Goal: Task Accomplishment & Management: Complete application form

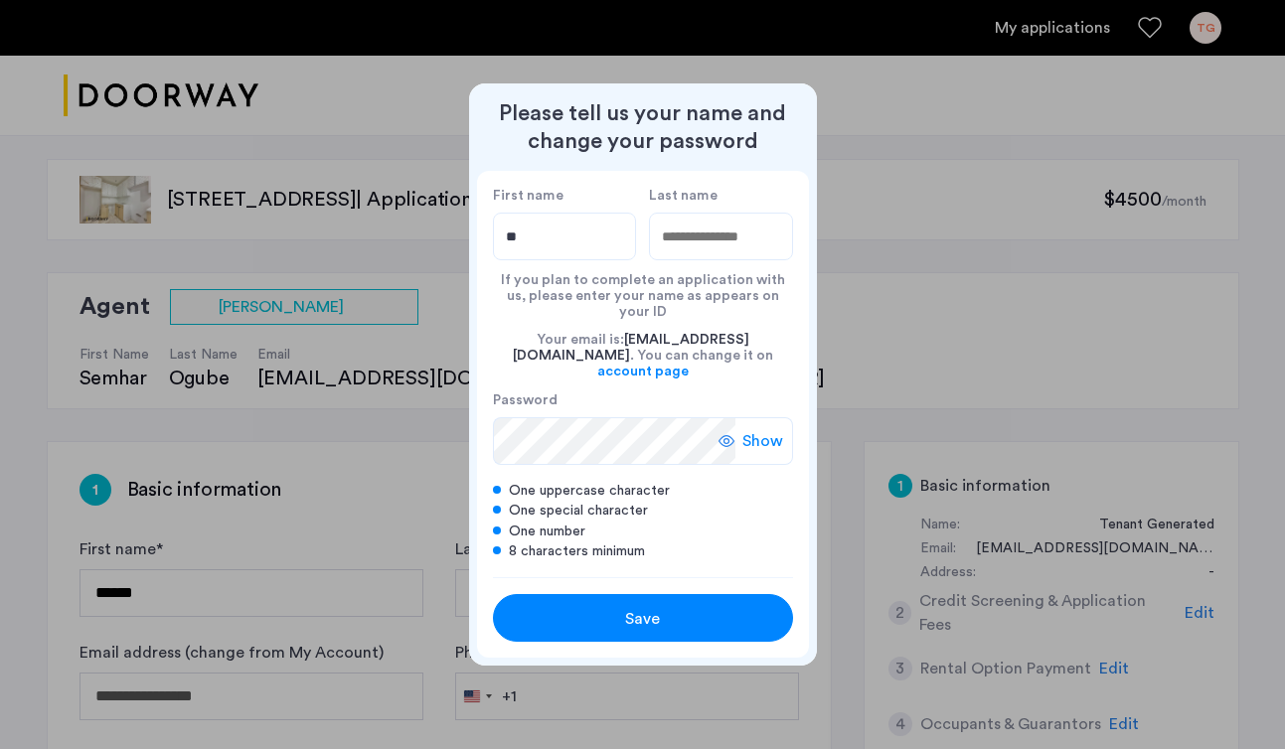
type input "*"
type input "*********"
type input "*****"
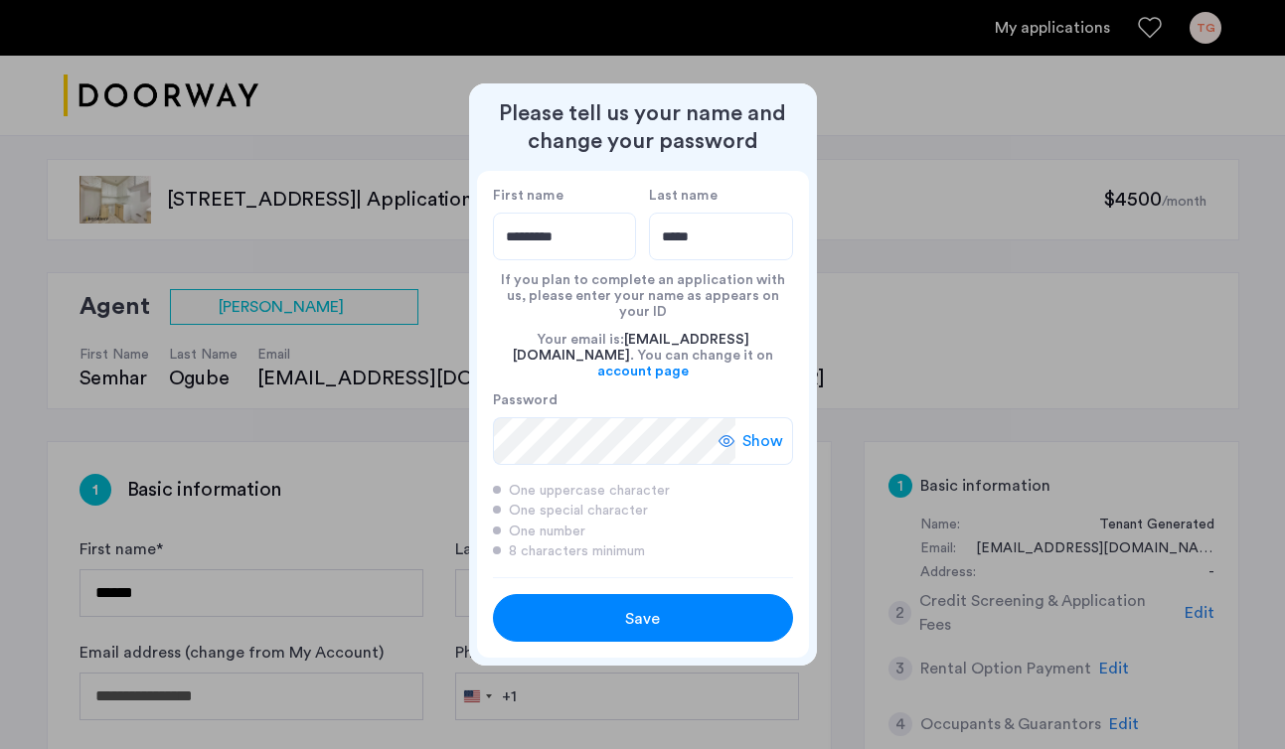
click at [762, 417] on div "Show" at bounding box center [755, 441] width 75 height 48
click at [763, 429] on span "Hide" at bounding box center [766, 441] width 34 height 24
click at [647, 607] on span "Save" at bounding box center [642, 619] width 35 height 24
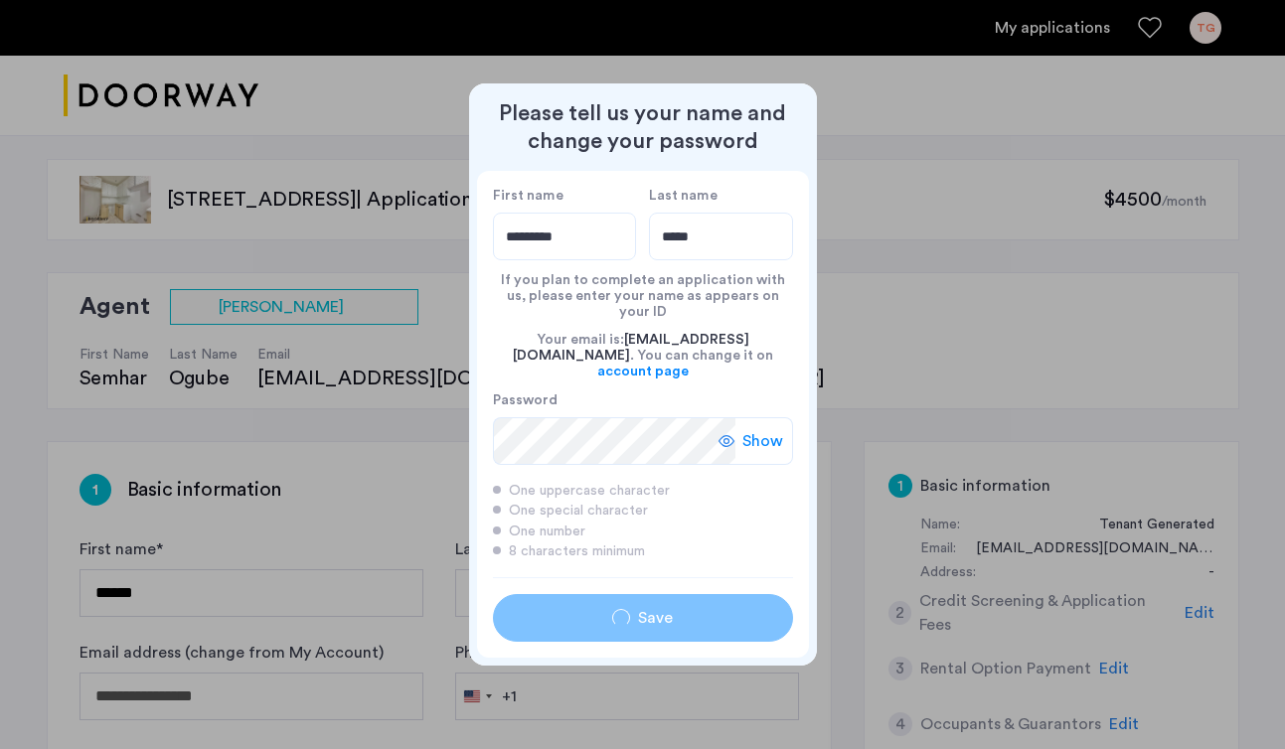
type input "*********"
type input "*****"
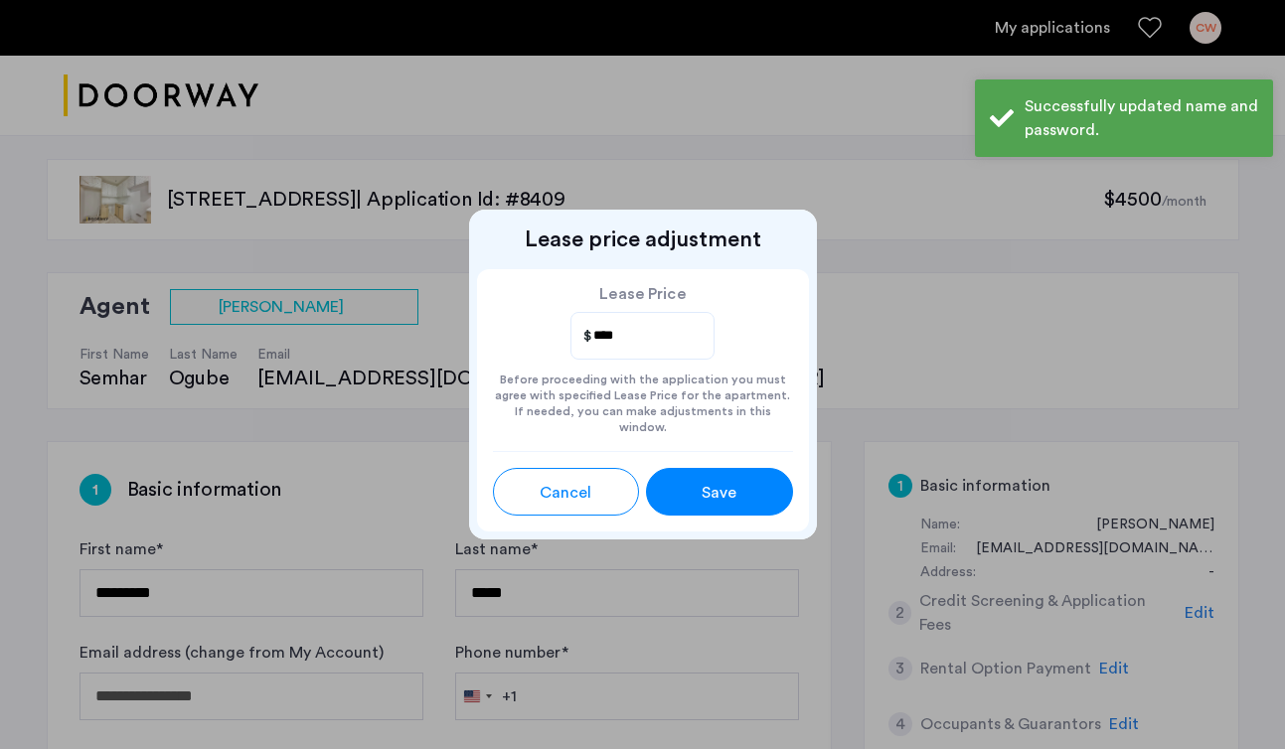
click at [691, 490] on div "Save" at bounding box center [719, 493] width 66 height 24
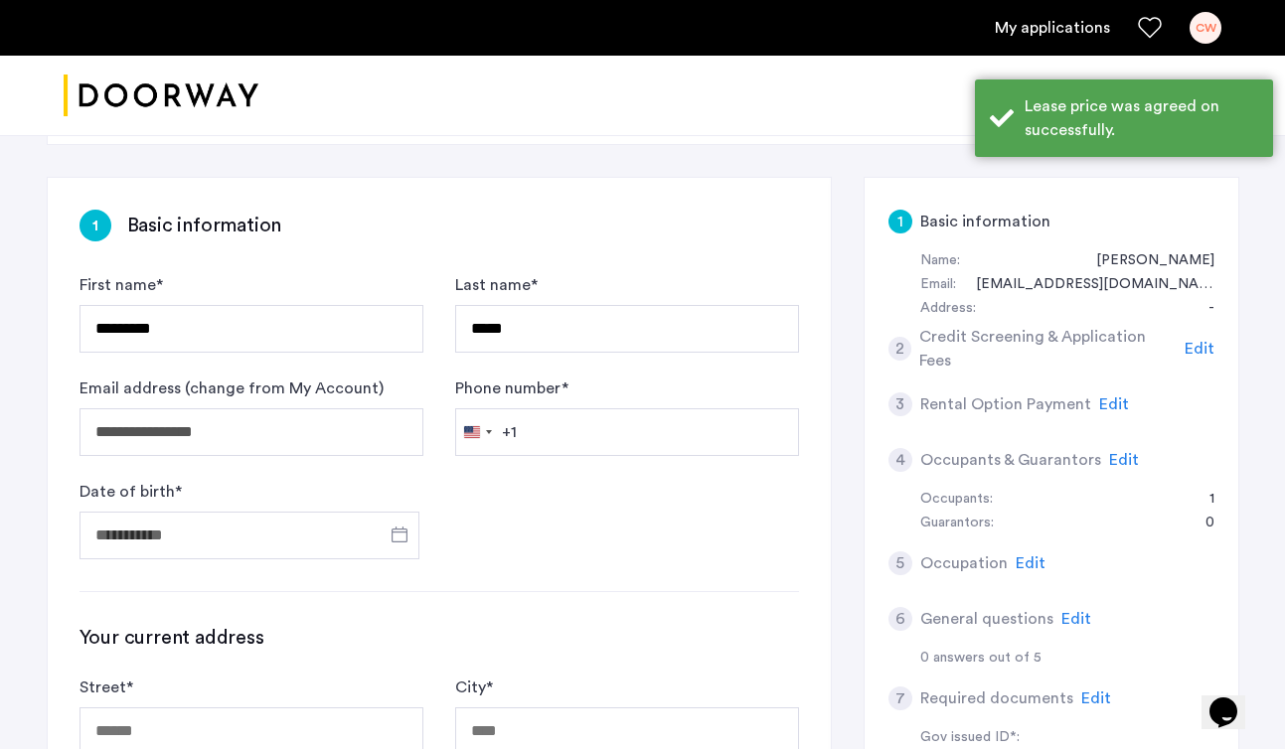
scroll to position [311, 0]
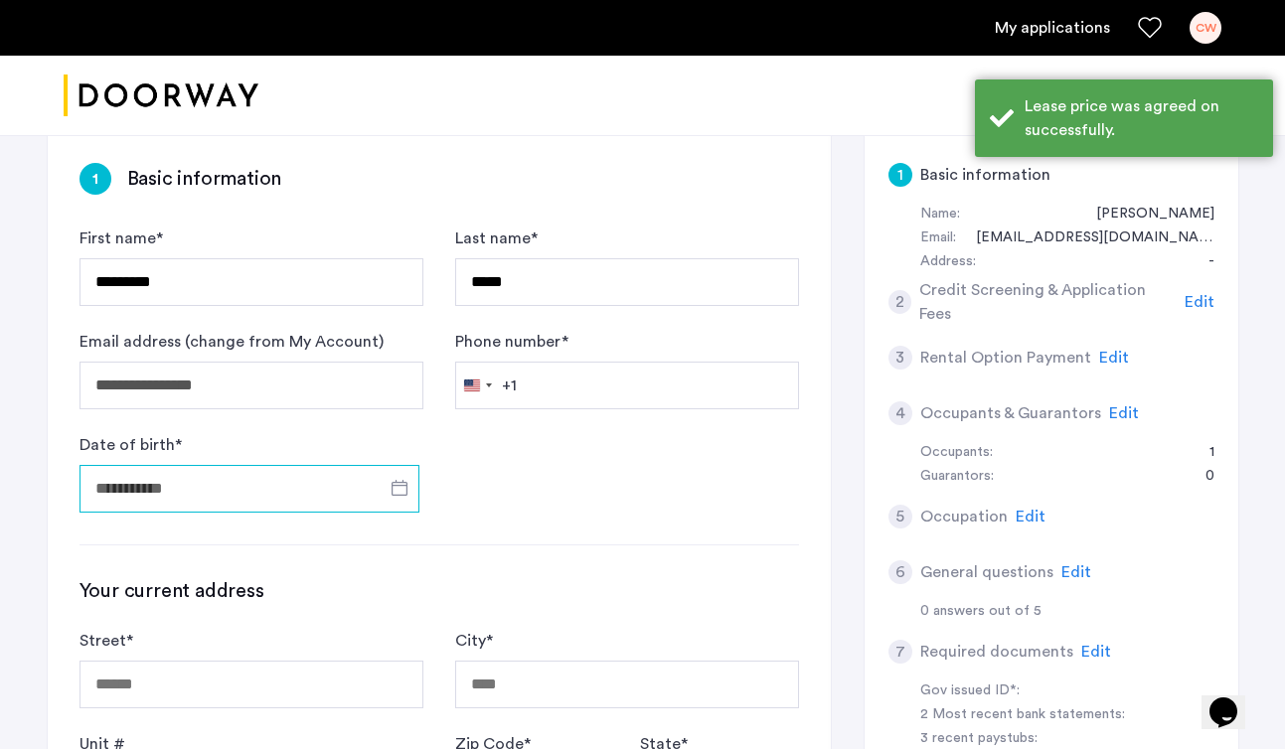
click at [174, 489] on input "Date of birth *" at bounding box center [249, 489] width 340 height 48
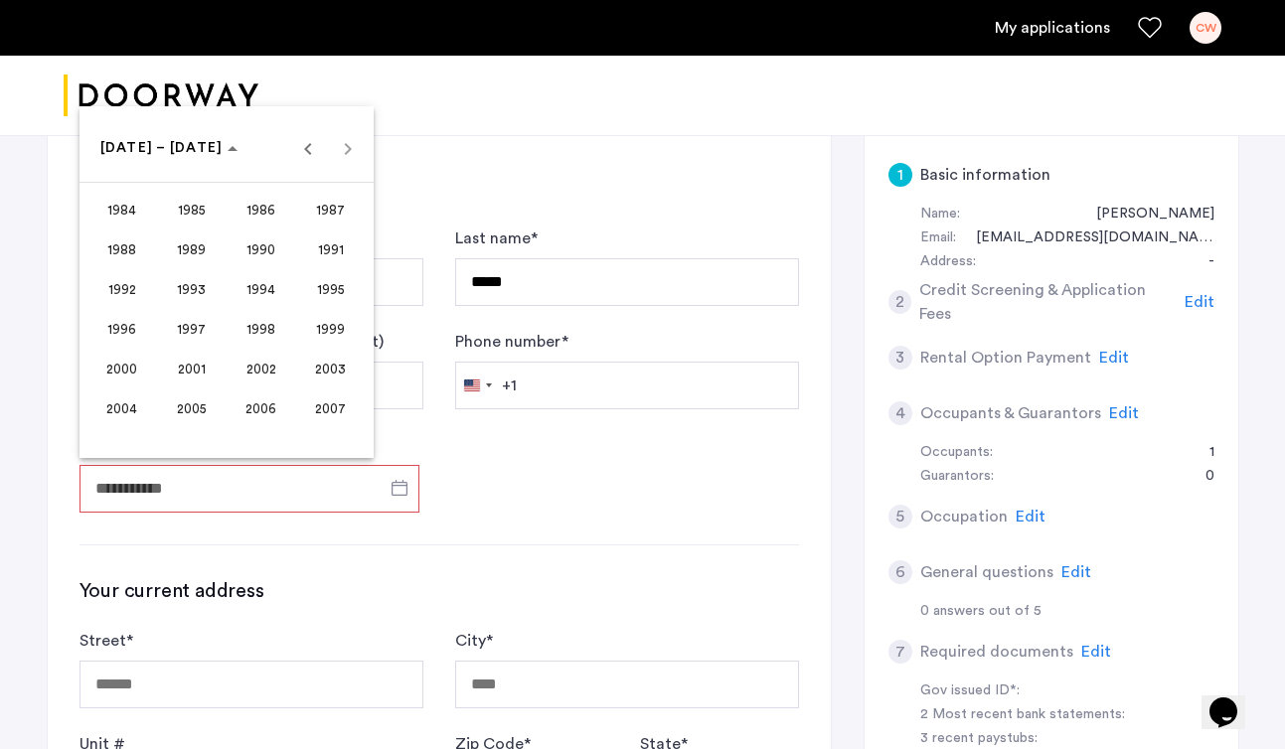
click at [187, 323] on span "1997" at bounding box center [191, 329] width 63 height 36
click at [346, 296] on span "AUG" at bounding box center [330, 289] width 63 height 36
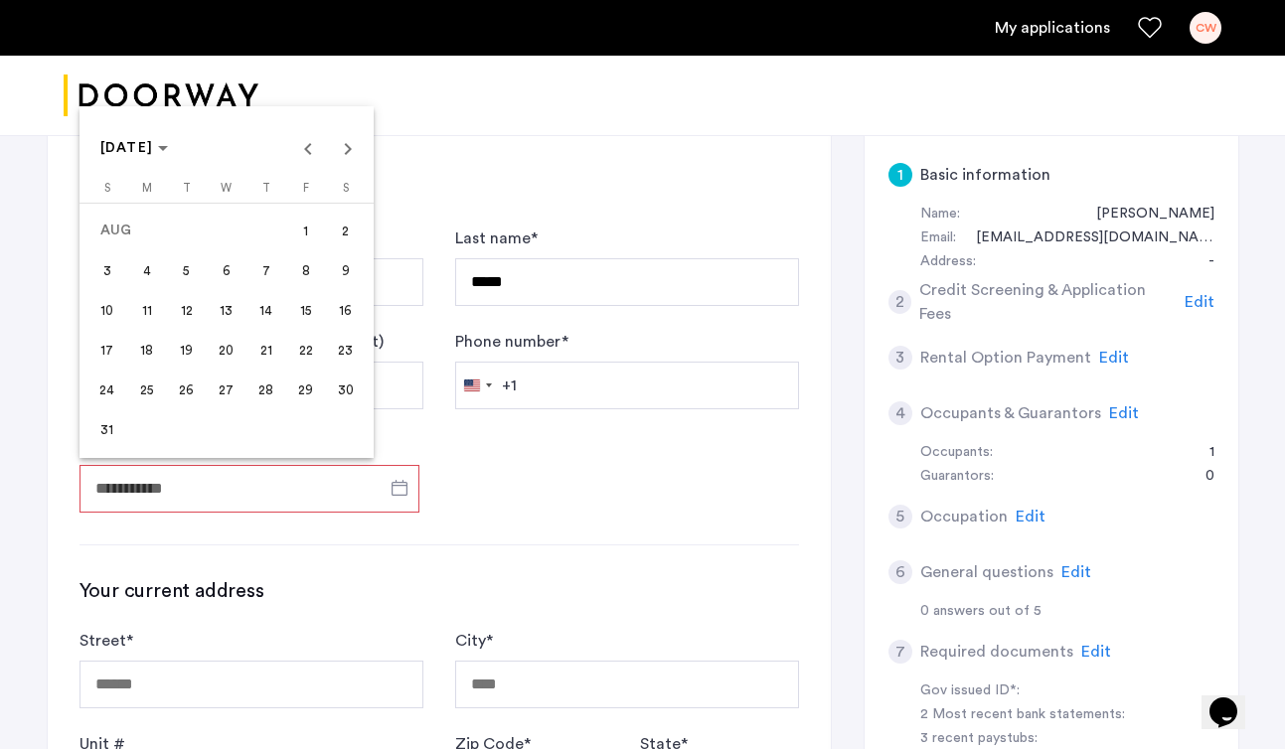
click at [302, 385] on span "29" at bounding box center [306, 390] width 36 height 36
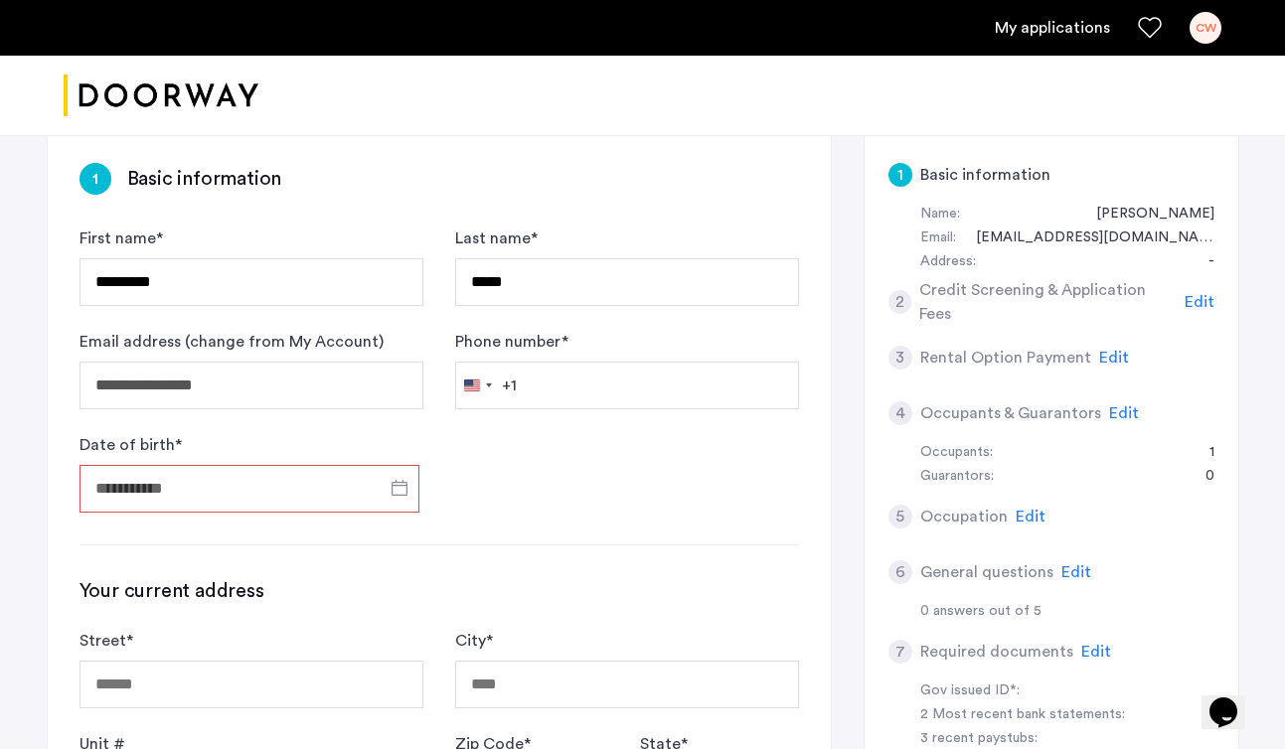
type input "**********"
click at [562, 380] on input "Phone number *" at bounding box center [627, 386] width 344 height 48
type input "**********"
click at [496, 511] on form "**********" at bounding box center [438, 370] width 719 height 286
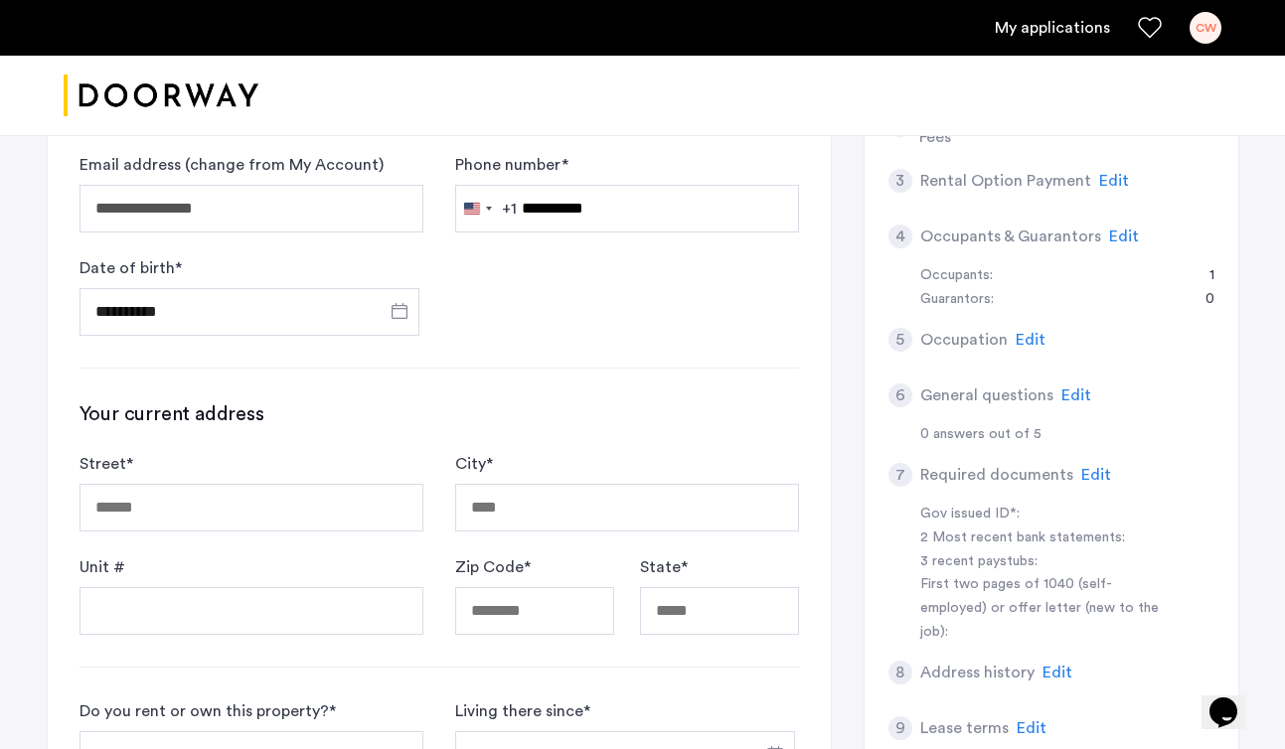
scroll to position [571, 0]
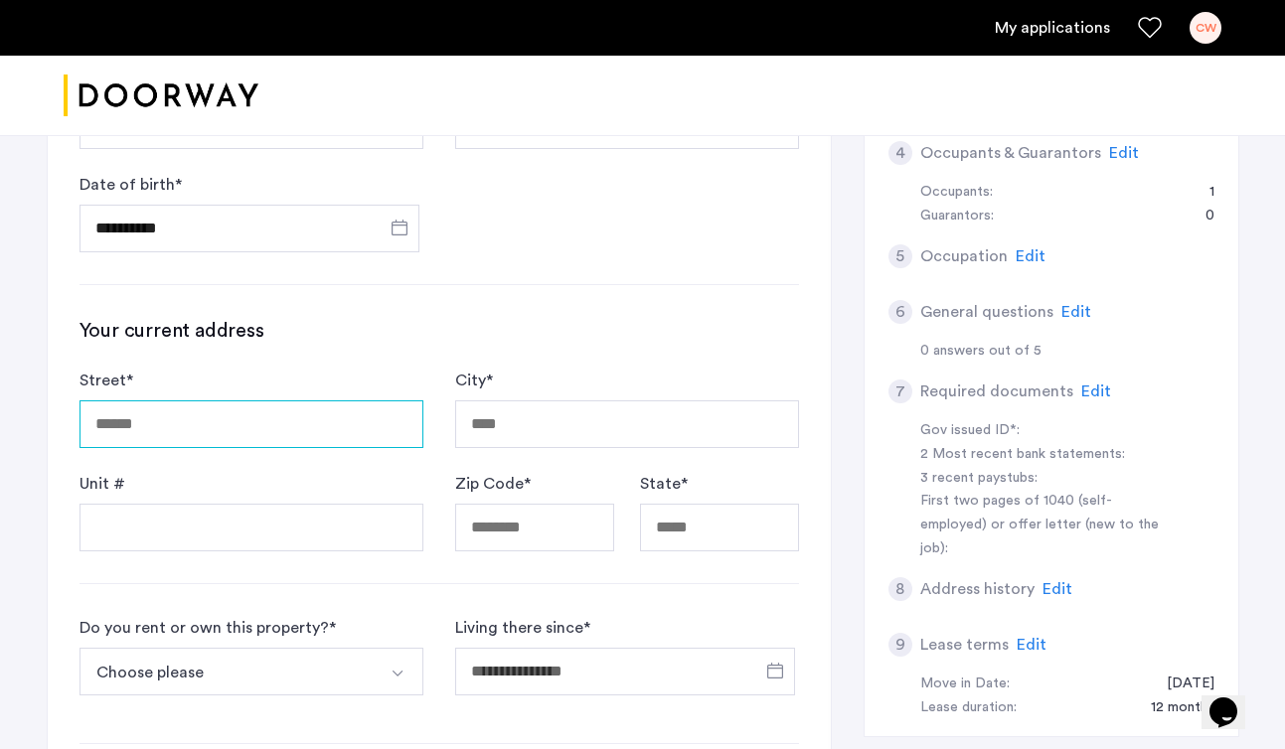
click at [259, 415] on input "Street *" at bounding box center [251, 424] width 344 height 48
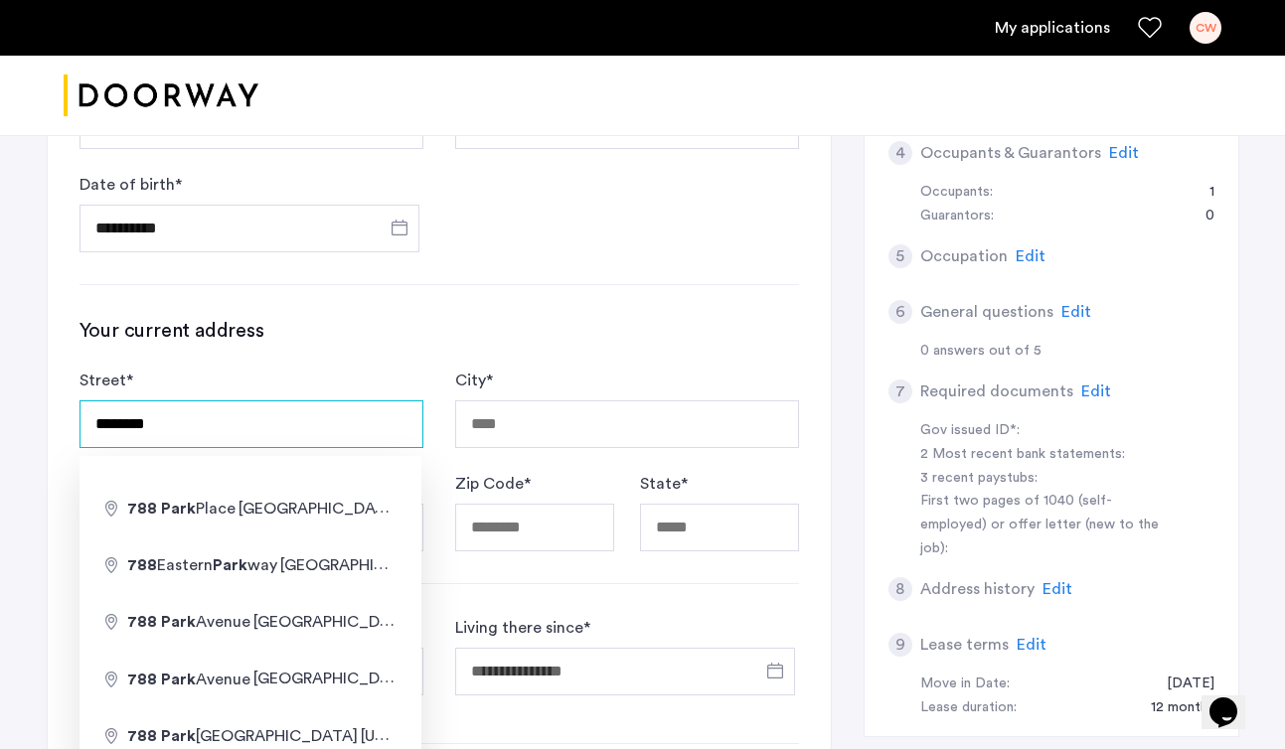
type input "**********"
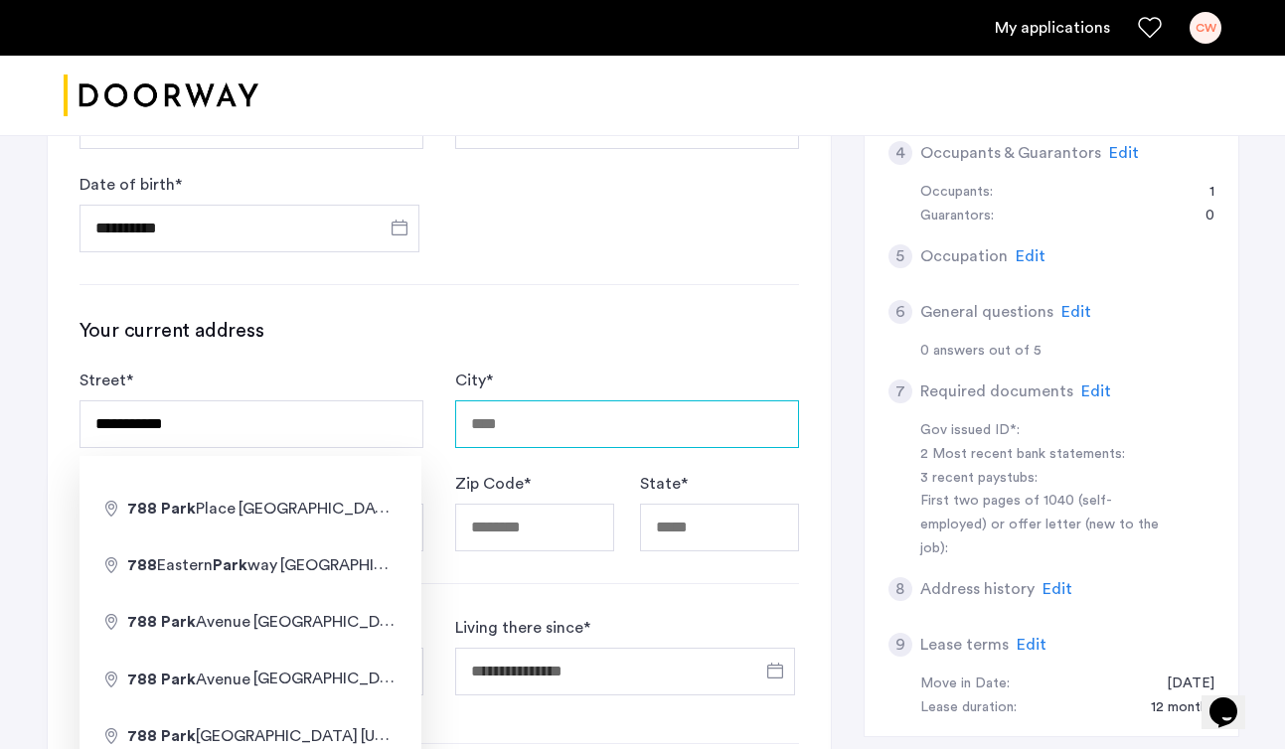
type input "********"
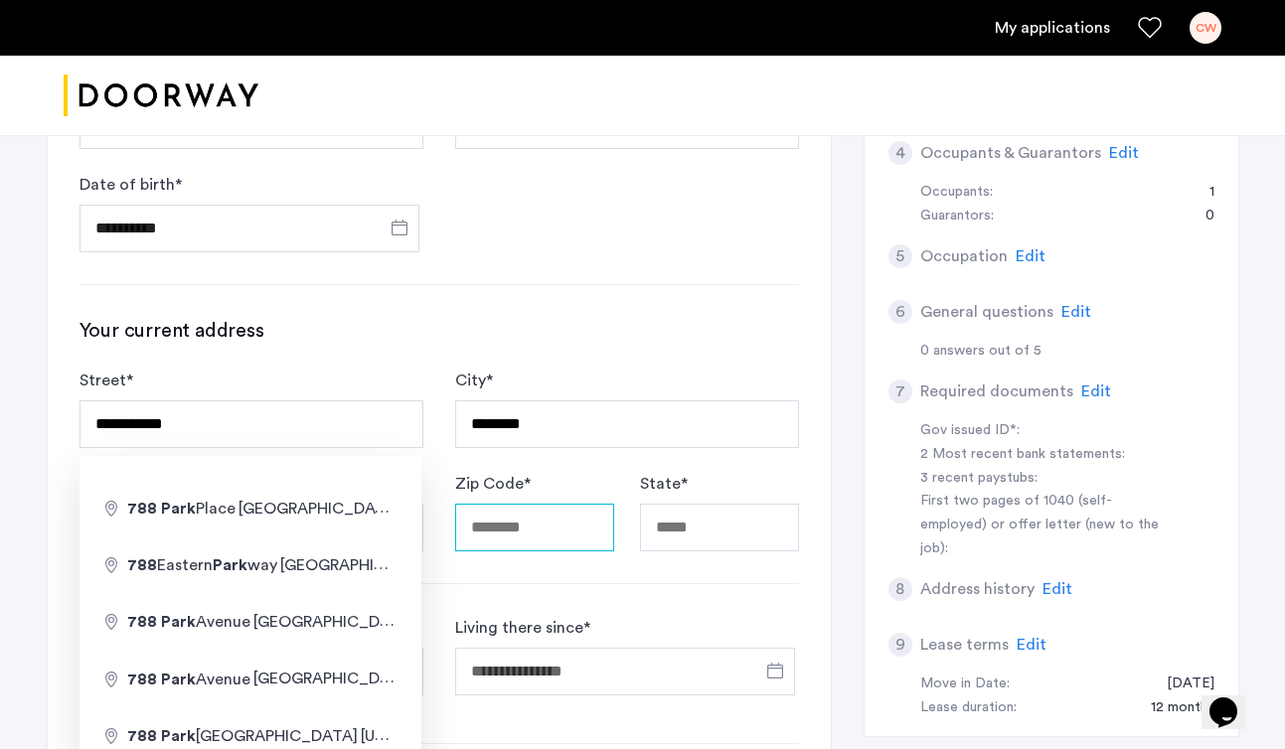
type input "*****"
type input "**"
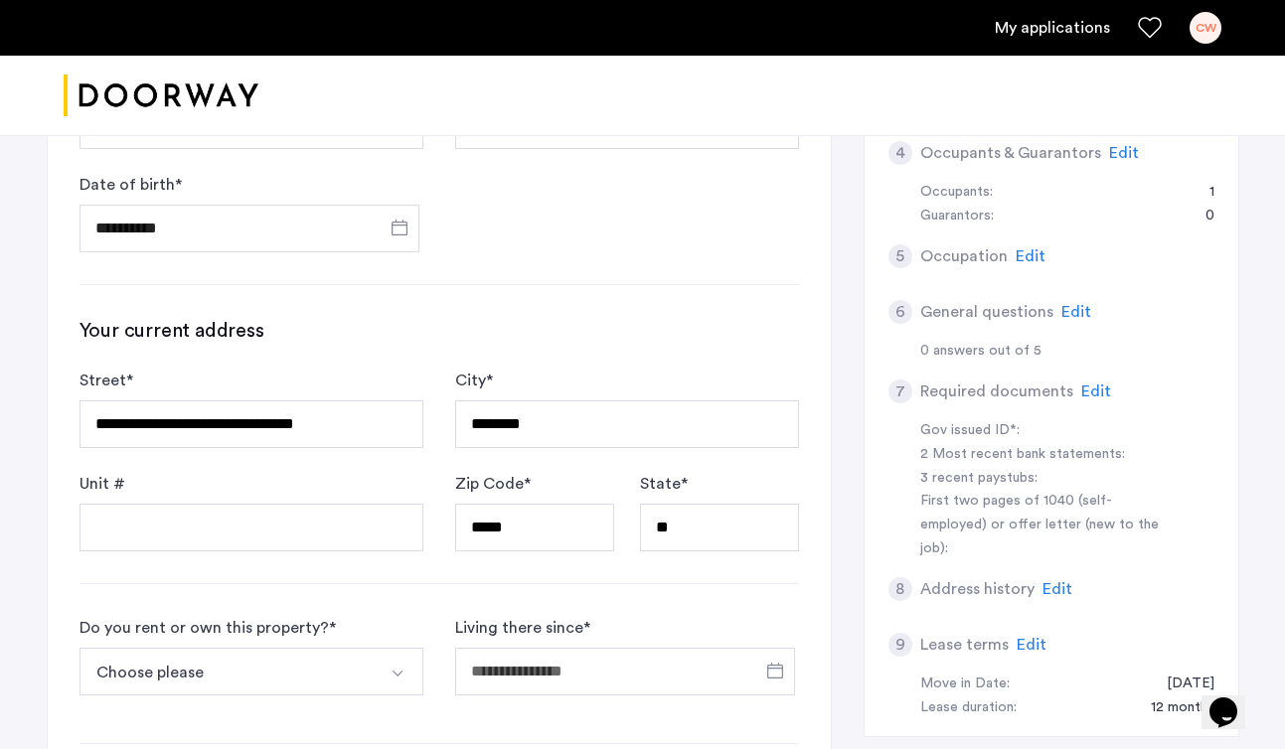
type input "**********"
click at [283, 522] on input "Unit #" at bounding box center [251, 528] width 344 height 48
type input "**"
click at [666, 317] on h3 "Your current address" at bounding box center [438, 331] width 719 height 28
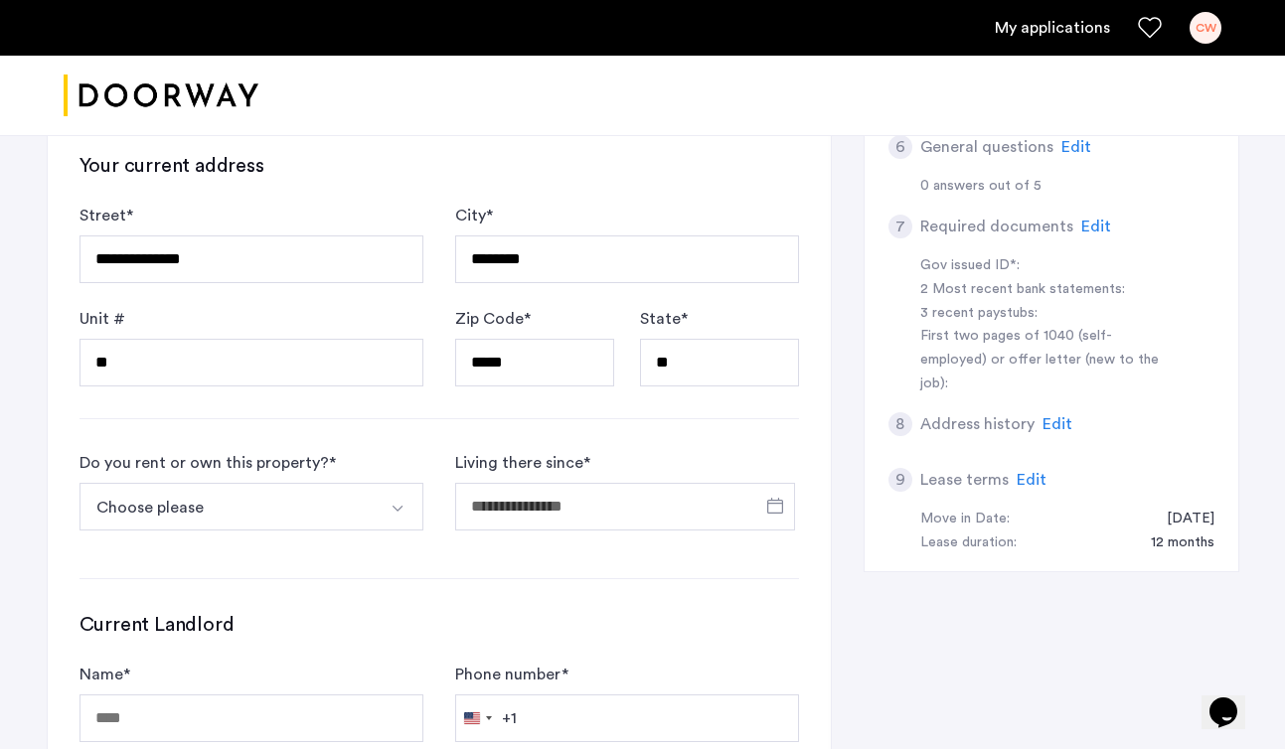
scroll to position [889, 0]
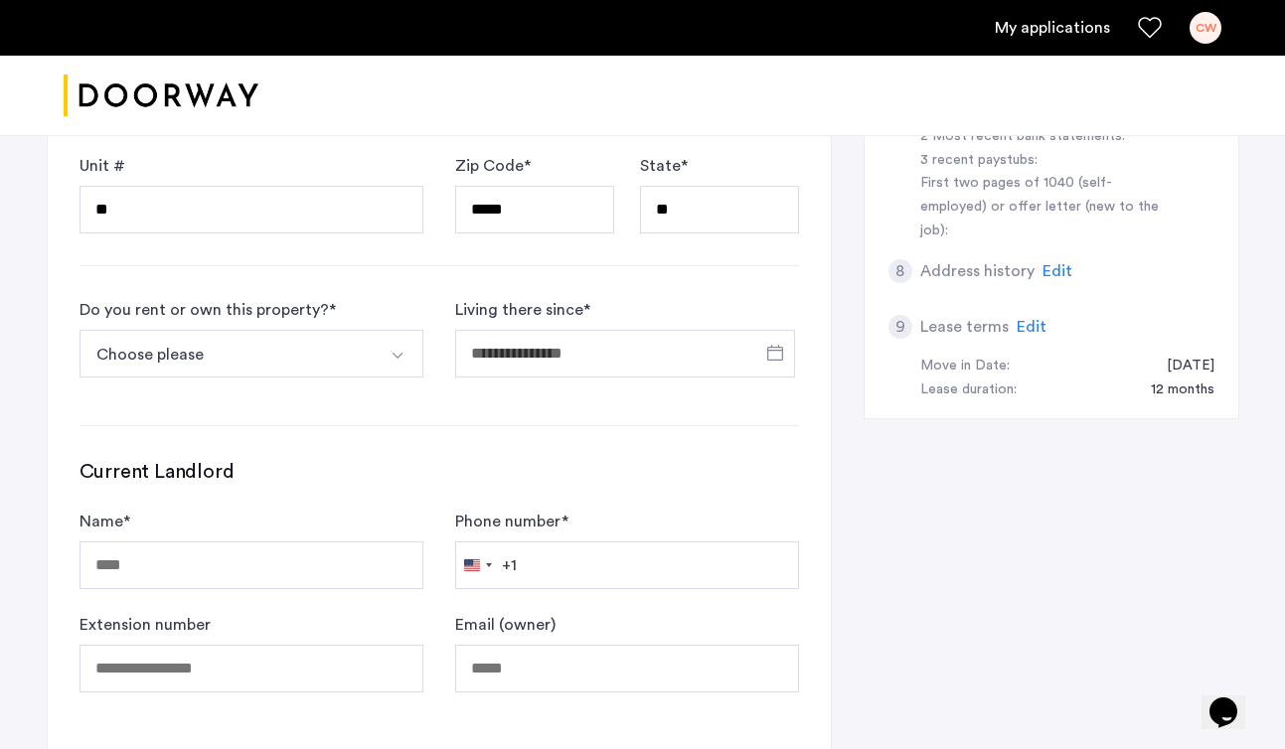
click at [271, 342] on button "Choose please" at bounding box center [227, 354] width 297 height 48
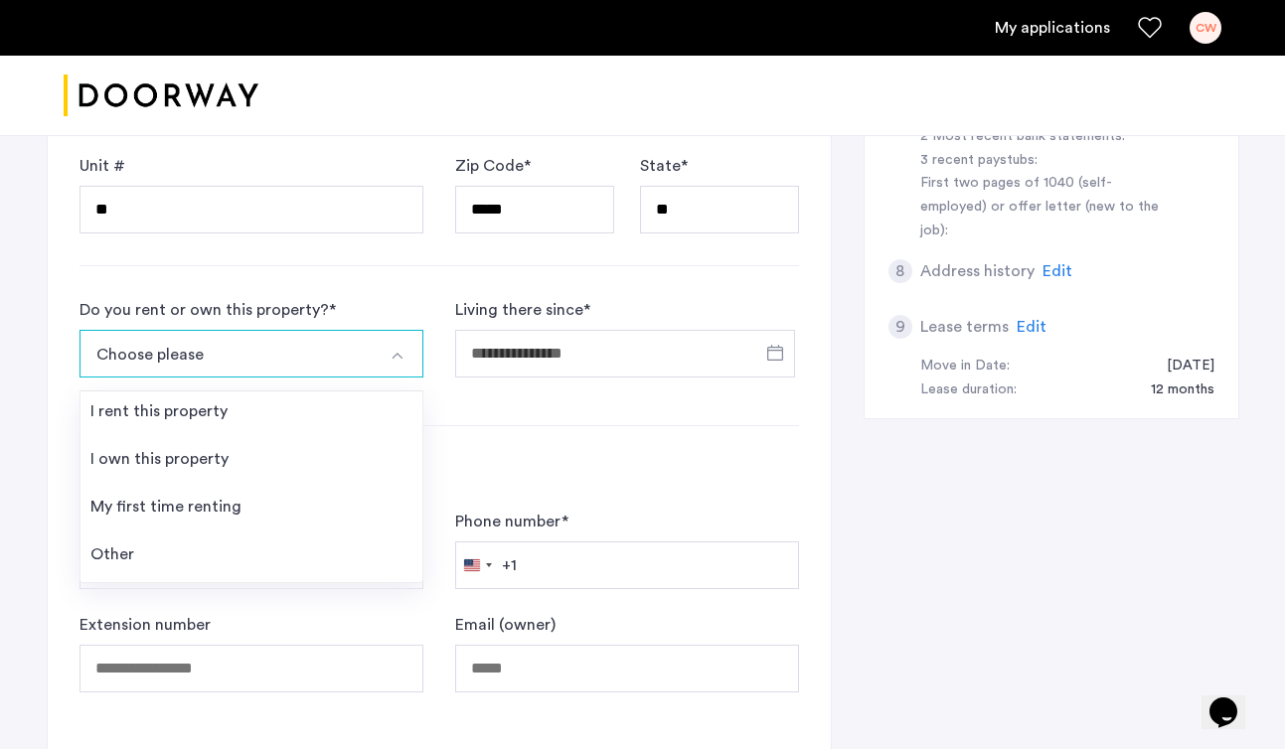
click at [386, 356] on button "Select option" at bounding box center [400, 354] width 48 height 48
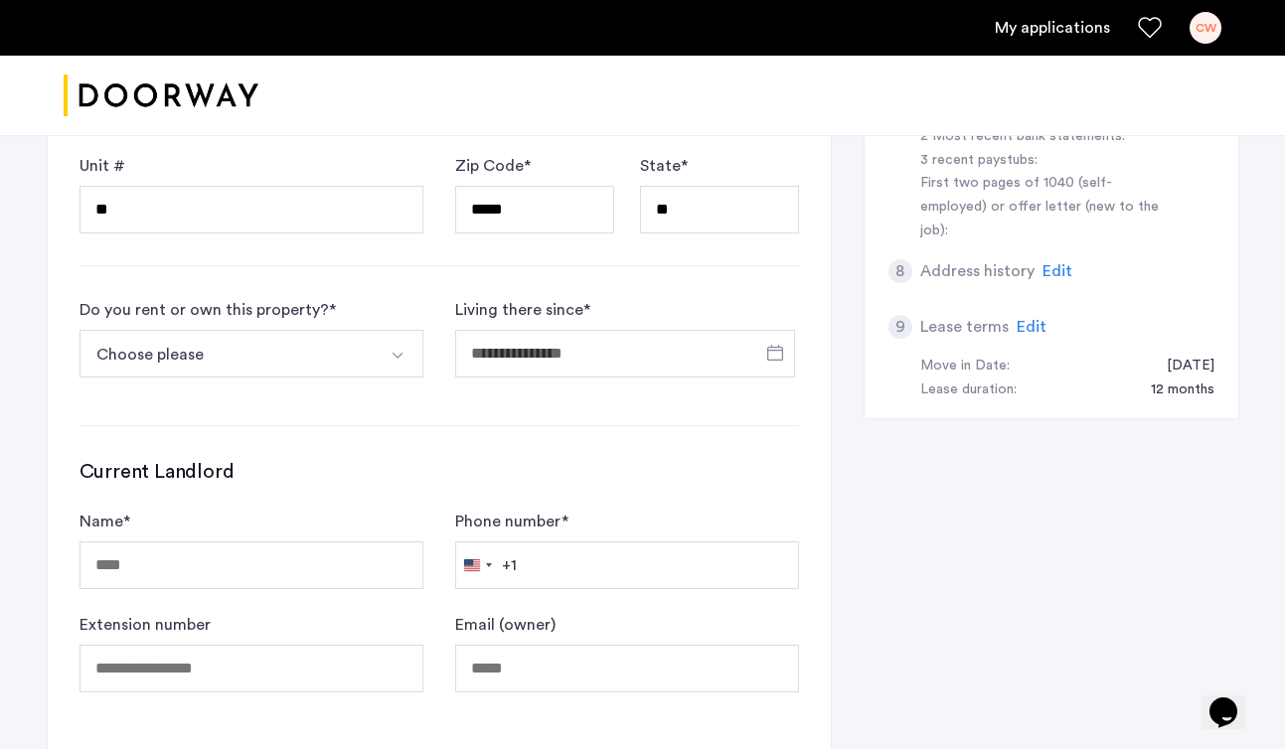
click at [404, 353] on img "Select option" at bounding box center [397, 356] width 16 height 16
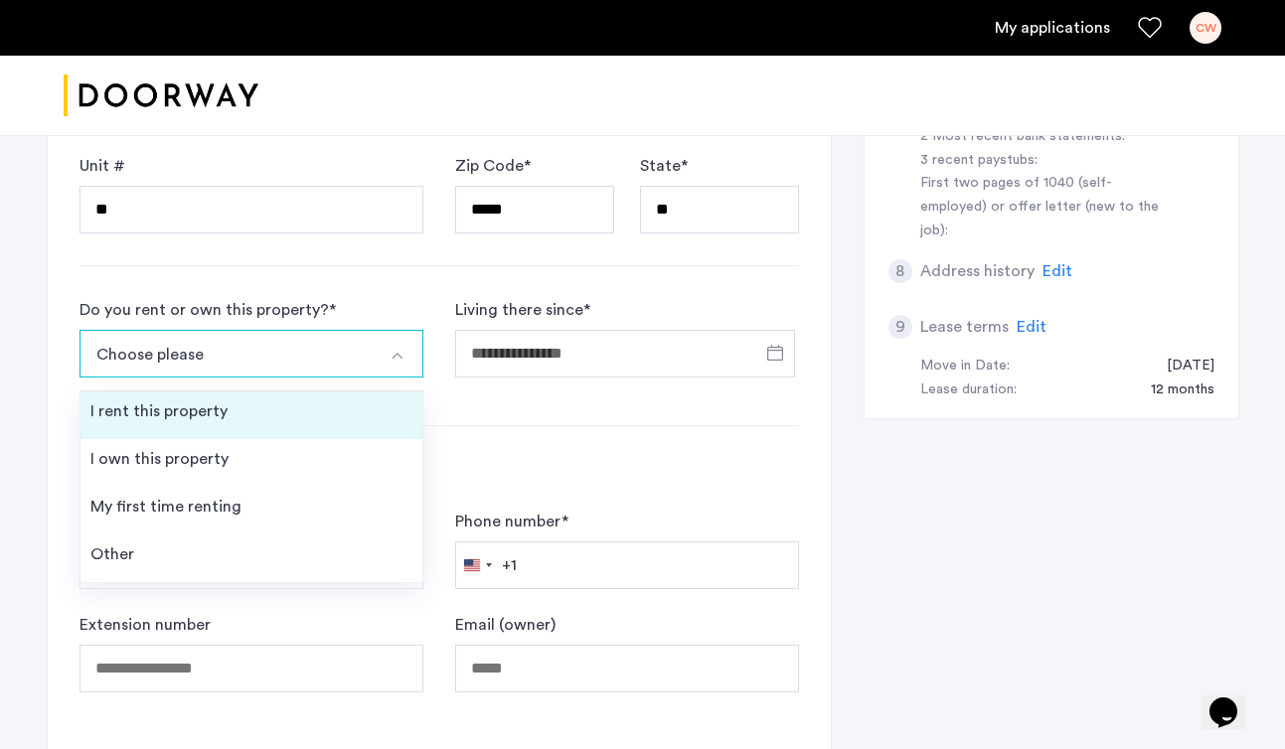
click at [220, 409] on div "I rent this property" at bounding box center [158, 411] width 137 height 24
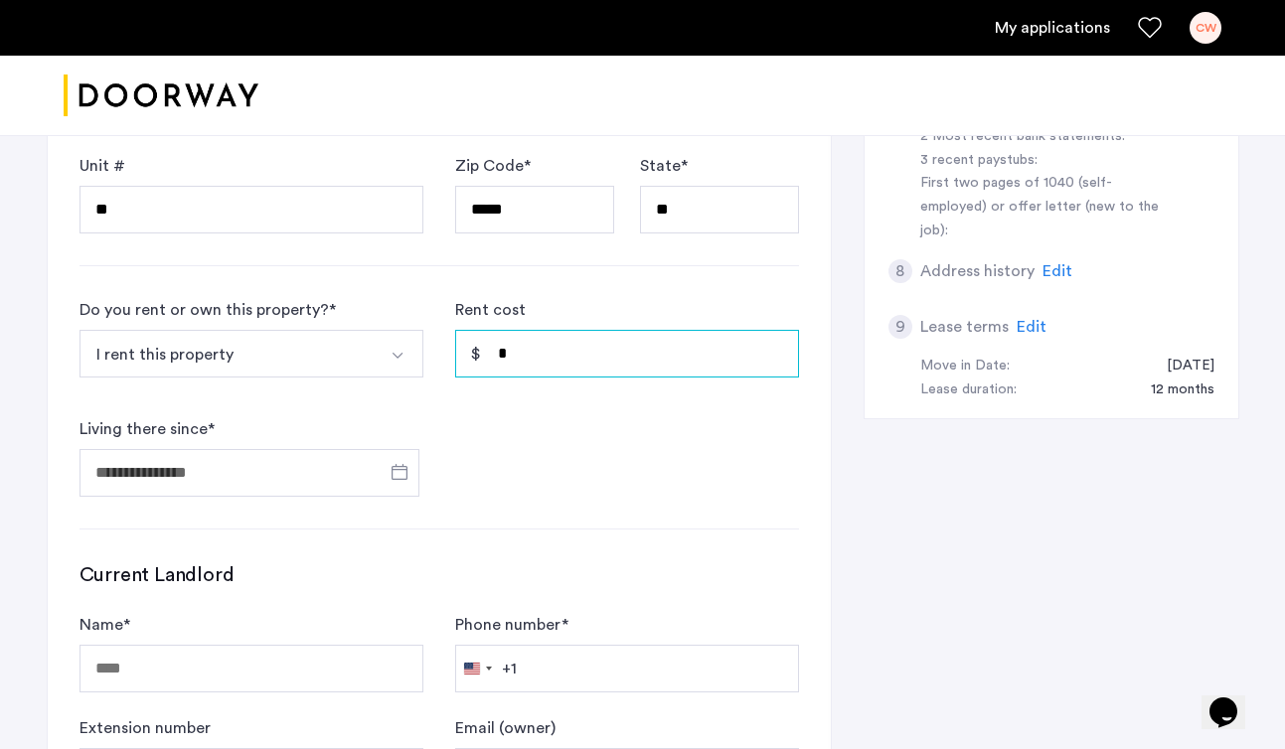
click at [602, 360] on input "*" at bounding box center [627, 354] width 344 height 48
type input "*****"
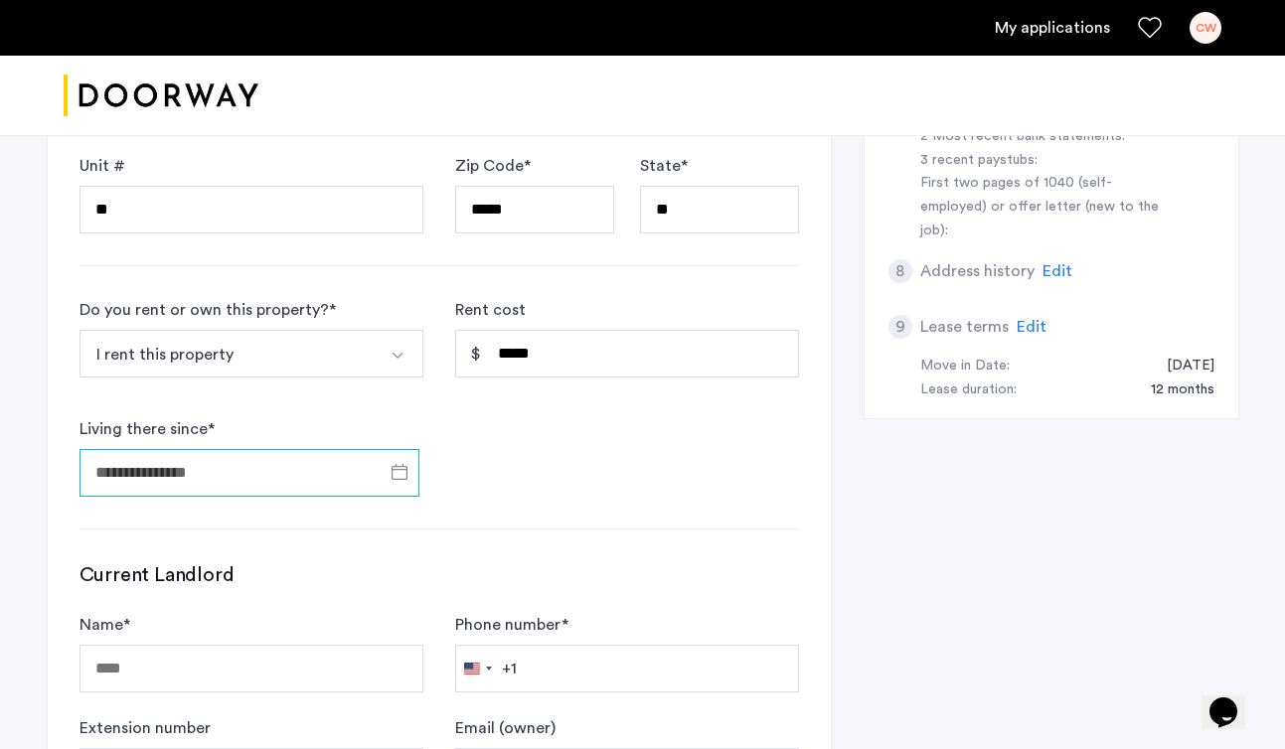
click at [165, 480] on input "Living there since *" at bounding box center [249, 473] width 340 height 48
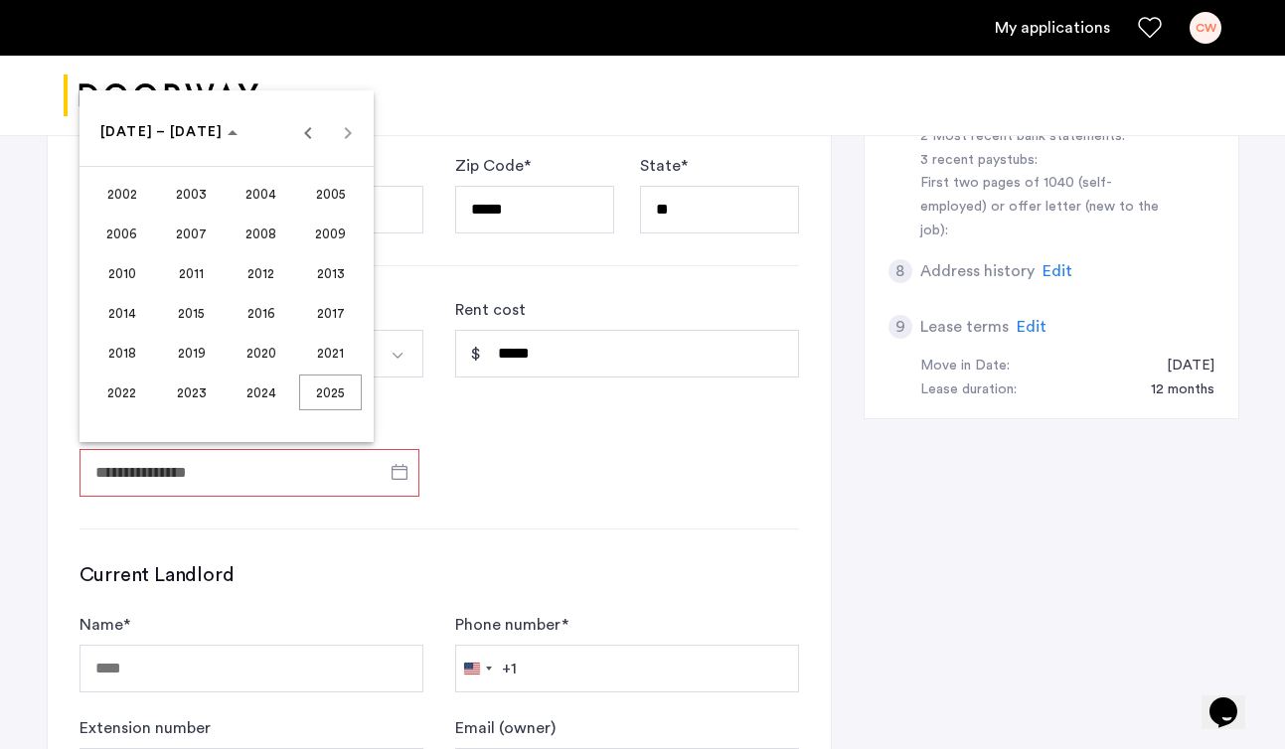
click at [247, 399] on span "2024" at bounding box center [260, 393] width 63 height 36
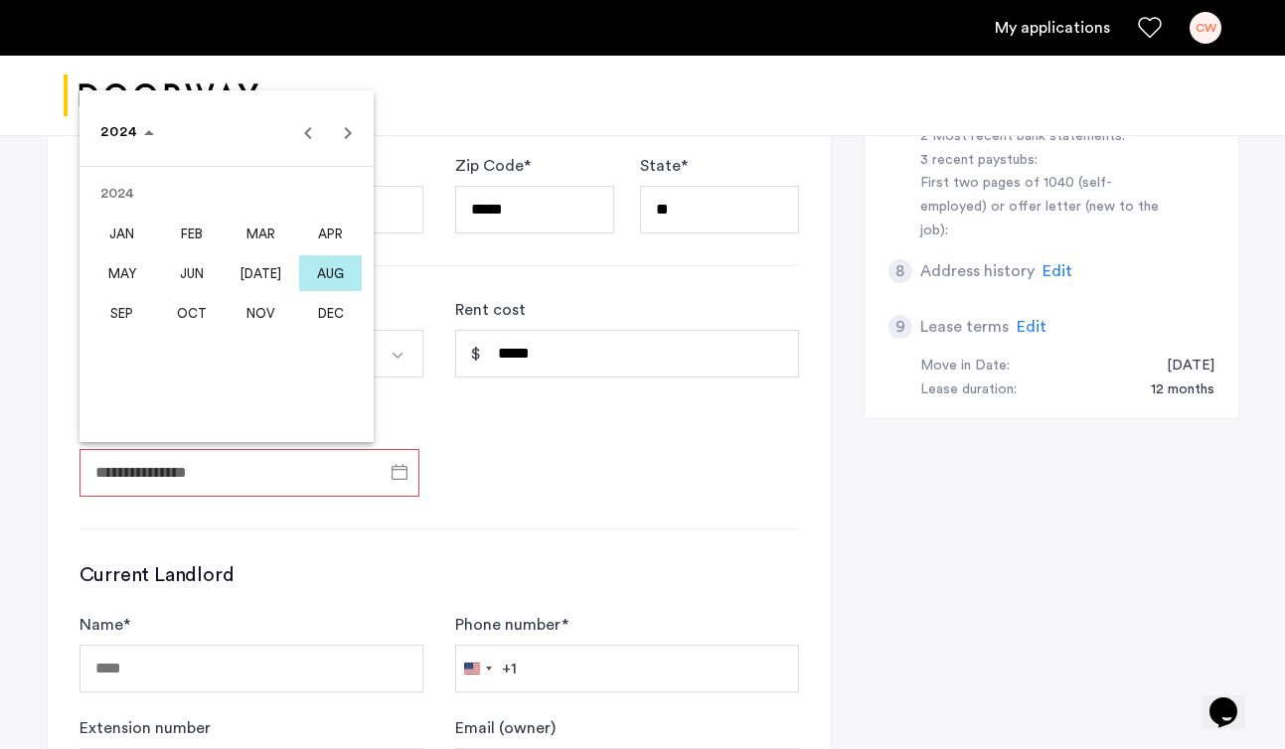
click at [127, 317] on span "SEP" at bounding box center [121, 313] width 63 height 36
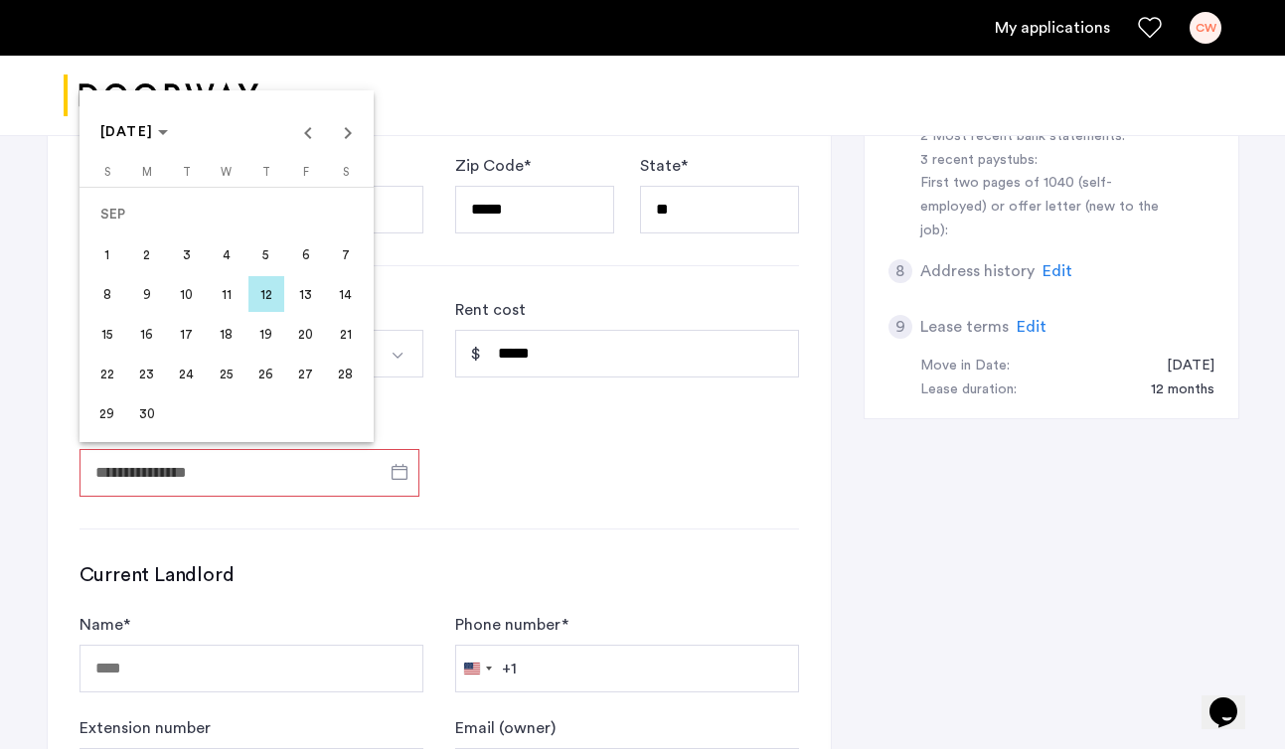
click at [100, 244] on span "1" at bounding box center [107, 254] width 36 height 36
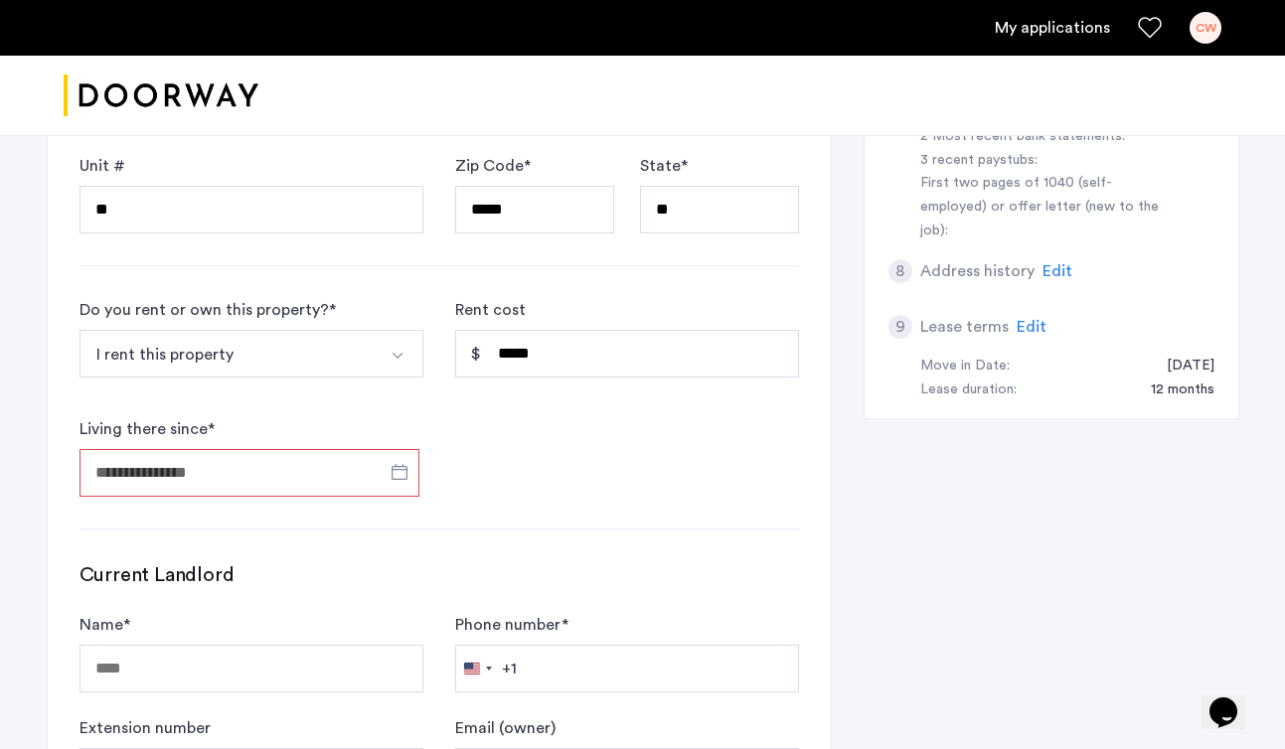
type input "**********"
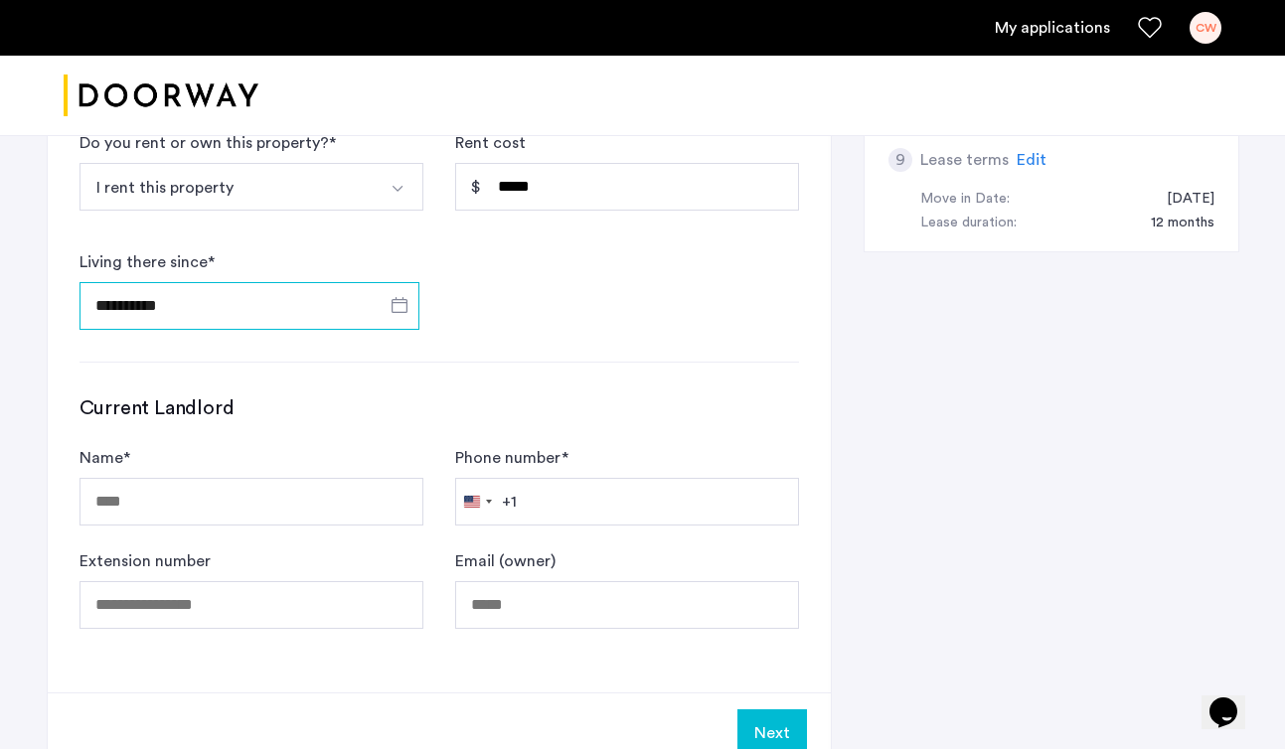
scroll to position [1064, 0]
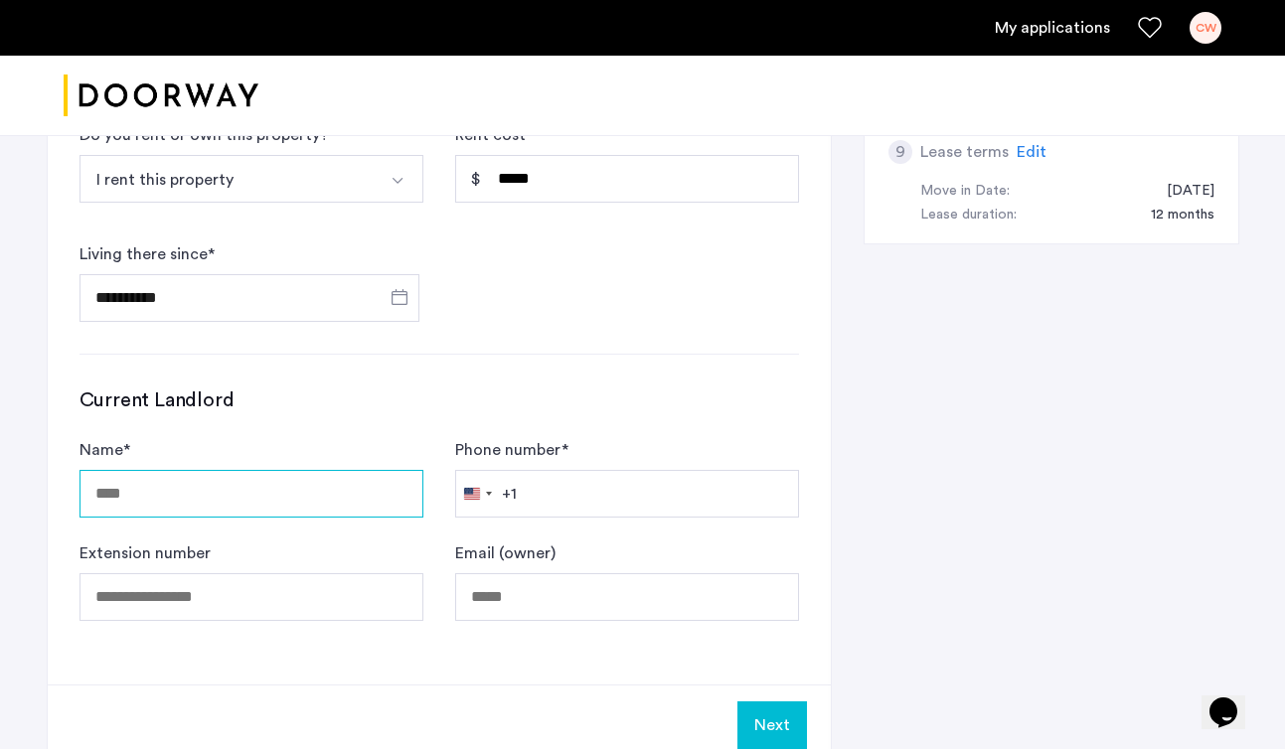
click at [223, 495] on input "Name *" at bounding box center [251, 494] width 344 height 48
paste input "**********"
drag, startPoint x: 152, startPoint y: 496, endPoint x: 135, endPoint y: 495, distance: 16.9
click at [135, 496] on input "**********" at bounding box center [251, 494] width 344 height 48
drag, startPoint x: 319, startPoint y: 491, endPoint x: 143, endPoint y: 502, distance: 176.2
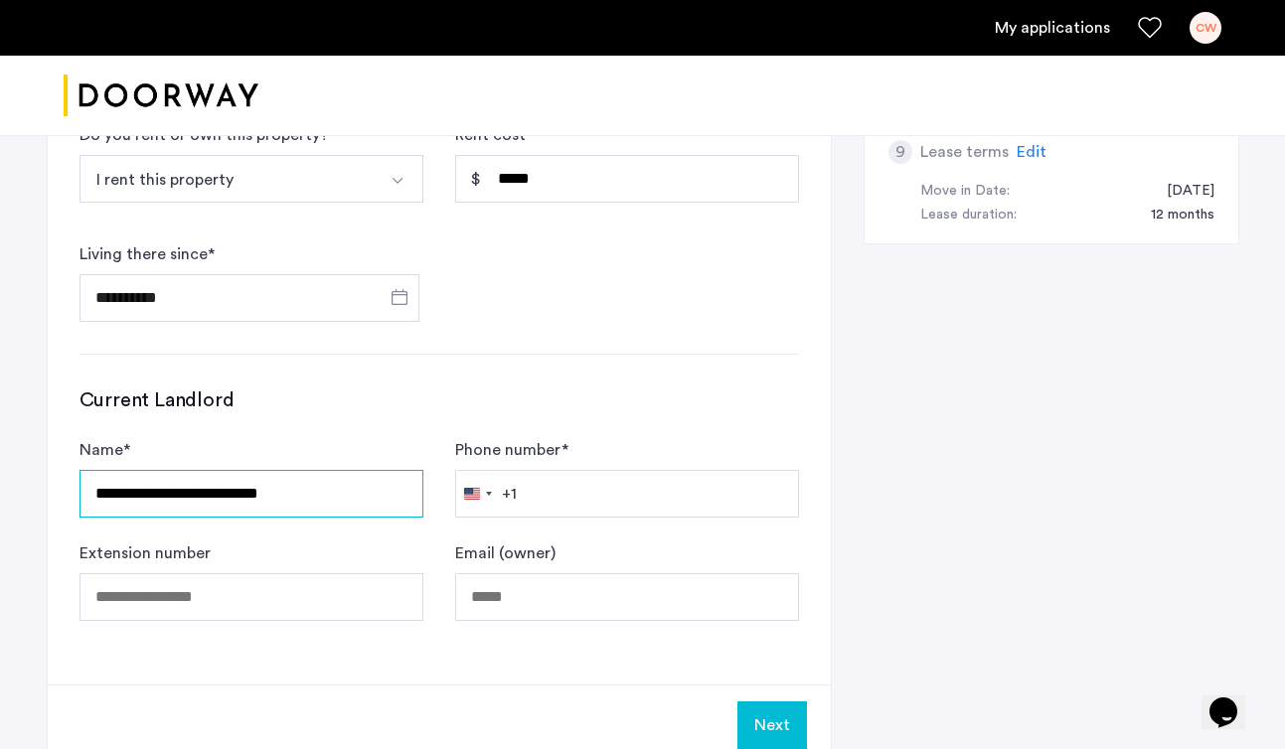
click at [143, 502] on input "**********" at bounding box center [251, 494] width 344 height 48
type input "**********"
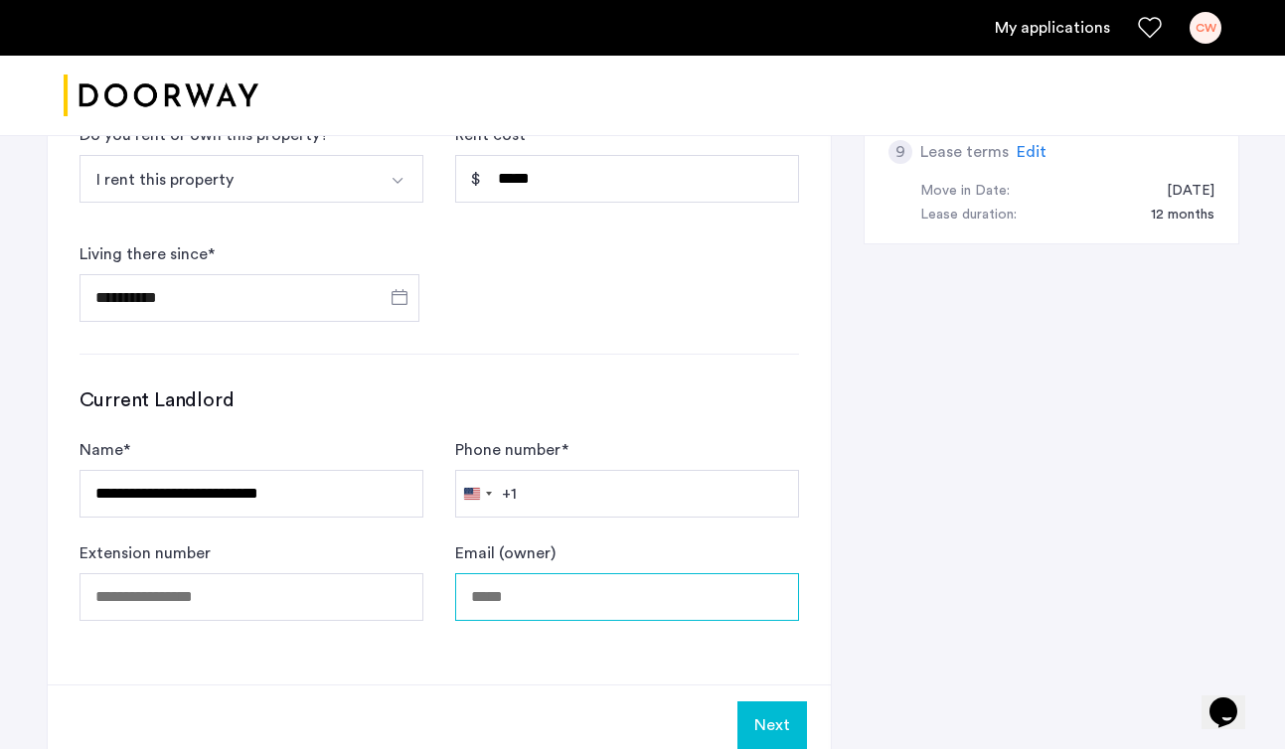
click at [478, 597] on input "Email (owner)" at bounding box center [627, 597] width 344 height 48
paste input "**********"
type input "**********"
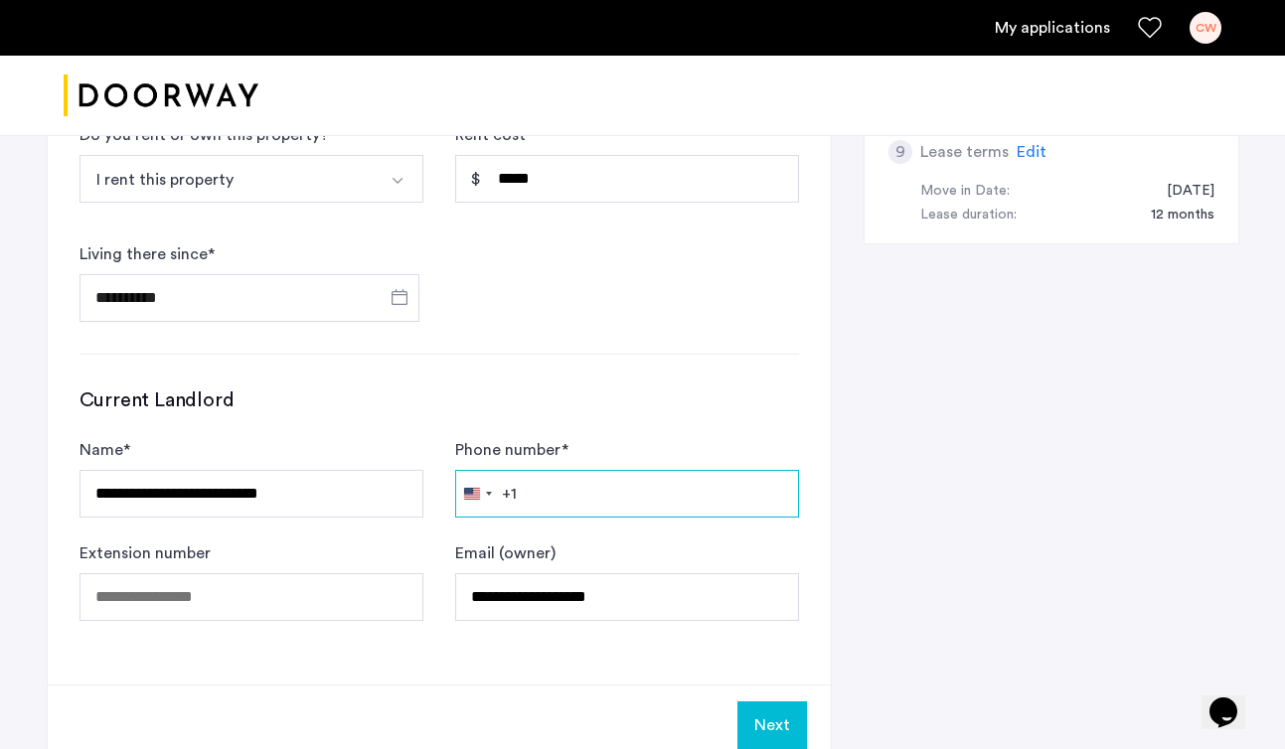
click at [607, 513] on input "Phone number *" at bounding box center [627, 494] width 344 height 48
paste input "**********"
type input "**********"
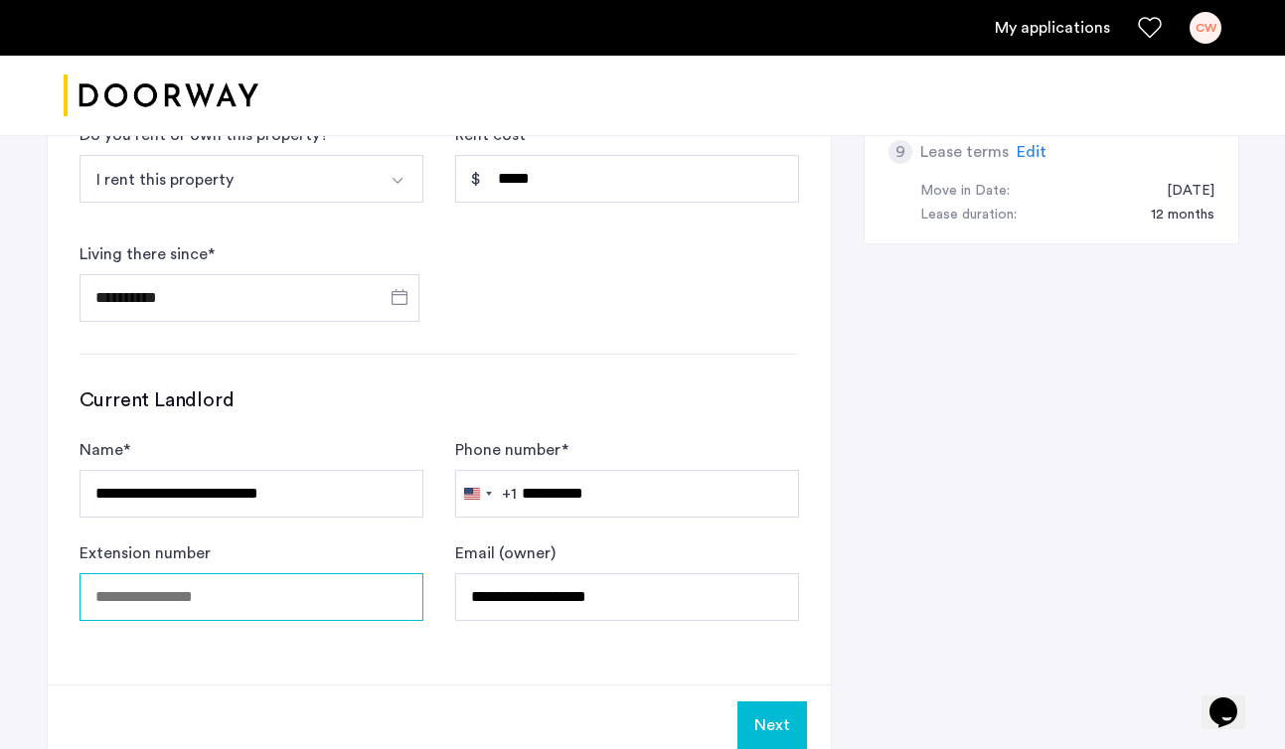
click at [345, 619] on input "Extension number" at bounding box center [251, 597] width 344 height 48
paste input "***"
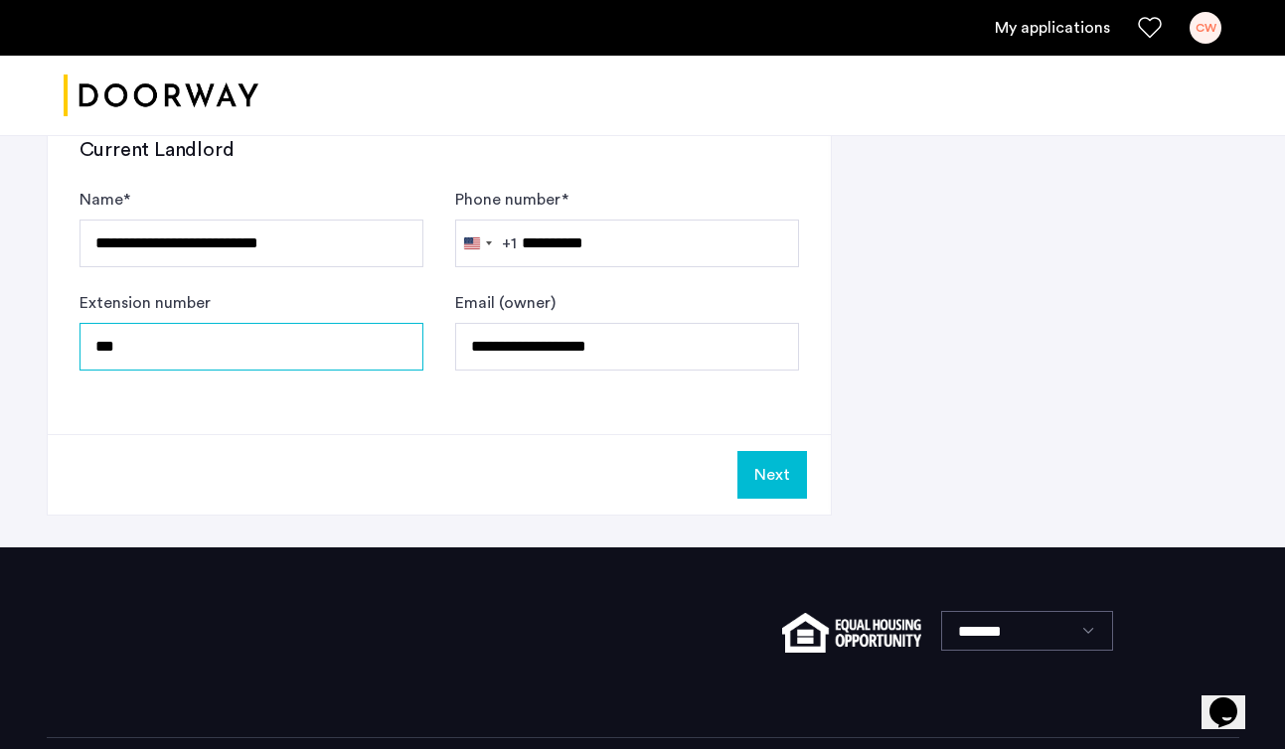
scroll to position [1348, 0]
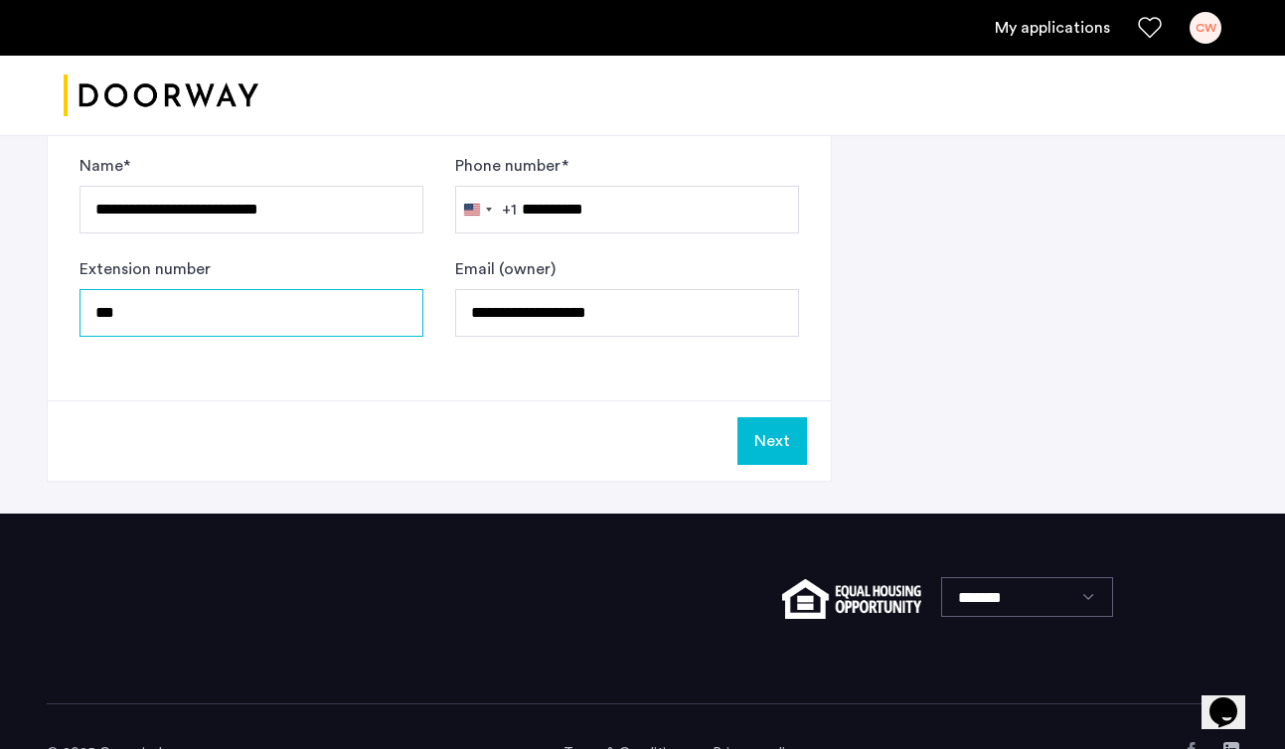
type input "***"
click at [791, 438] on button "Next" at bounding box center [772, 441] width 70 height 48
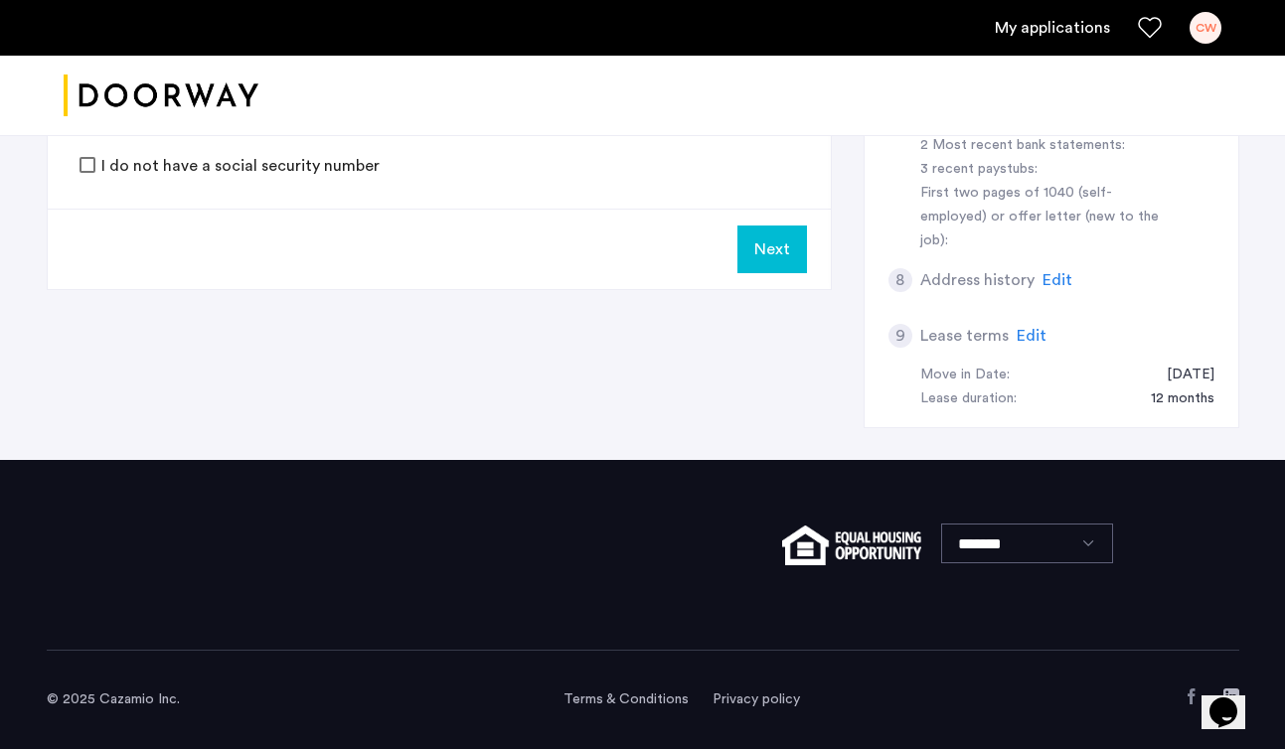
scroll to position [0, 0]
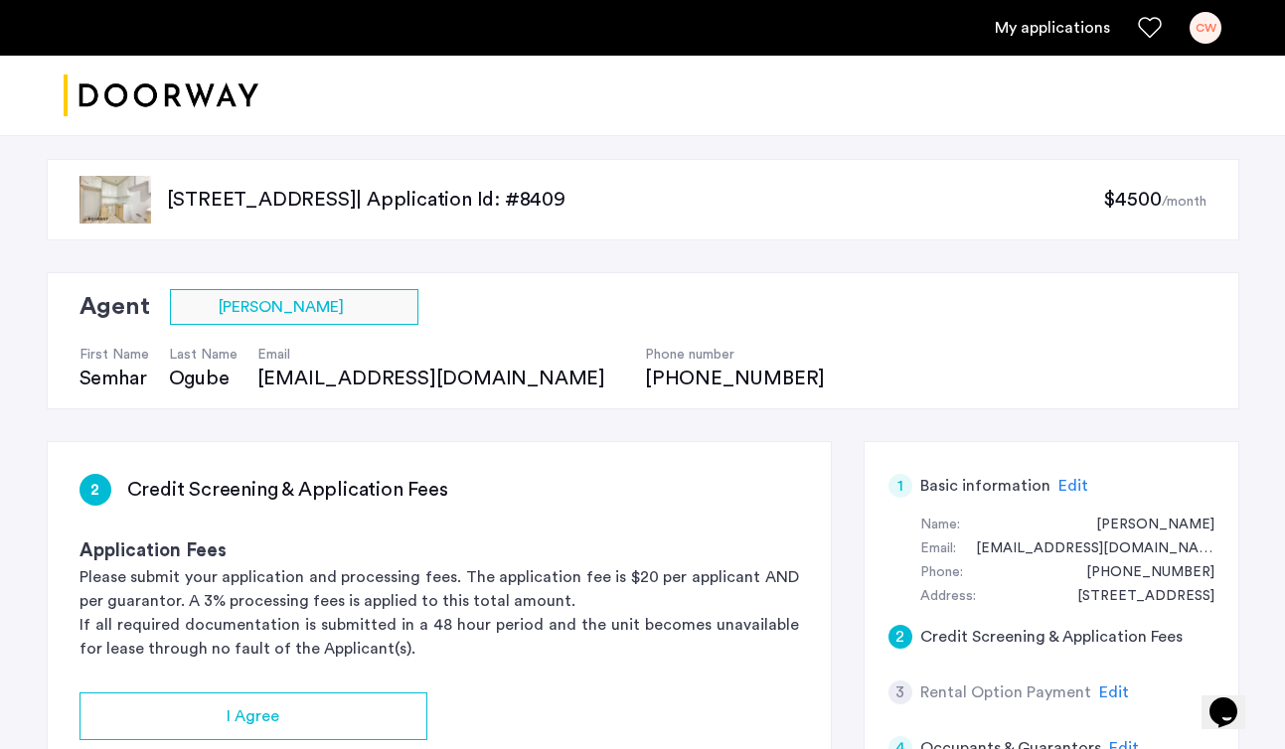
click at [753, 305] on div "Agent Select agent × [PERSON_NAME] First Name [PERSON_NAME] Last Name Ogube Ema…" at bounding box center [643, 340] width 1192 height 137
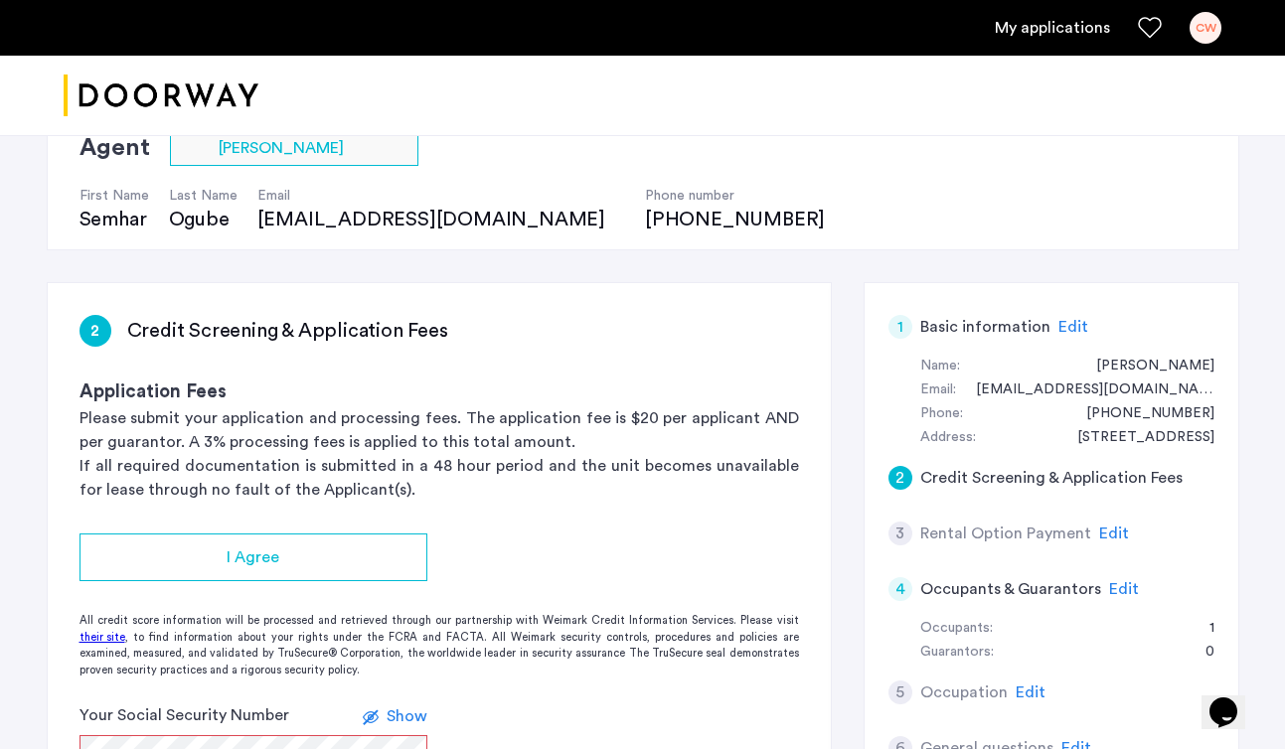
scroll to position [201, 0]
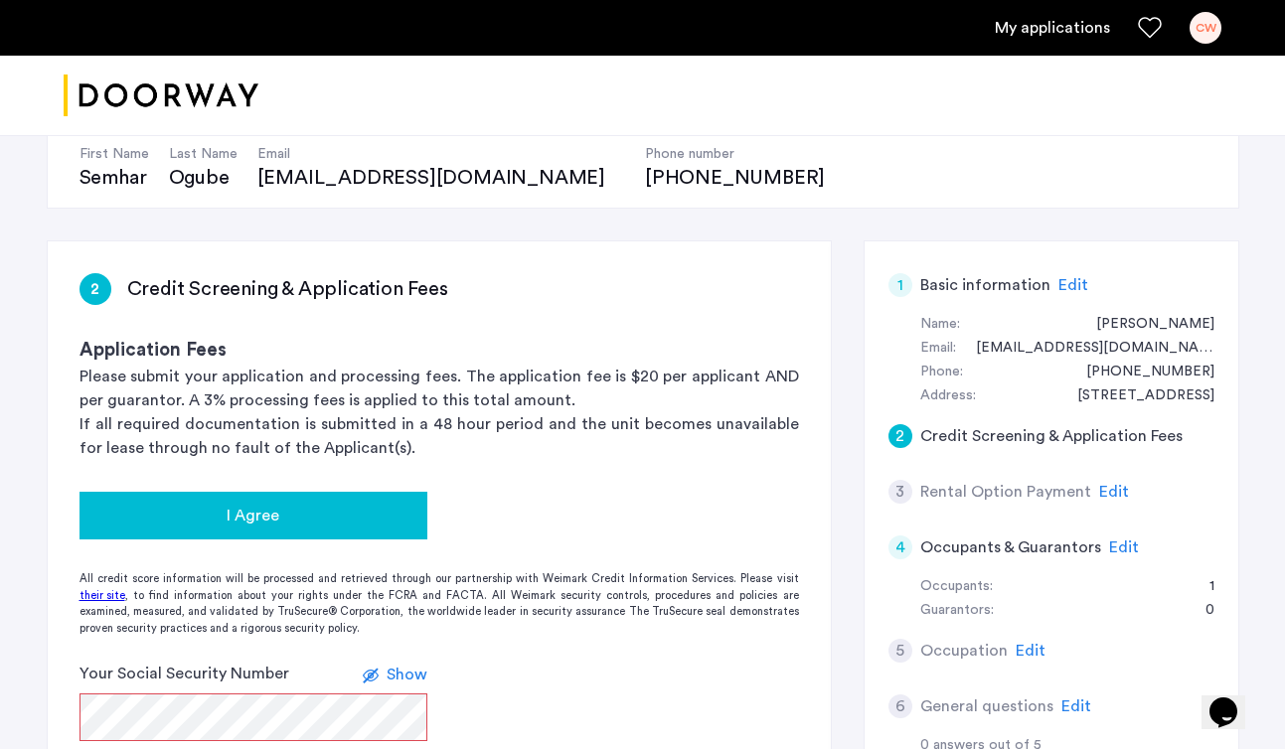
click at [324, 496] on button "I Agree" at bounding box center [253, 516] width 348 height 48
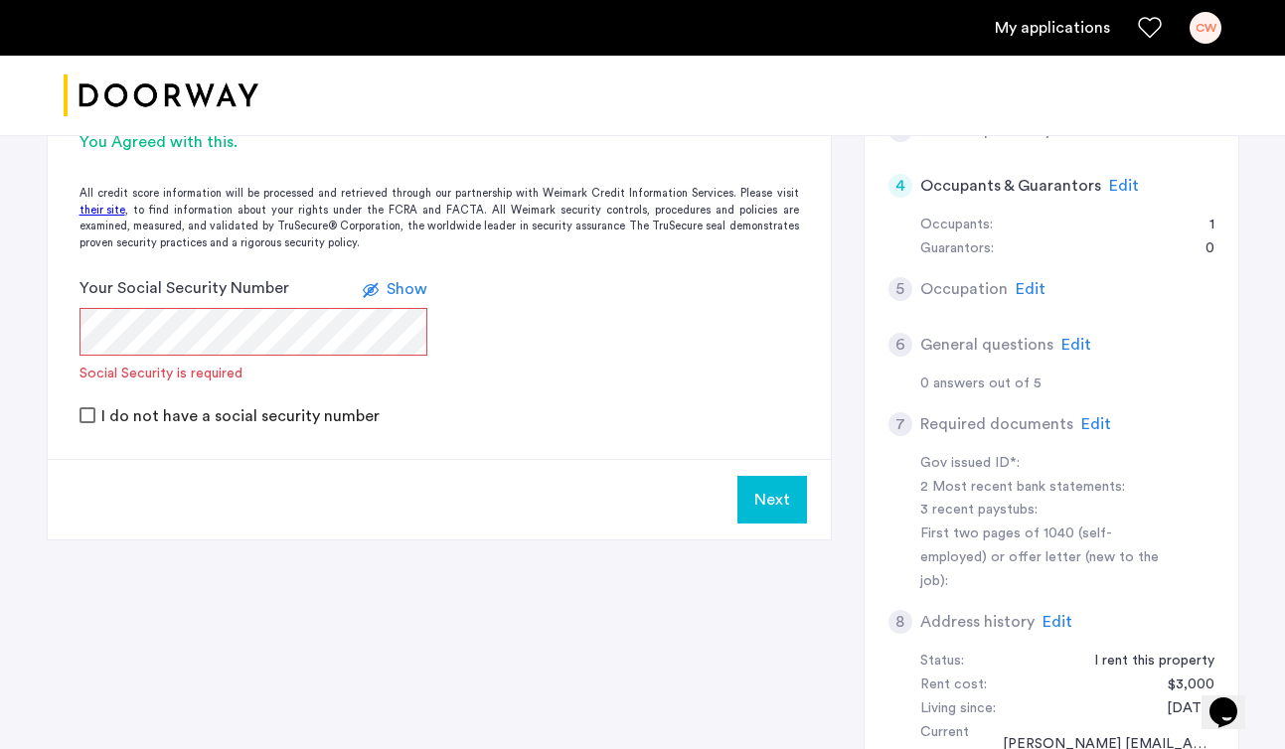
scroll to position [558, 0]
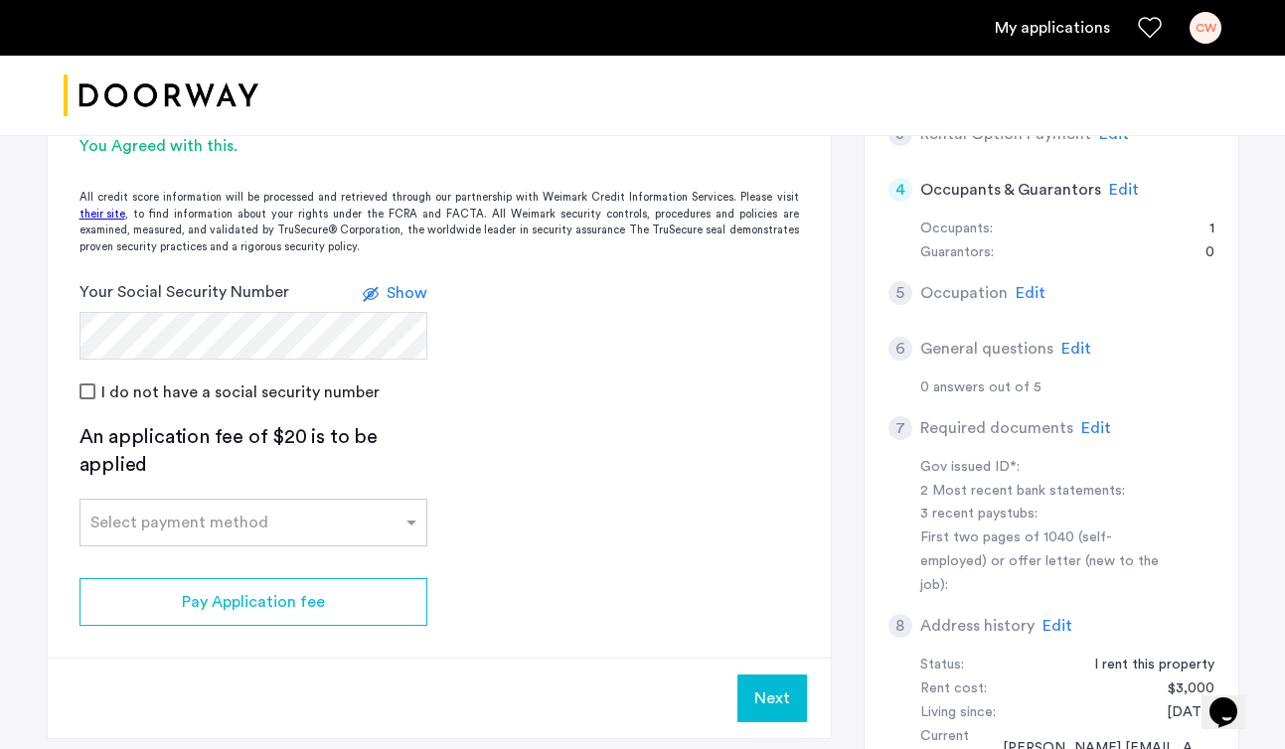
drag, startPoint x: 568, startPoint y: 385, endPoint x: 546, endPoint y: 355, distance: 37.8
click at [563, 381] on div "I do not have a social security number" at bounding box center [438, 391] width 719 height 24
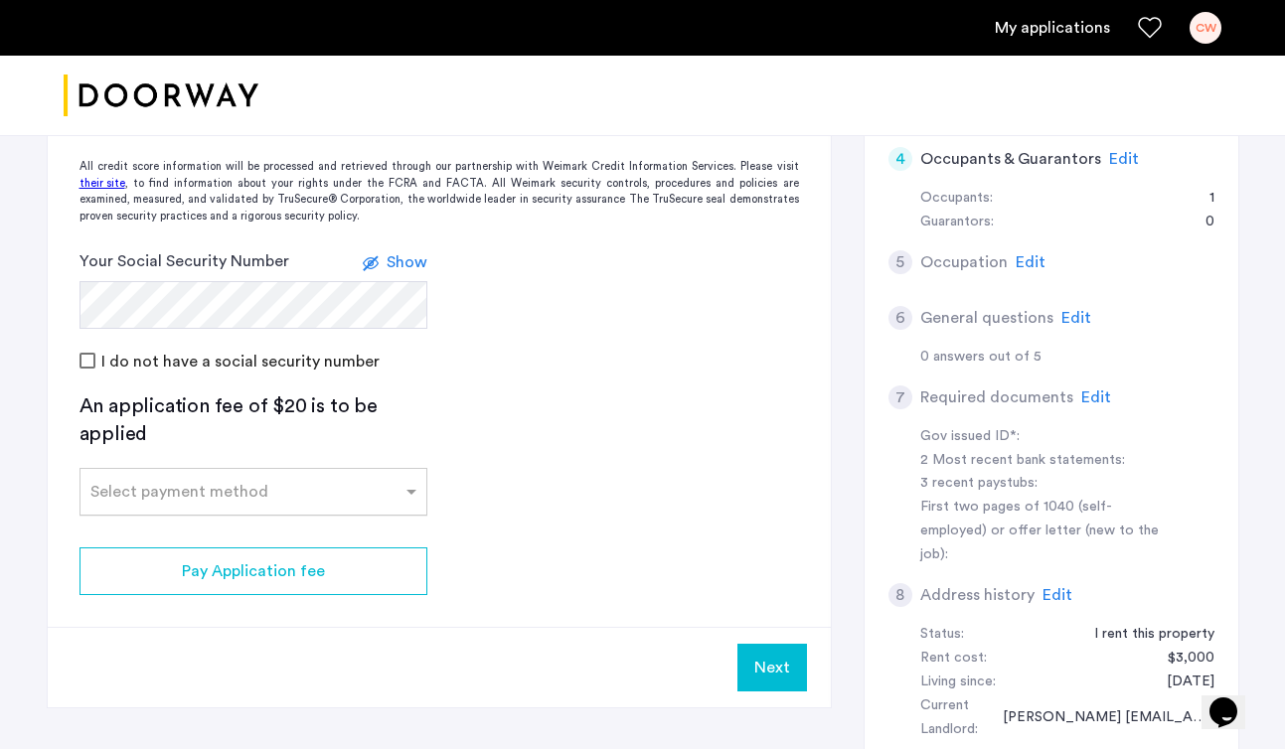
click at [147, 499] on div "Select payment method" at bounding box center [179, 492] width 178 height 24
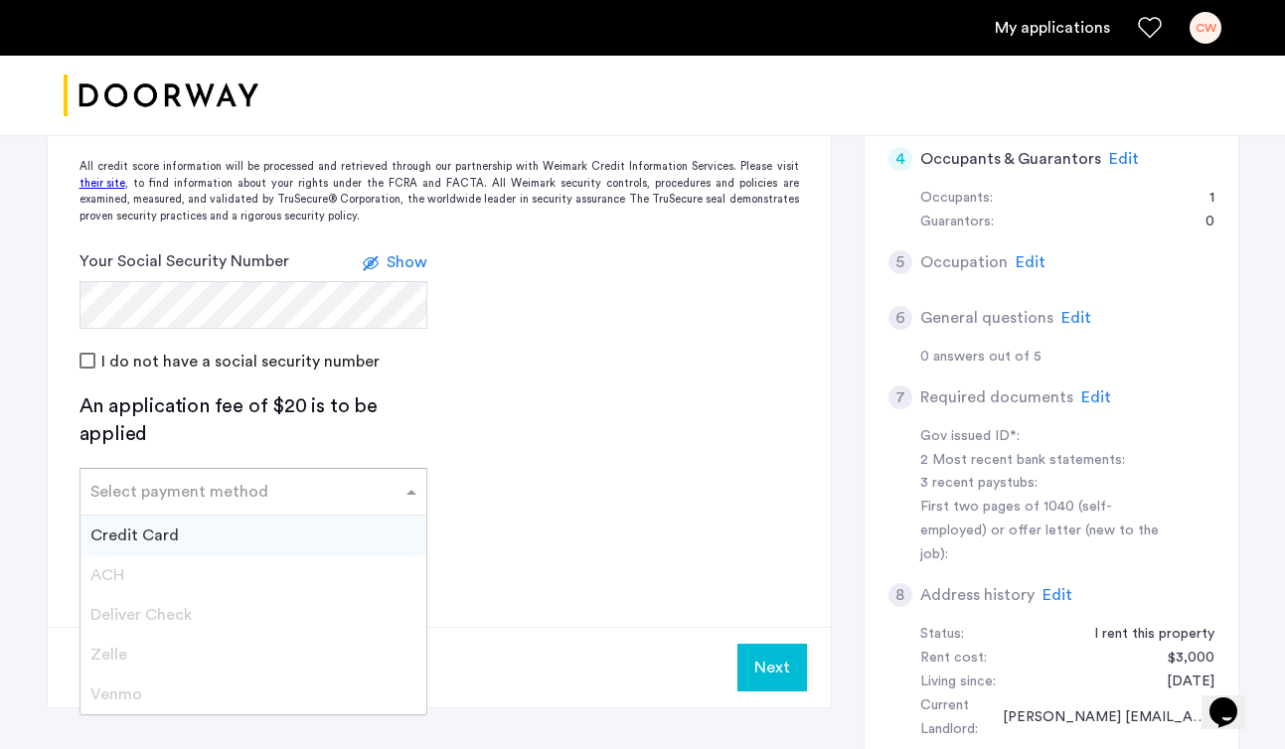
click at [144, 538] on span "Credit Card" at bounding box center [134, 536] width 88 height 16
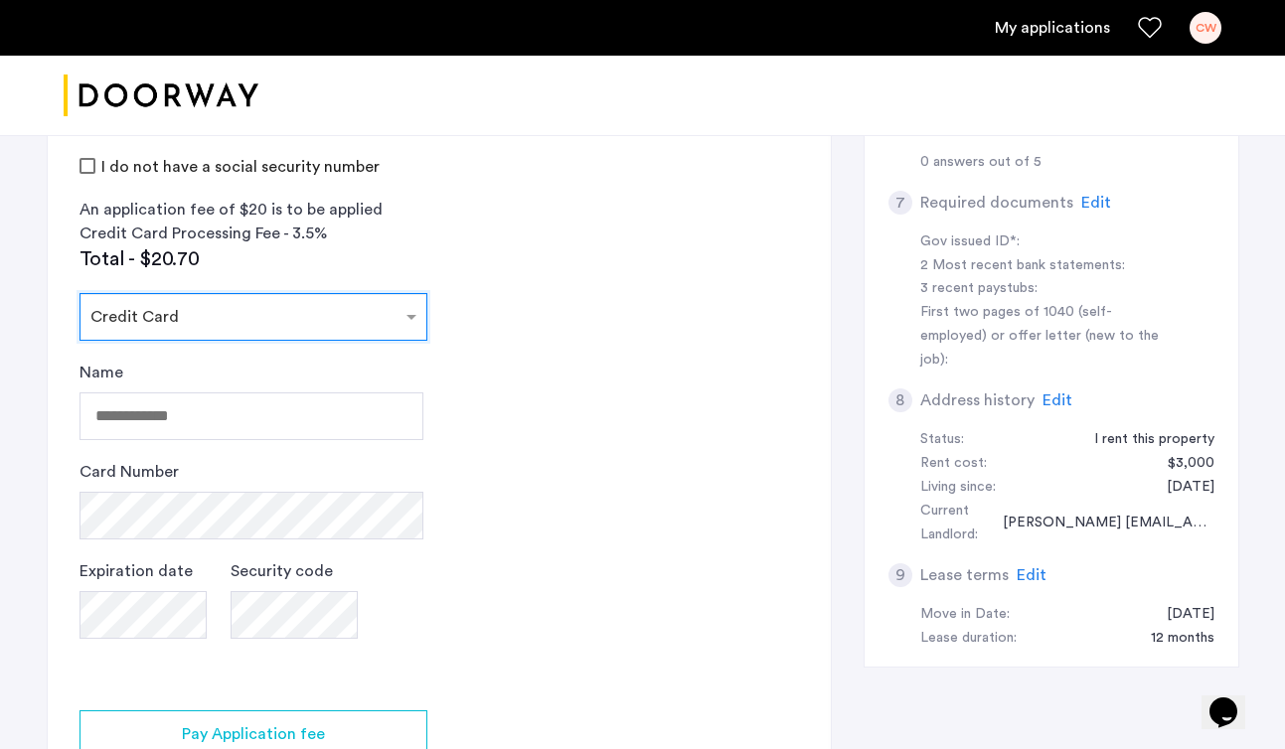
scroll to position [786, 0]
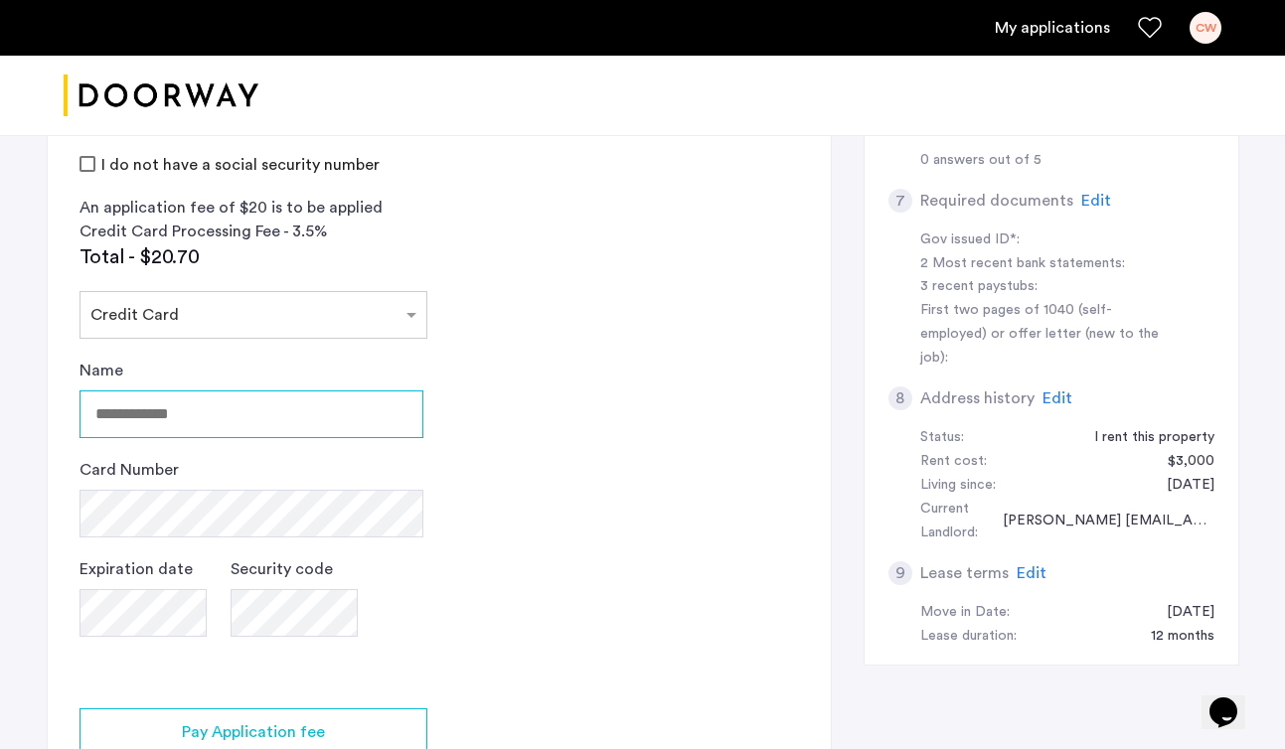
click at [159, 410] on input "Name" at bounding box center [251, 414] width 344 height 48
click at [219, 400] on input "*********" at bounding box center [251, 414] width 344 height 48
click at [215, 417] on input "*********" at bounding box center [251, 414] width 344 height 48
type input "**********"
click at [584, 469] on app-credit-screening "2 Credit Screening & Application Fees Application Fees Please submit your appli…" at bounding box center [439, 262] width 783 height 1212
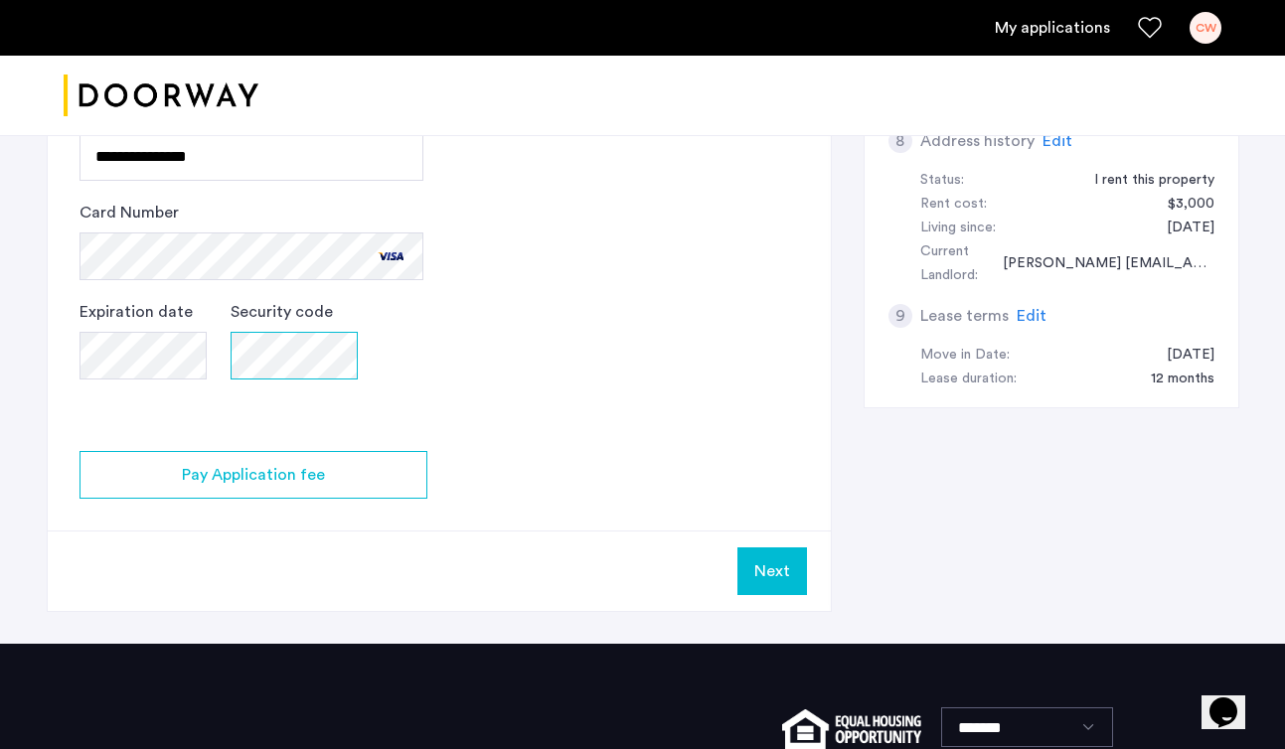
scroll to position [1041, 0]
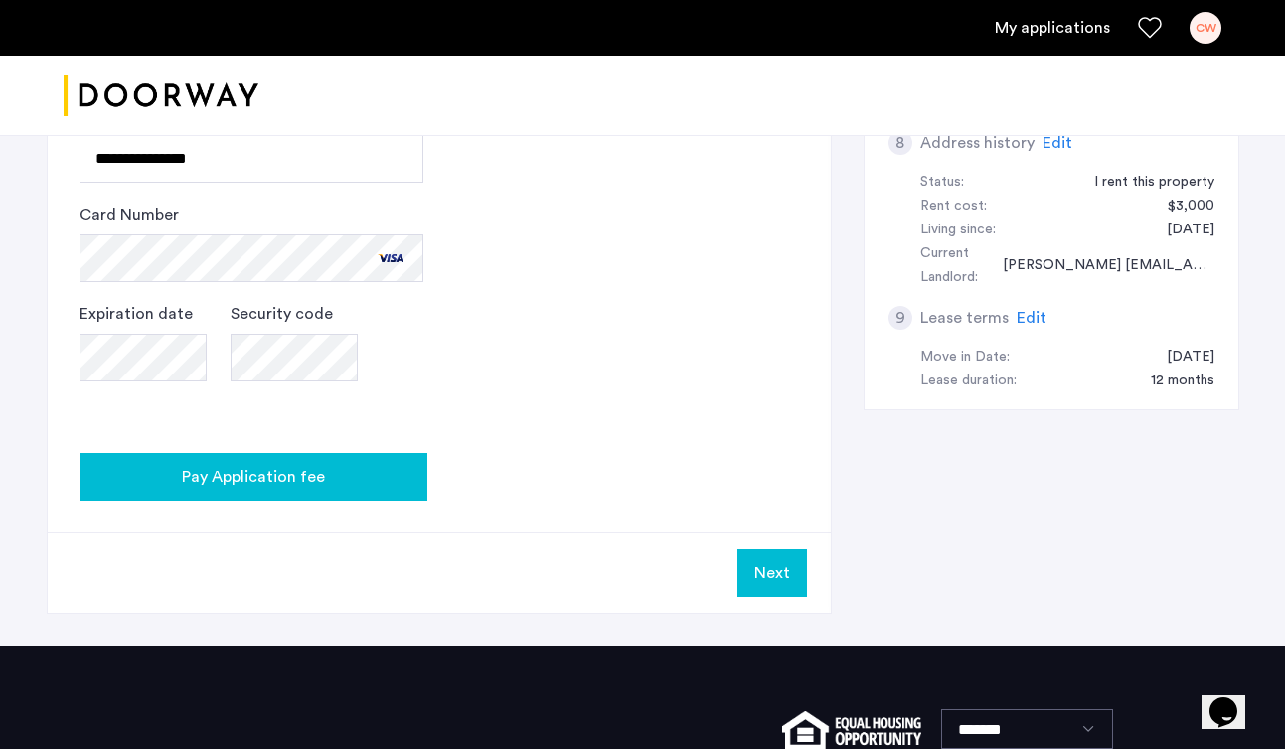
click at [369, 472] on div "Pay Application fee" at bounding box center [253, 477] width 316 height 24
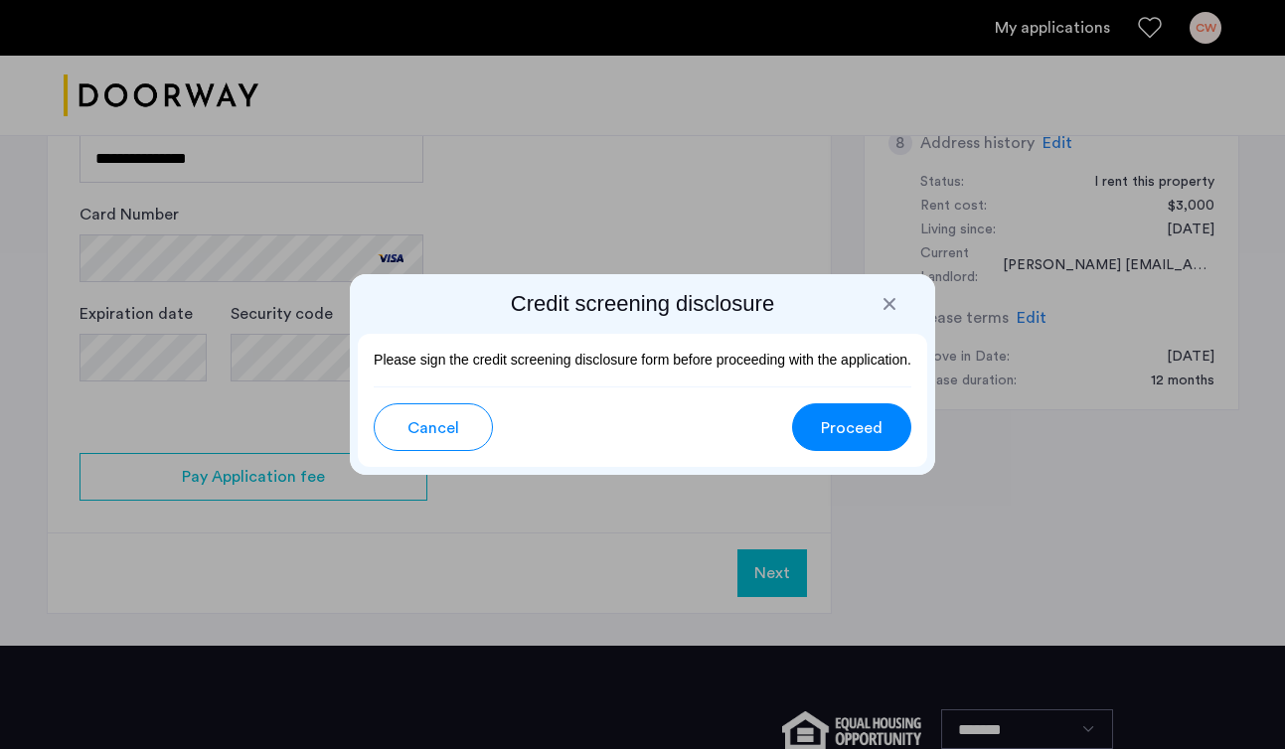
click at [878, 445] on button "Proceed" at bounding box center [851, 427] width 119 height 48
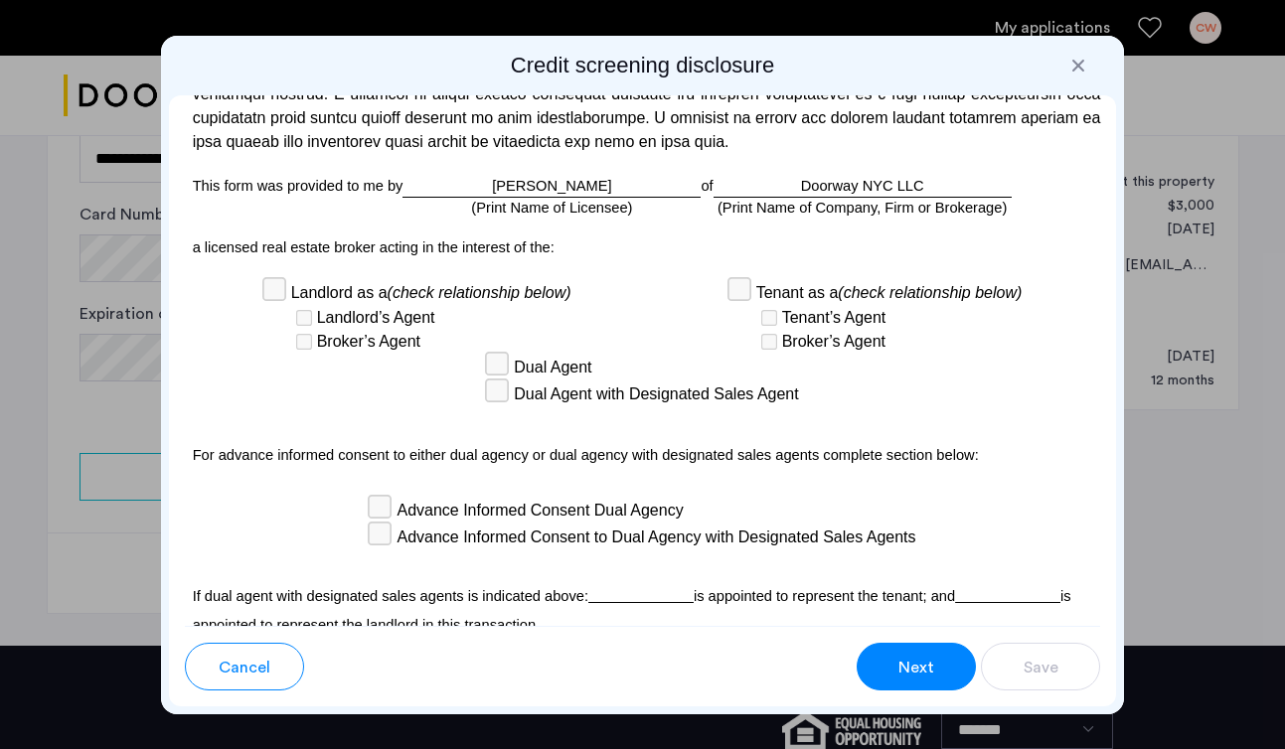
scroll to position [6171, 0]
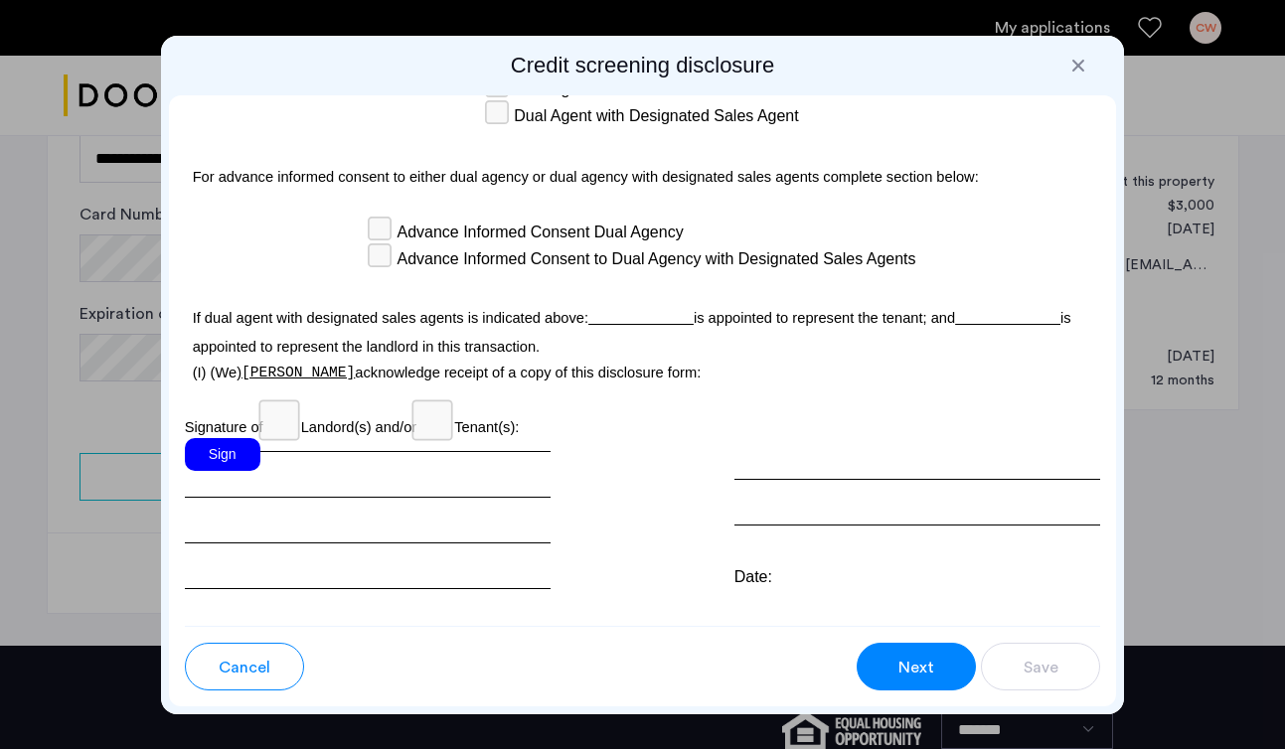
click at [214, 438] on div "Sign" at bounding box center [223, 454] width 76 height 33
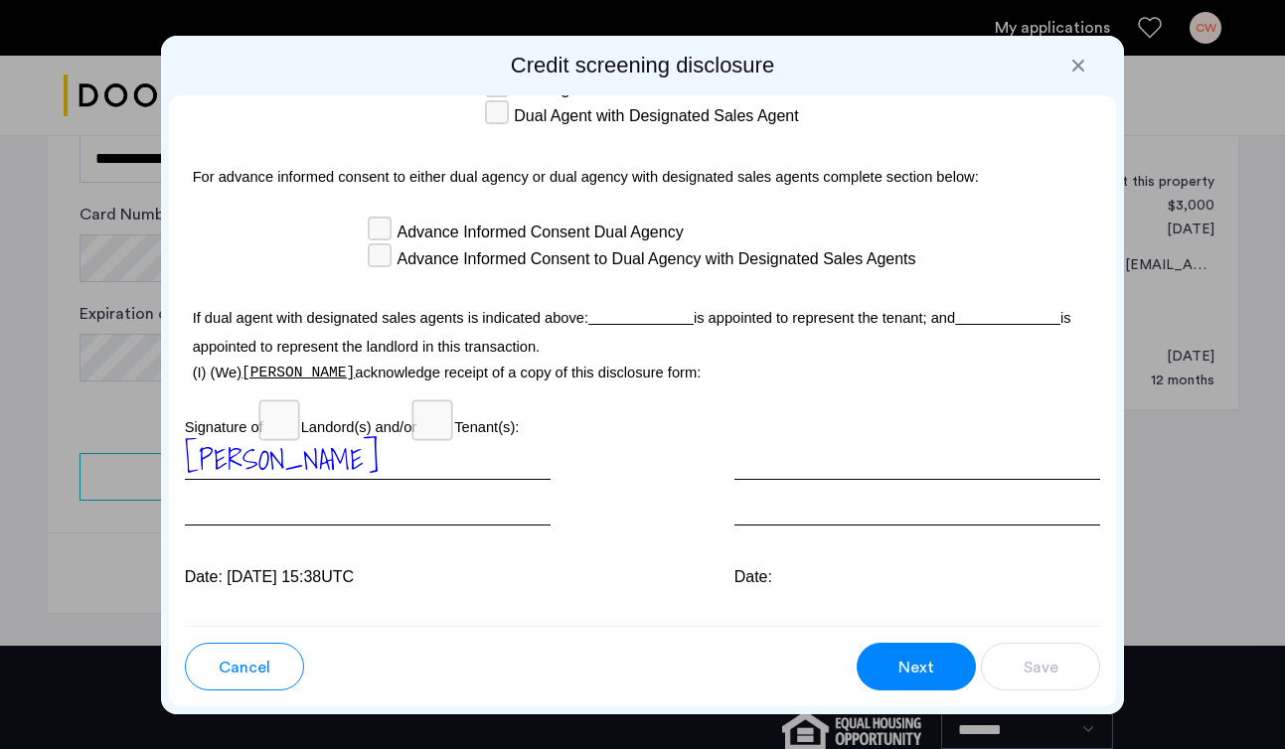
click at [900, 656] on span "Next" at bounding box center [916, 668] width 36 height 24
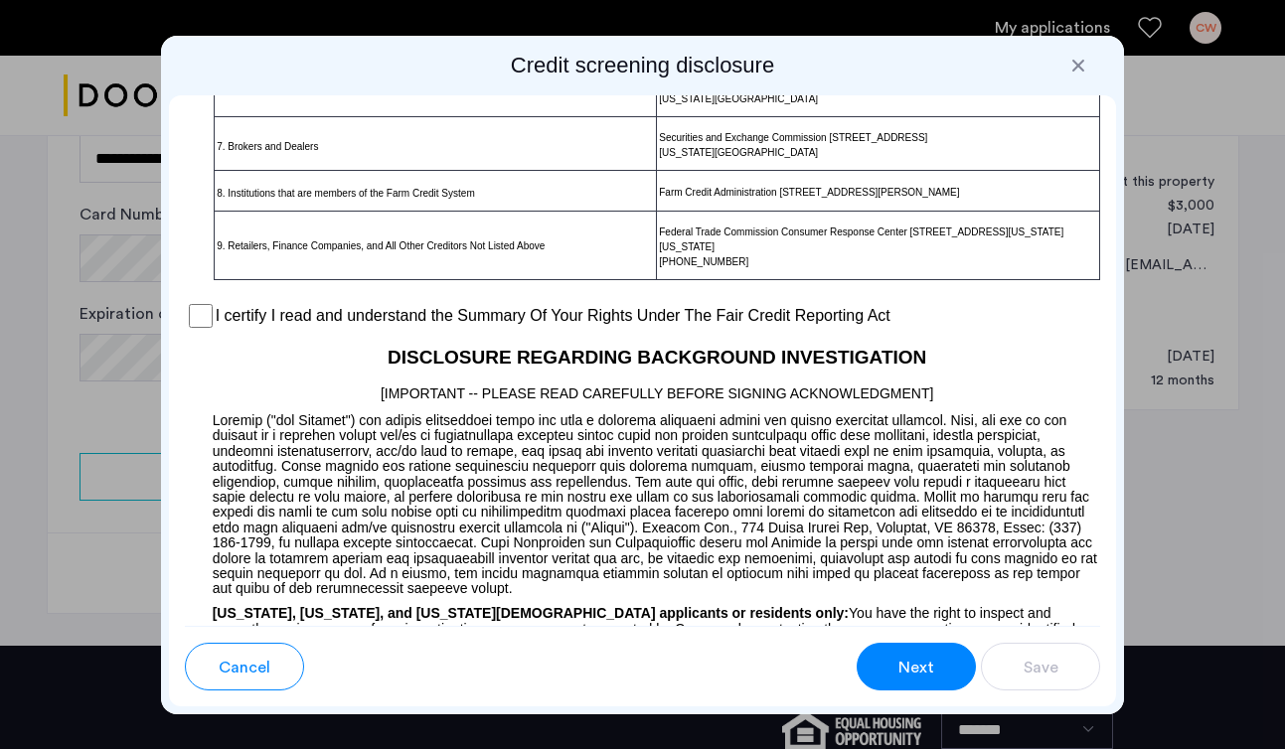
scroll to position [1635, 0]
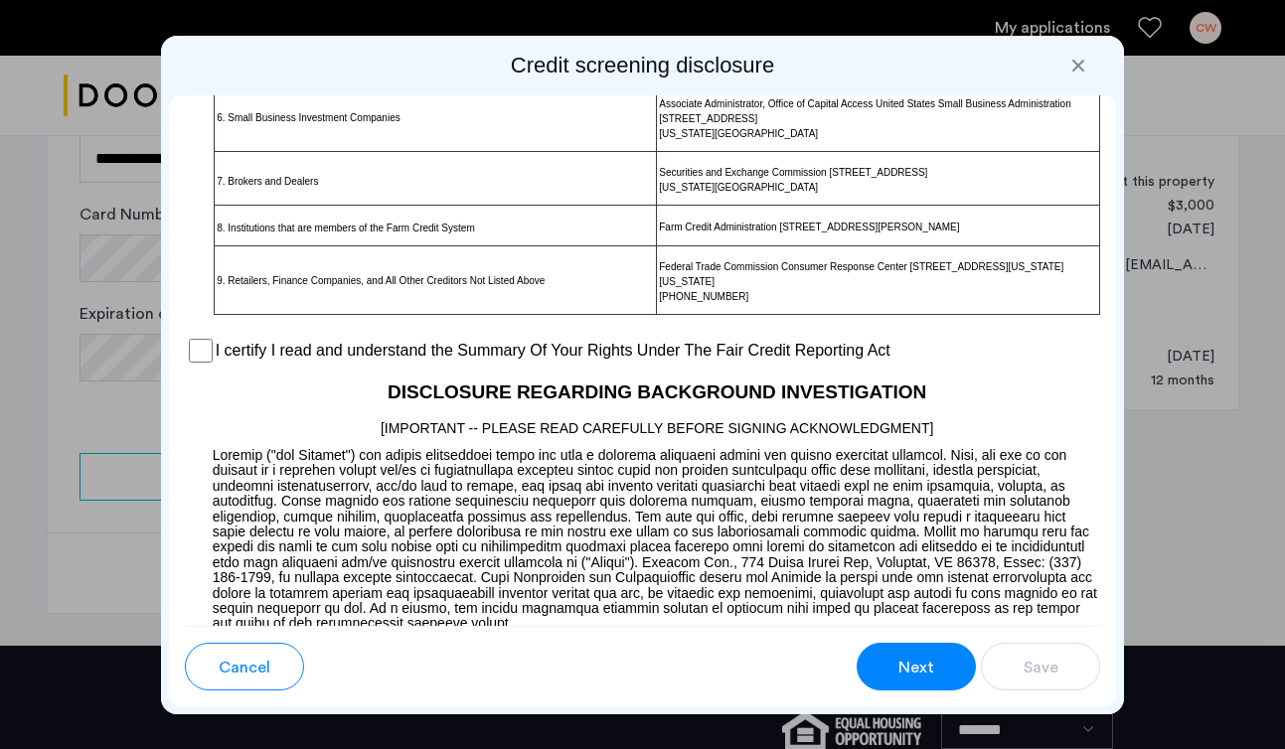
click at [213, 359] on div "I certify I read and understand the Summary Of Your Rights Under The Fair Credi…" at bounding box center [643, 351] width 916 height 30
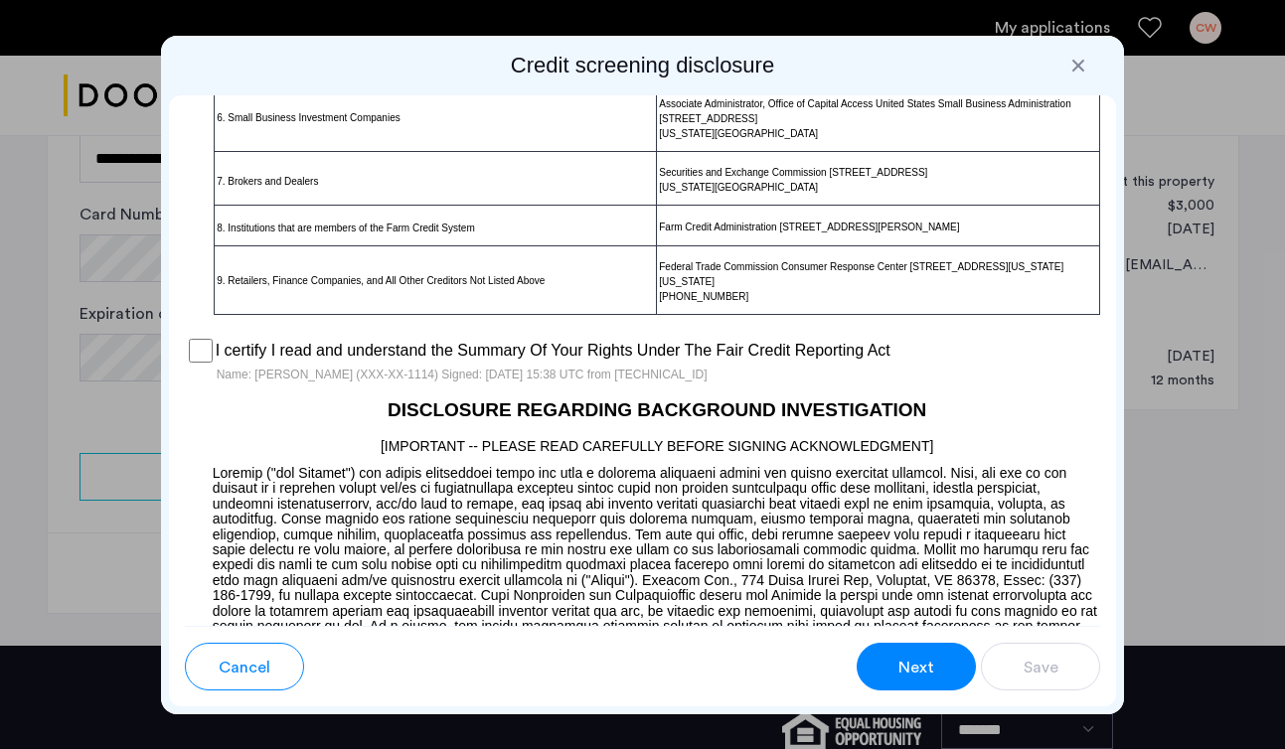
click at [912, 659] on span "Next" at bounding box center [916, 668] width 36 height 24
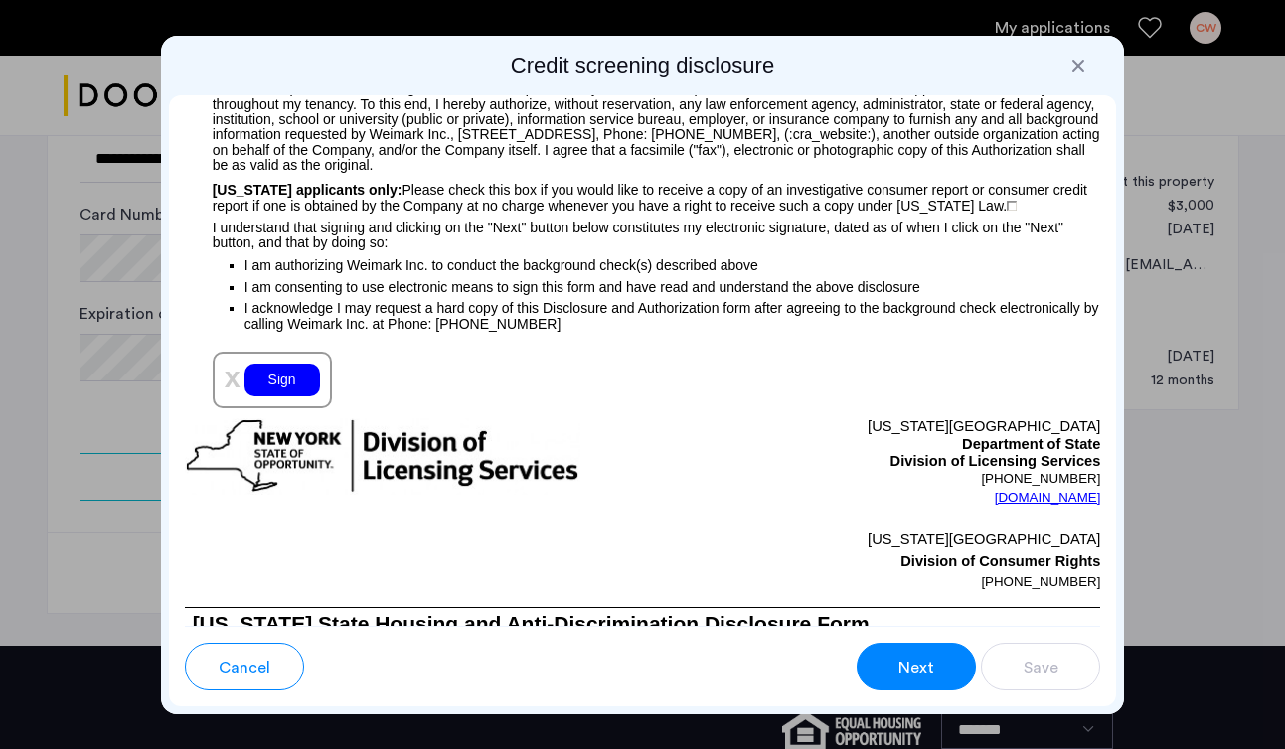
scroll to position [2393, 0]
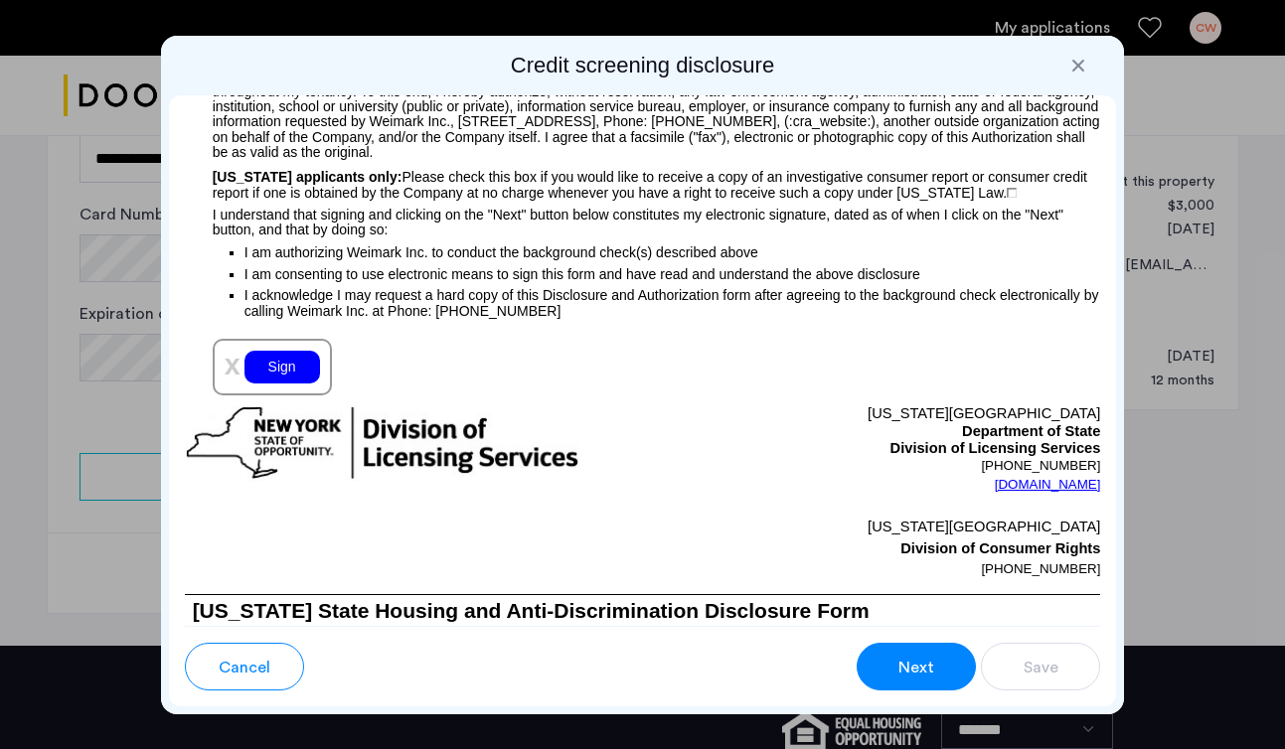
click at [293, 352] on div "Sign" at bounding box center [282, 367] width 76 height 33
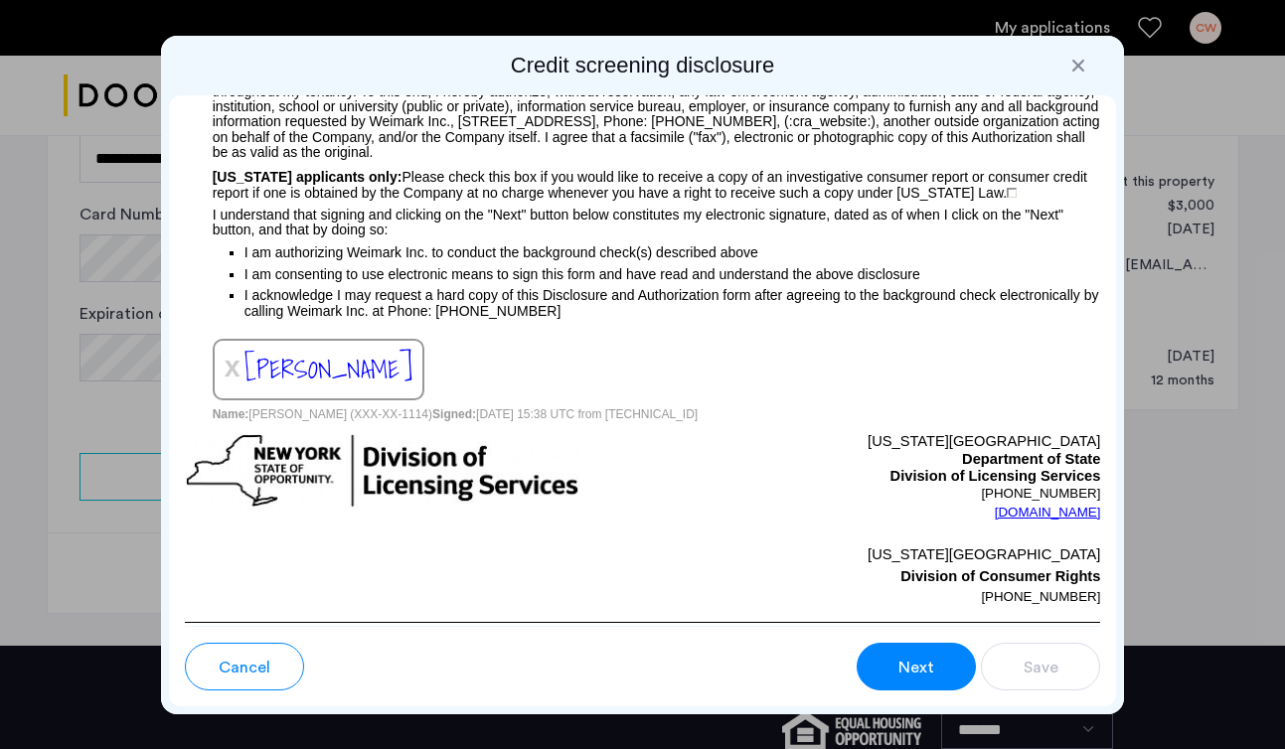
click at [909, 675] on span "Next" at bounding box center [916, 668] width 36 height 24
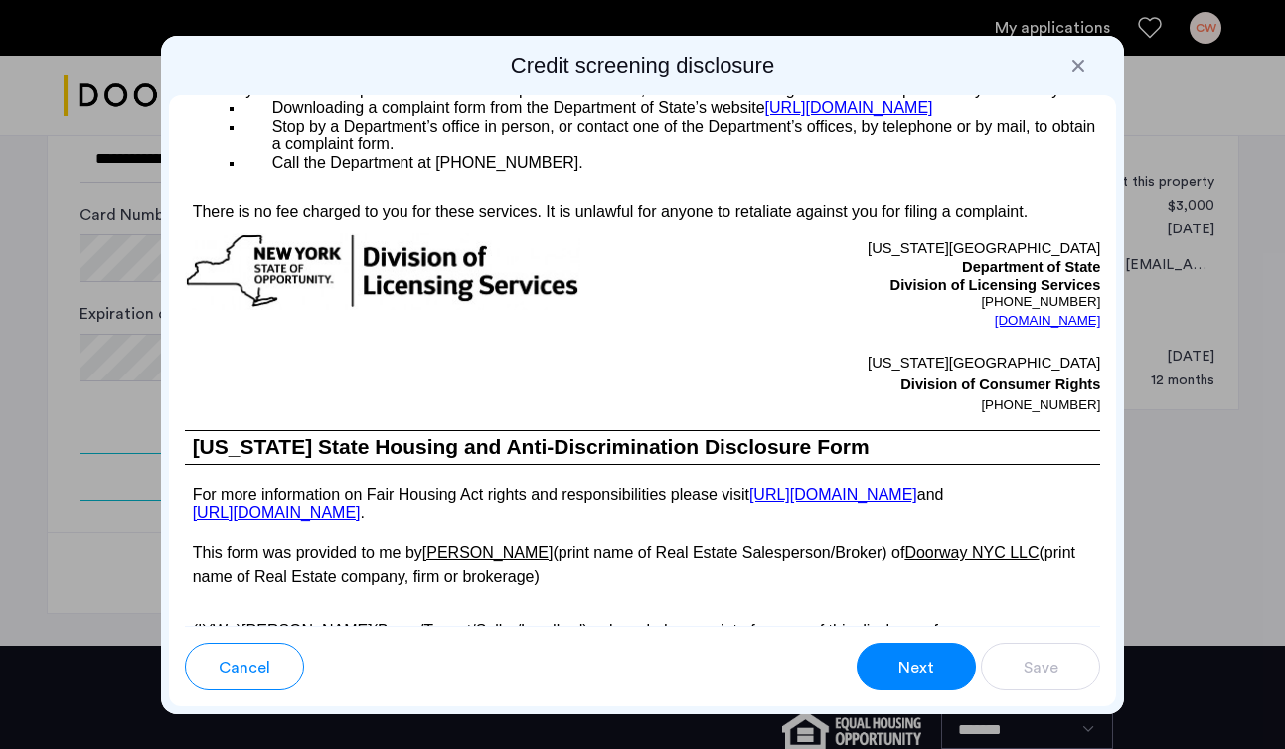
scroll to position [3885, 0]
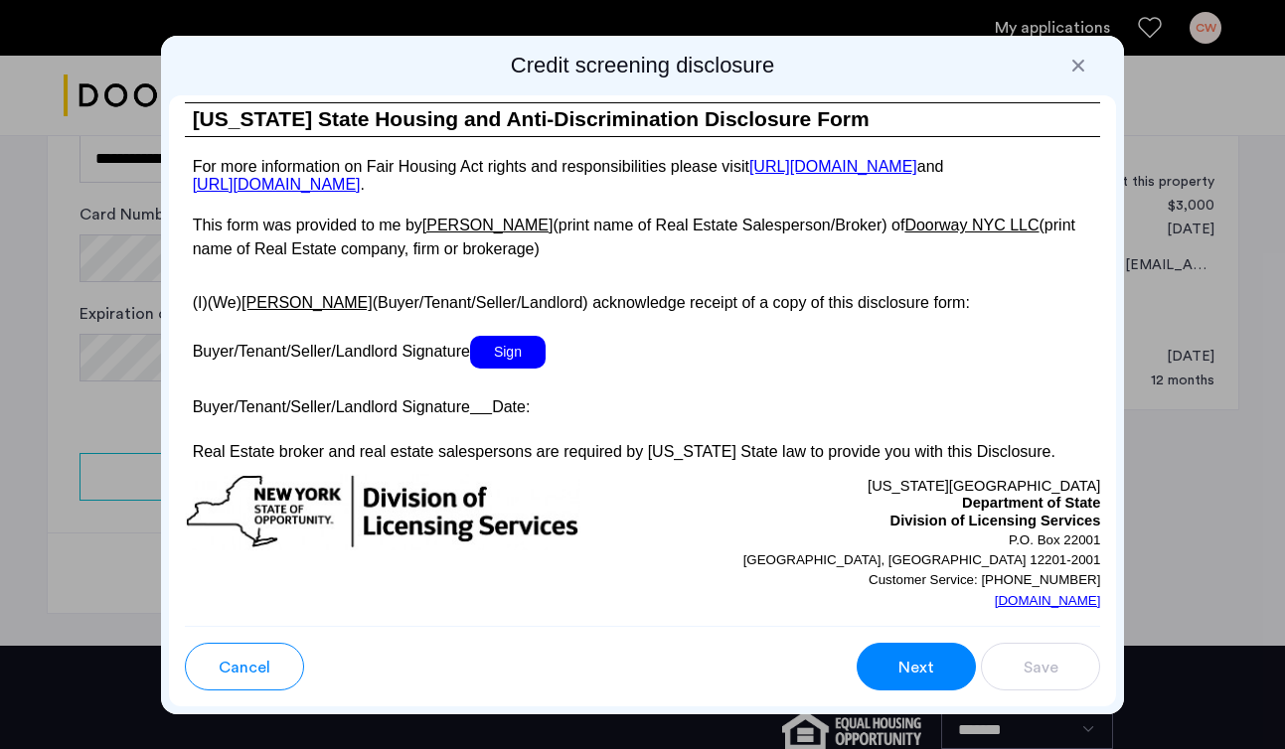
click at [530, 367] on span "Sign" at bounding box center [508, 352] width 76 height 33
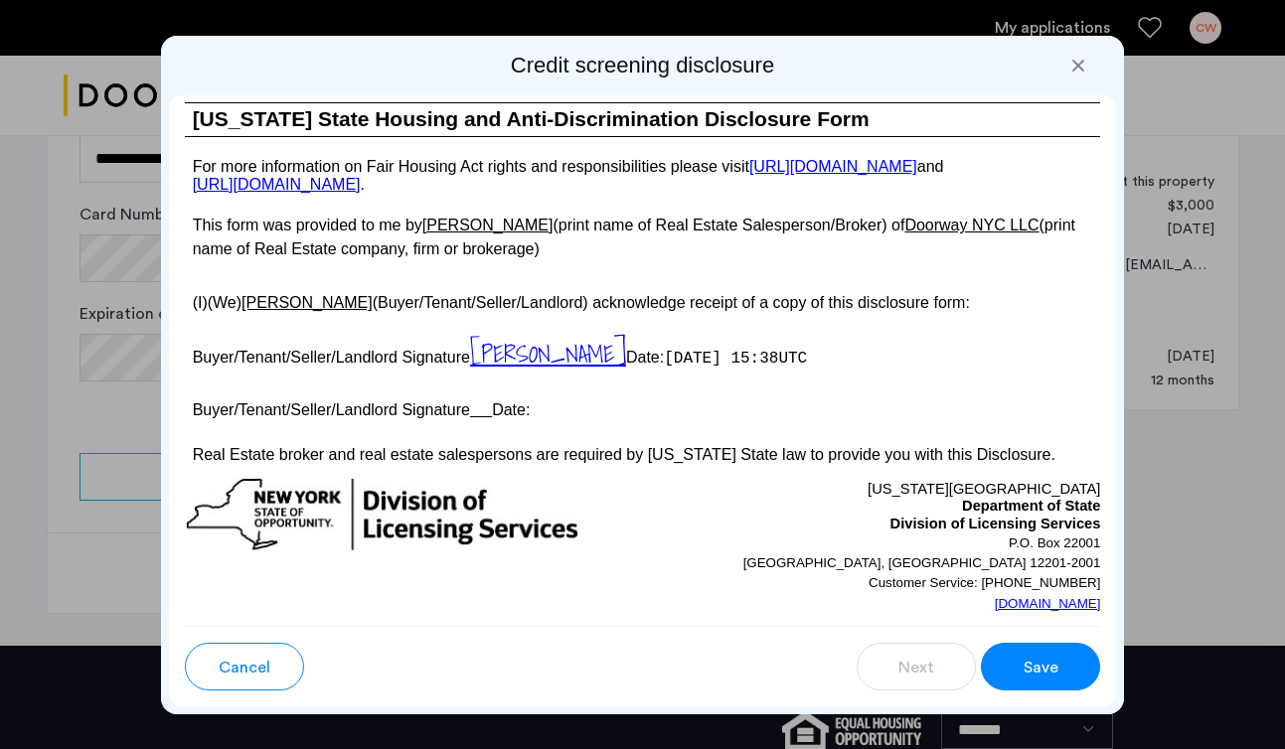
click at [1062, 667] on button "Save" at bounding box center [1040, 667] width 119 height 48
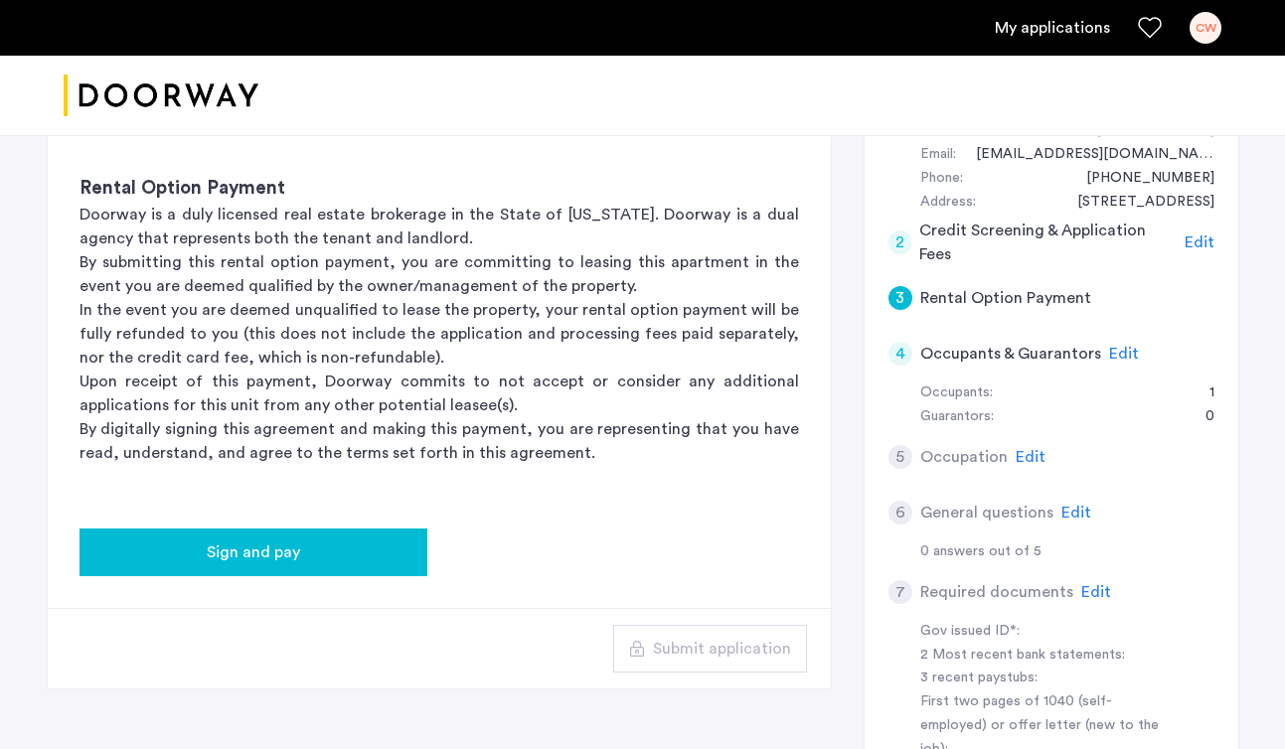
scroll to position [395, 0]
click at [271, 542] on span "Sign and pay" at bounding box center [253, 551] width 93 height 24
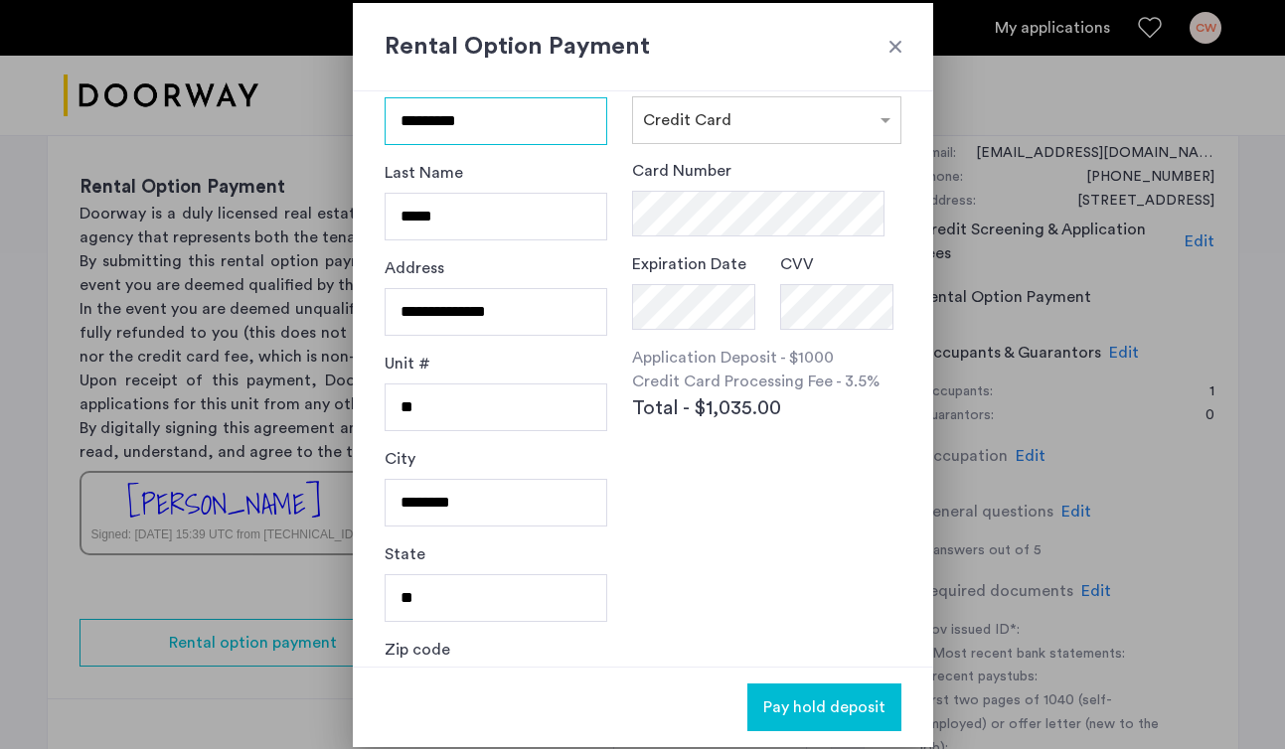
scroll to position [59, 0]
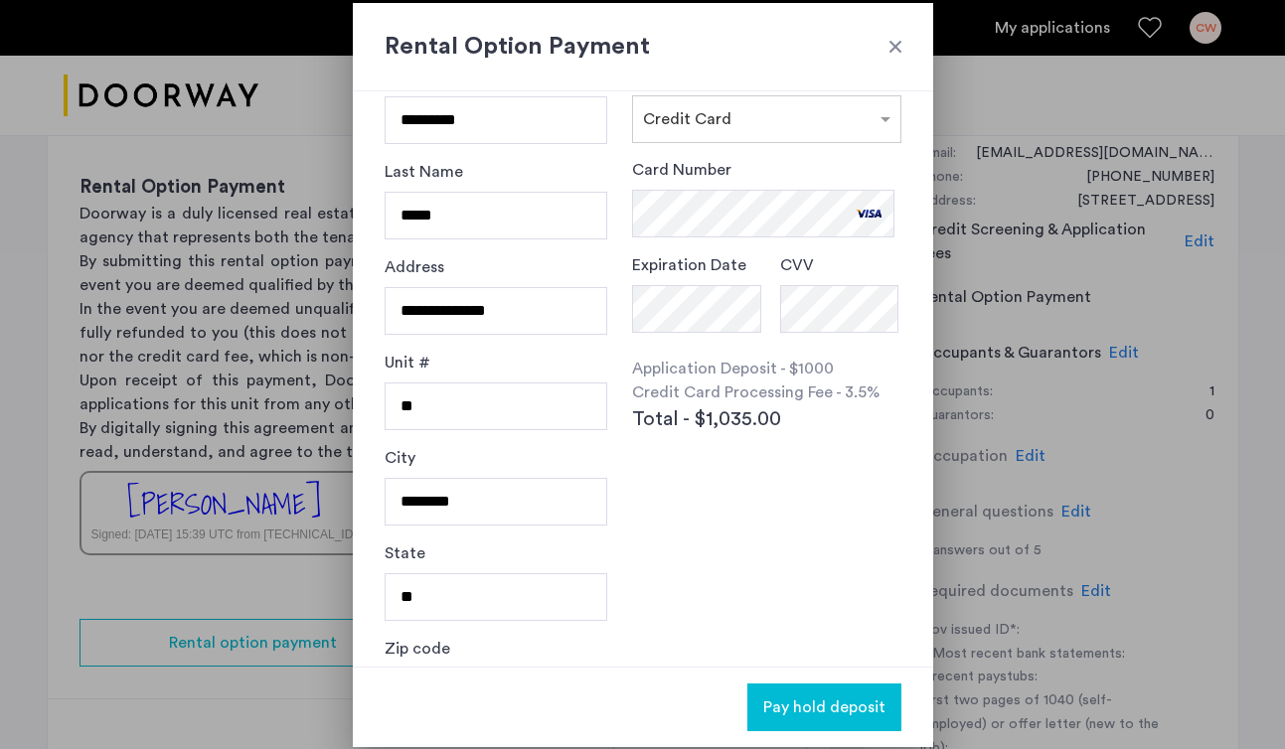
click at [677, 509] on div "Card Number Expiration Date CVV Application Deposit - $1000 Credit Card Process…" at bounding box center [766, 341] width 268 height 366
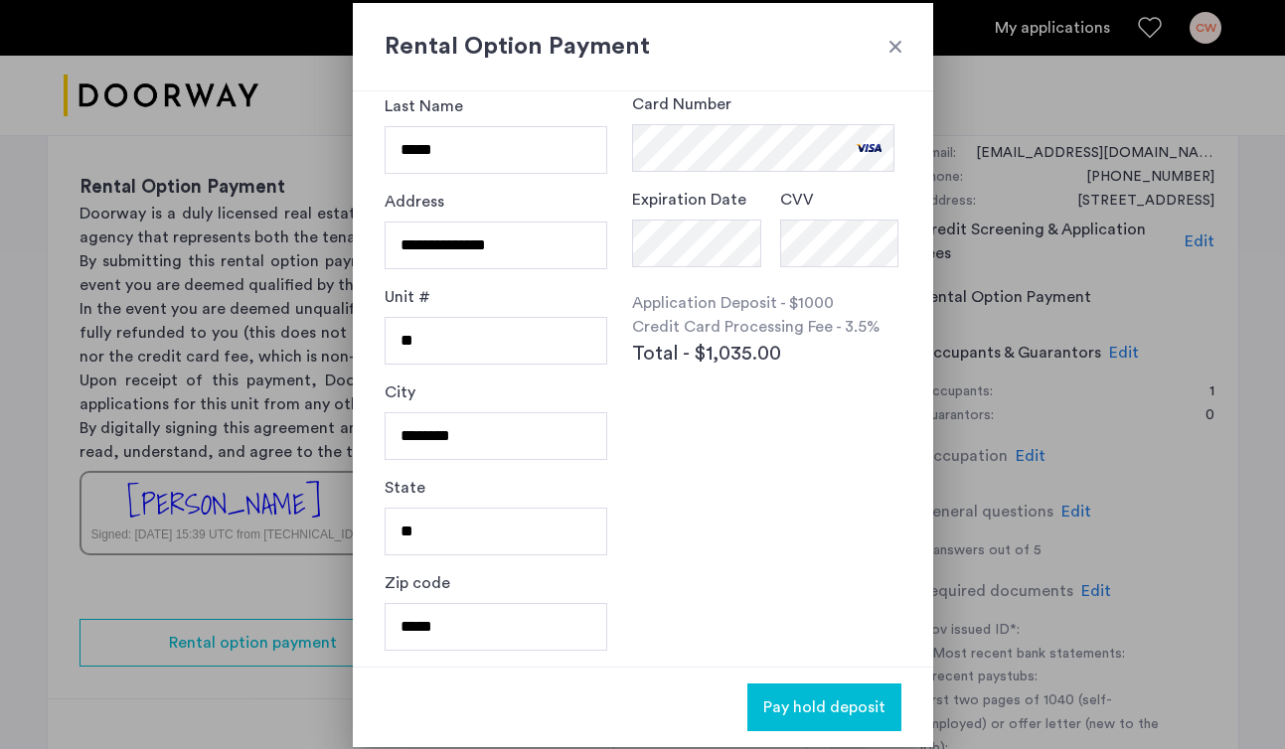
scroll to position [0, 0]
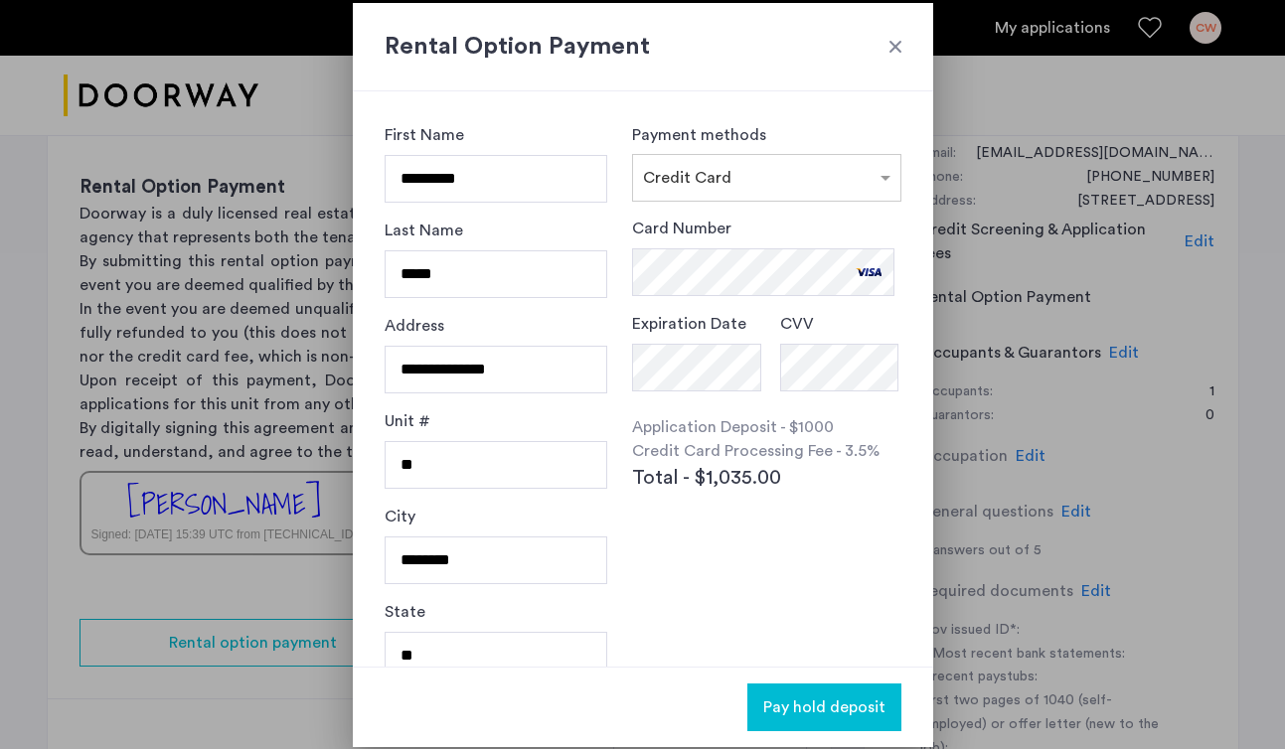
click at [896, 46] on div at bounding box center [895, 47] width 20 height 20
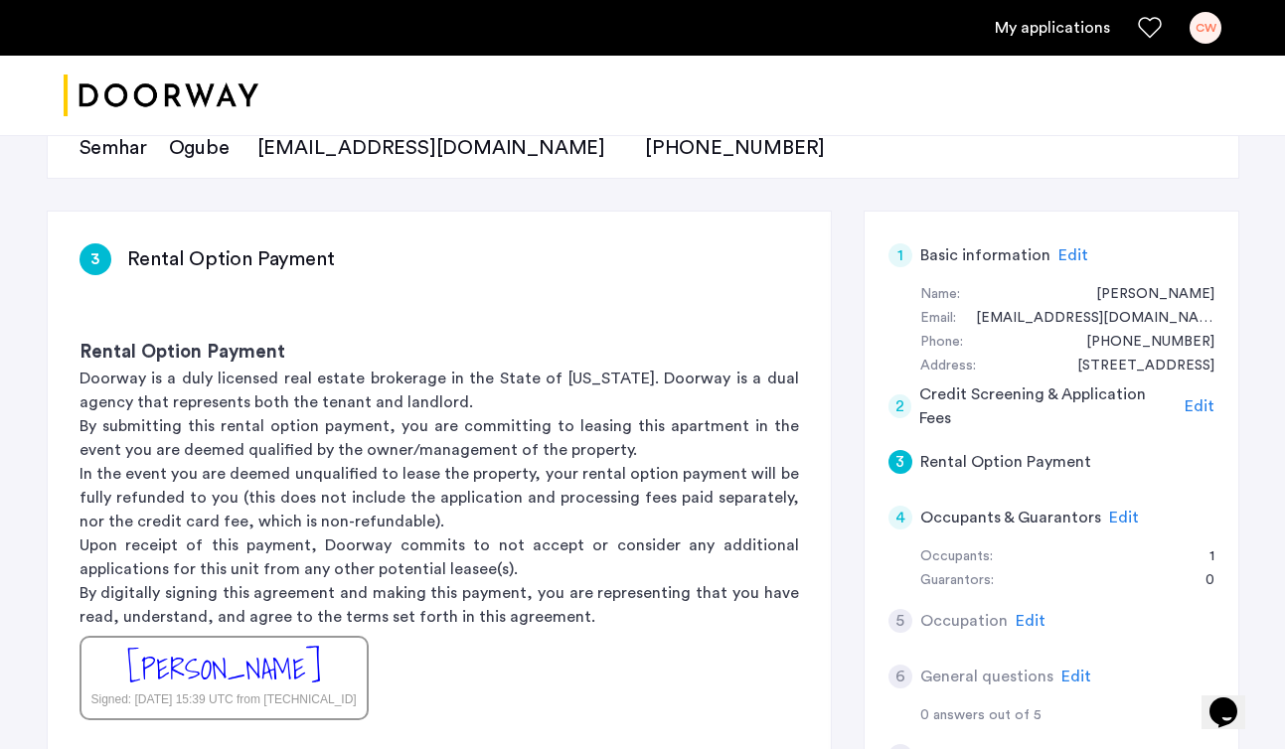
scroll to position [239, 0]
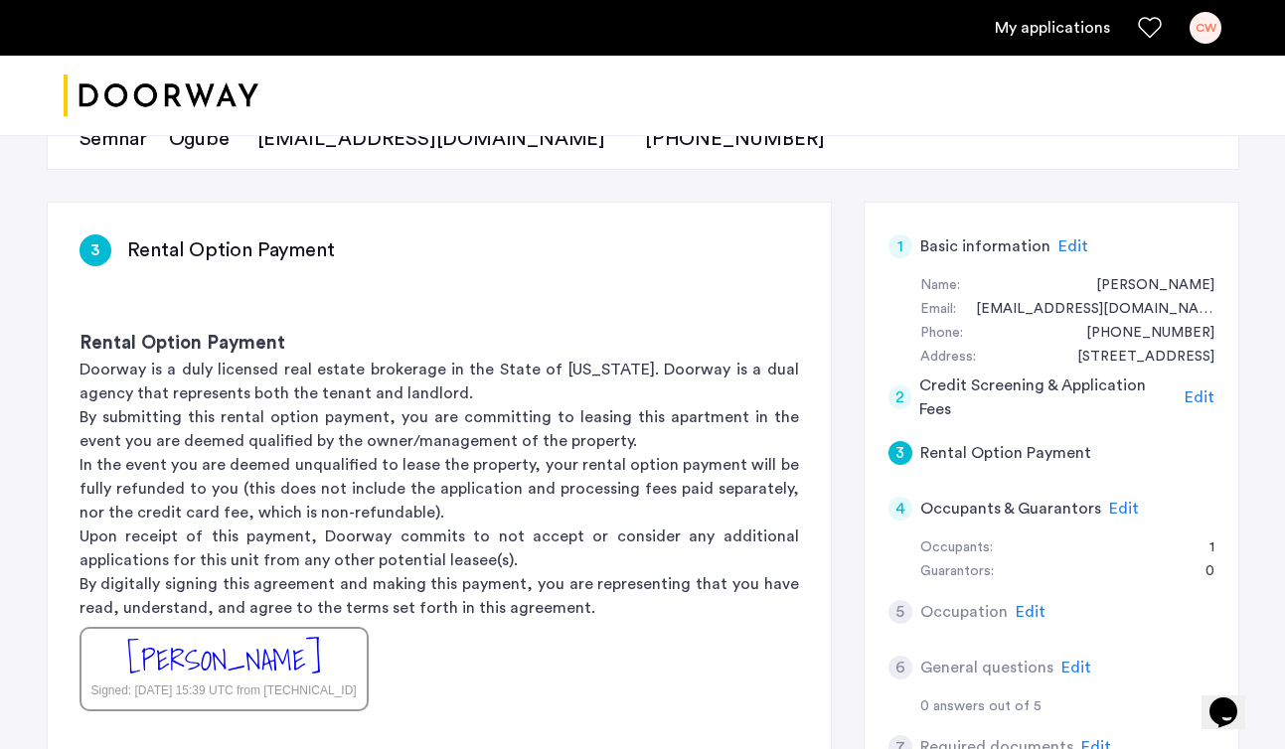
click at [1115, 506] on span "Edit" at bounding box center [1124, 509] width 30 height 16
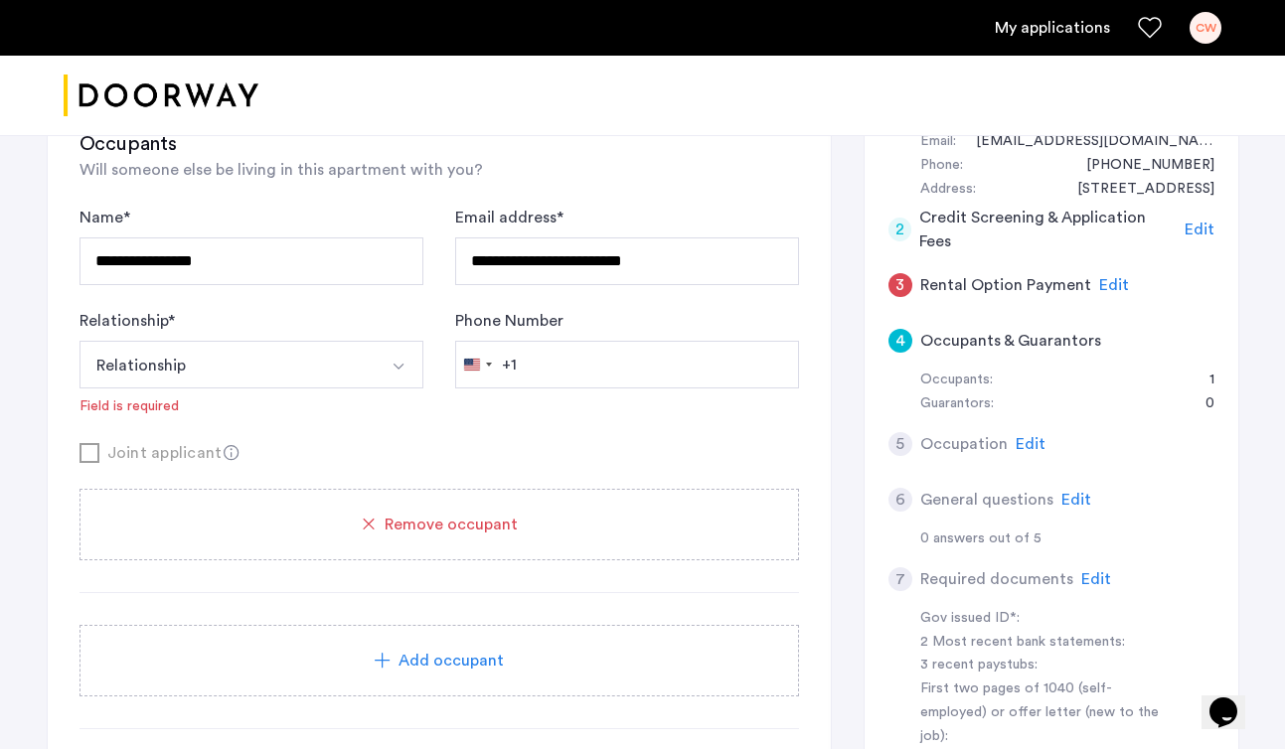
scroll to position [403, 0]
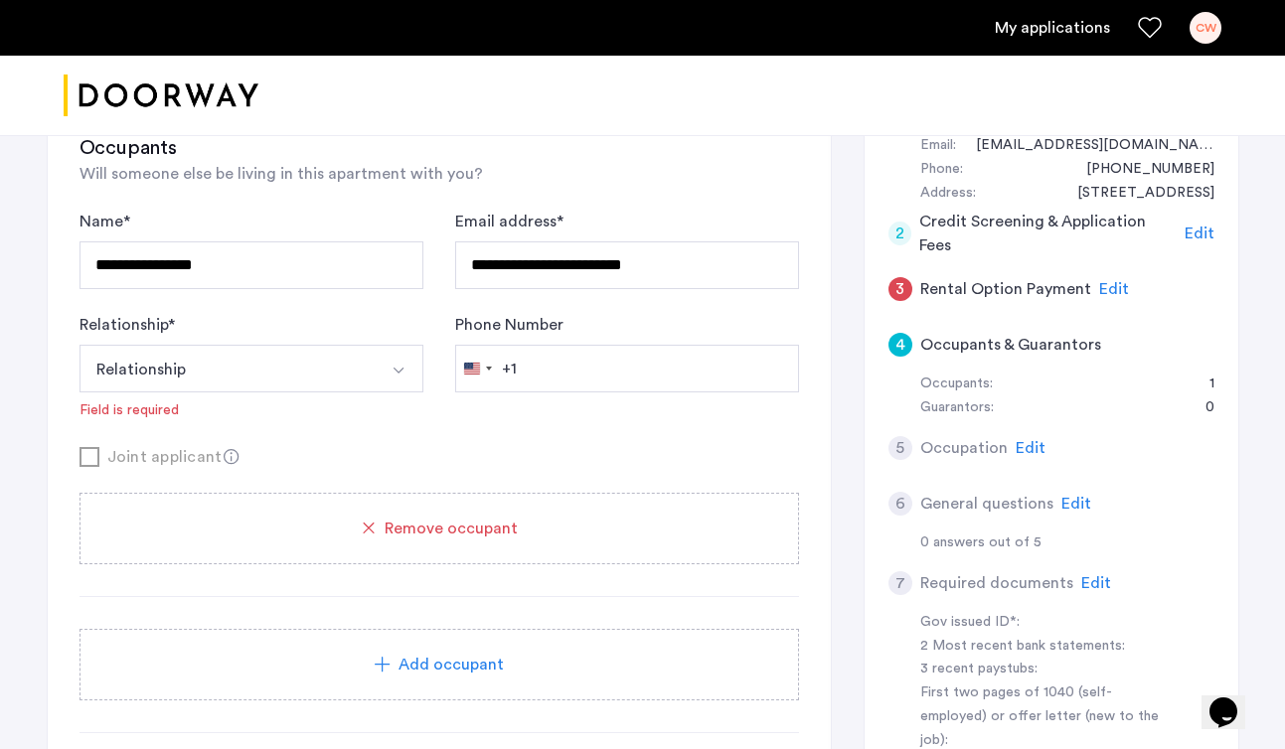
click at [1020, 446] on span "Edit" at bounding box center [1030, 448] width 30 height 16
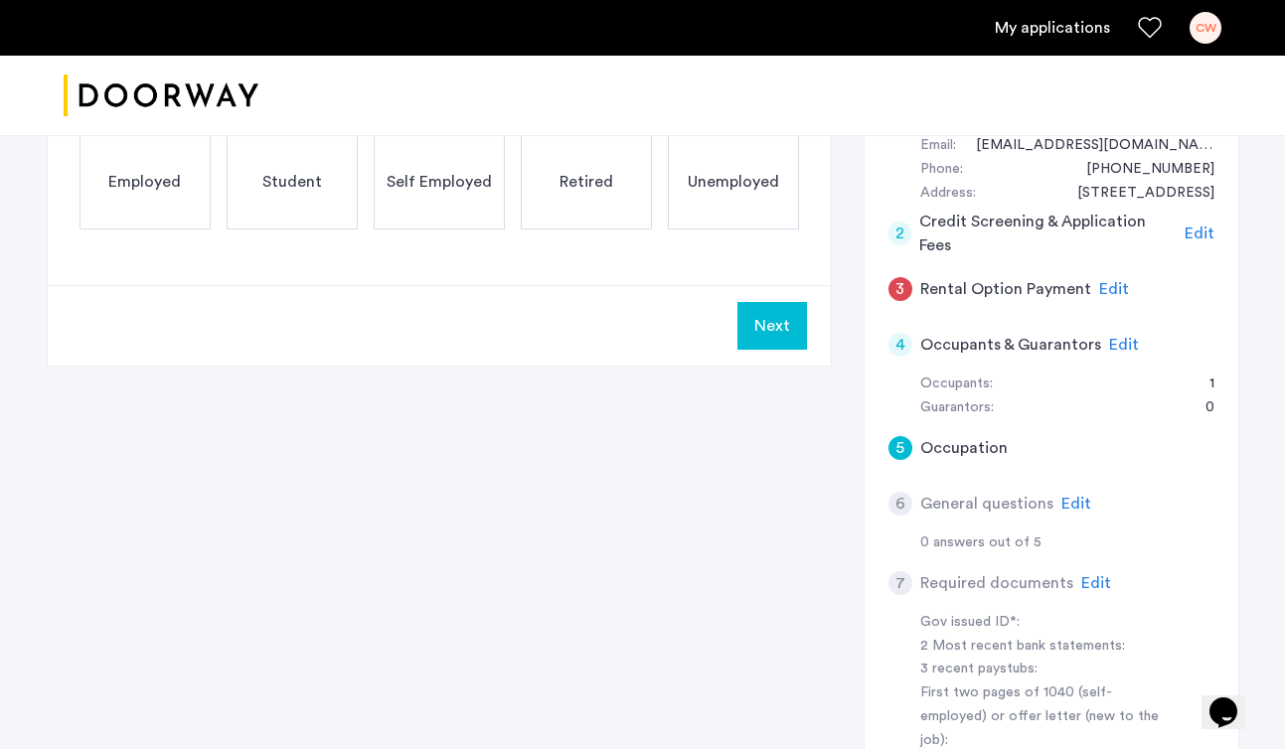
click at [1120, 349] on span "Edit" at bounding box center [1124, 345] width 30 height 16
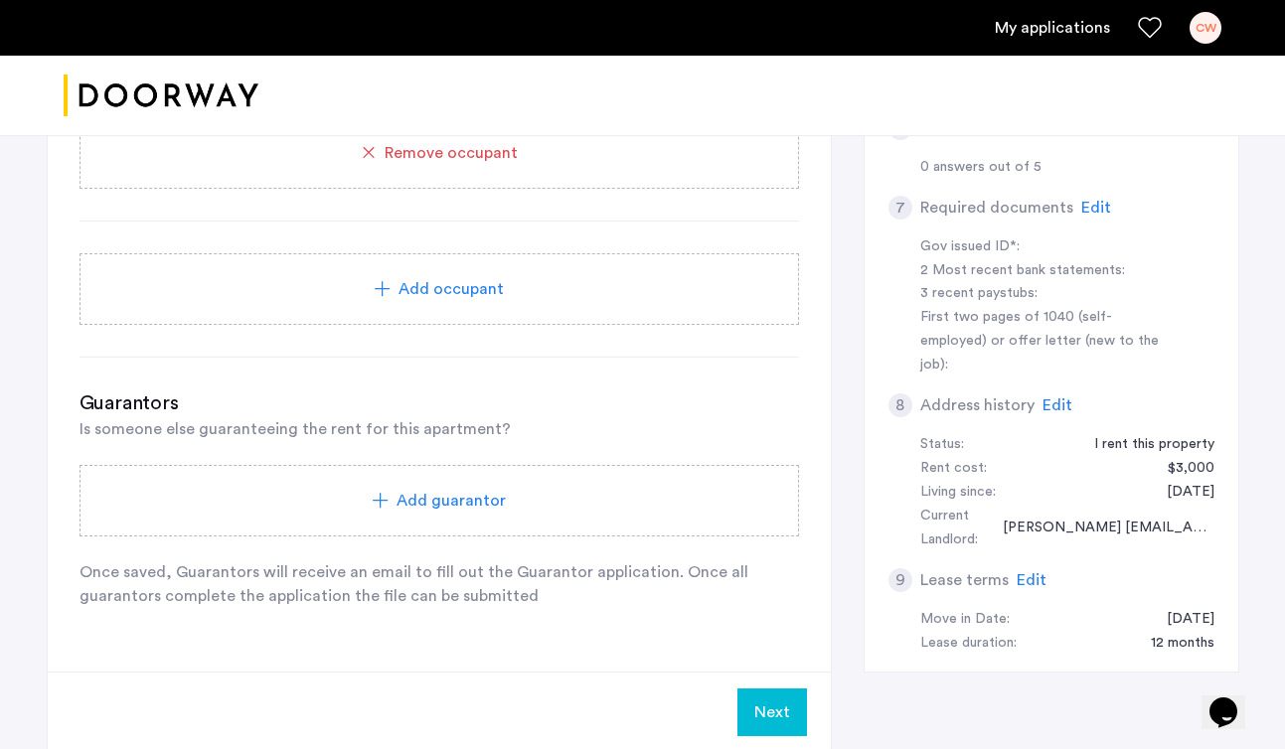
scroll to position [780, 0]
click at [1032, 29] on link "My applications" at bounding box center [1051, 28] width 115 height 24
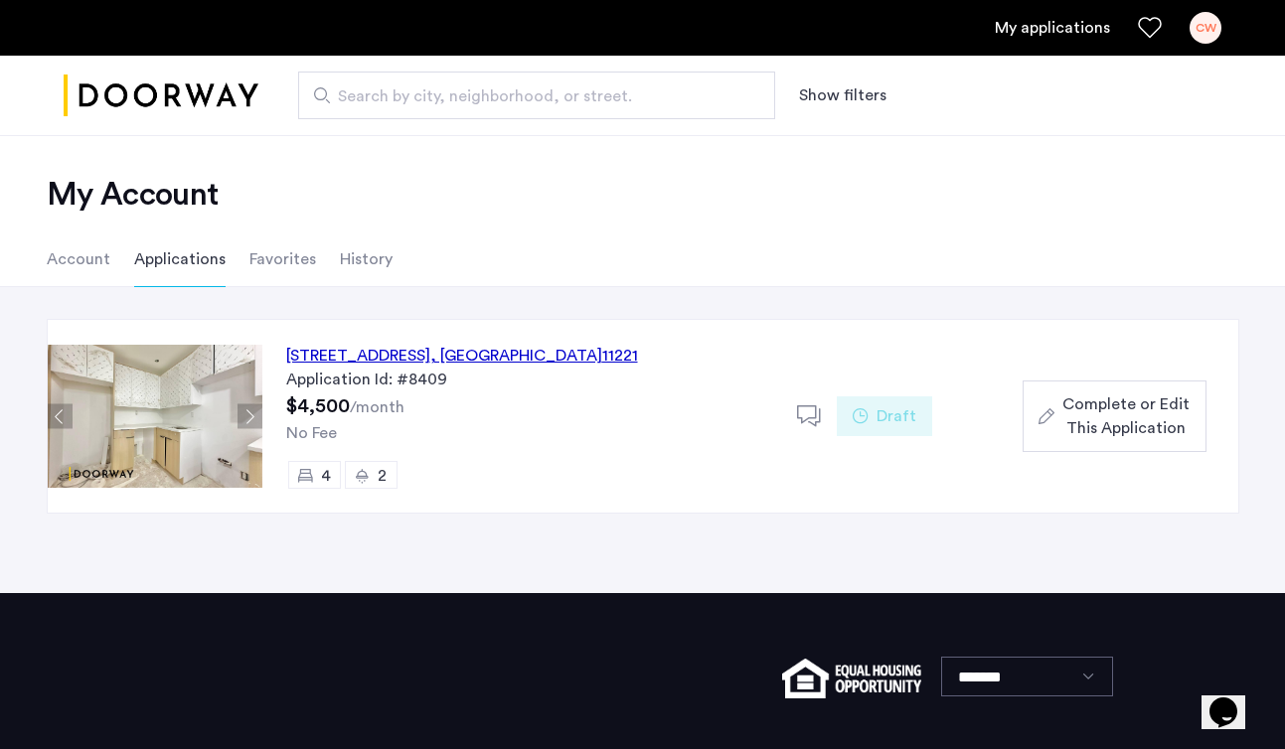
click at [506, 418] on div "[STREET_ADDRESS] Application Id: #8409 $4,500 /month No Fee 4 2" at bounding box center [529, 416] width 534 height 193
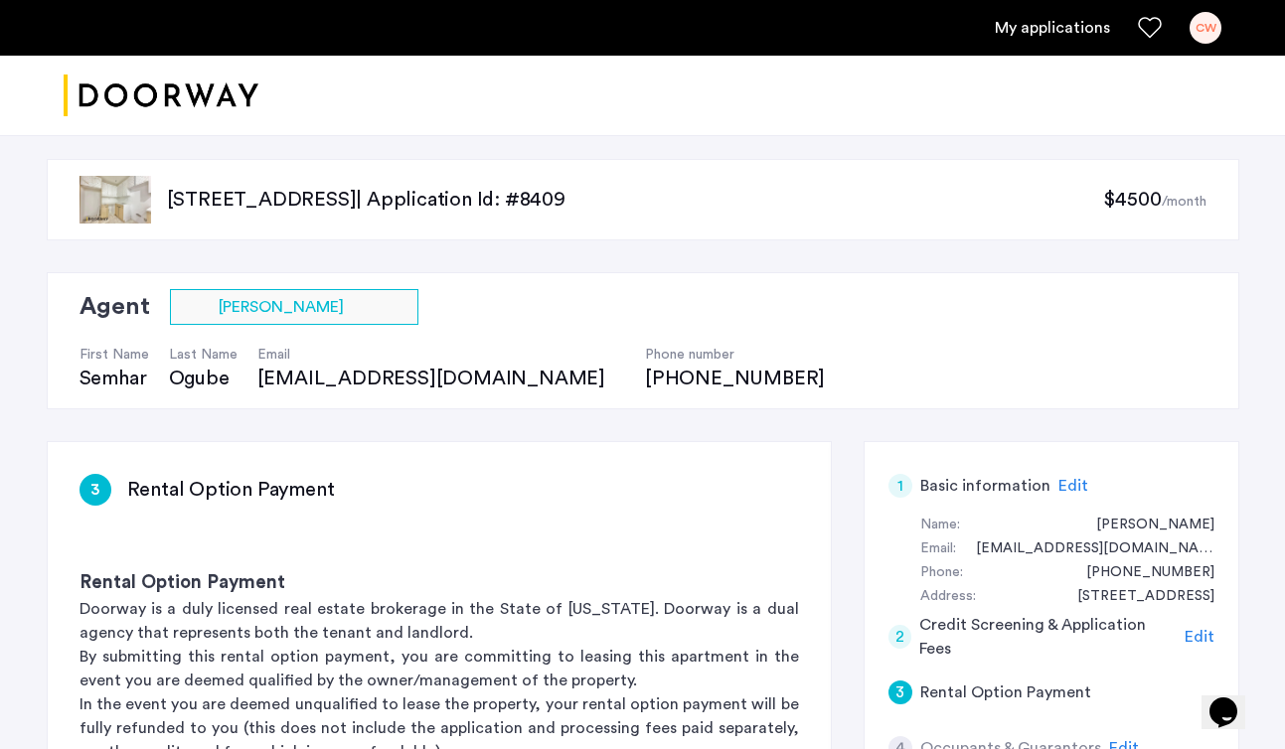
click at [1049, 24] on link "My applications" at bounding box center [1051, 28] width 115 height 24
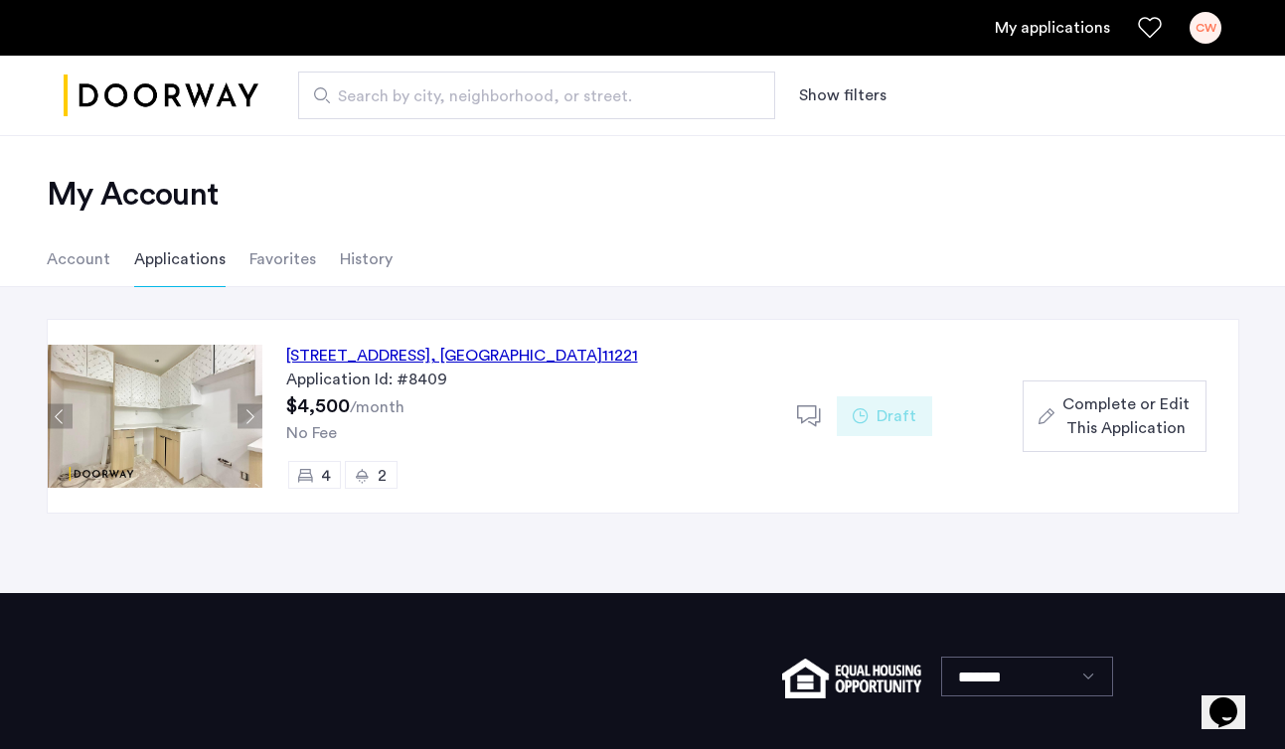
click at [1086, 413] on span "Complete or Edit This Application" at bounding box center [1125, 416] width 127 height 48
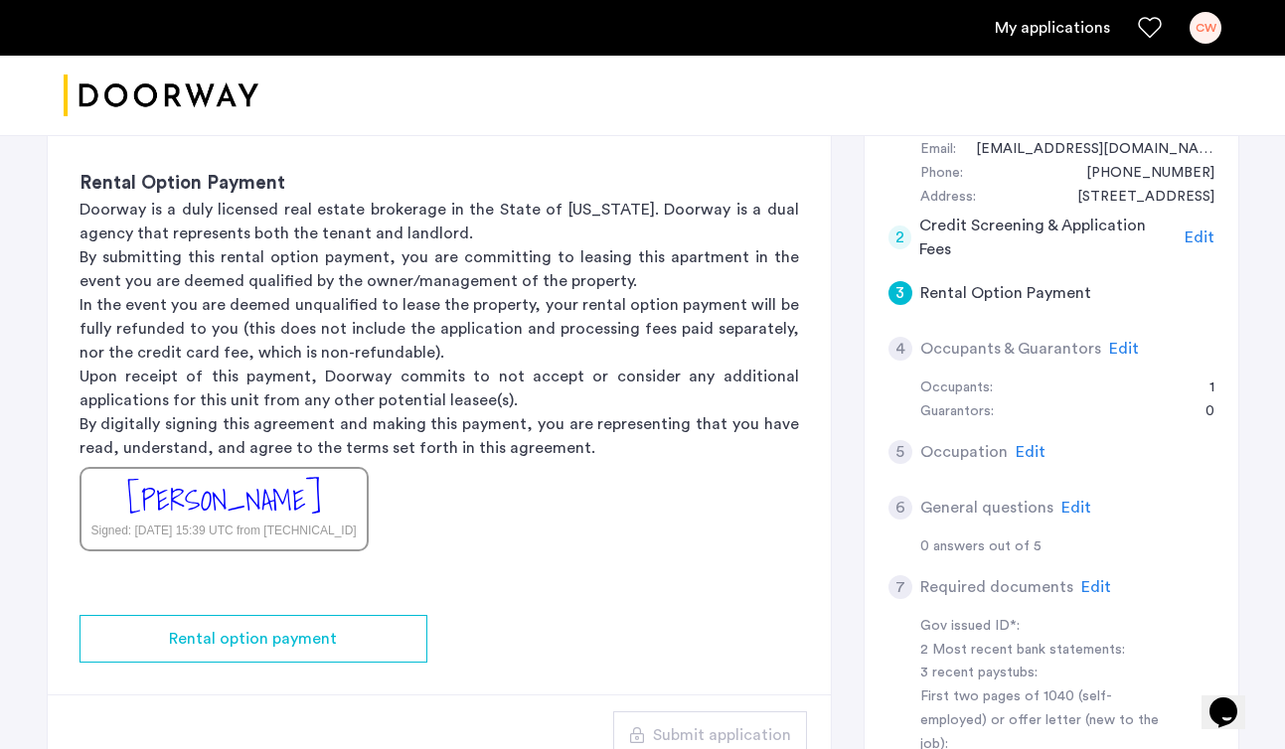
scroll to position [393, 0]
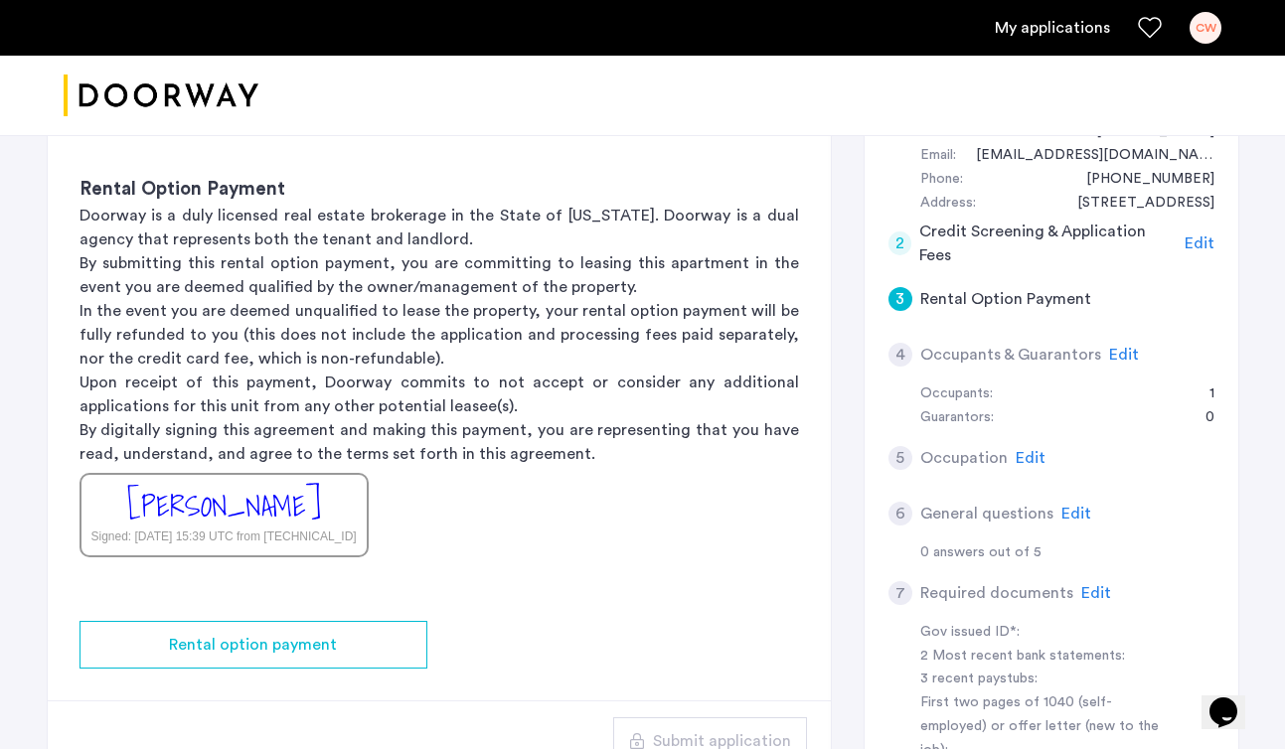
click at [1115, 362] on span "Edit" at bounding box center [1124, 355] width 30 height 16
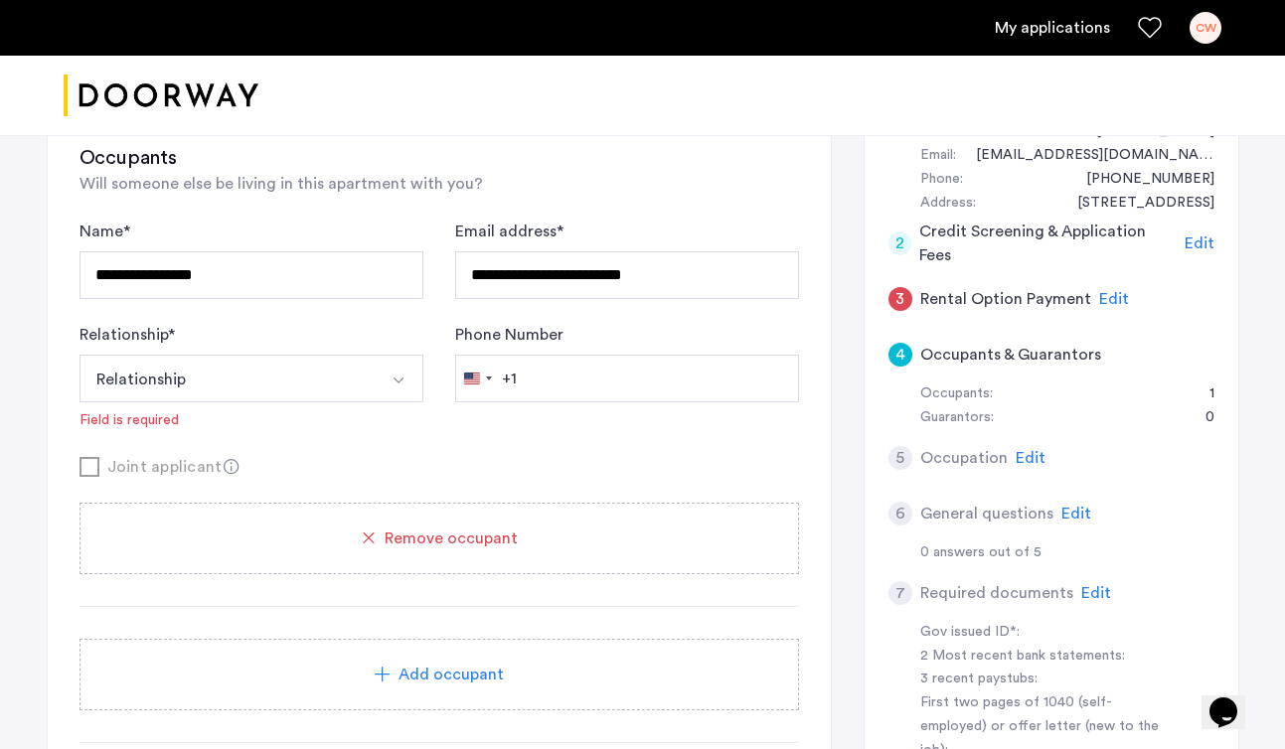
click at [408, 680] on span "Add occupant" at bounding box center [450, 675] width 105 height 24
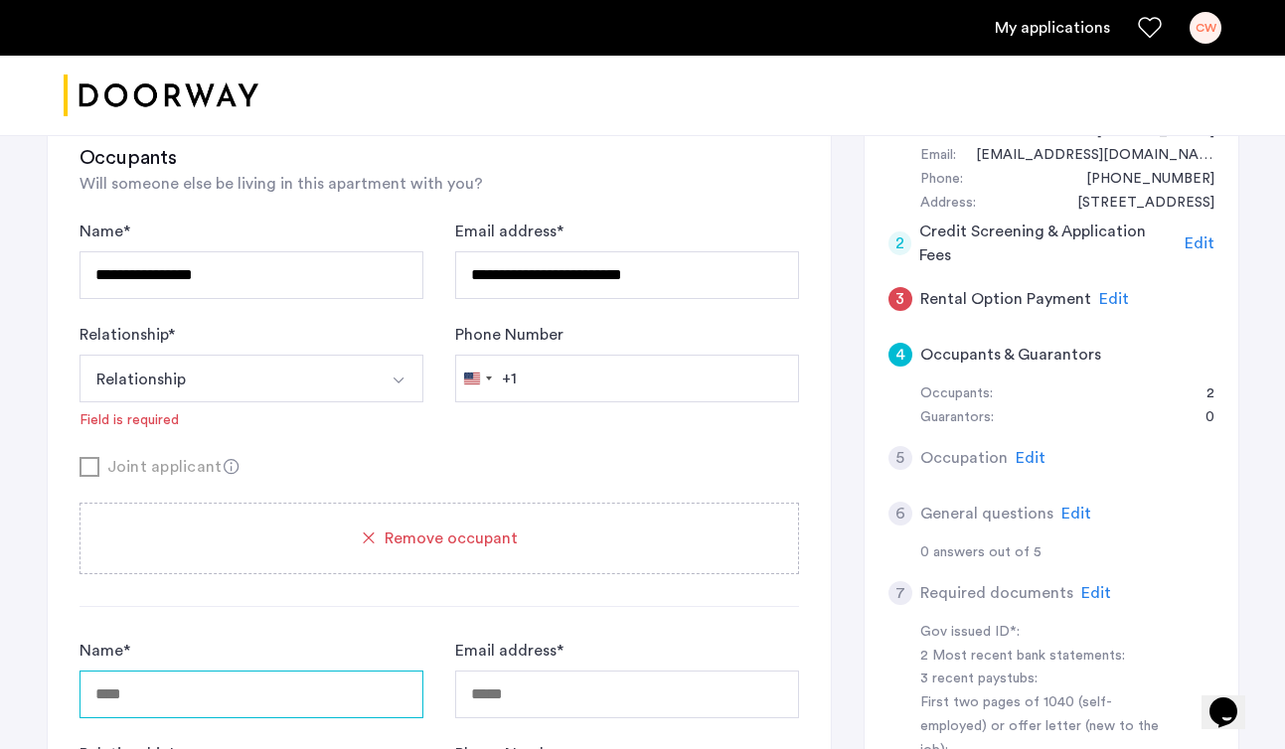
click at [408, 680] on input "Name *" at bounding box center [251, 695] width 344 height 48
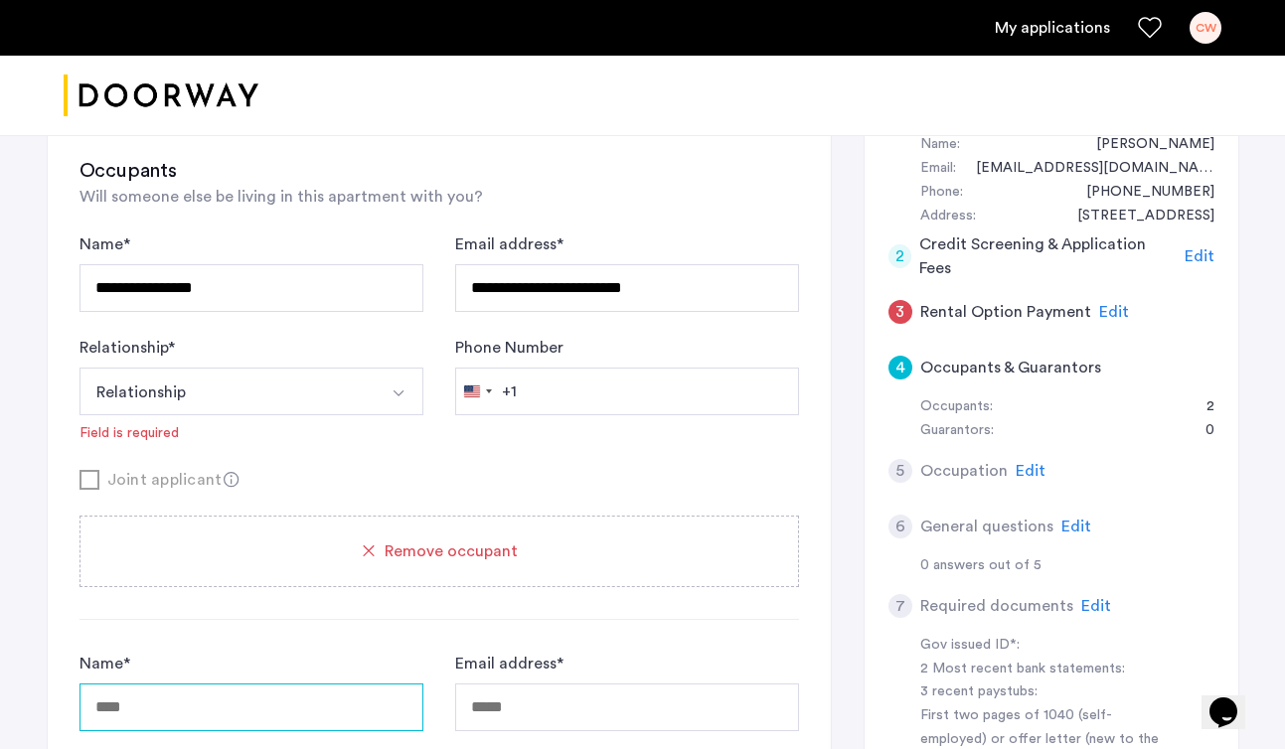
scroll to position [377, 0]
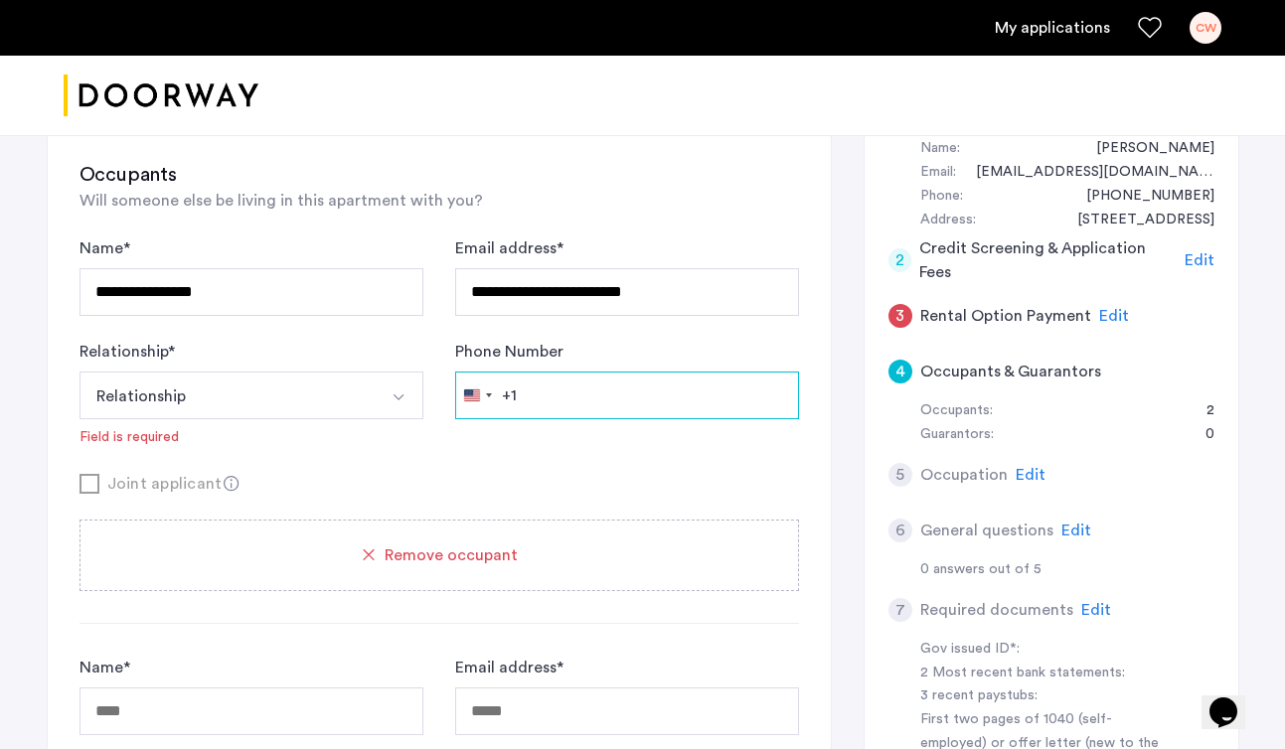
click at [580, 402] on input "Phone Number" at bounding box center [627, 396] width 344 height 48
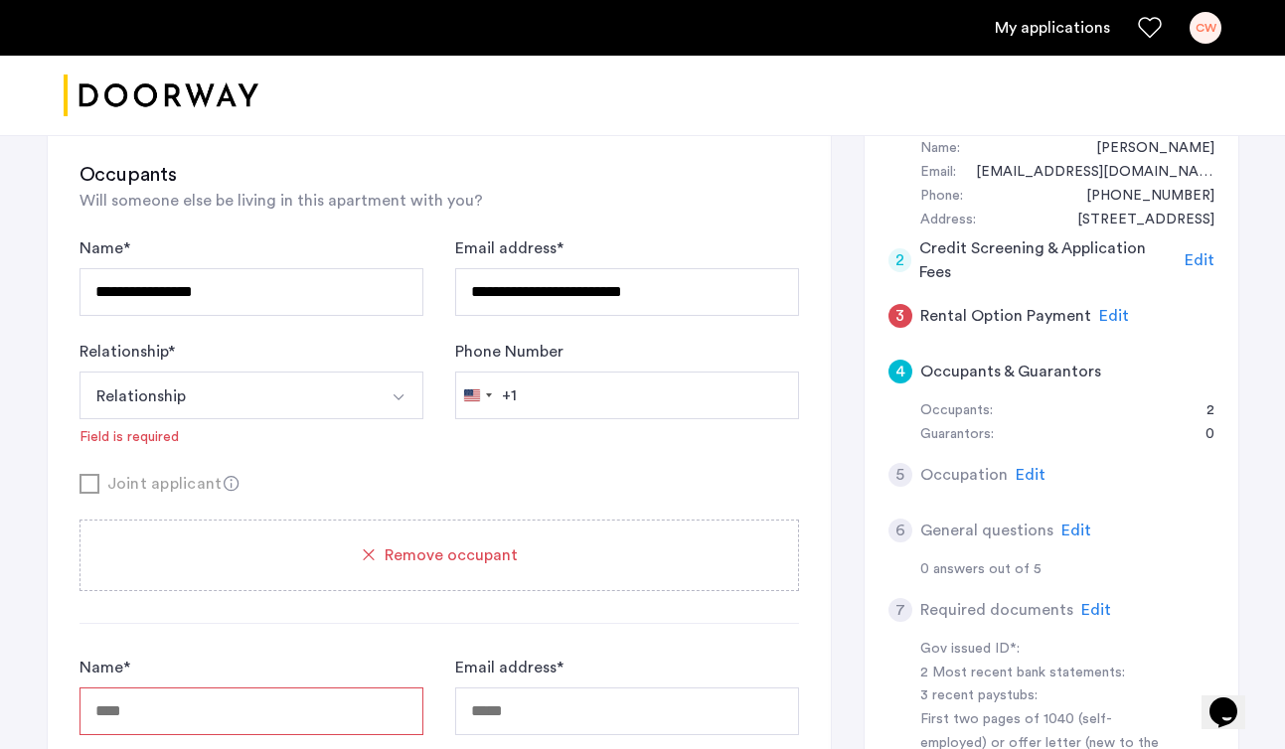
click at [424, 438] on div "**********" at bounding box center [438, 341] width 719 height 211
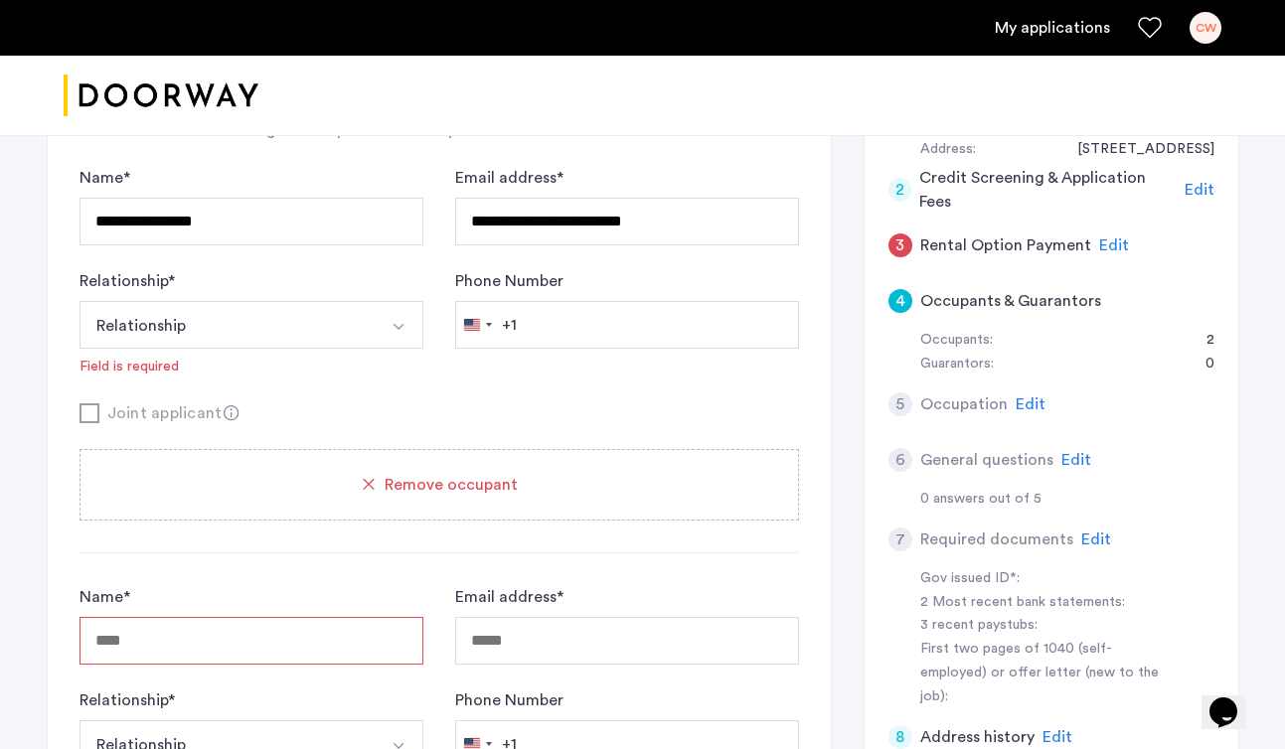
scroll to position [446, 0]
click at [234, 210] on input "**********" at bounding box center [251, 223] width 344 height 48
click at [202, 223] on input "**********" at bounding box center [251, 223] width 344 height 48
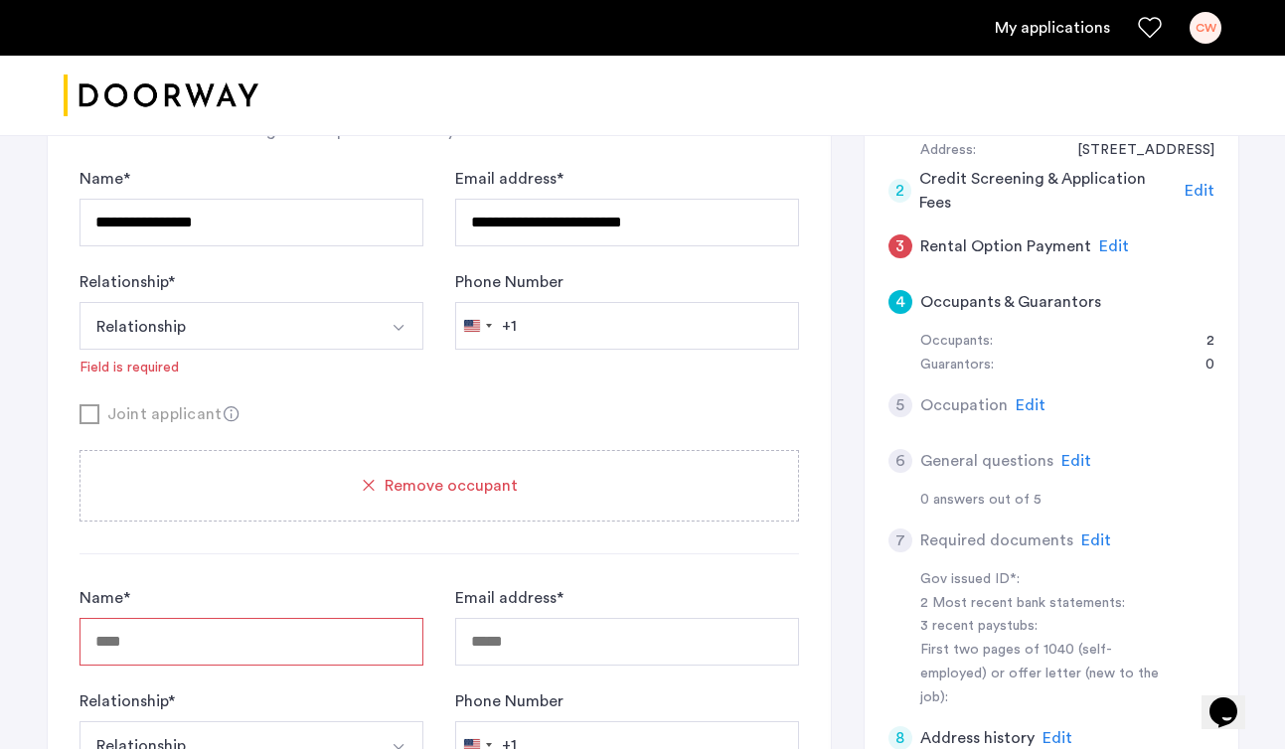
click at [243, 573] on div "**********" at bounding box center [438, 570] width 719 height 958
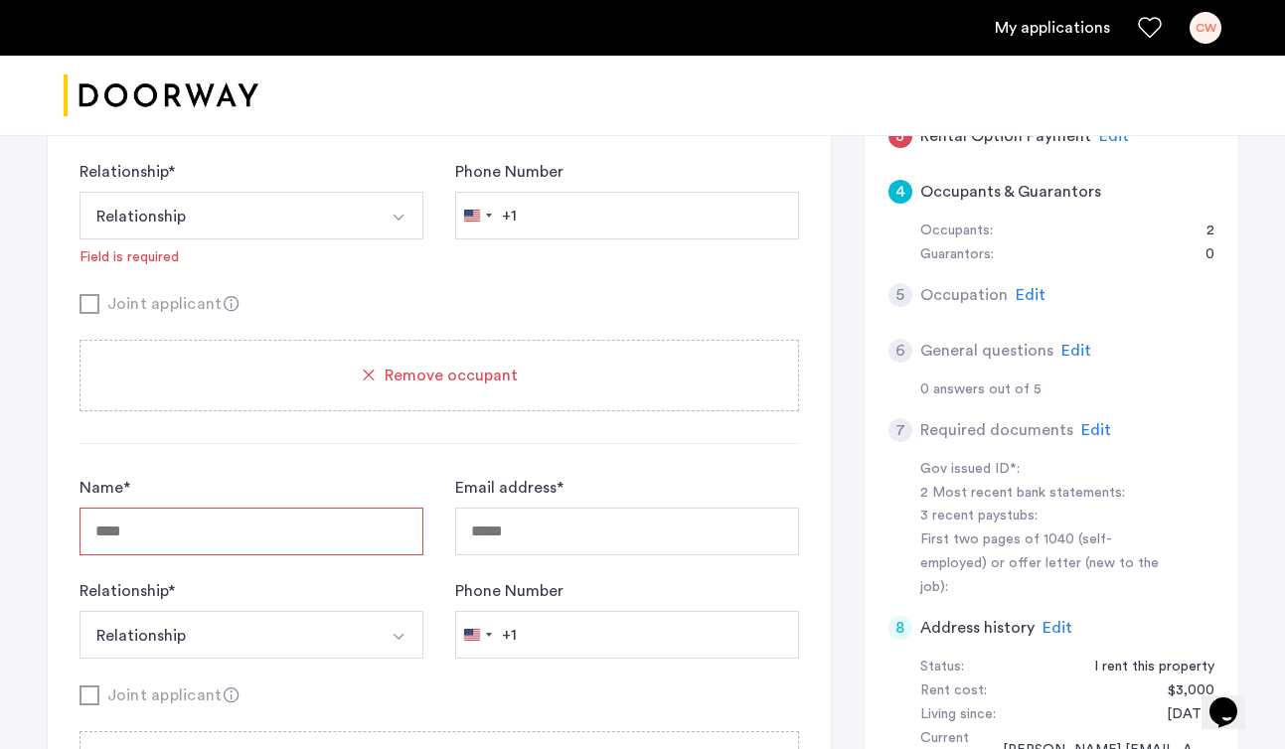
scroll to position [553, 0]
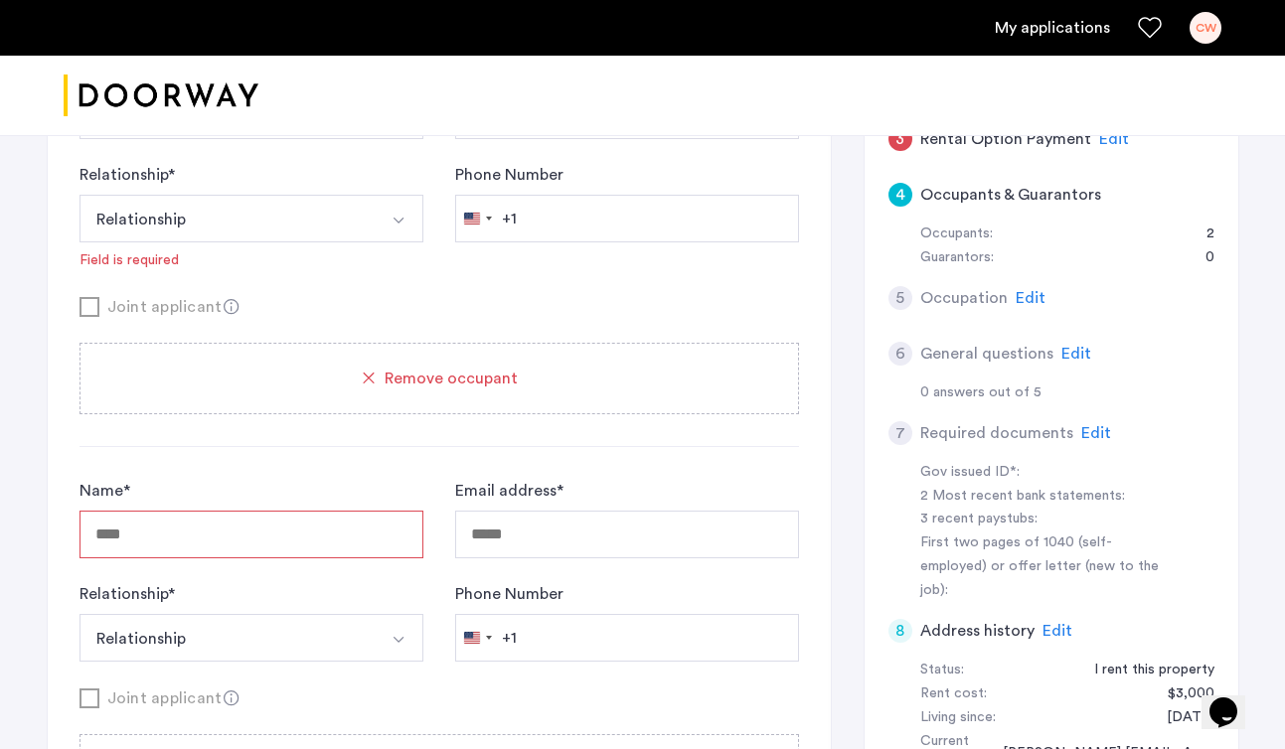
click at [227, 541] on input "Name *" at bounding box center [251, 535] width 344 height 48
type input "**********"
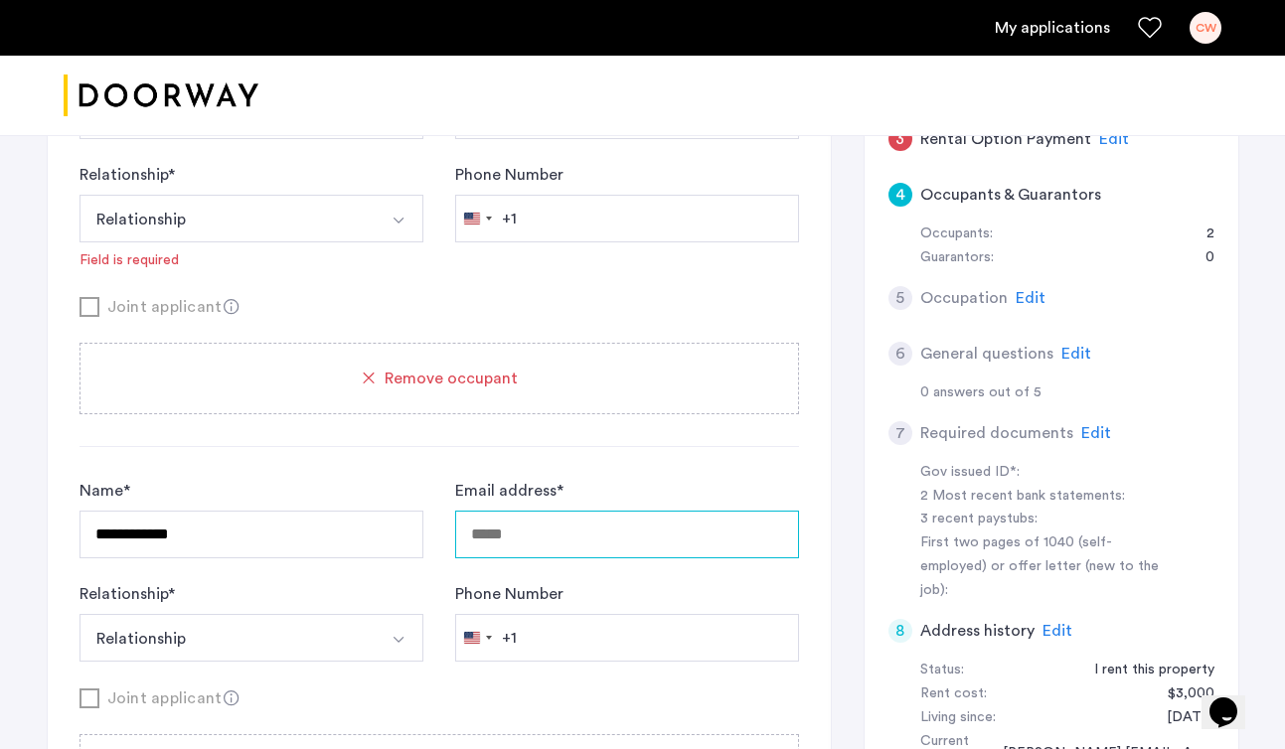
click at [598, 521] on input "Email address *" at bounding box center [627, 535] width 344 height 48
type input "**********"
click at [400, 639] on img "Select option" at bounding box center [398, 640] width 16 height 16
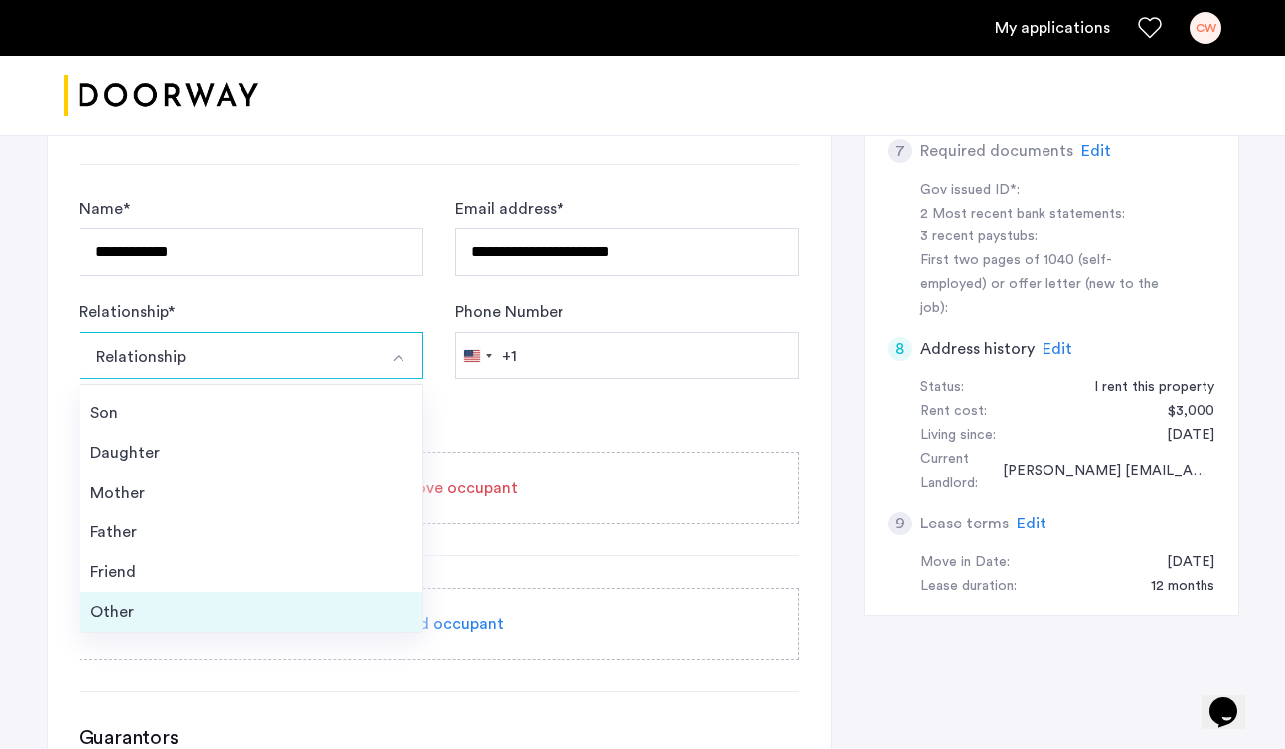
scroll to position [838, 0]
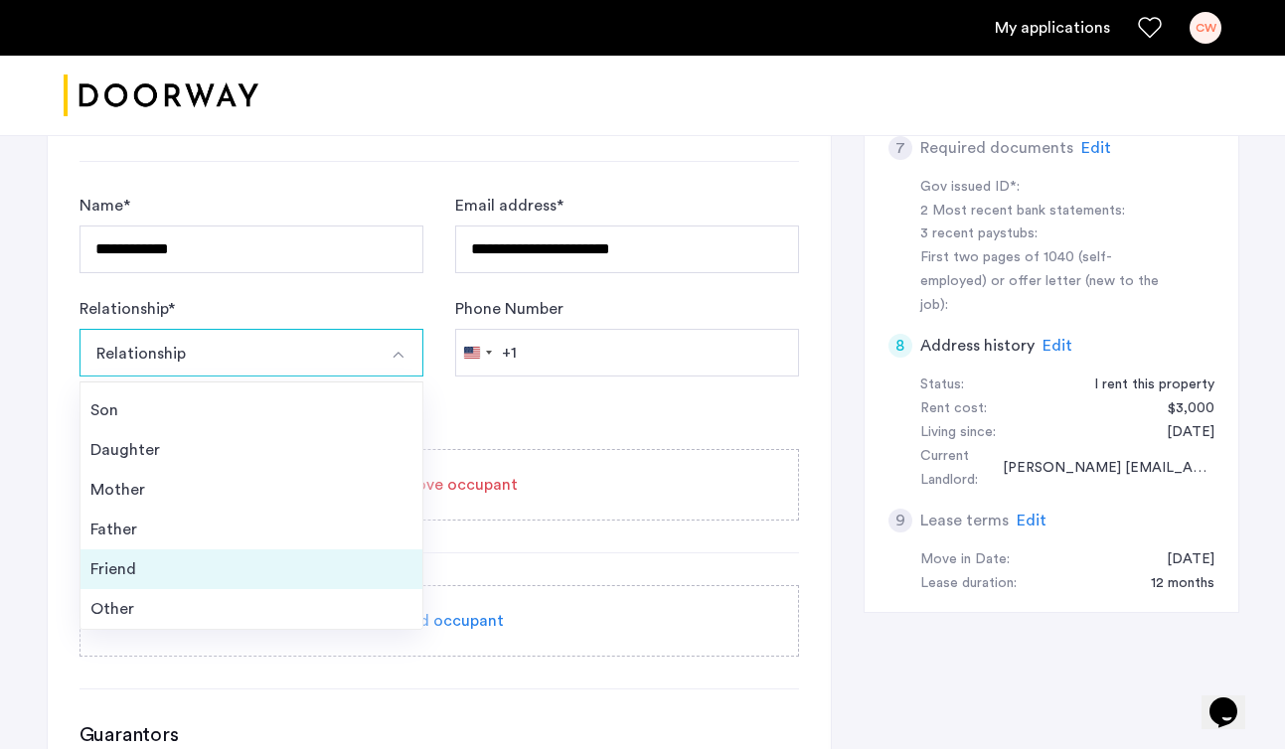
click at [218, 565] on div "Friend" at bounding box center [251, 569] width 322 height 24
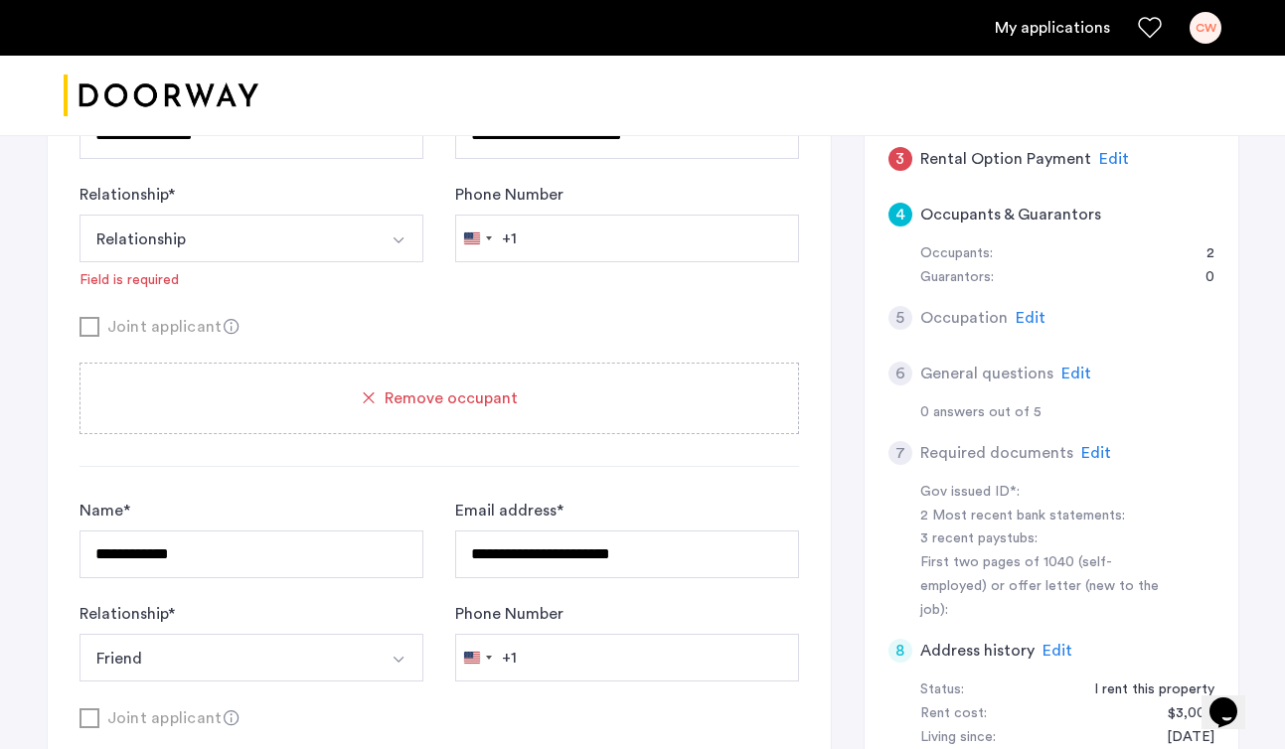
scroll to position [532, 0]
click at [304, 234] on button "Relationship" at bounding box center [227, 240] width 297 height 48
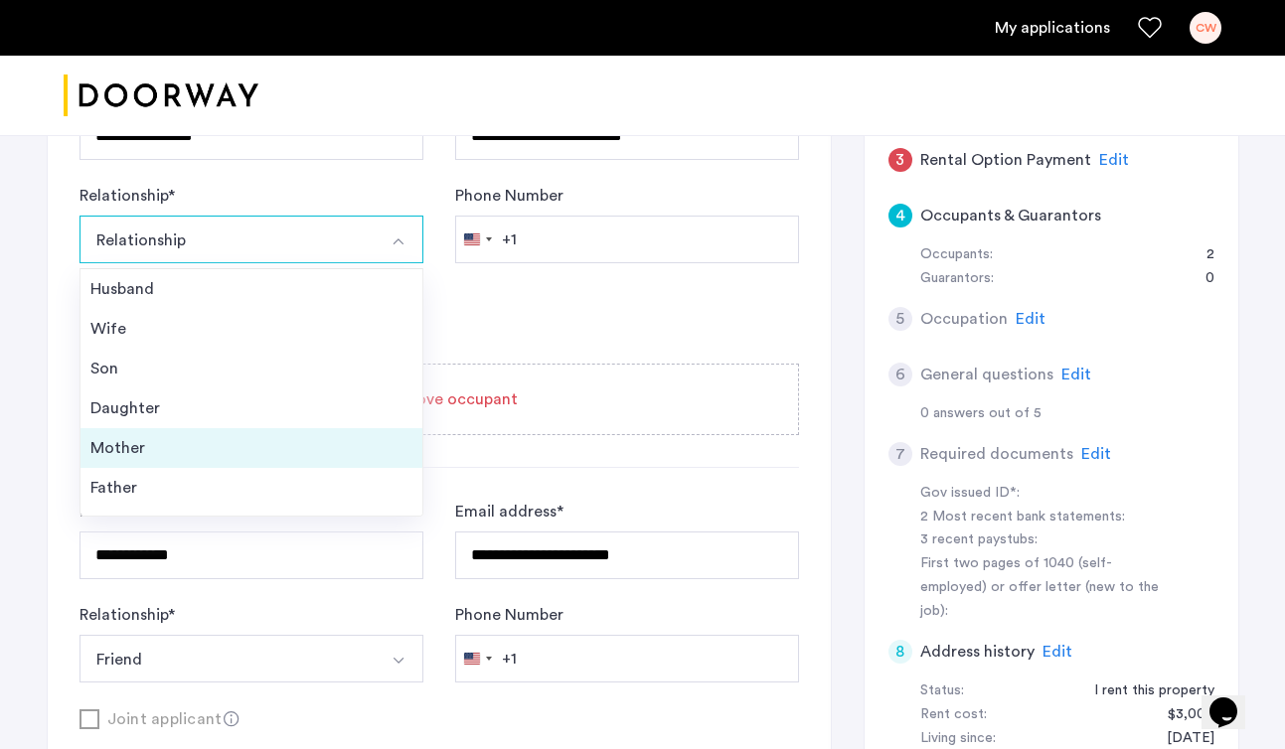
scroll to position [72, 0]
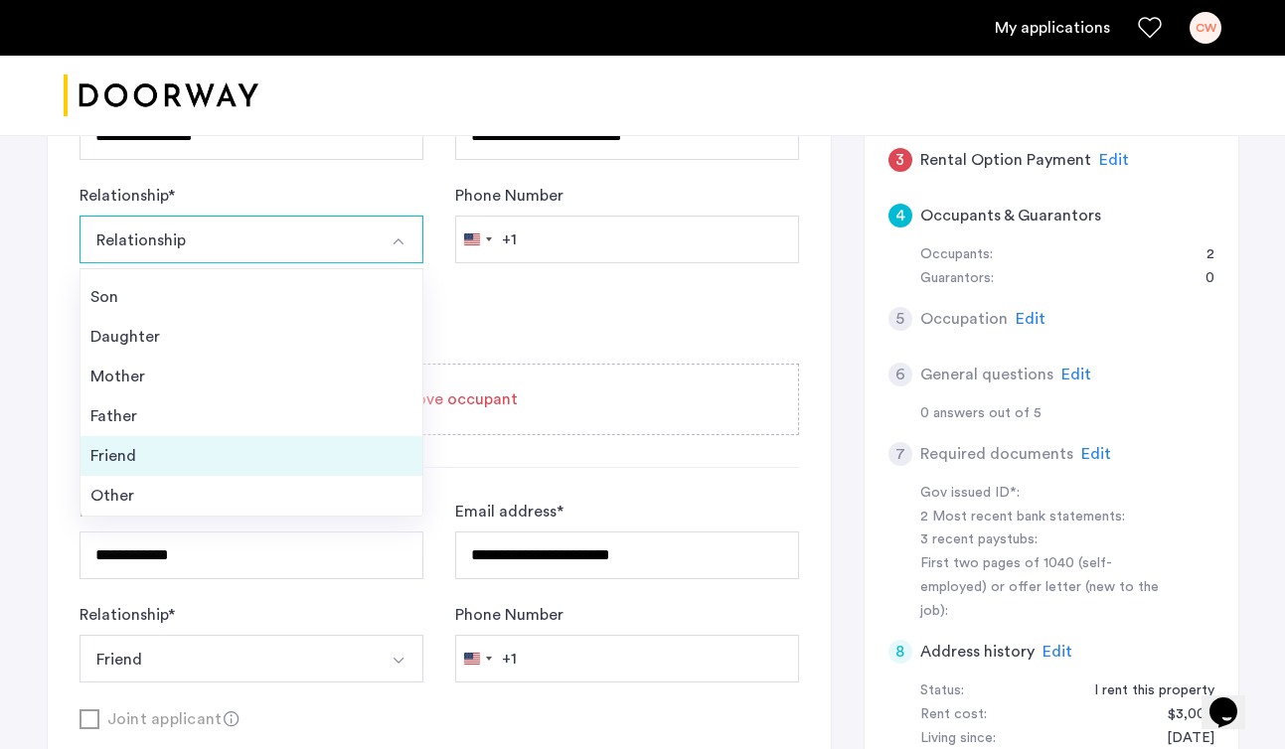
click at [267, 461] on div "Friend" at bounding box center [251, 456] width 322 height 24
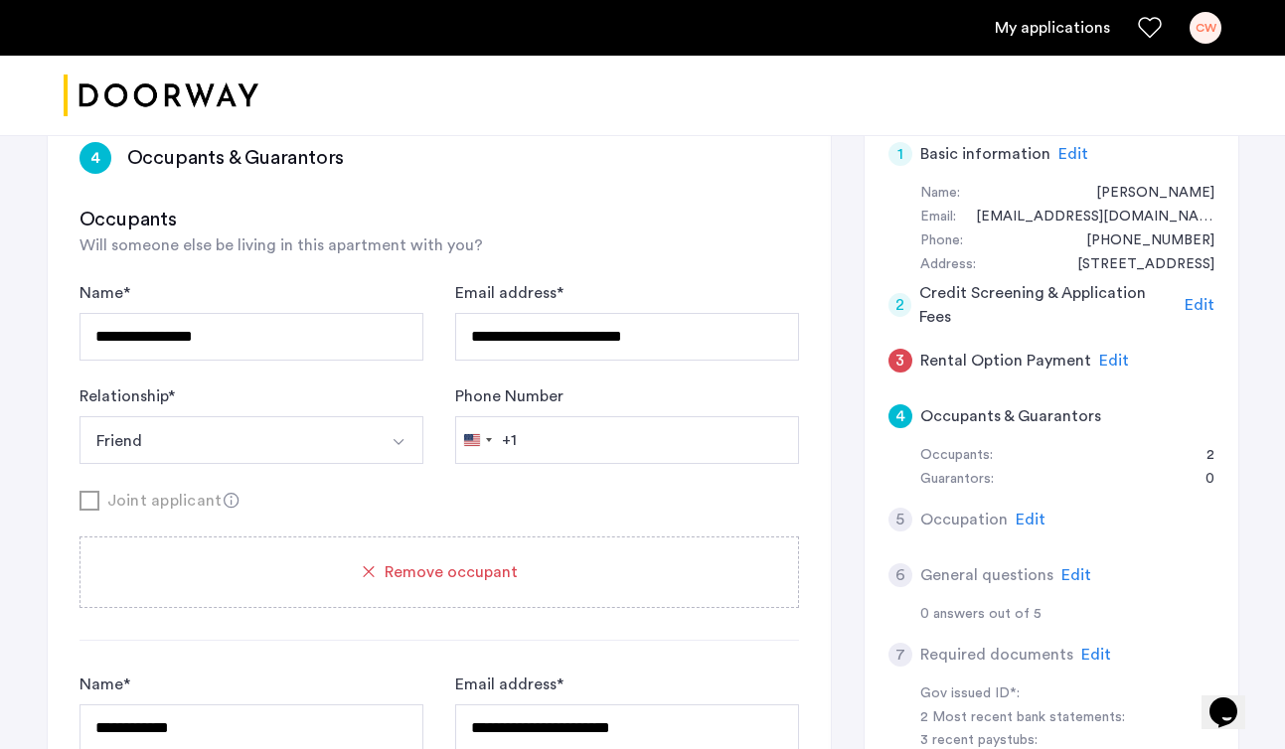
scroll to position [326, 0]
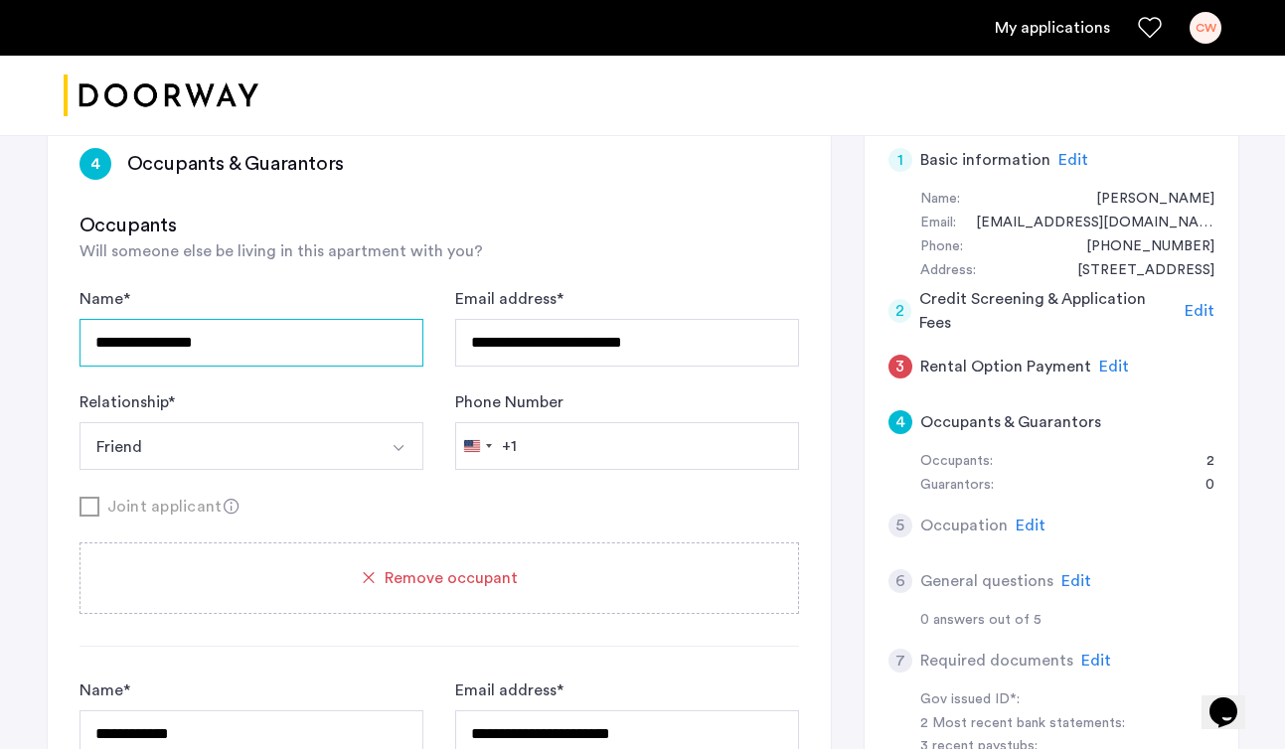
click at [281, 349] on input "**********" at bounding box center [251, 343] width 344 height 48
type input "**********"
click at [397, 384] on div "**********" at bounding box center [438, 378] width 719 height 183
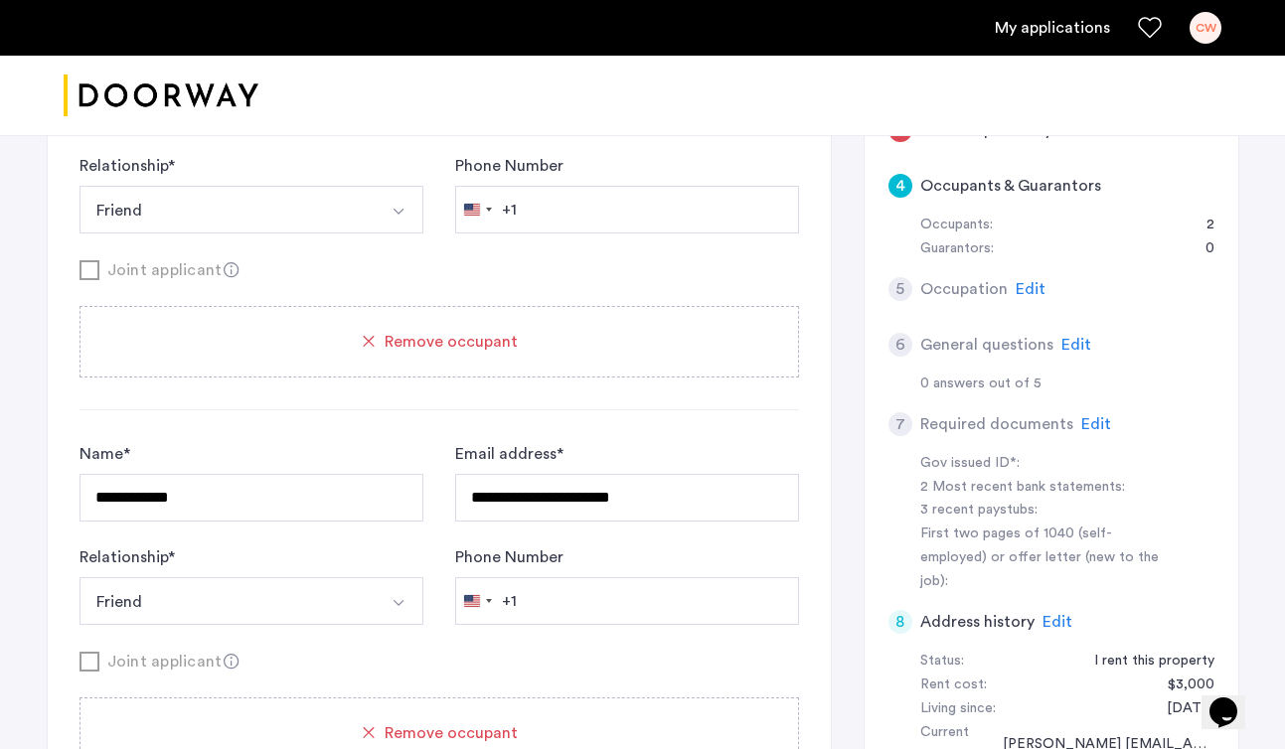
scroll to position [561, 0]
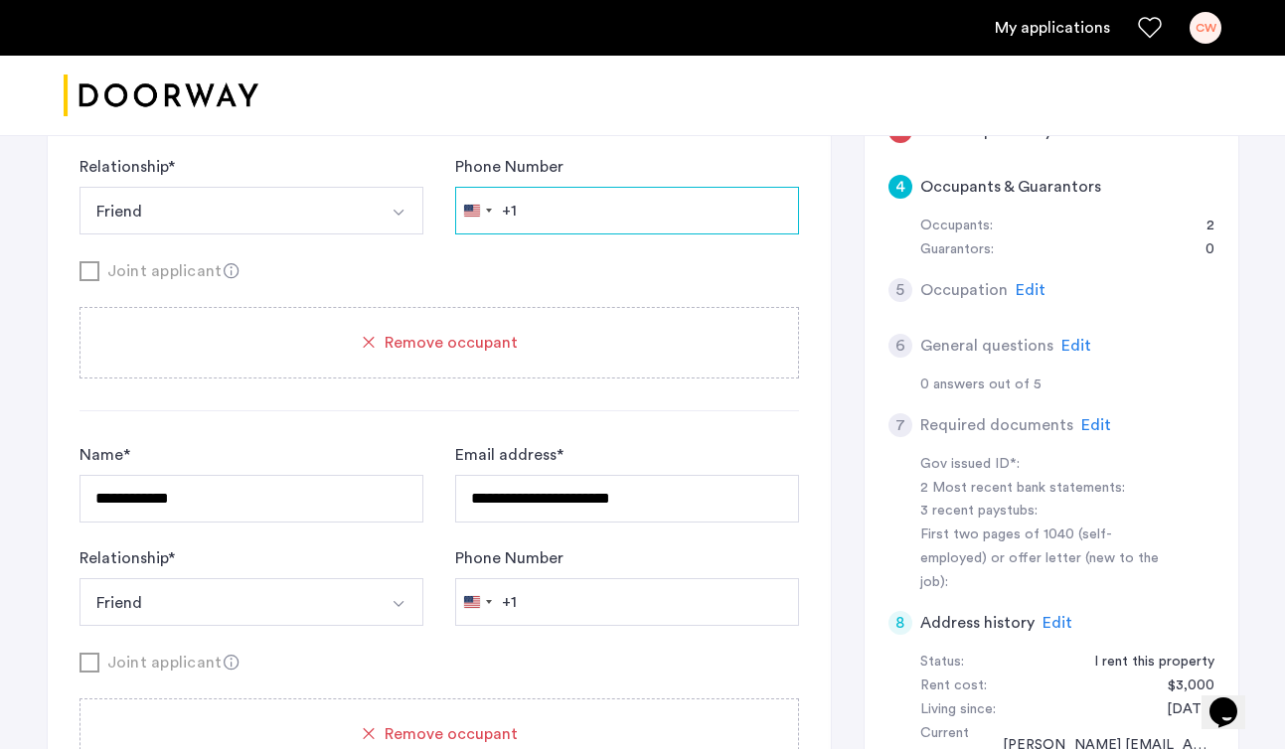
click at [584, 207] on input "Phone Number" at bounding box center [627, 211] width 344 height 48
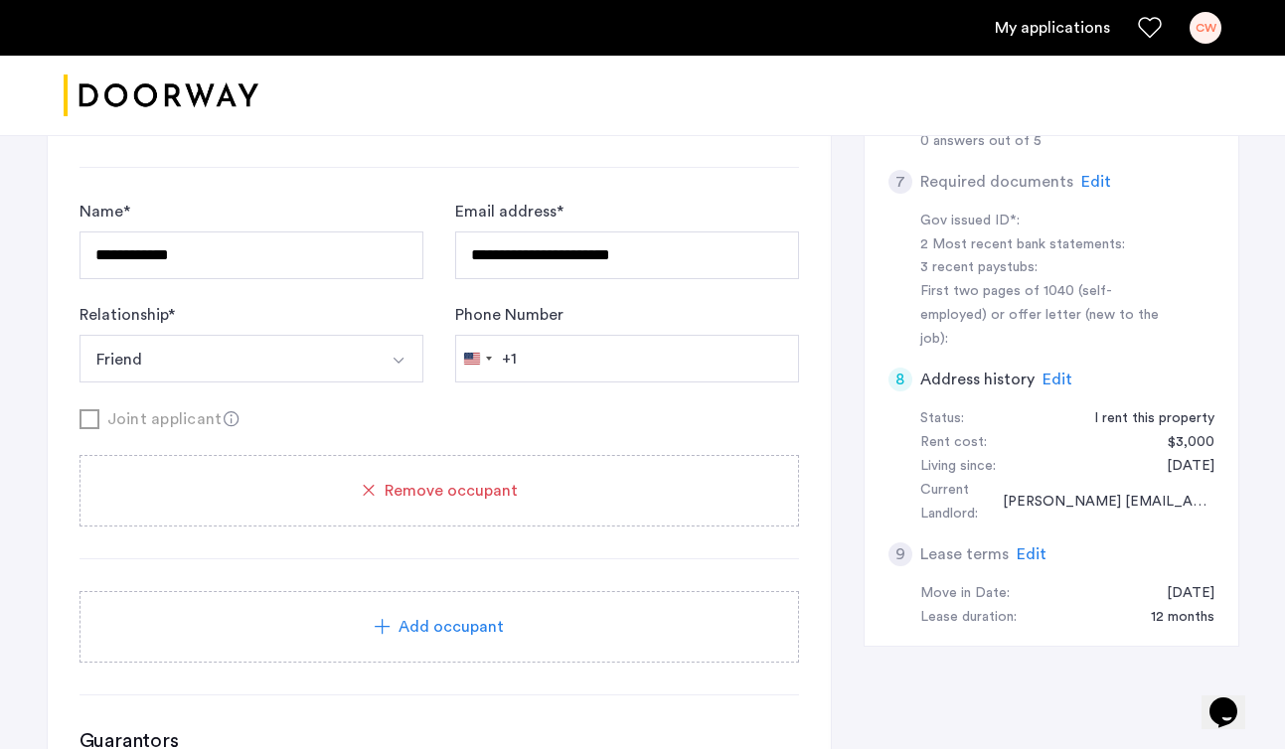
scroll to position [804, 0]
type input "**********"
click at [518, 436] on div "**********" at bounding box center [438, 381] width 719 height 360
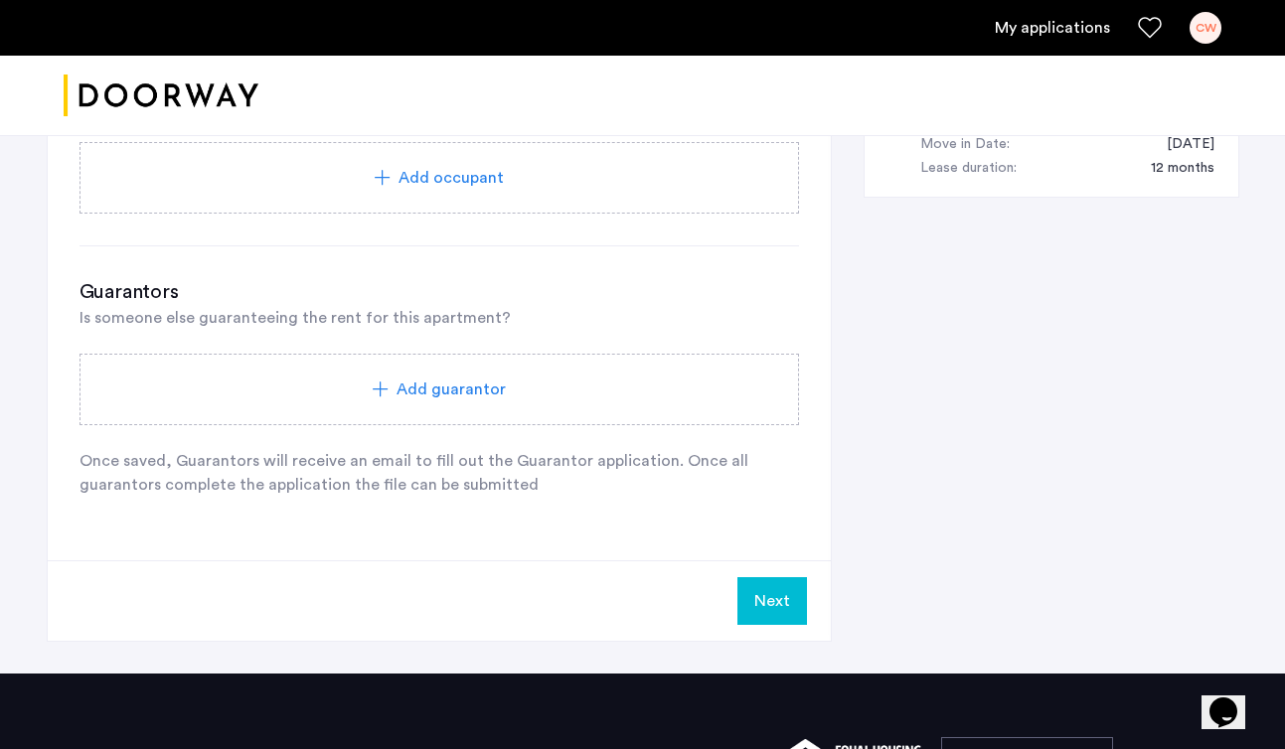
scroll to position [1281, 0]
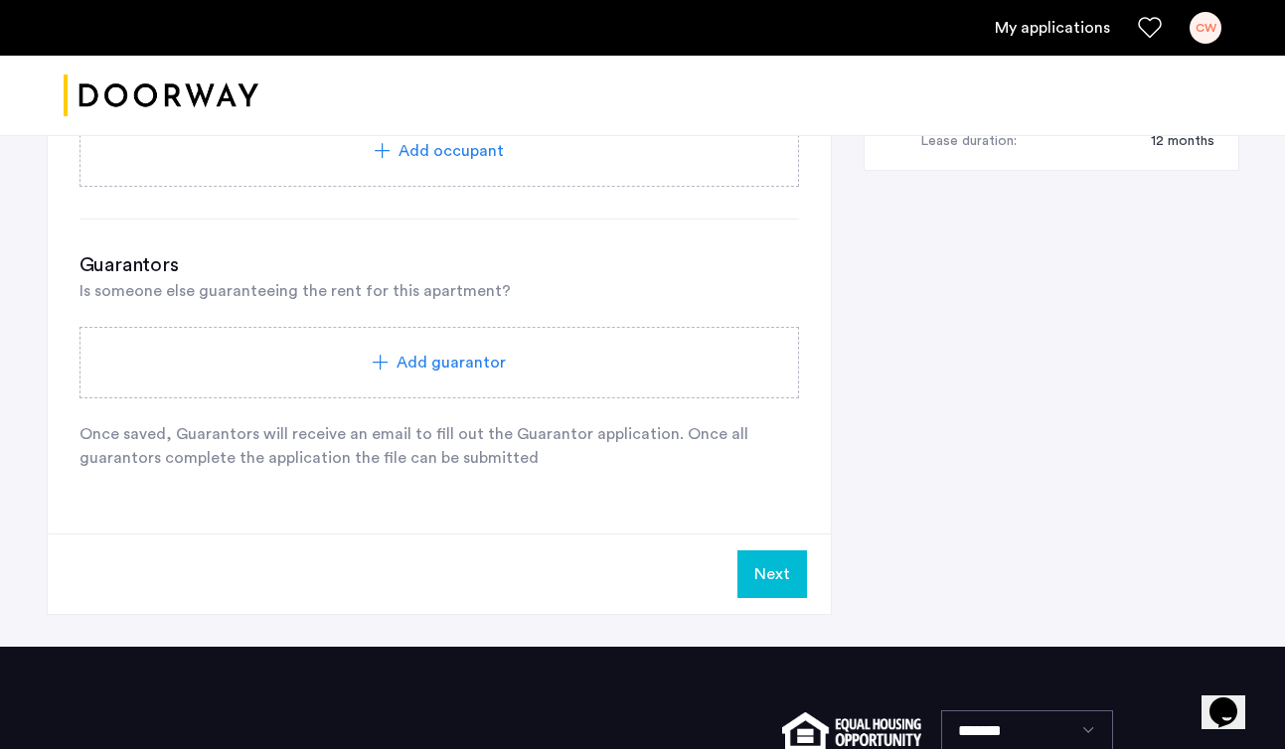
click at [769, 572] on button "Next" at bounding box center [772, 574] width 70 height 48
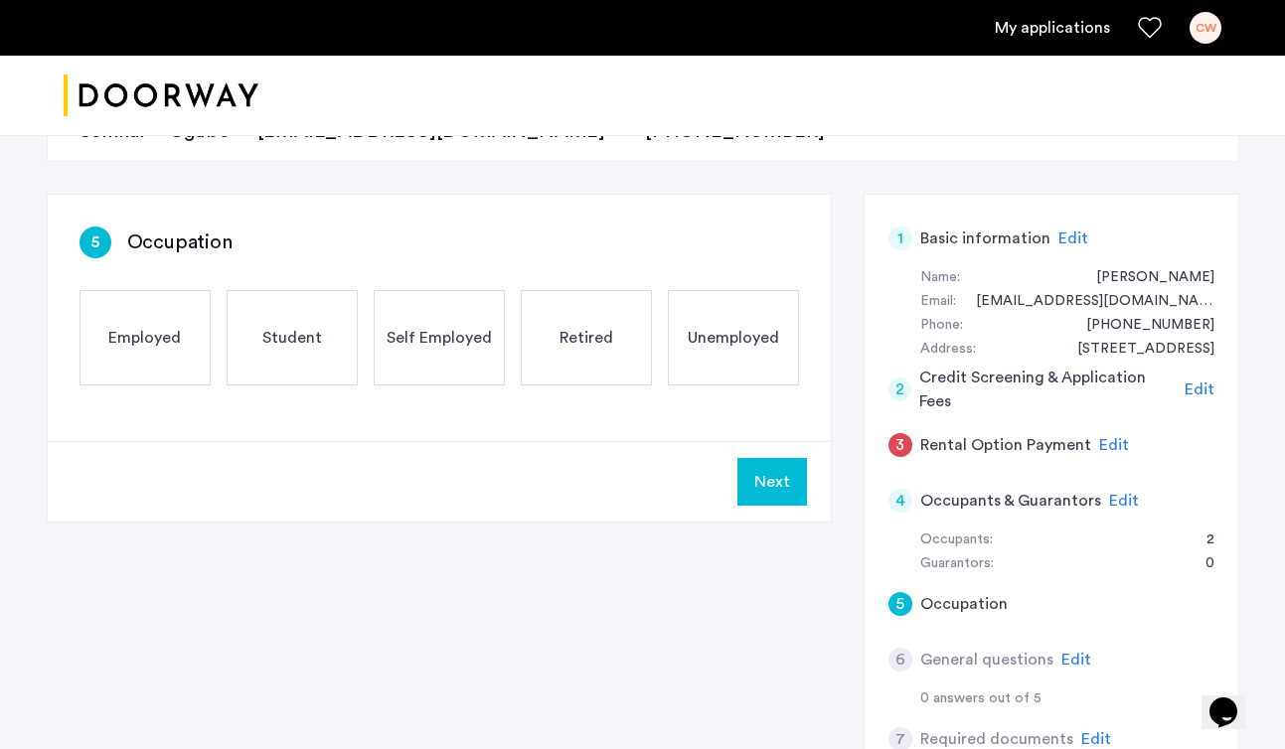
scroll to position [143, 0]
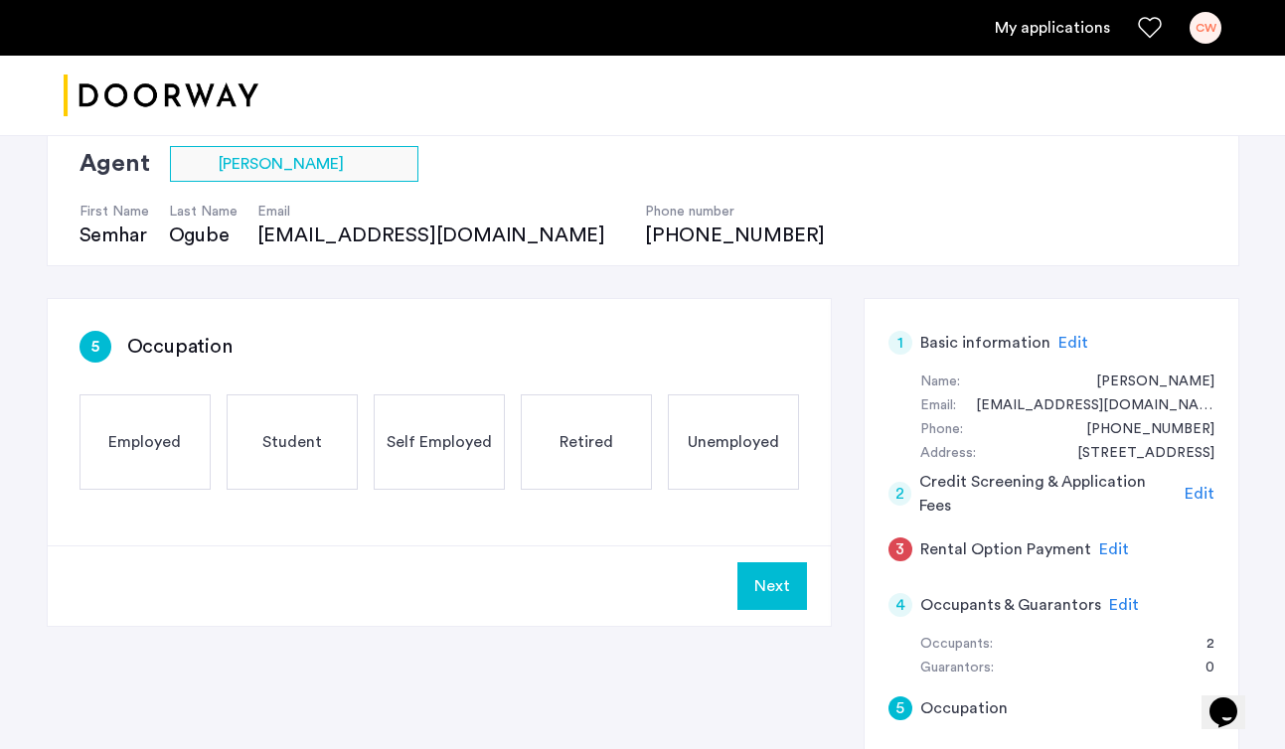
click at [144, 432] on span "Employed" at bounding box center [144, 442] width 73 height 24
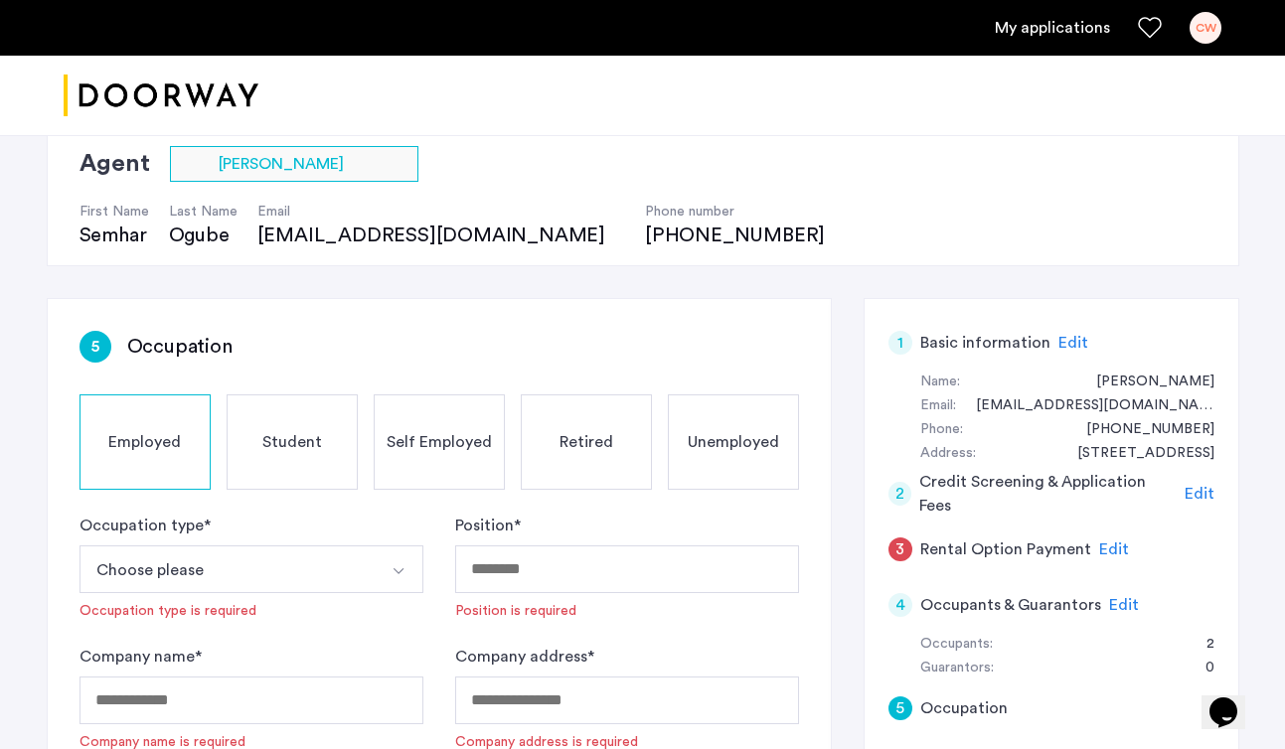
scroll to position [251, 0]
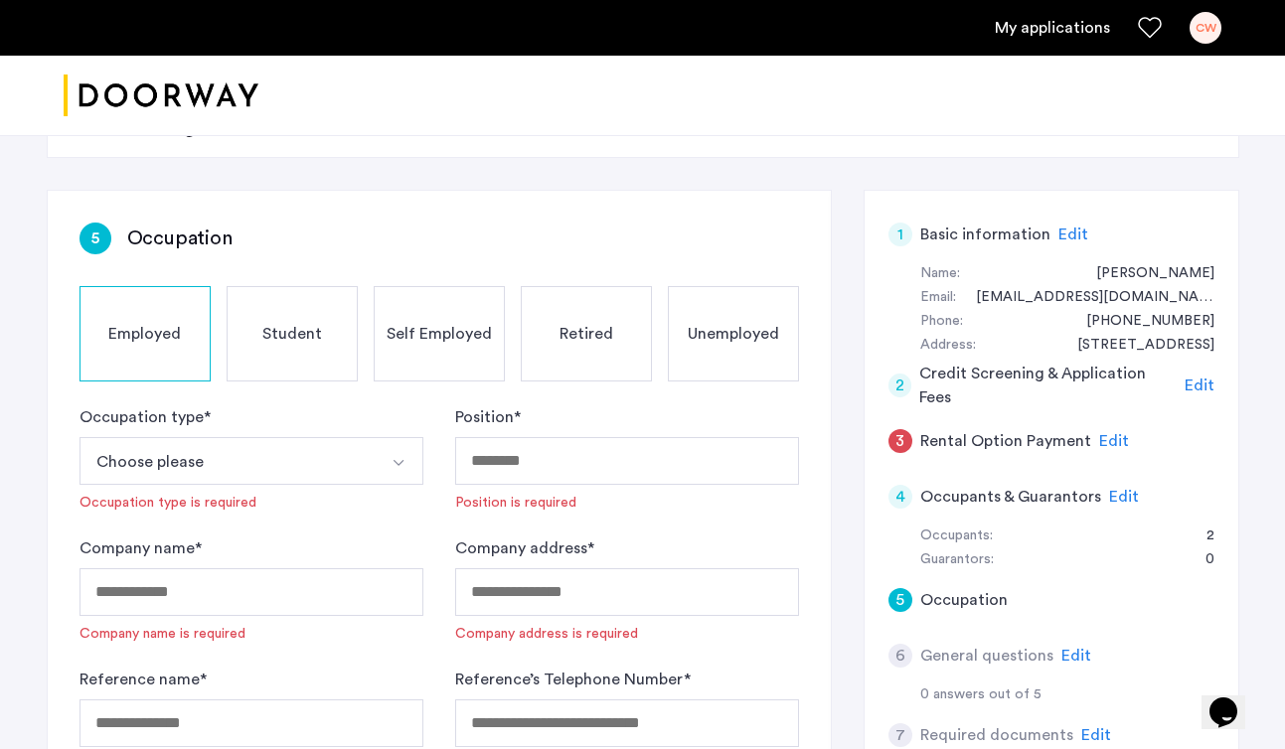
click at [363, 458] on button "Choose please" at bounding box center [227, 461] width 297 height 48
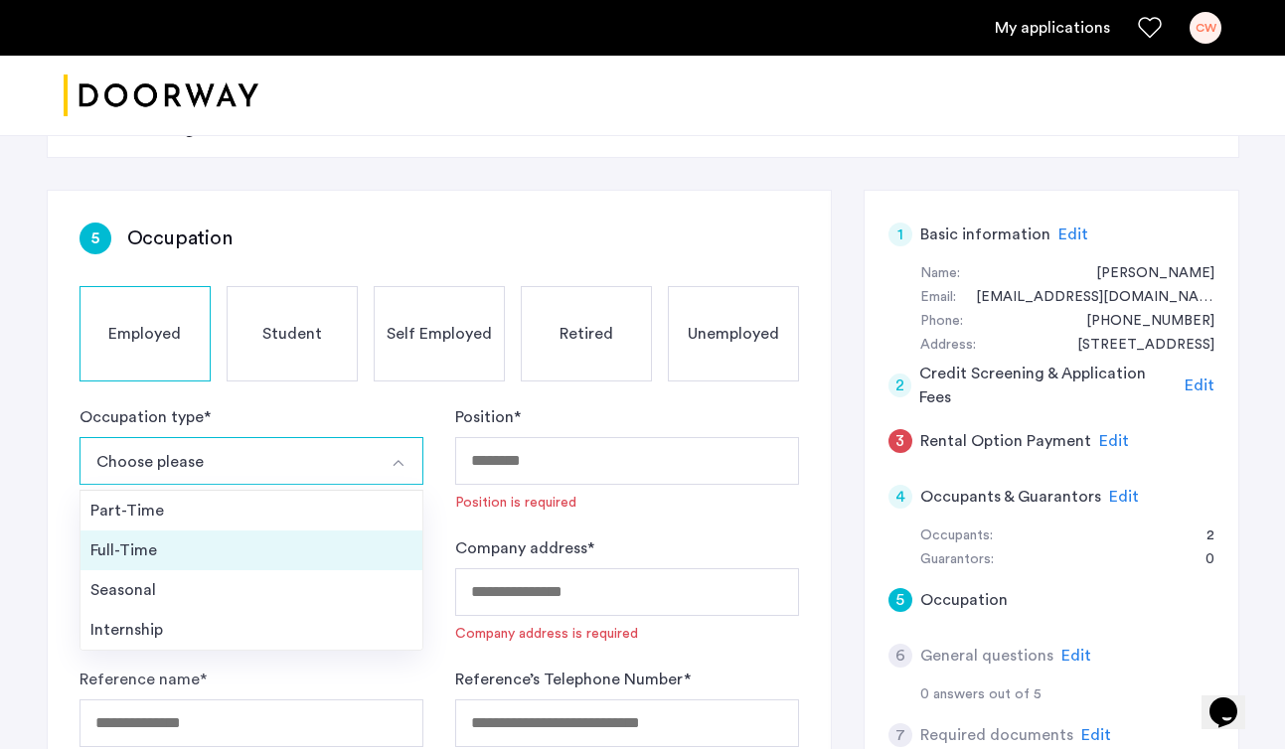
click at [305, 544] on div "Full-Time" at bounding box center [251, 550] width 322 height 24
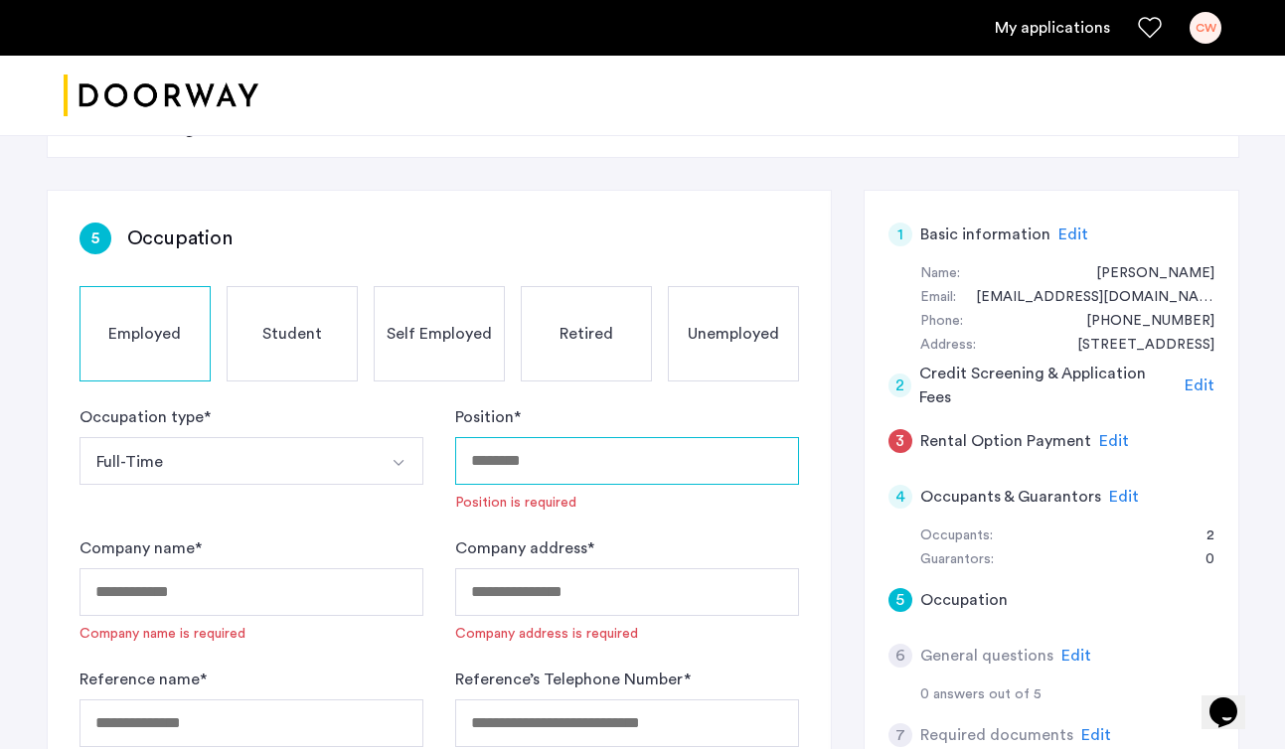
click at [599, 455] on input "Position *" at bounding box center [627, 461] width 344 height 48
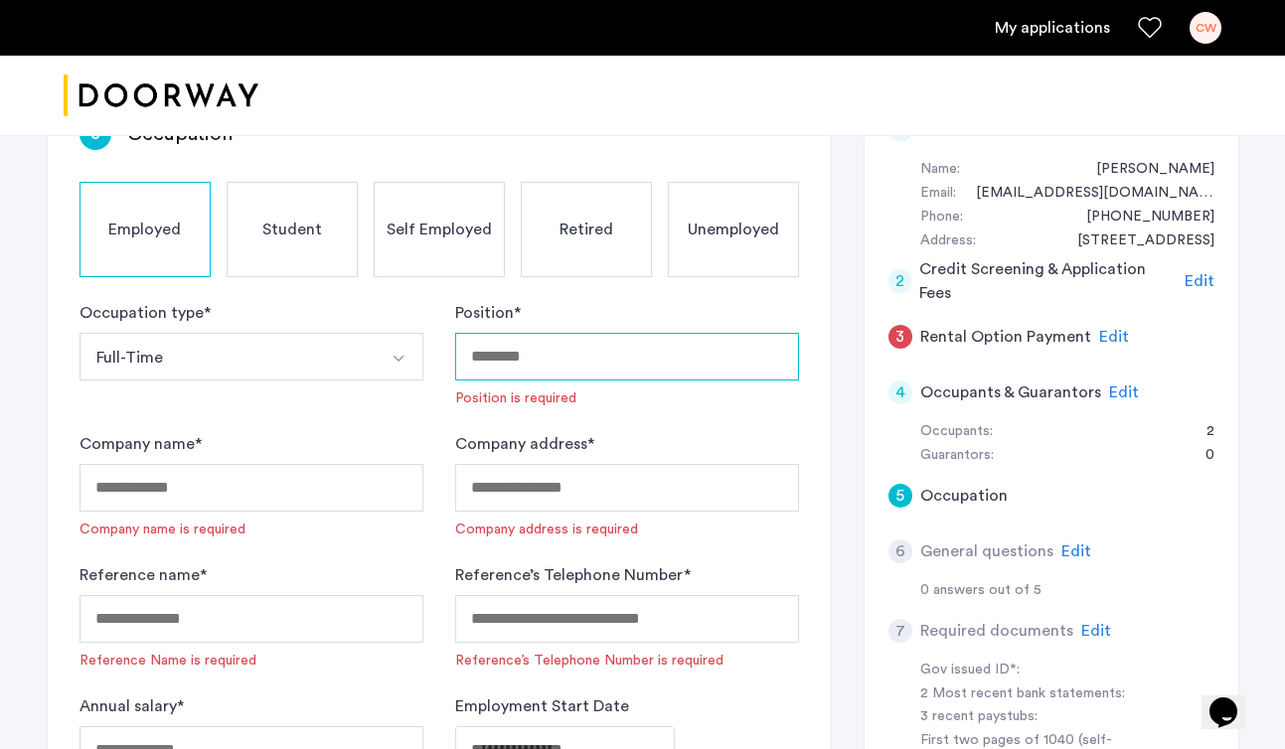
scroll to position [340, 0]
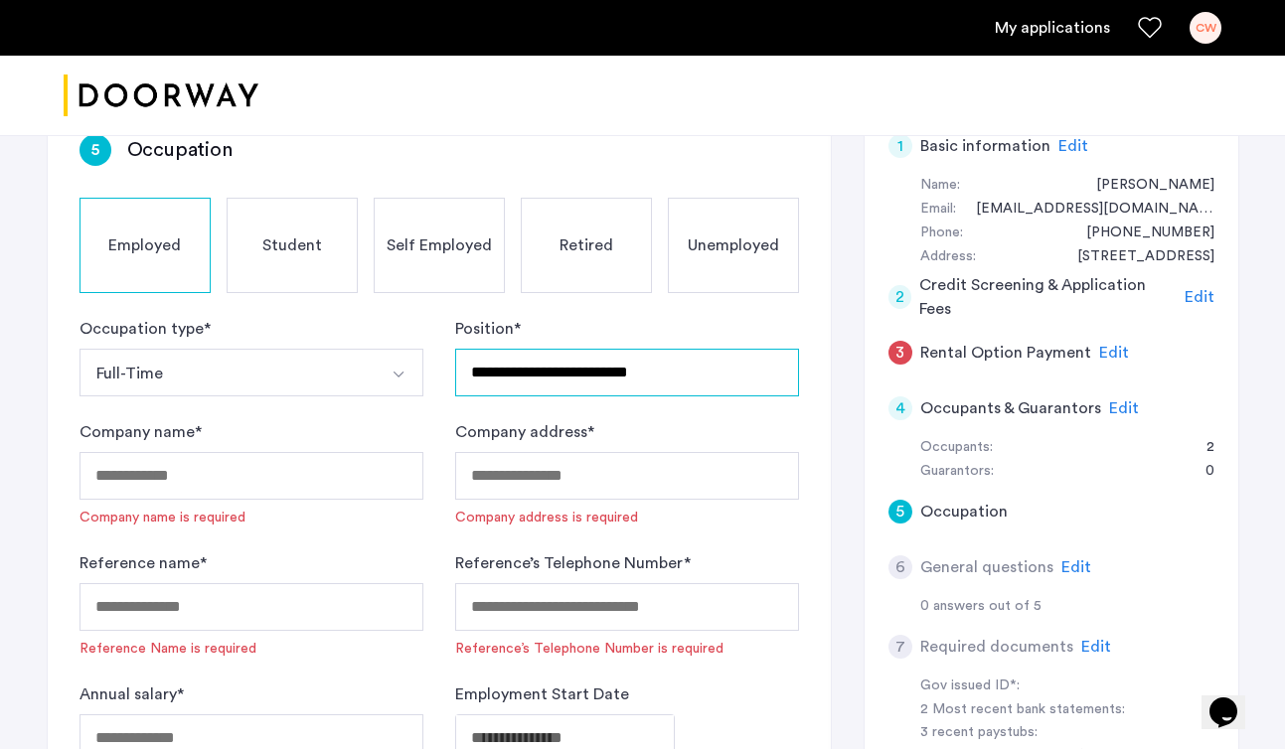
type input "**********"
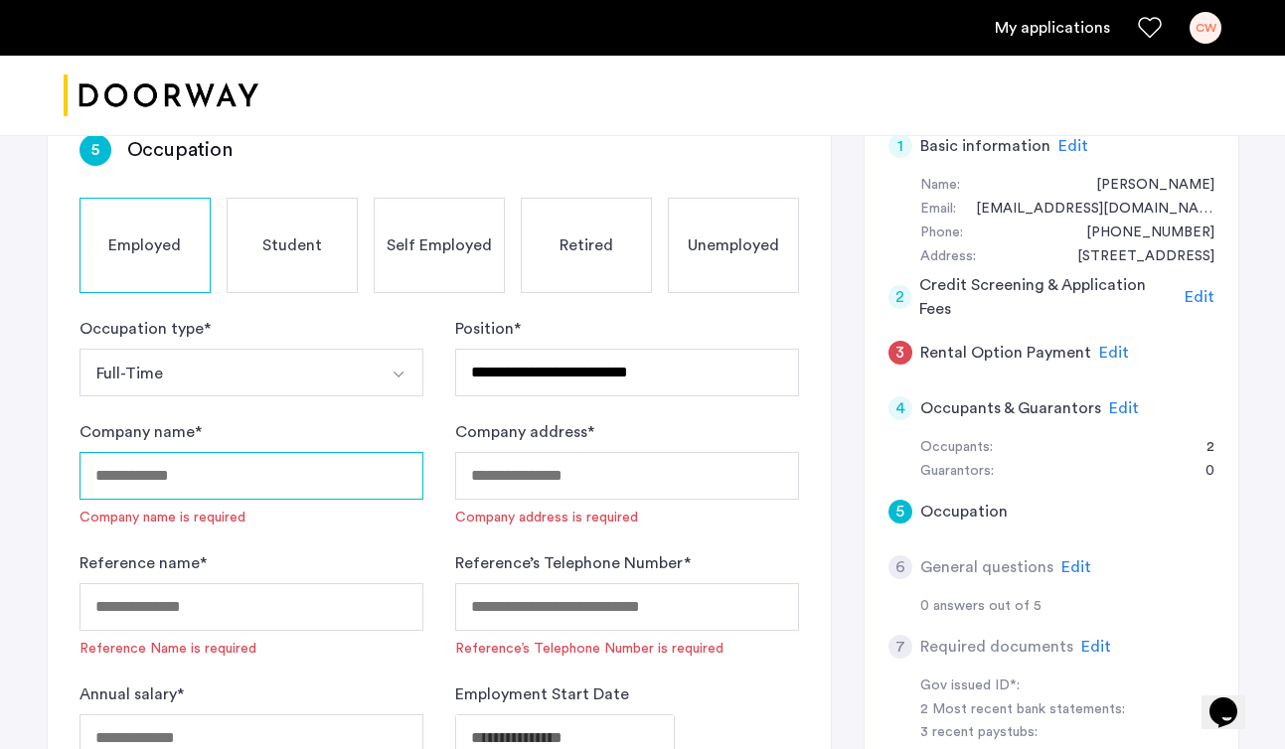
click at [193, 497] on input "Company name *" at bounding box center [251, 476] width 344 height 48
type input "**********"
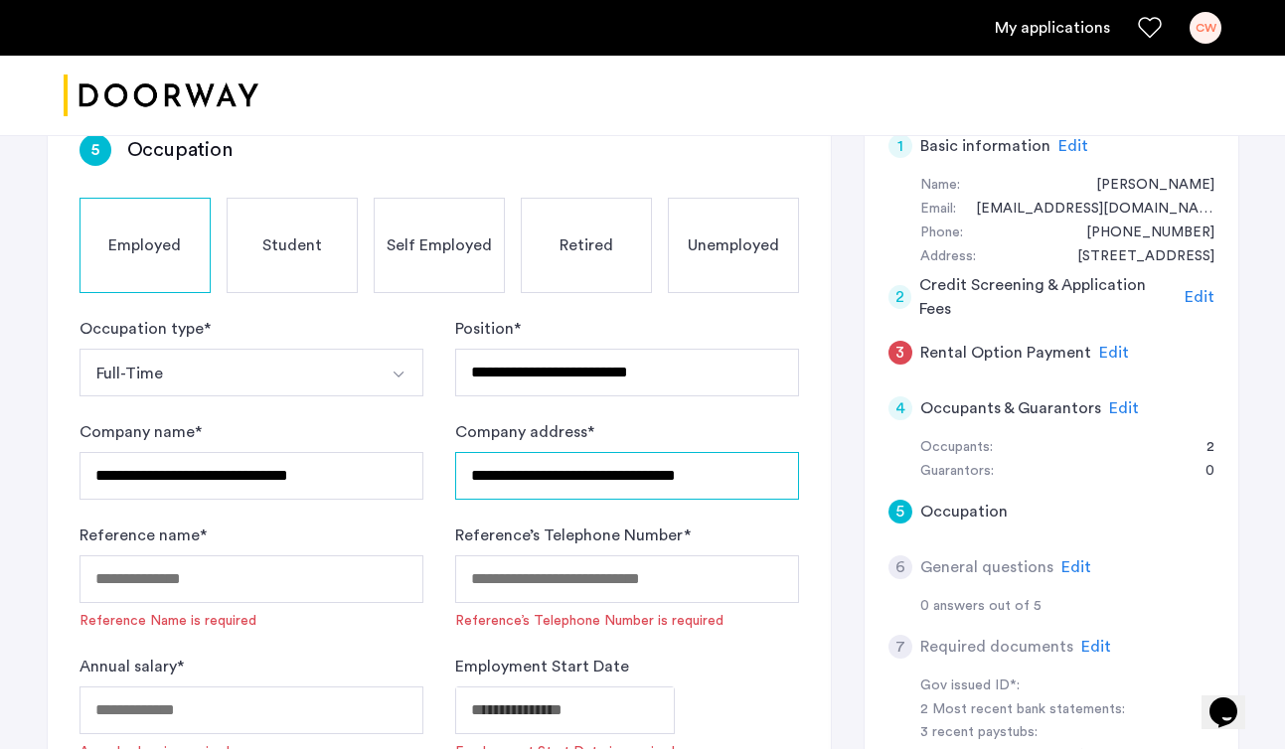
type input "**********"
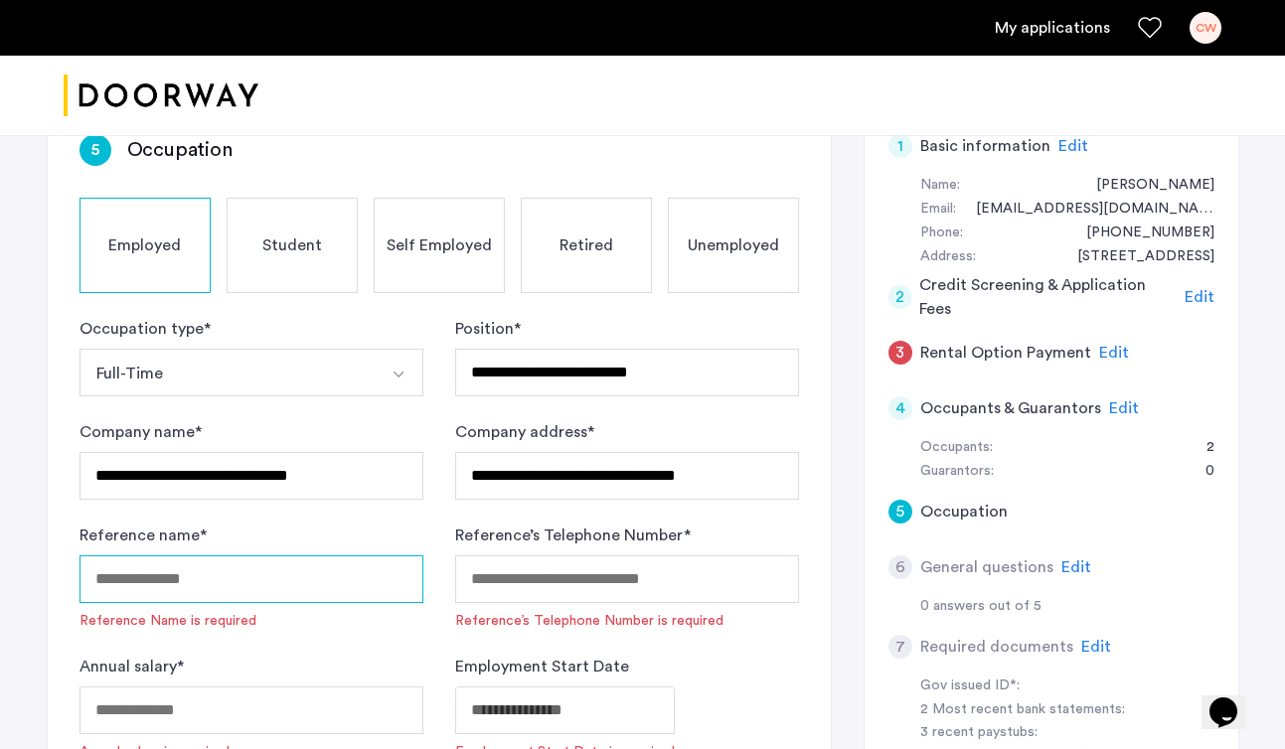
click at [341, 578] on input "Reference name *" at bounding box center [251, 579] width 344 height 48
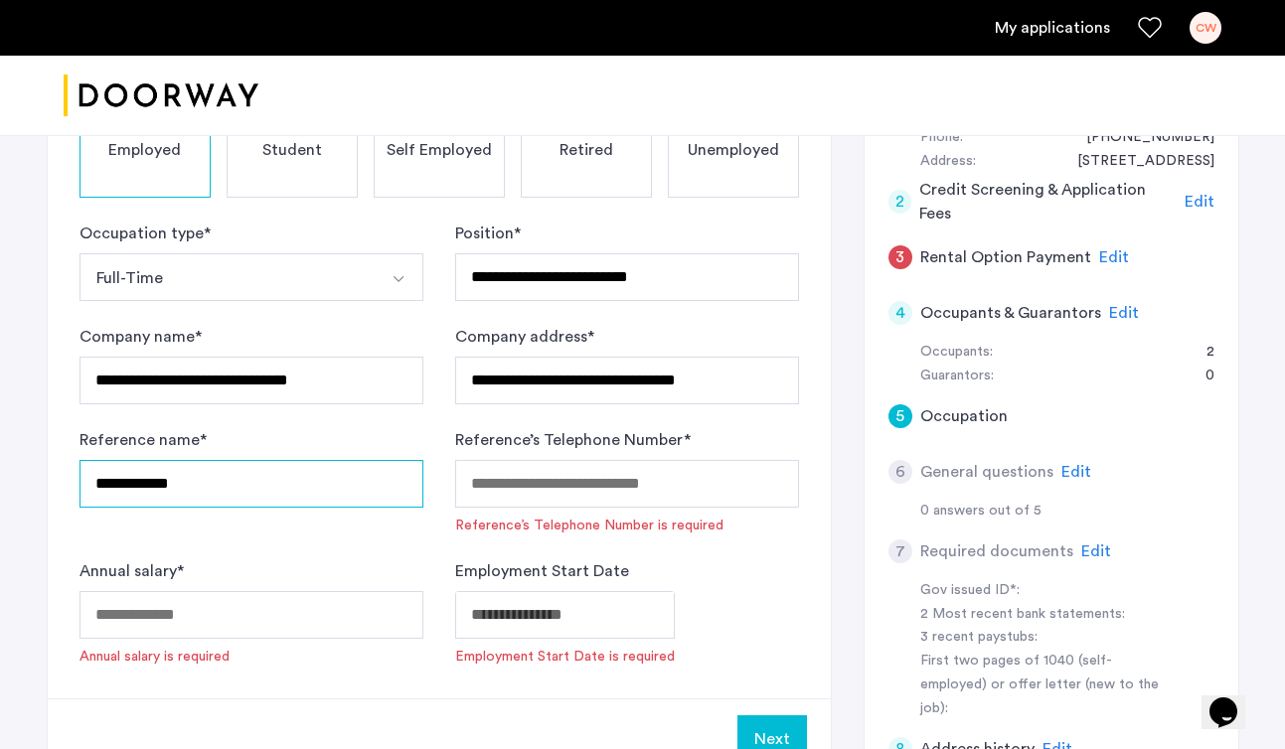
scroll to position [436, 0]
type input "**********"
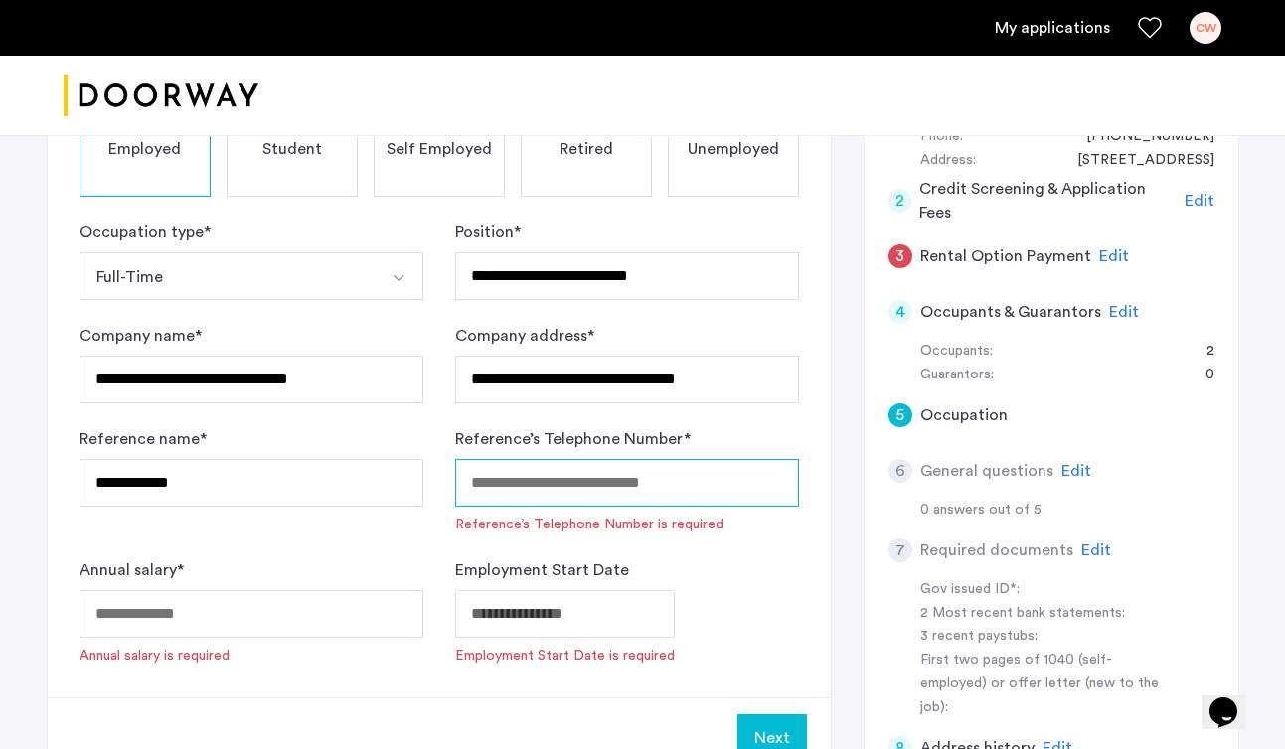
click at [576, 460] on input "Reference’s Telephone Number *" at bounding box center [627, 483] width 344 height 48
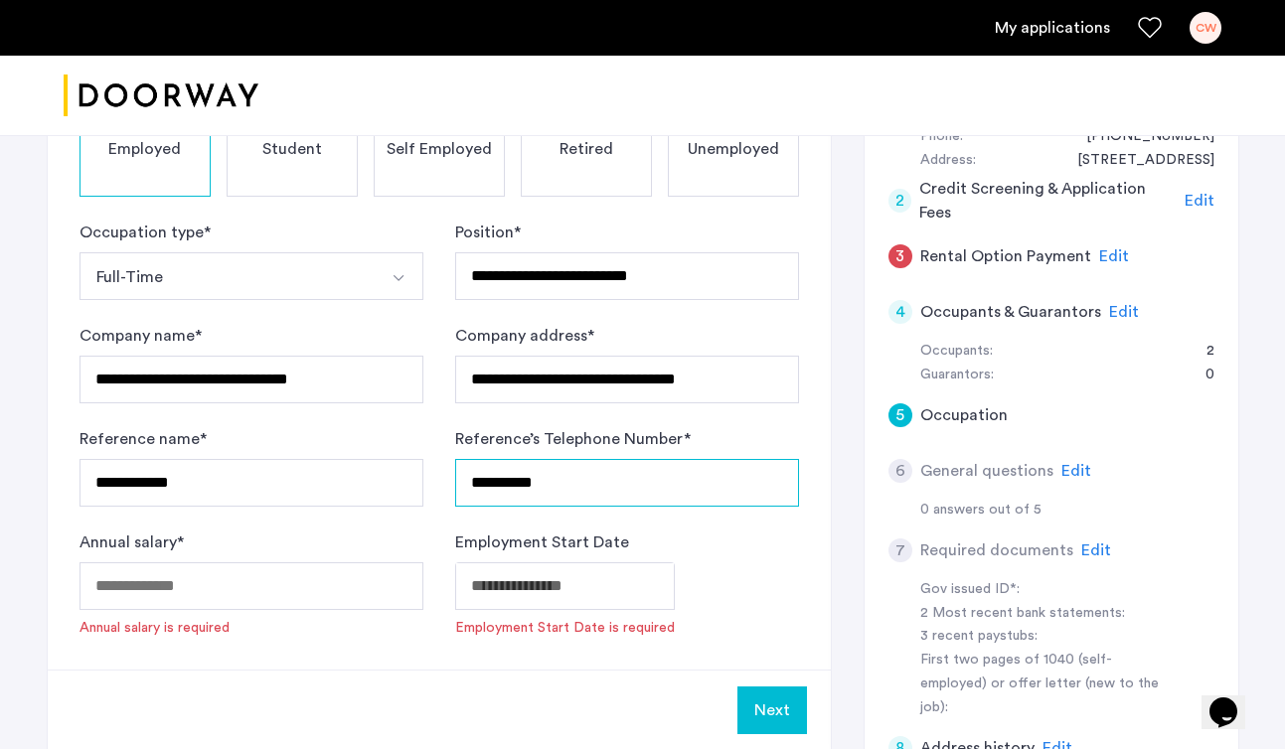
type input "**********"
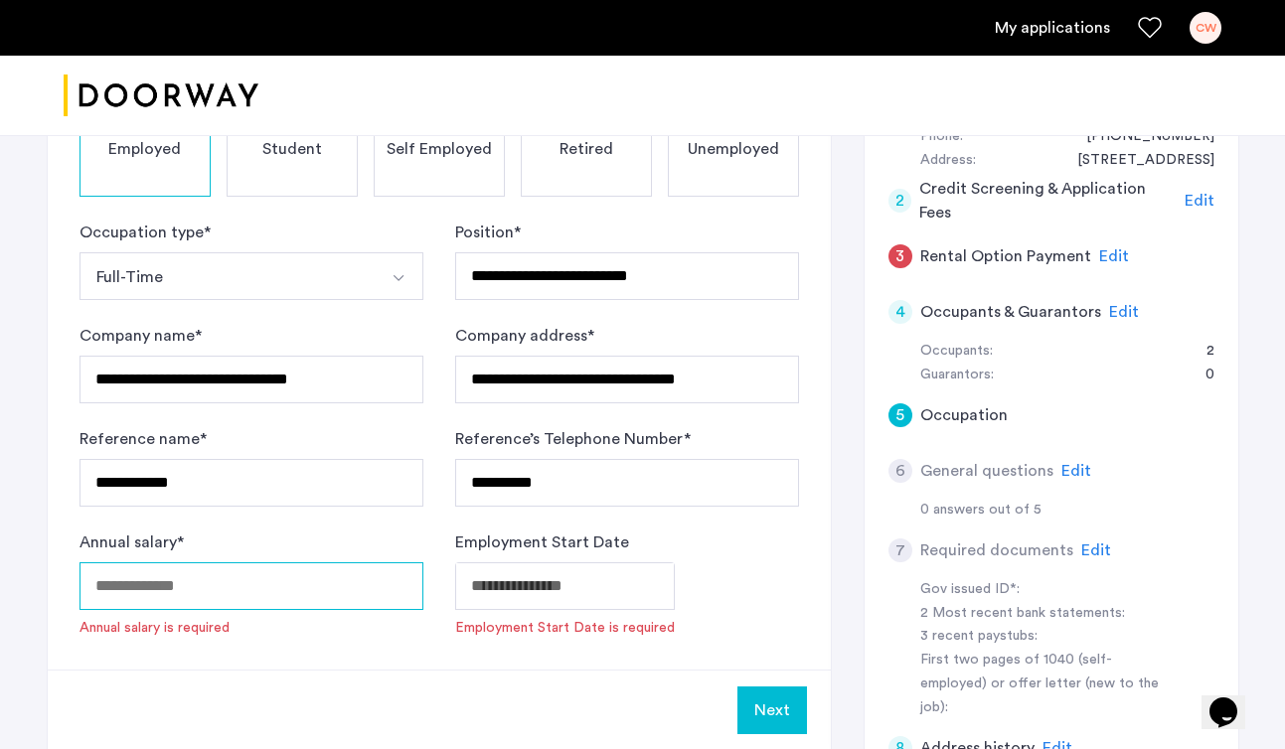
click at [289, 593] on input "Annual salary *" at bounding box center [251, 586] width 344 height 48
type input "*"
type input "*****"
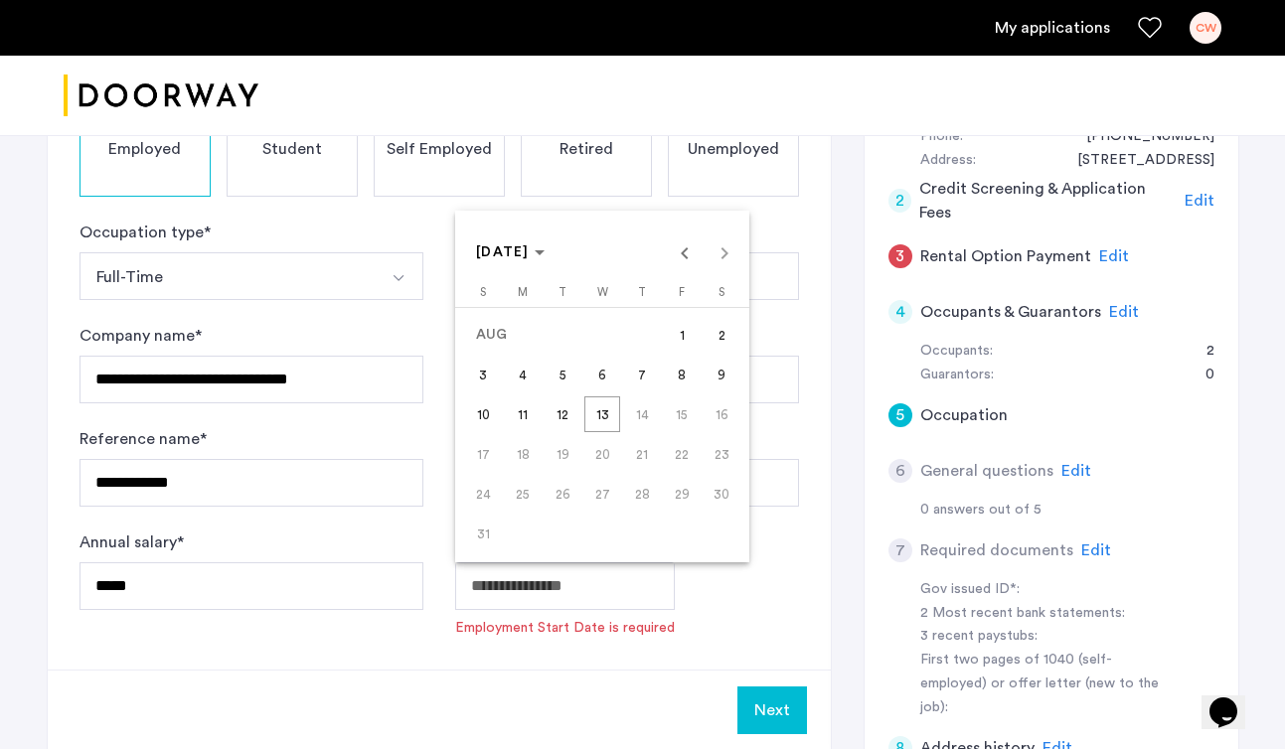
click at [544, 246] on span "[DATE]" at bounding box center [510, 252] width 69 height 17
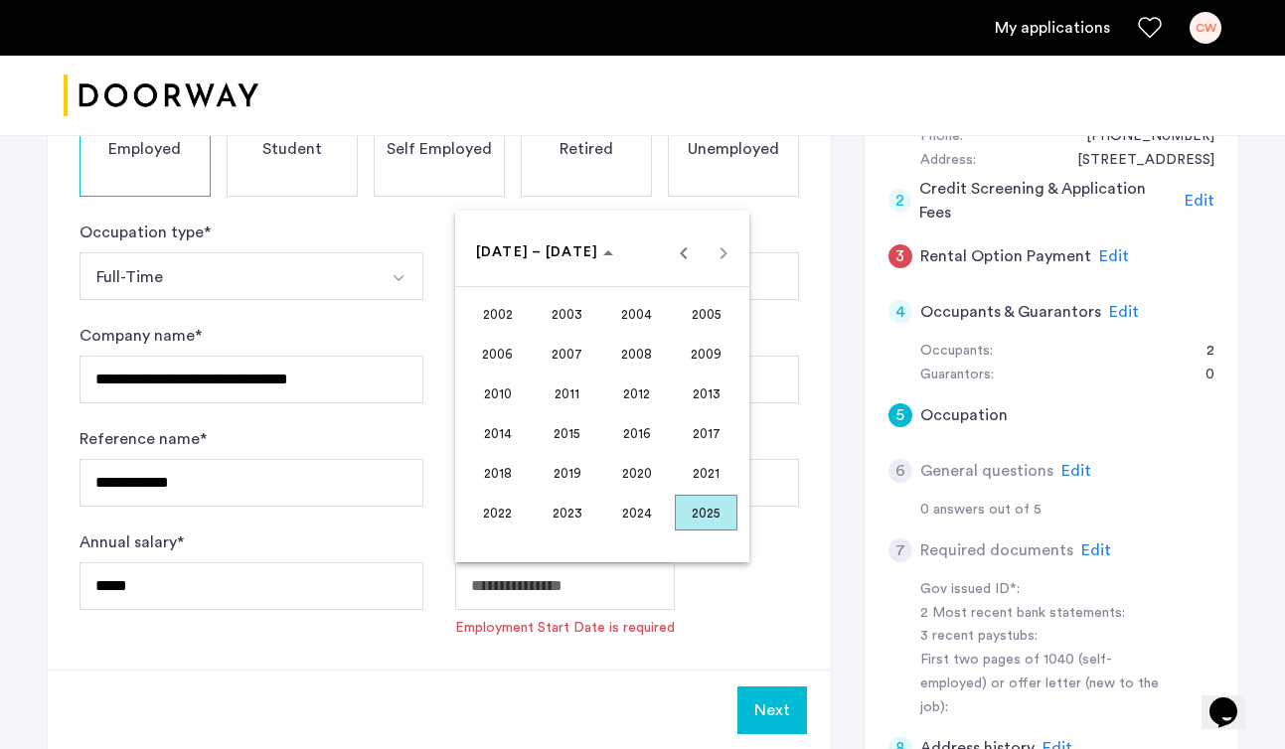
click at [573, 513] on span "2023" at bounding box center [566, 513] width 63 height 36
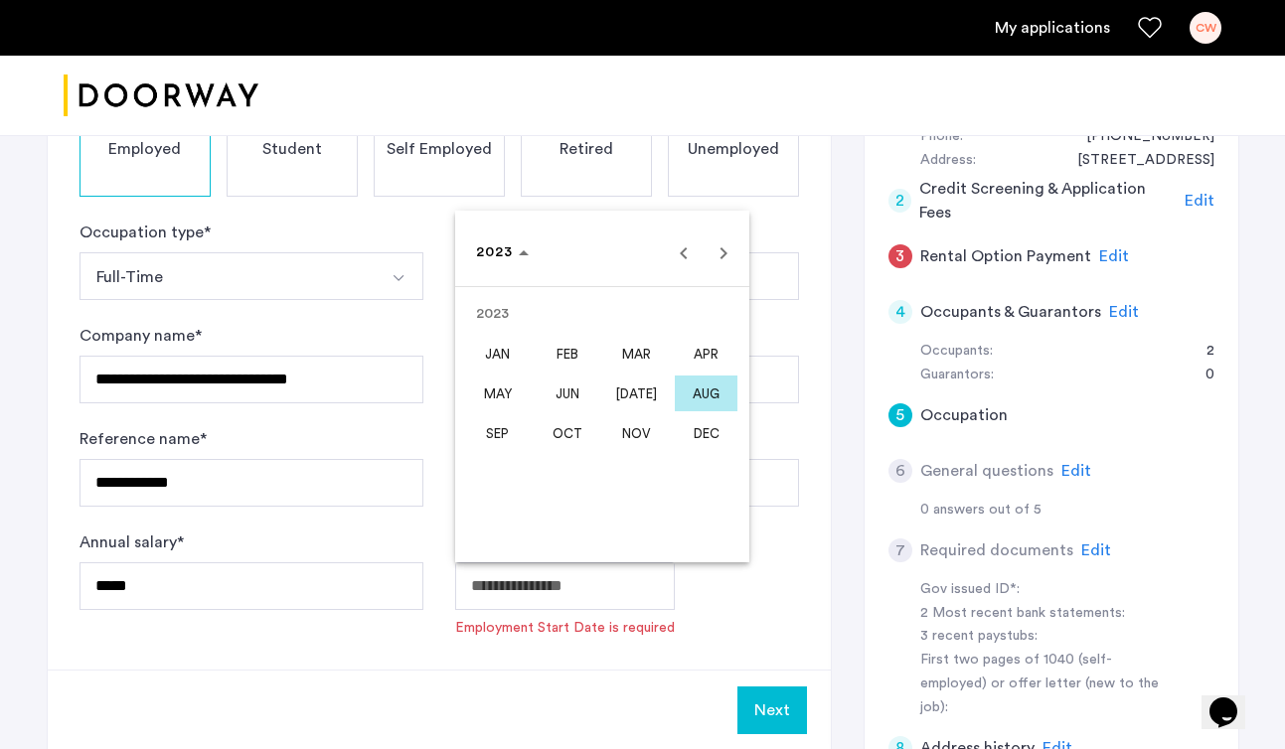
click at [578, 440] on span "OCT" at bounding box center [566, 433] width 63 height 36
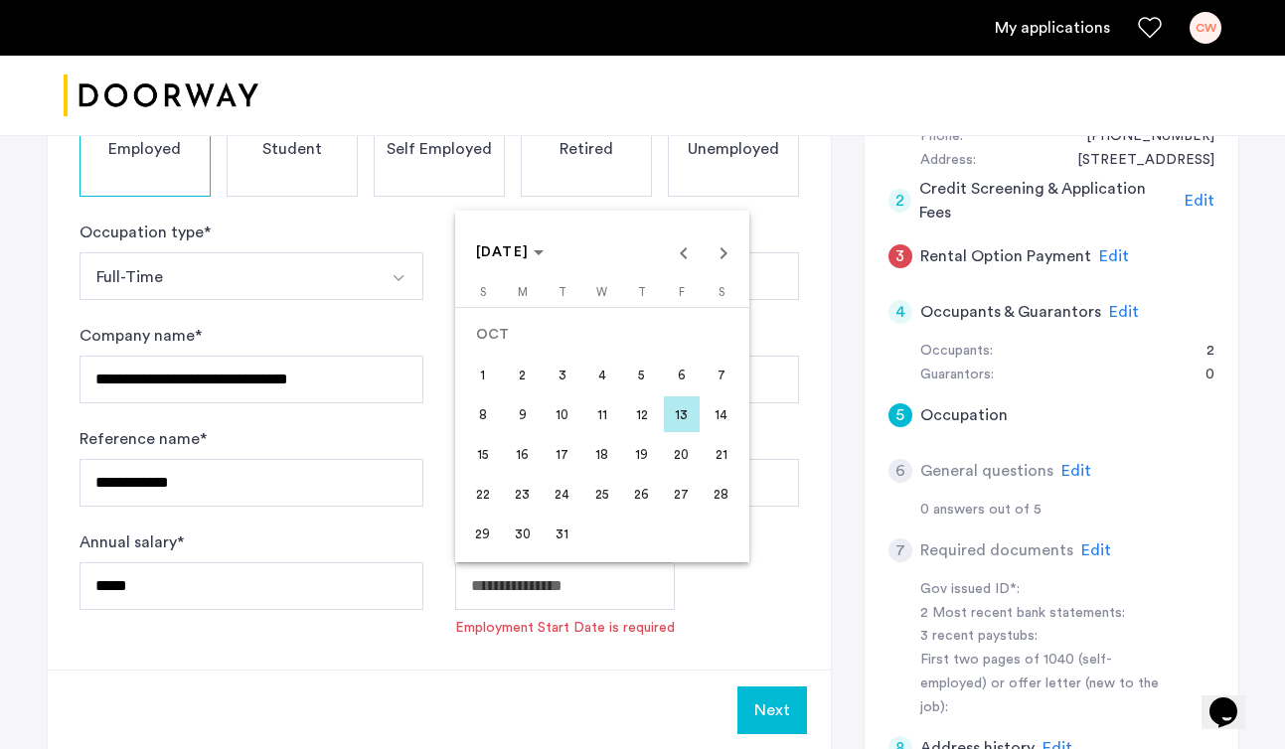
click at [482, 376] on span "1" at bounding box center [483, 375] width 36 height 36
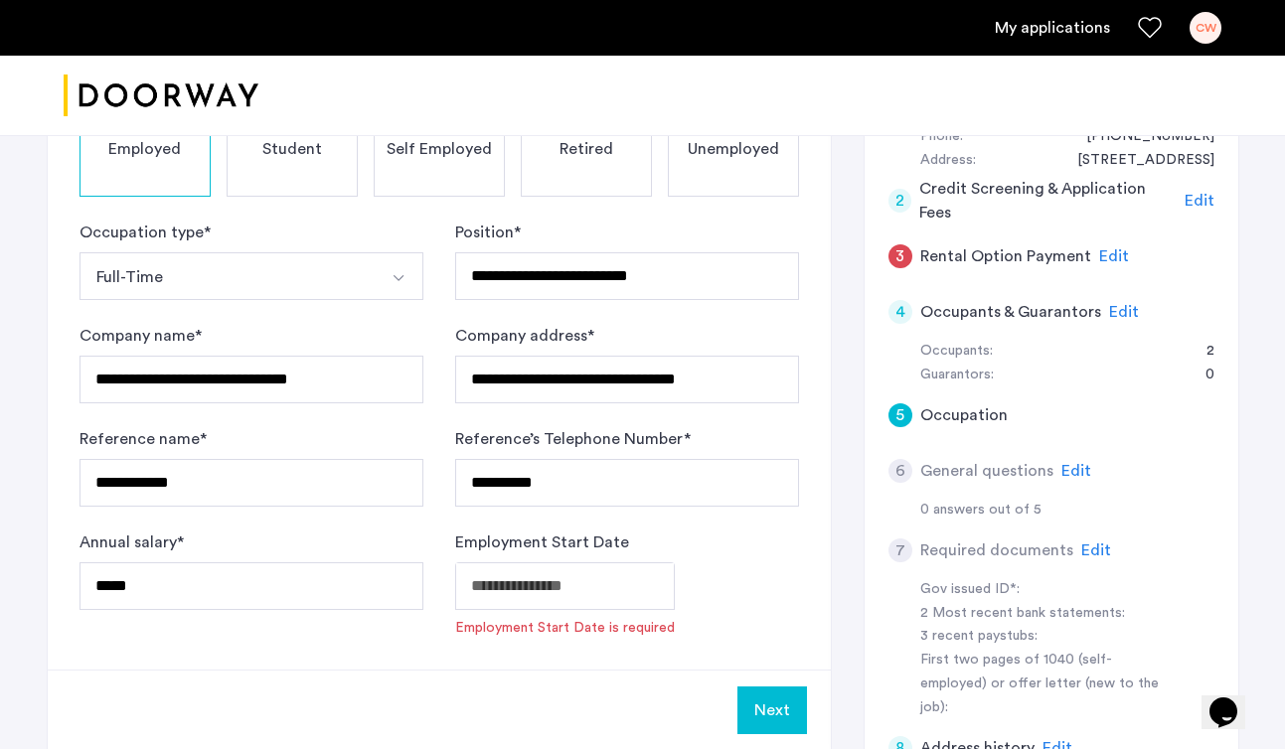
type input "**********"
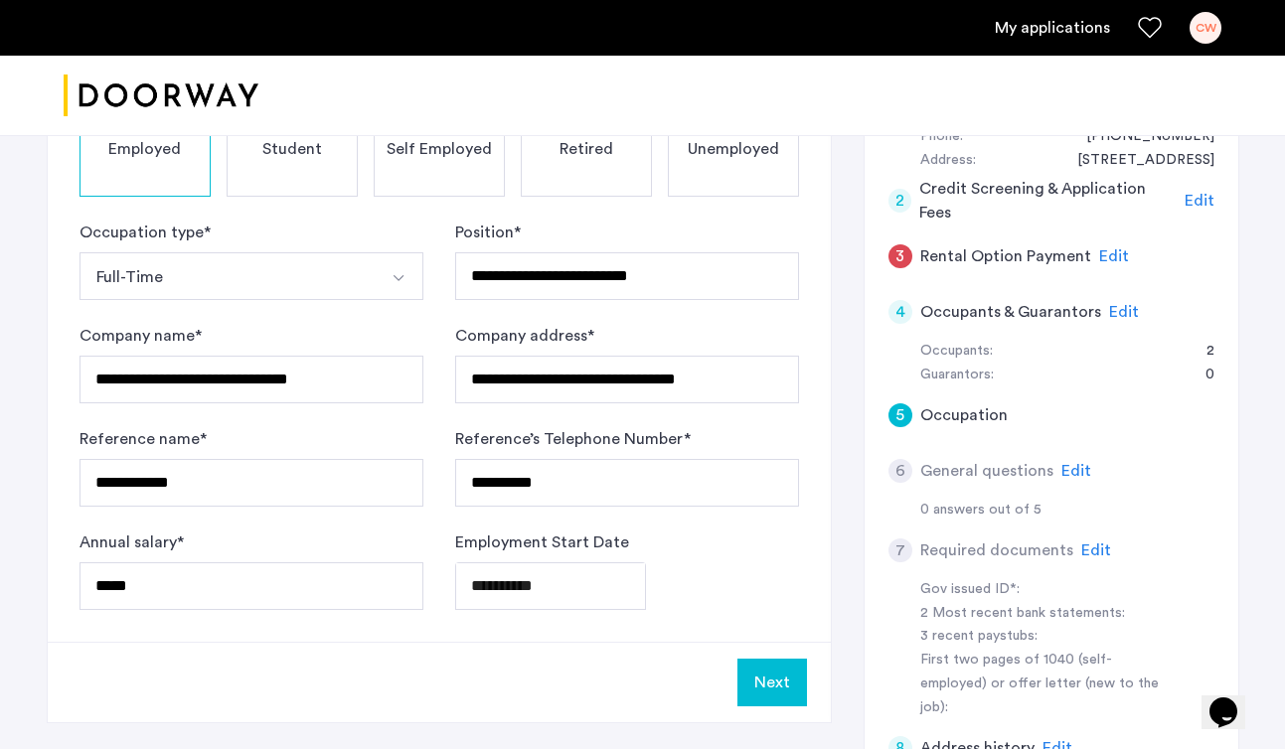
click at [785, 679] on button "Next" at bounding box center [772, 683] width 70 height 48
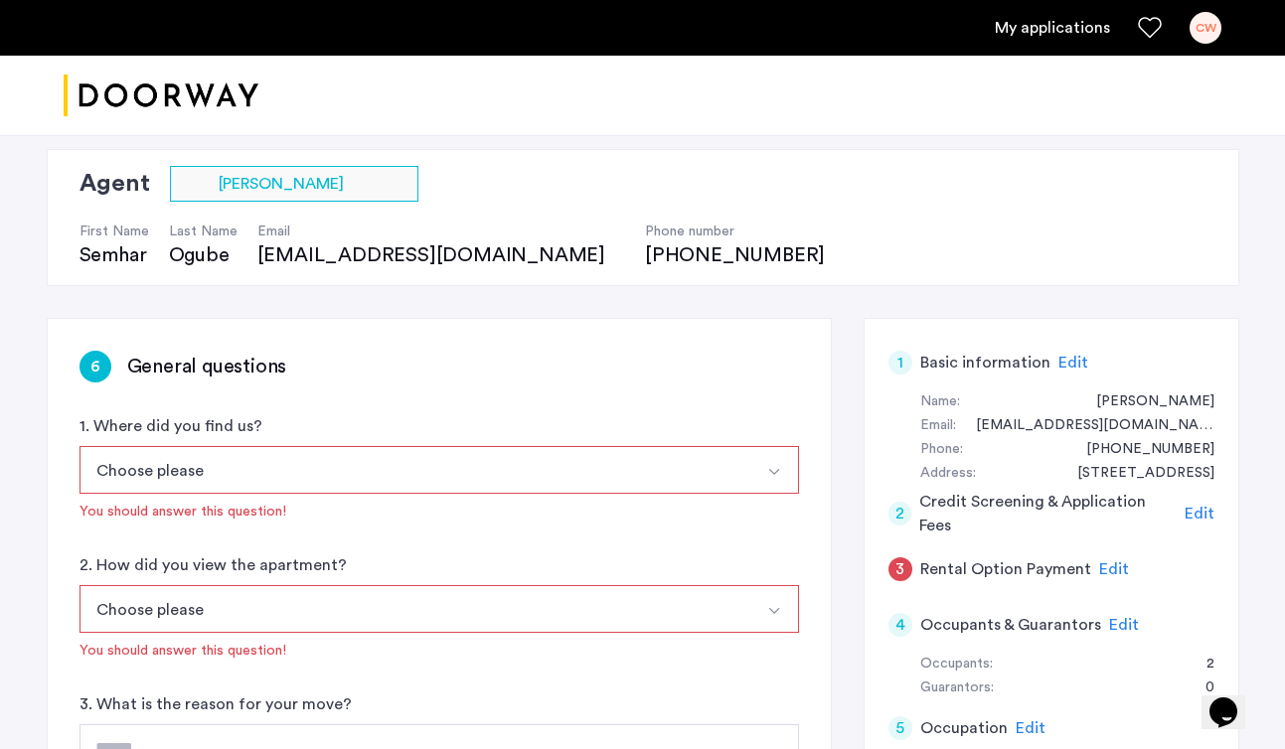
scroll to position [134, 0]
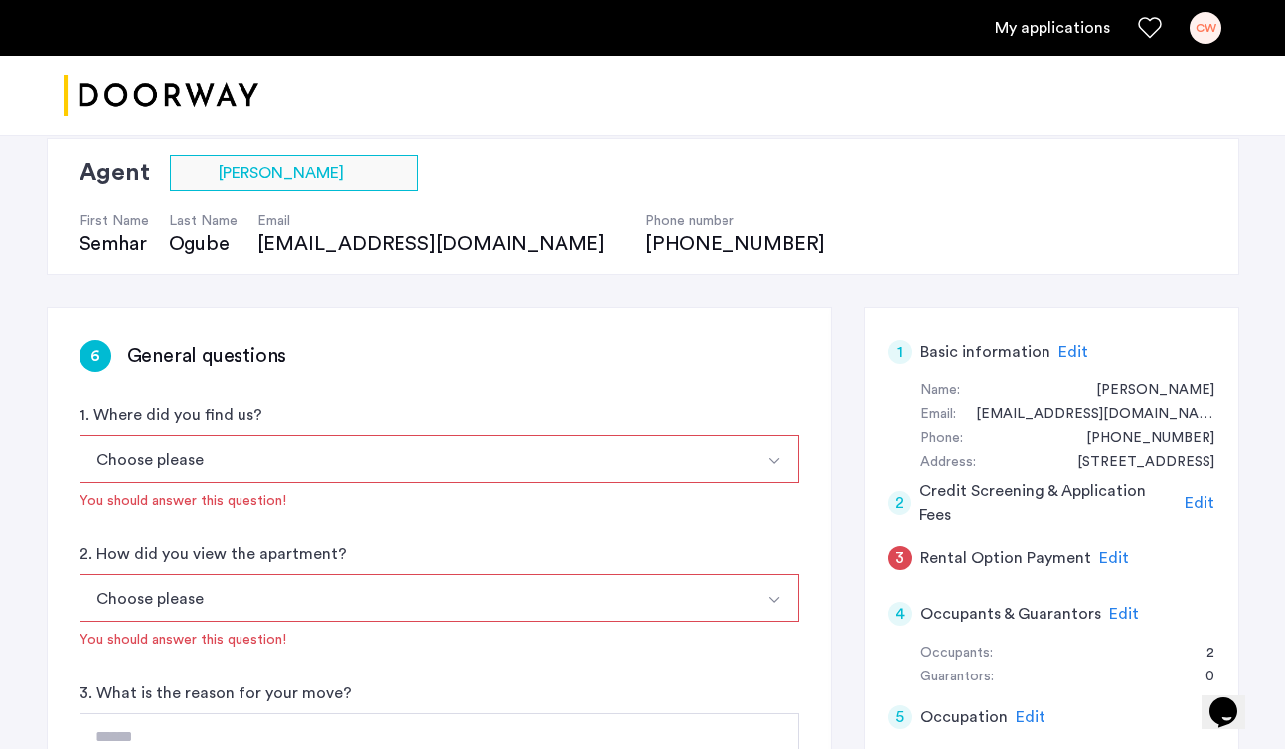
click at [648, 467] on button "Choose please" at bounding box center [415, 459] width 673 height 48
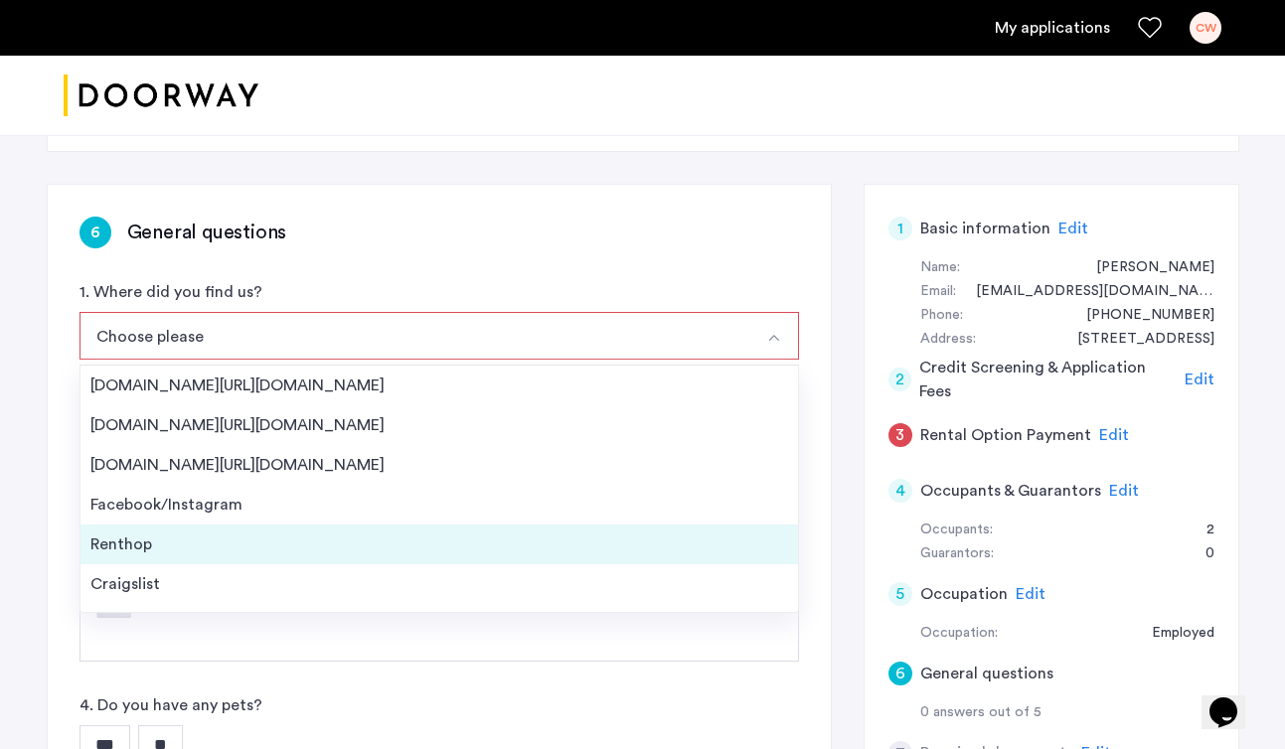
scroll to position [32, 0]
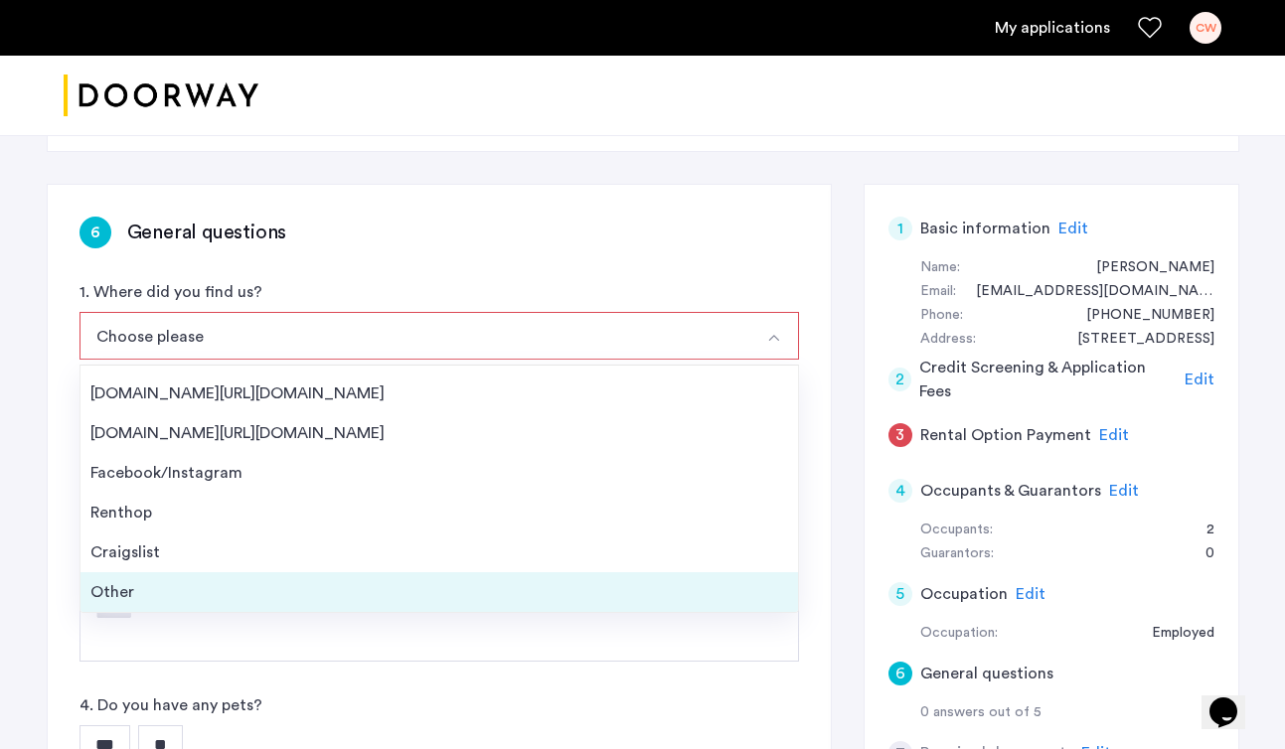
click at [127, 588] on div "Other" at bounding box center [438, 592] width 697 height 24
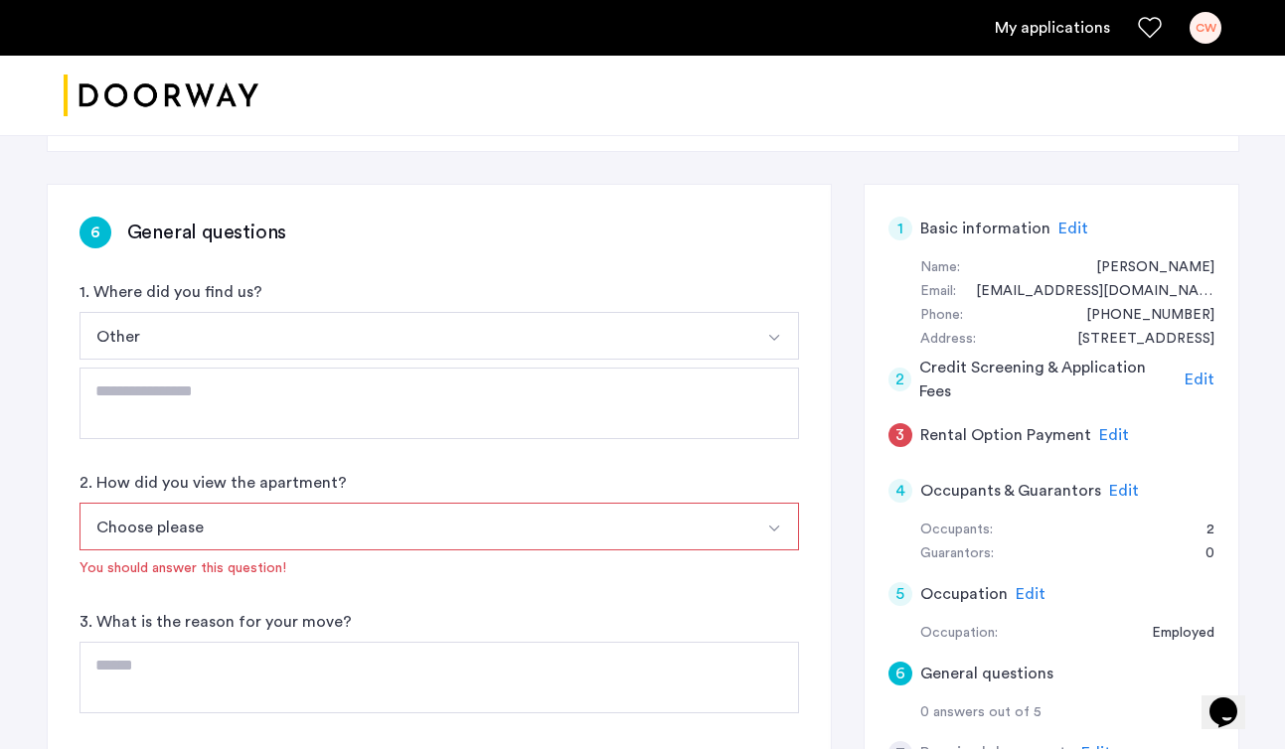
click at [229, 446] on div "6 General questions 1. Where did you find us? Other [DOMAIN_NAME][URL][DOMAIN_N…" at bounding box center [439, 572] width 783 height 775
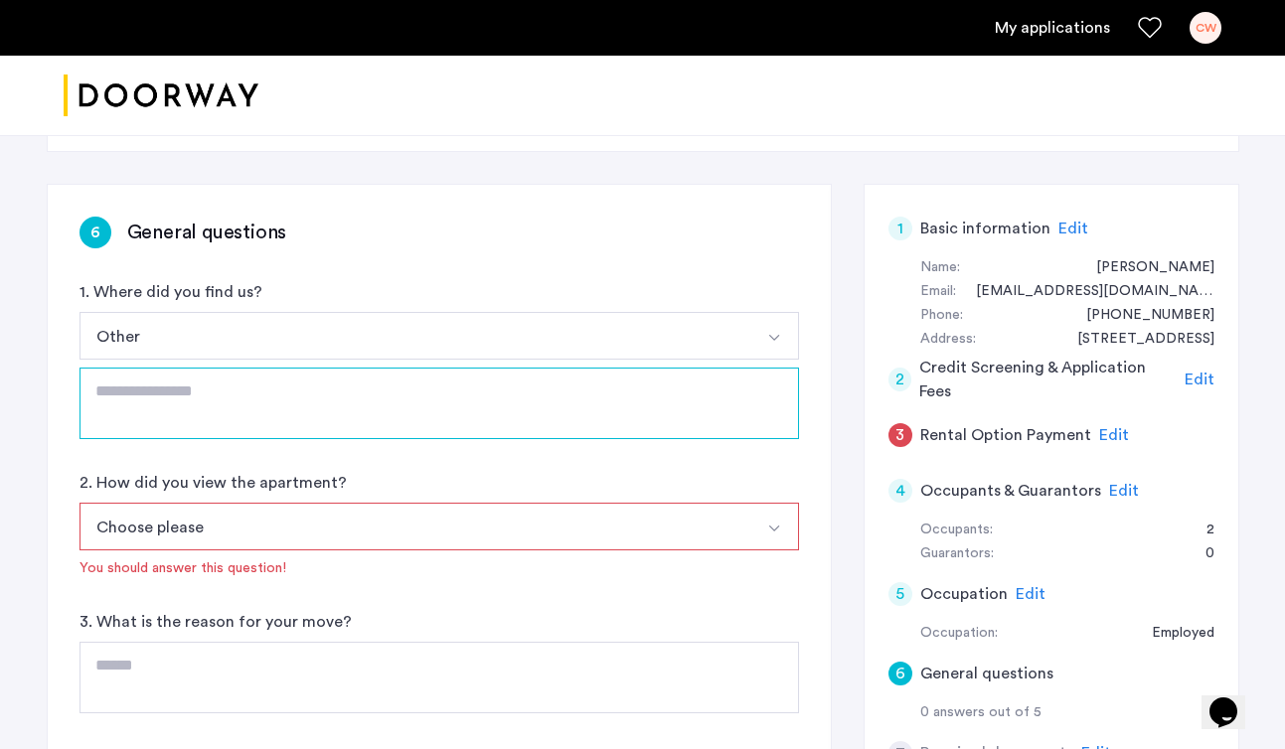
click at [238, 412] on textarea at bounding box center [438, 404] width 719 height 72
type textarea "**********"
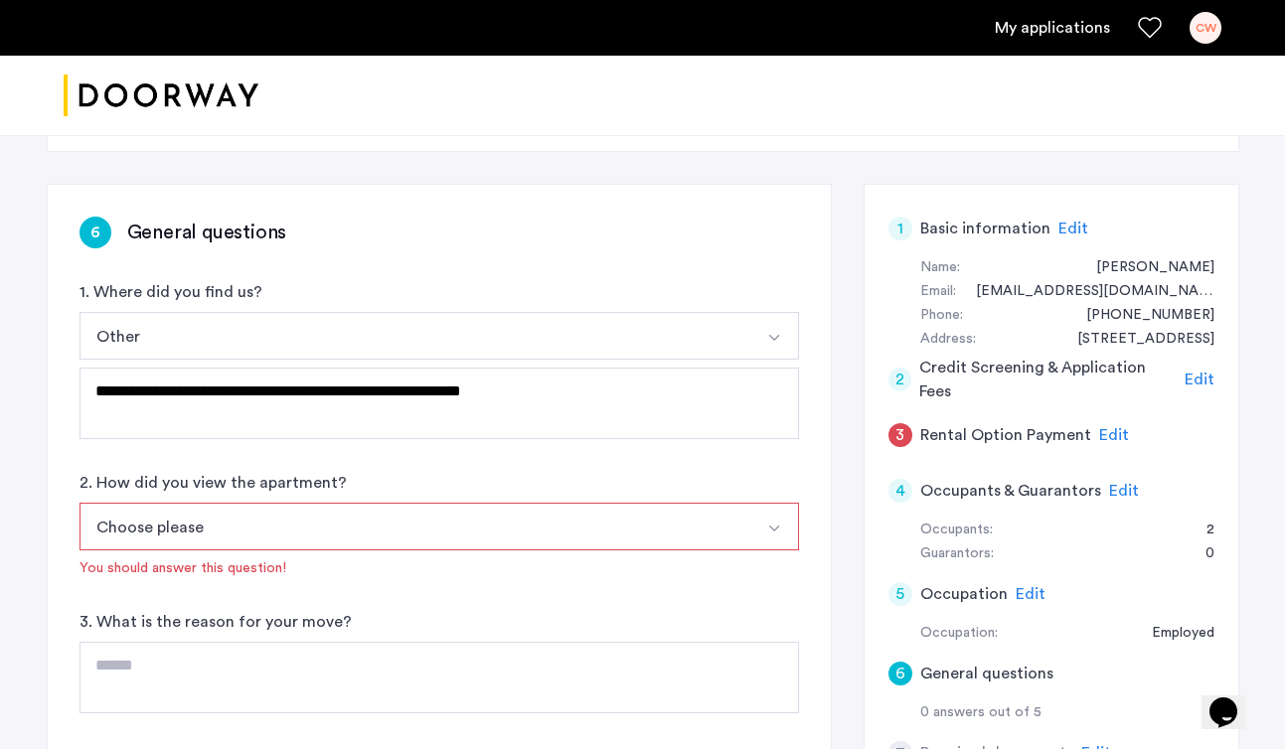
click at [220, 518] on button "Choose please" at bounding box center [415, 527] width 673 height 48
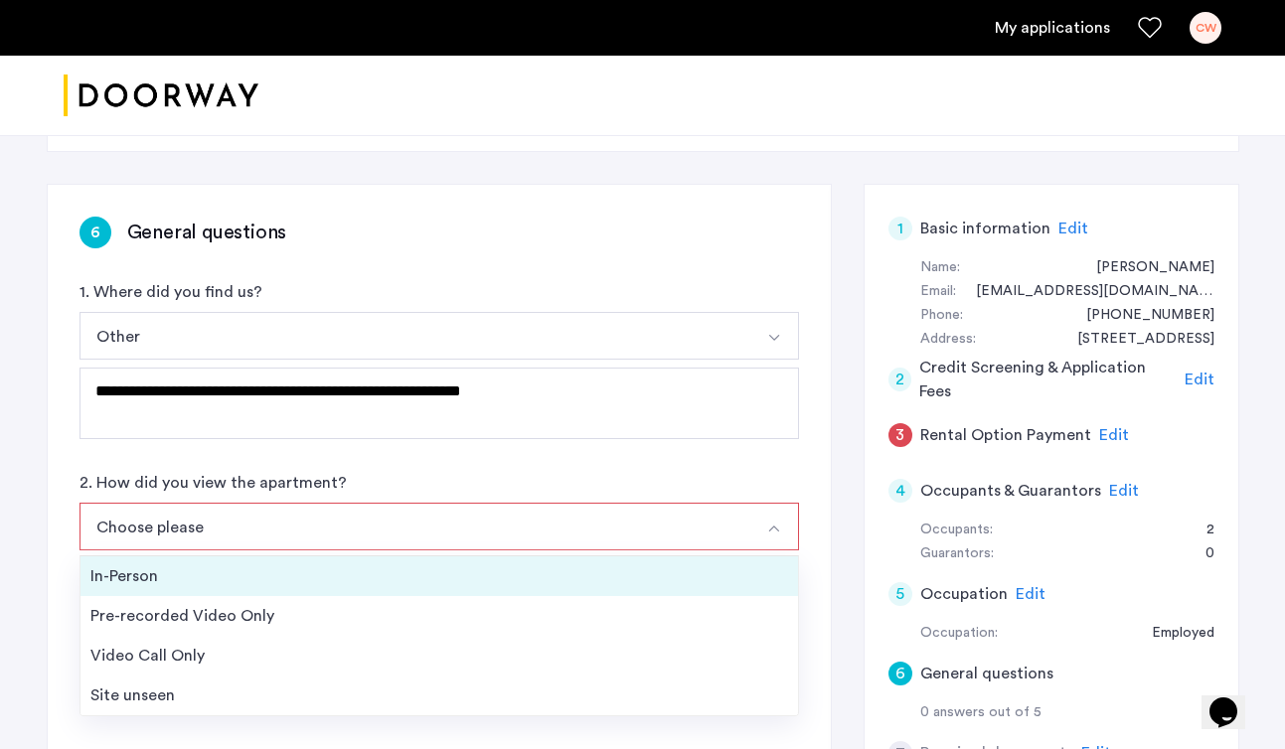
click at [212, 561] on li "In-Person" at bounding box center [438, 576] width 717 height 40
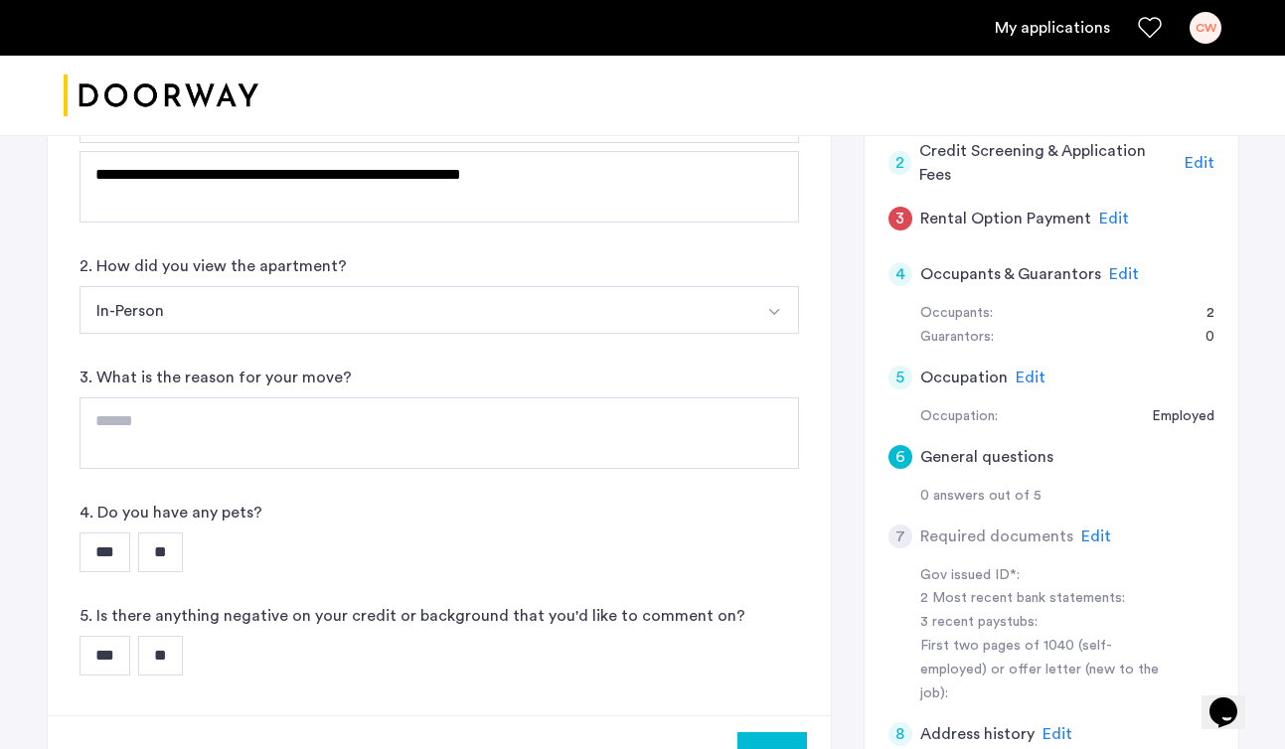
scroll to position [479, 0]
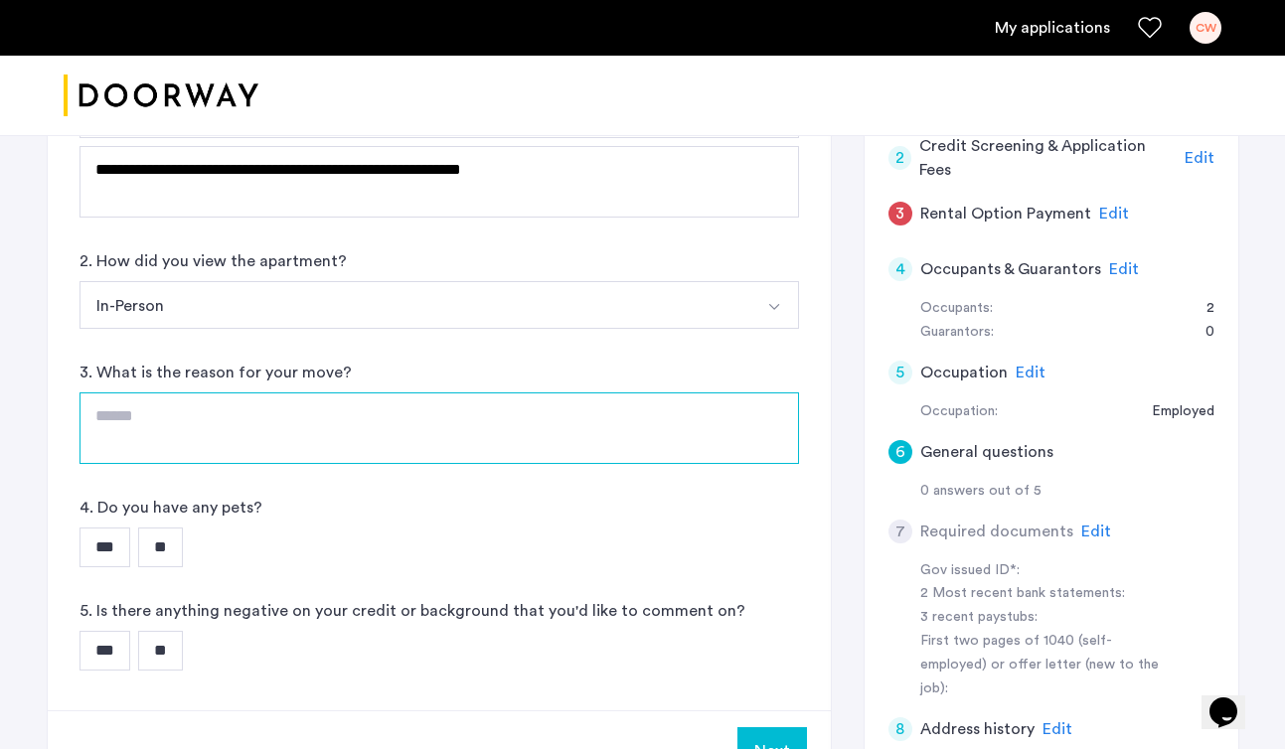
click at [252, 449] on textarea at bounding box center [438, 428] width 719 height 72
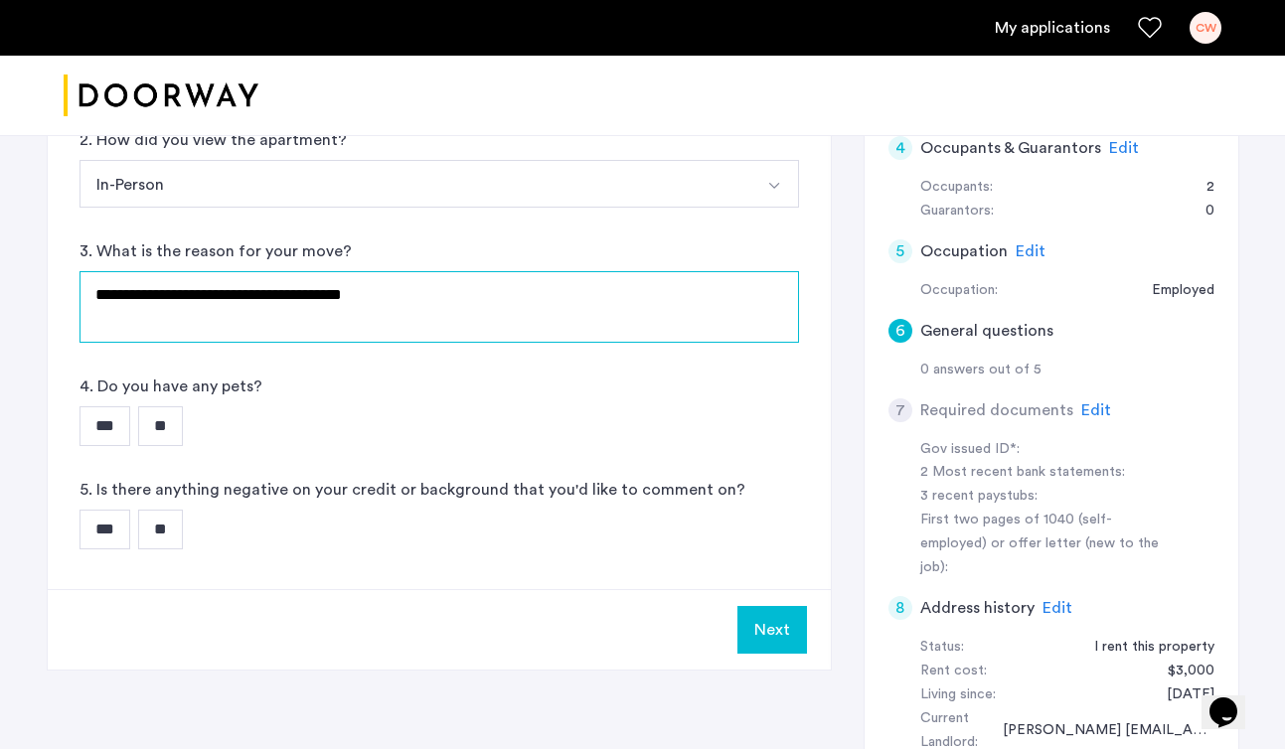
scroll to position [608, 0]
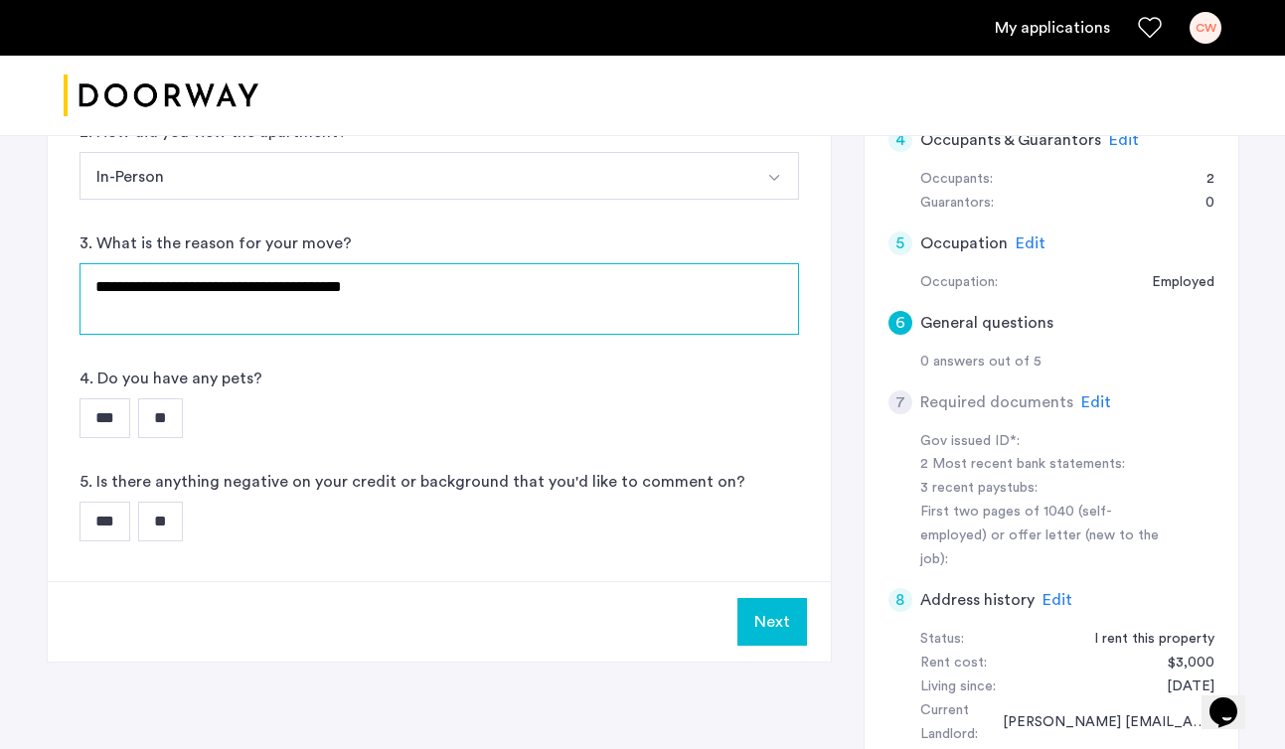
type textarea "**********"
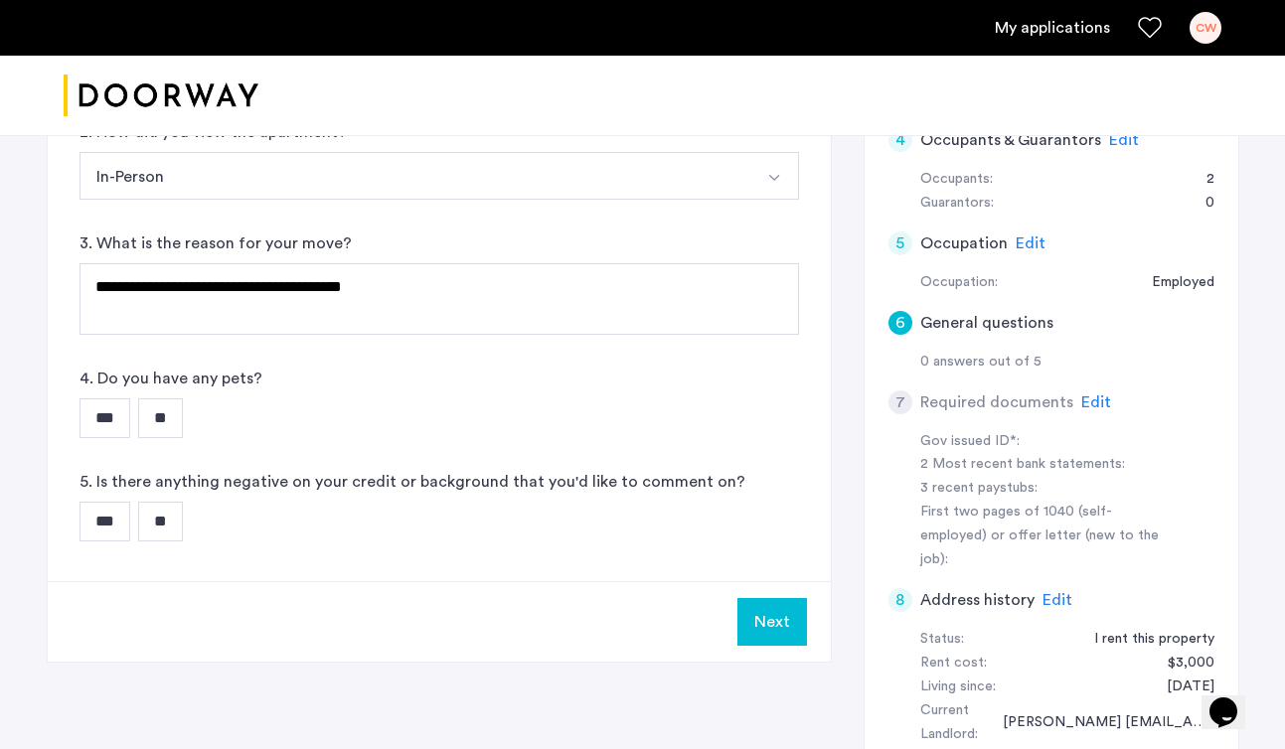
click at [160, 429] on input "**" at bounding box center [160, 418] width 45 height 40
click at [169, 527] on input "**" at bounding box center [160, 522] width 45 height 40
click at [798, 630] on button "Next" at bounding box center [772, 622] width 70 height 48
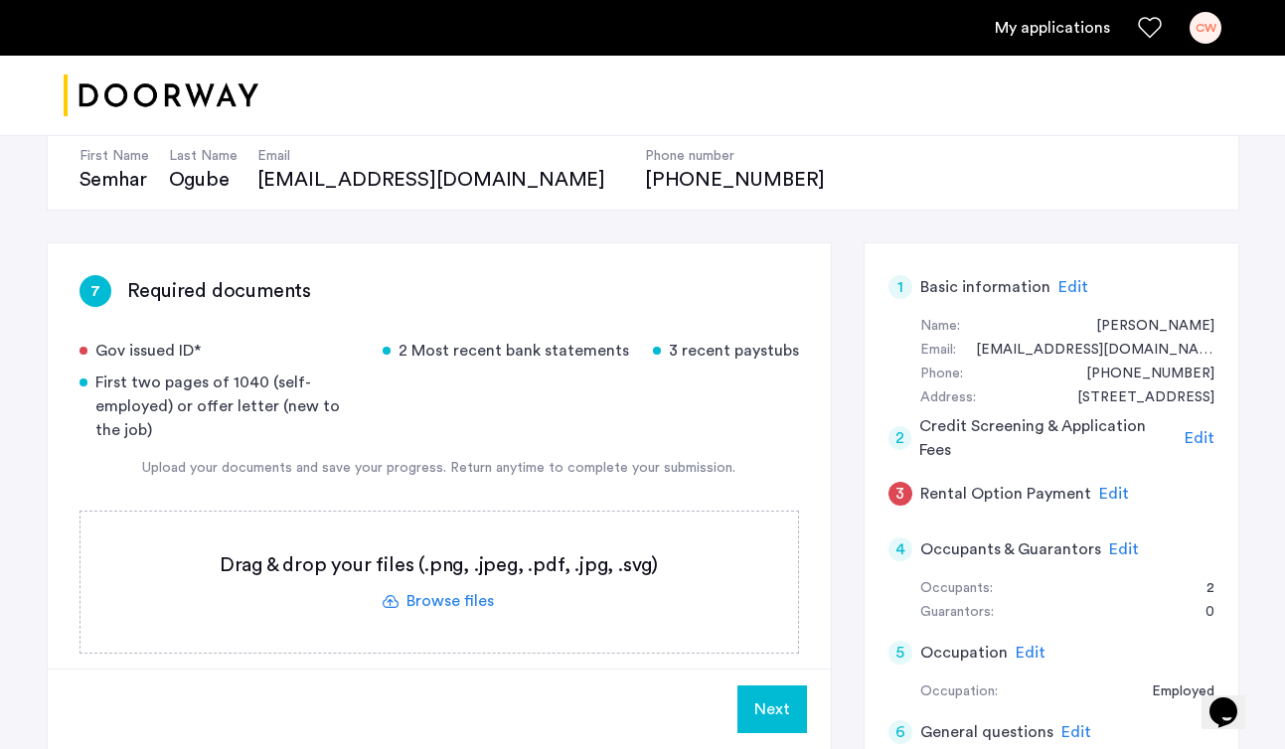
scroll to position [215, 0]
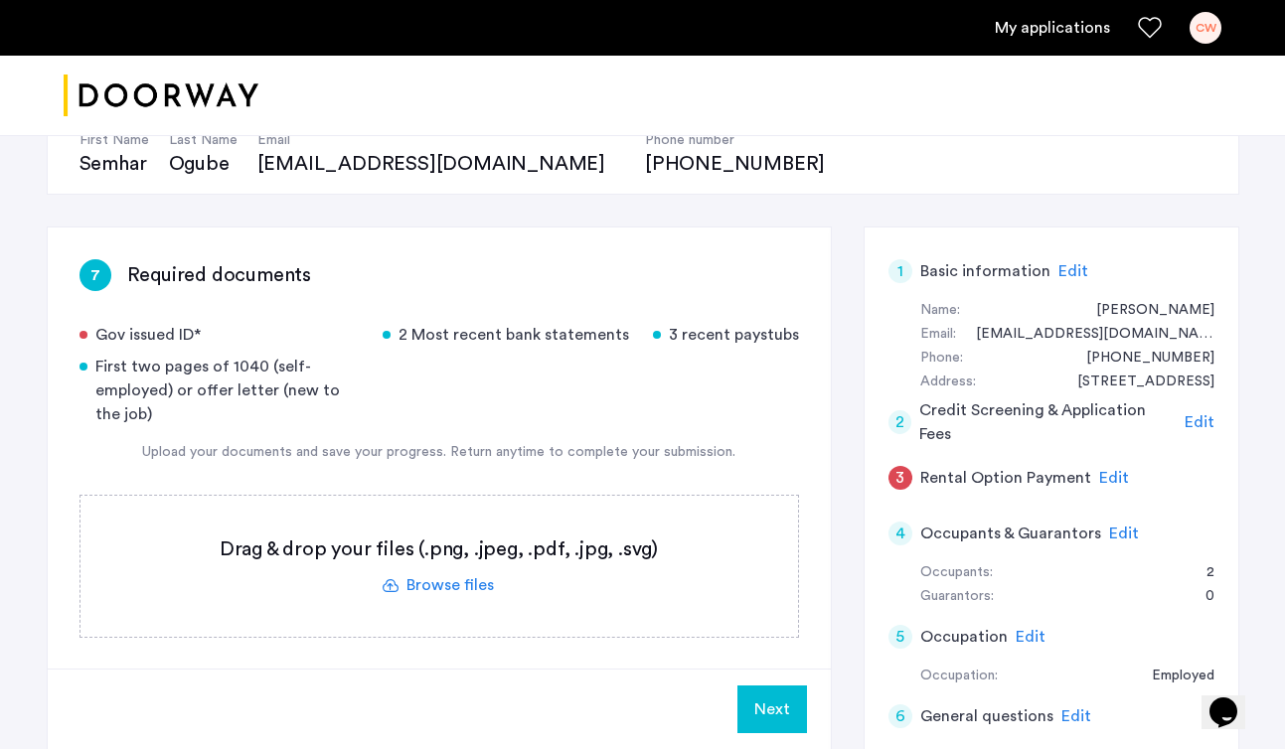
click at [439, 584] on label at bounding box center [438, 566] width 717 height 141
click at [0, 0] on input "file" at bounding box center [0, 0] width 0 height 0
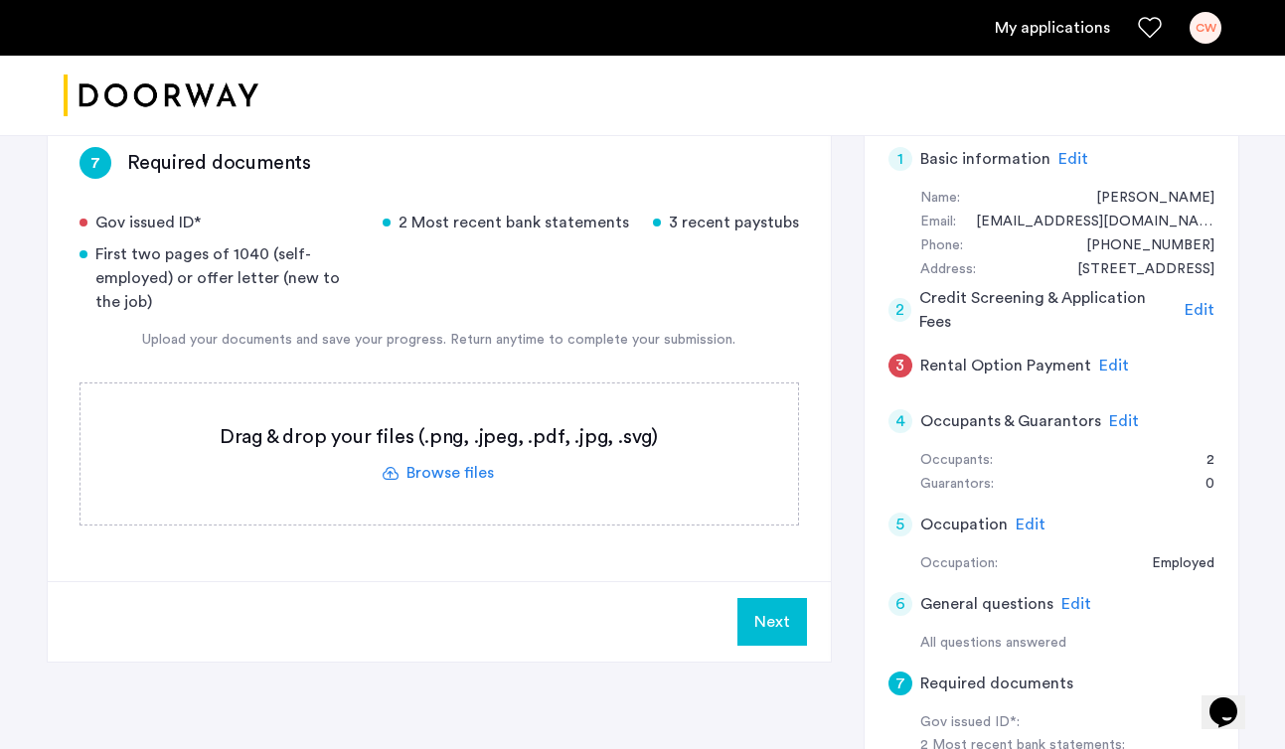
scroll to position [325, 0]
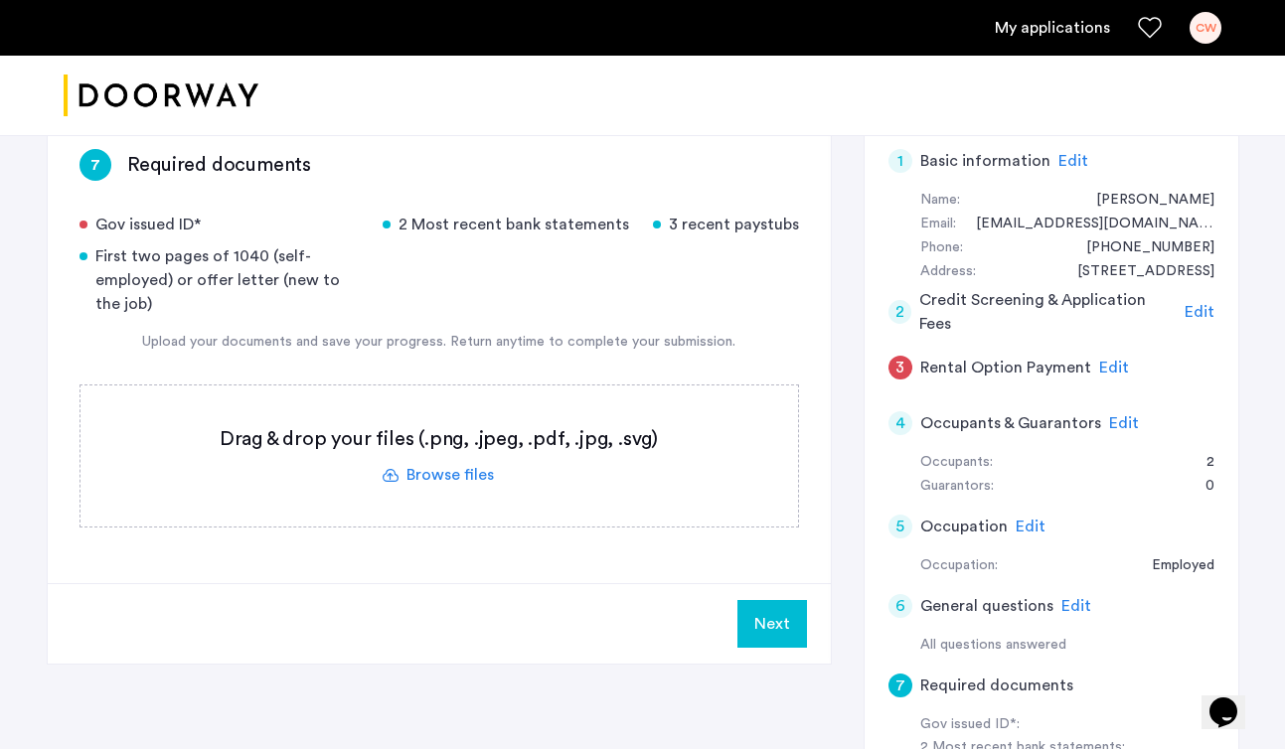
click at [691, 371] on div "Gov issued ID* 2 Most recent bank statements 3 recent paystubs First two pages …" at bounding box center [438, 370] width 719 height 315
click at [903, 411] on div "4" at bounding box center [900, 423] width 24 height 24
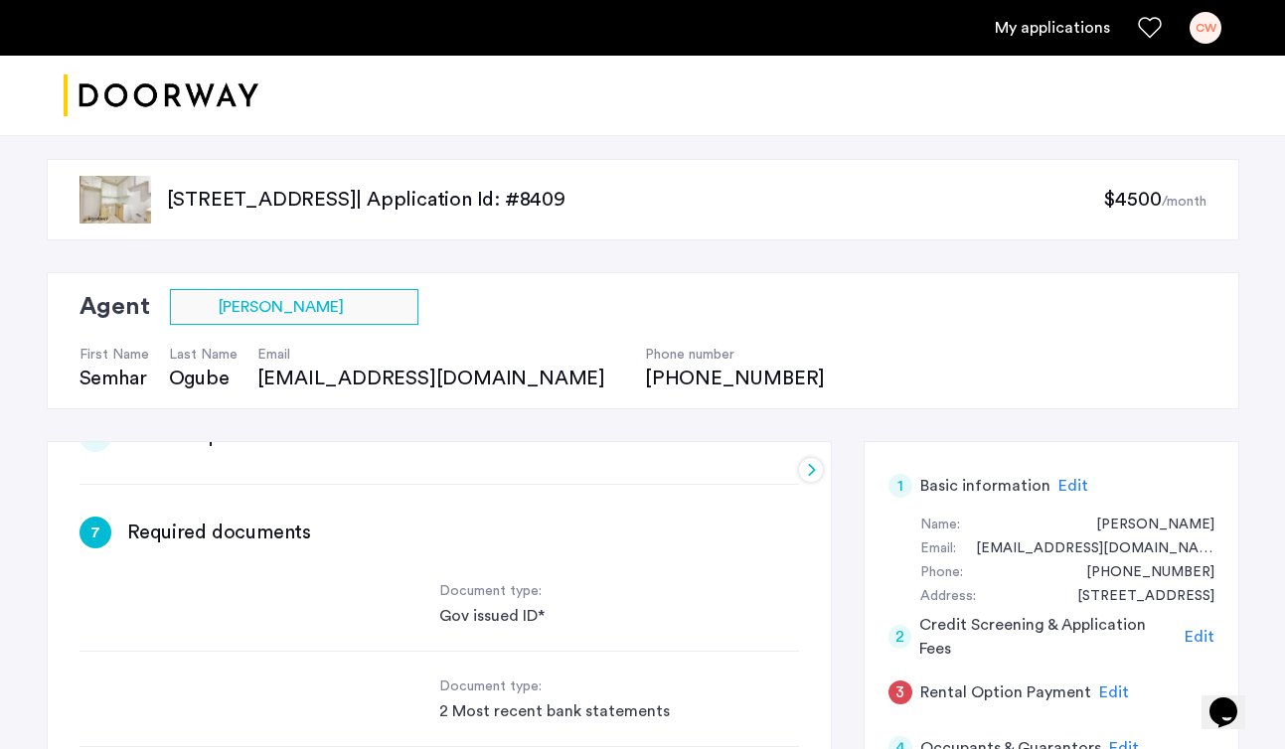
scroll to position [209, 0]
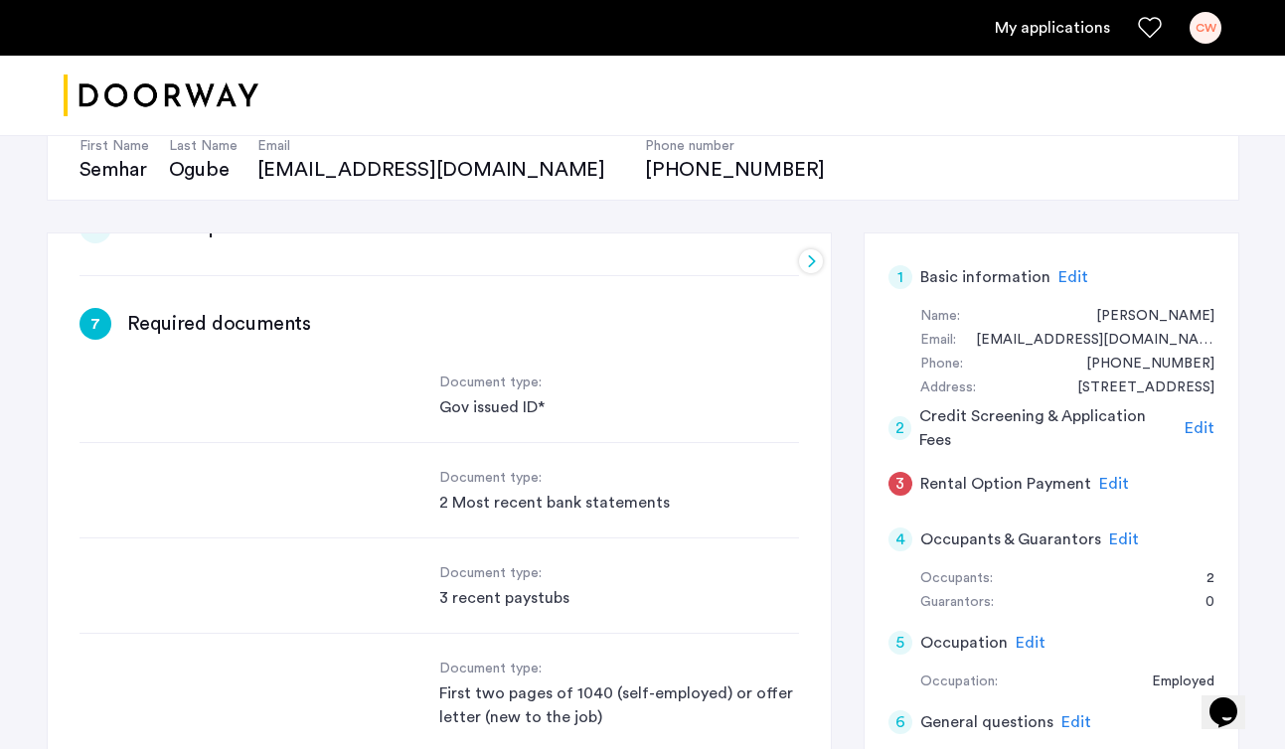
click at [895, 537] on div "4" at bounding box center [900, 540] width 24 height 24
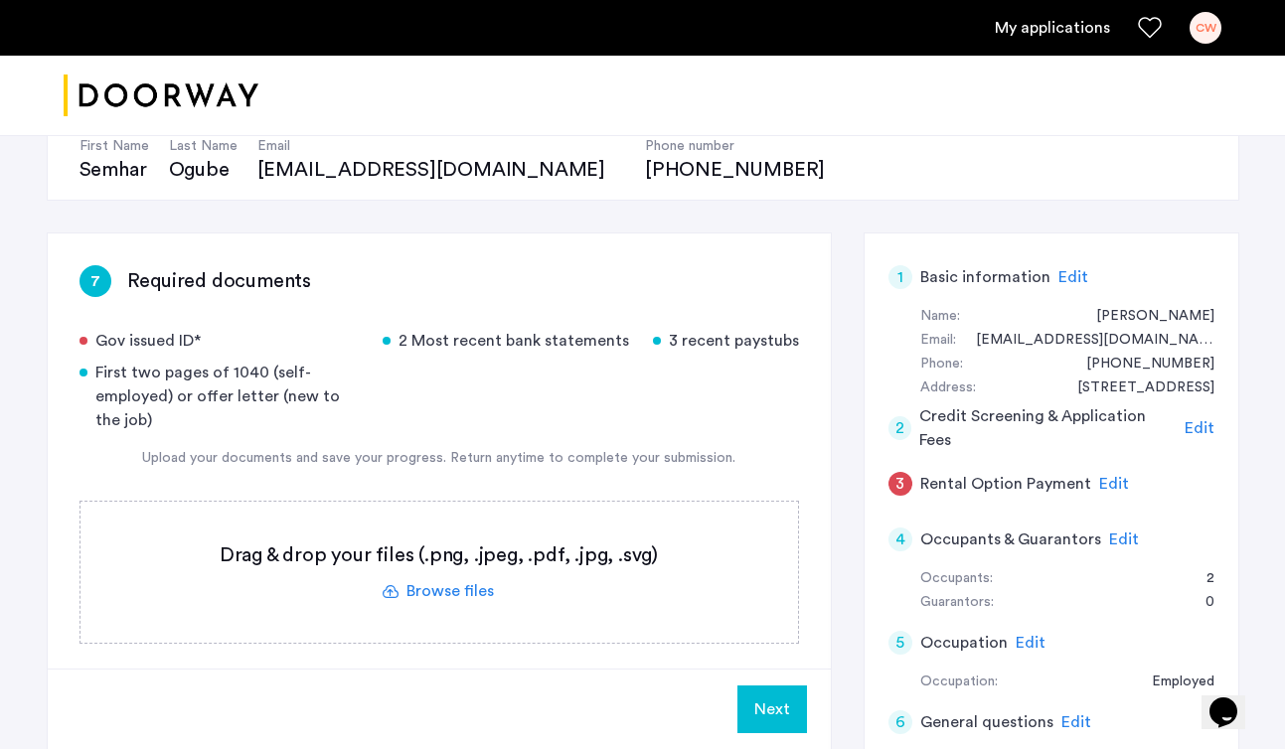
click at [1120, 545] on span "Edit" at bounding box center [1124, 539] width 30 height 16
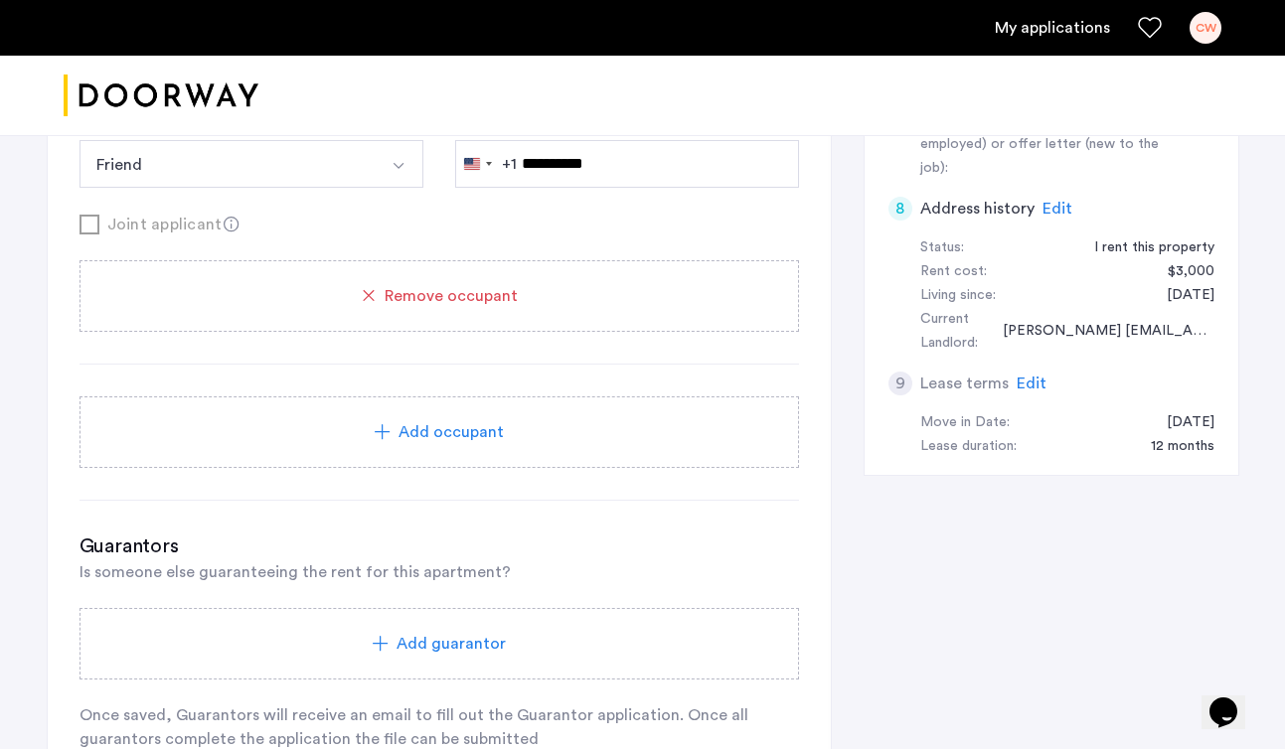
scroll to position [1154, 0]
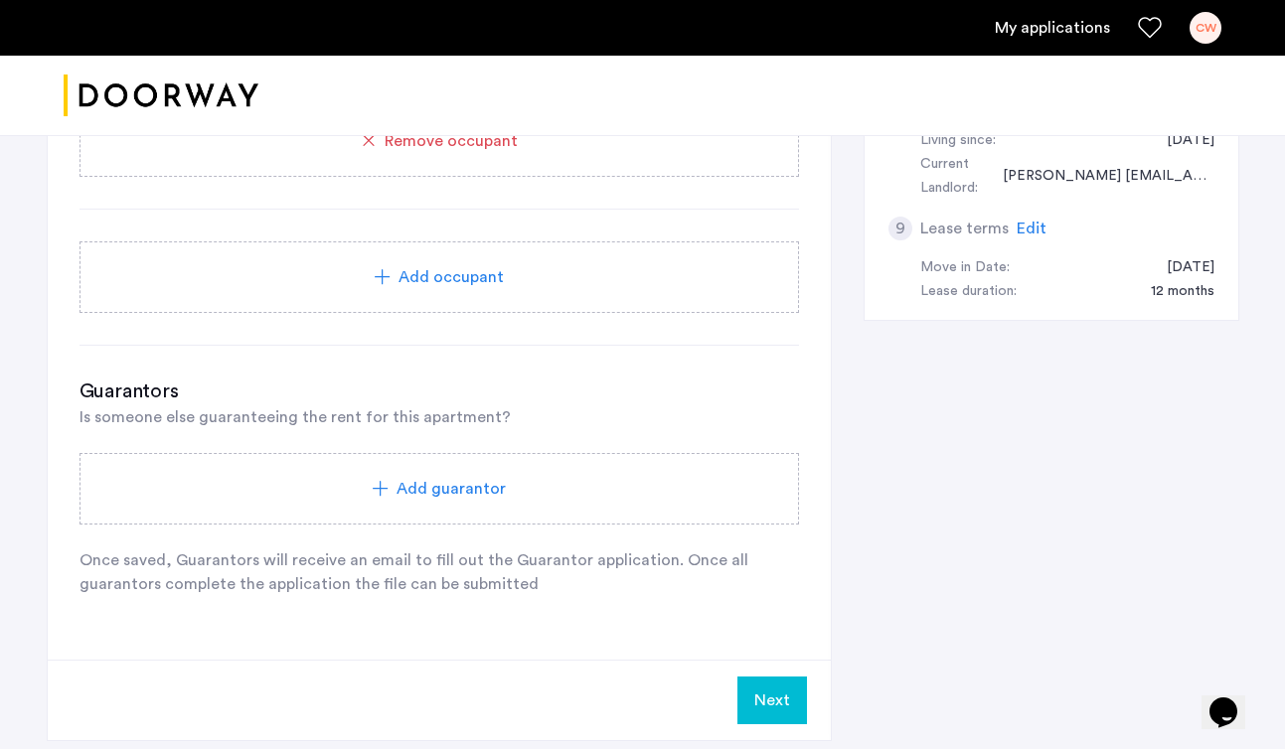
click at [450, 492] on span "Add guarantor" at bounding box center [450, 489] width 109 height 24
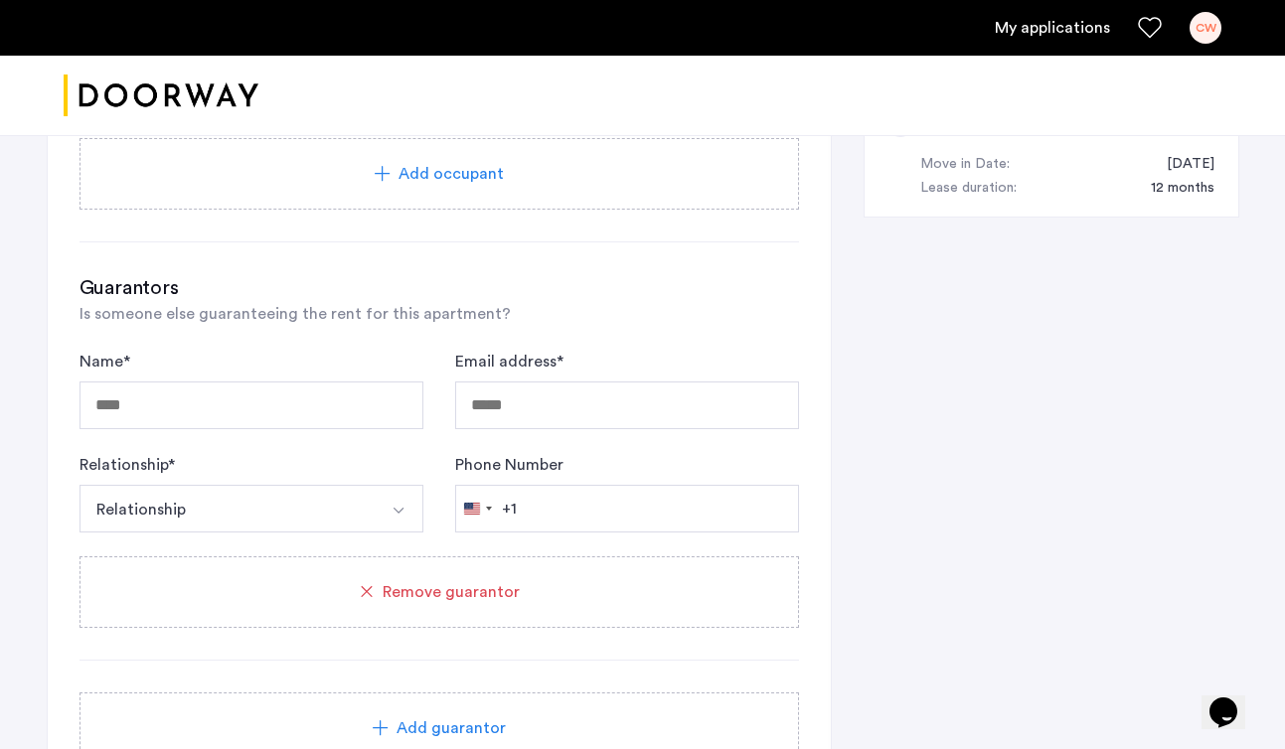
scroll to position [1264, 0]
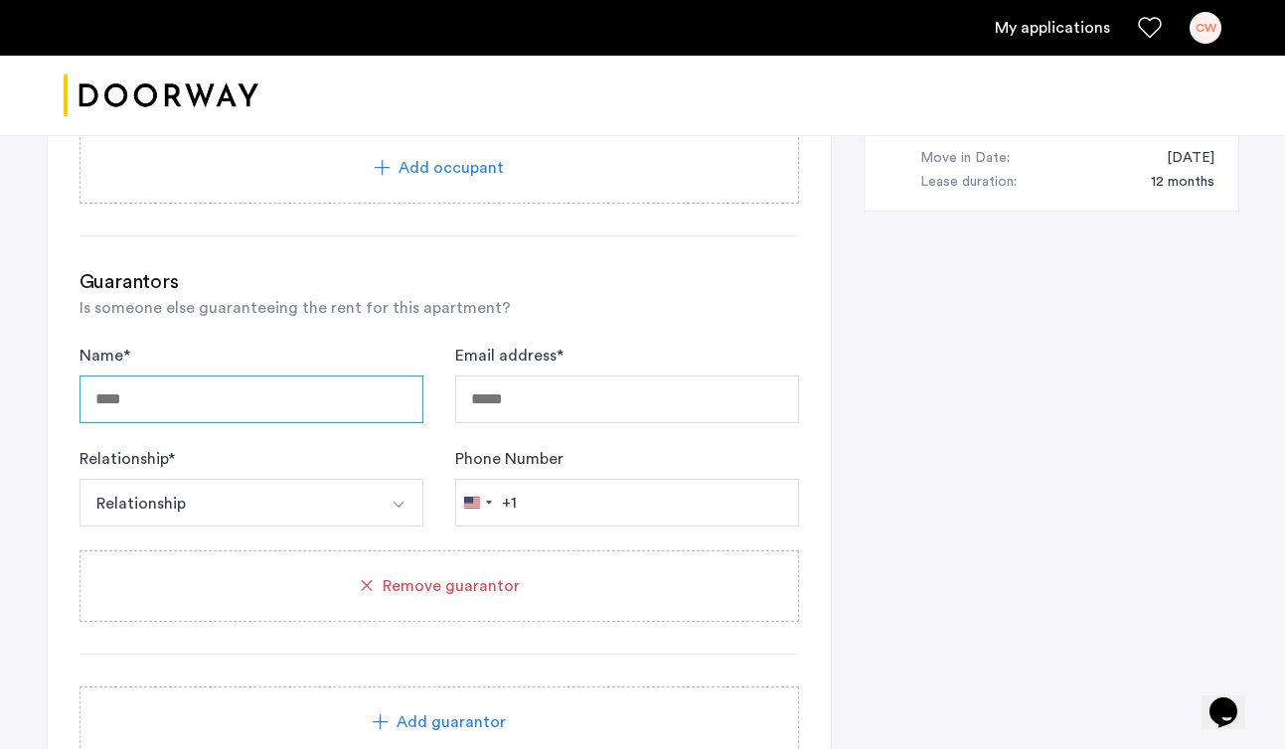
click at [371, 407] on input "Name *" at bounding box center [251, 400] width 344 height 48
type input "**********"
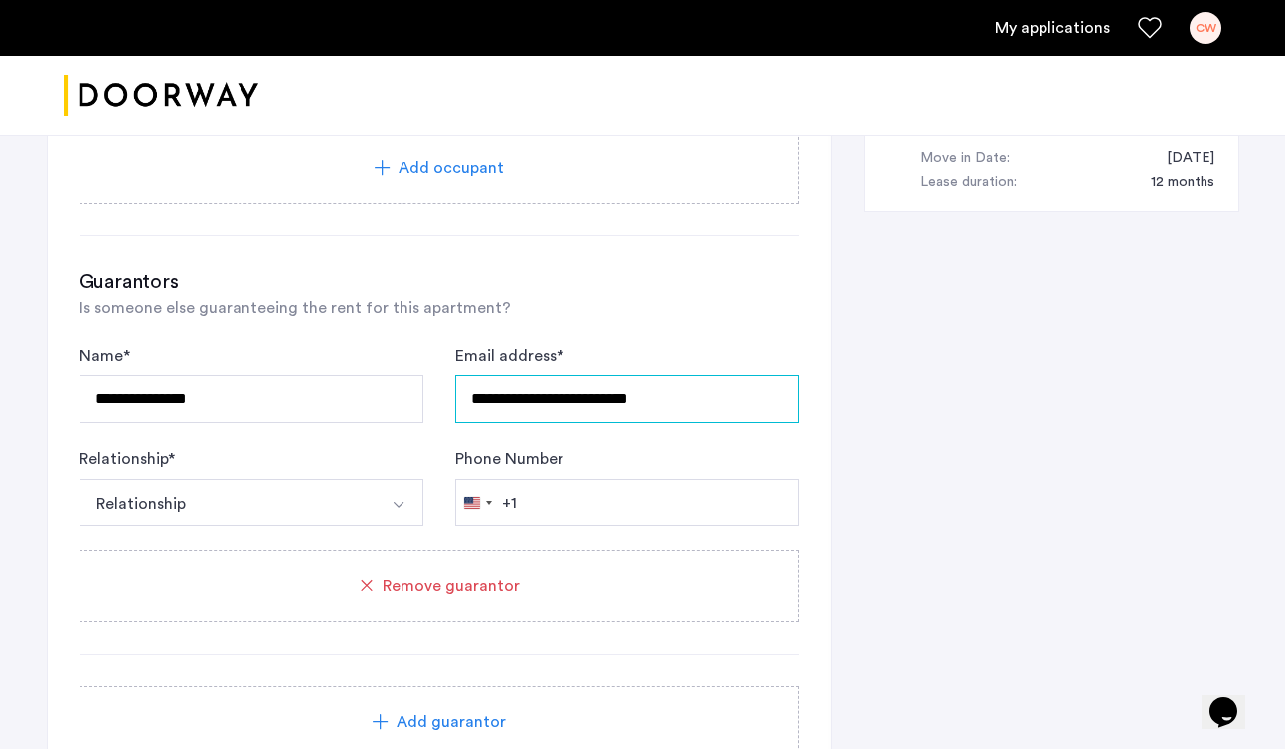
type input "**********"
click at [379, 493] on button "Select option" at bounding box center [400, 503] width 48 height 48
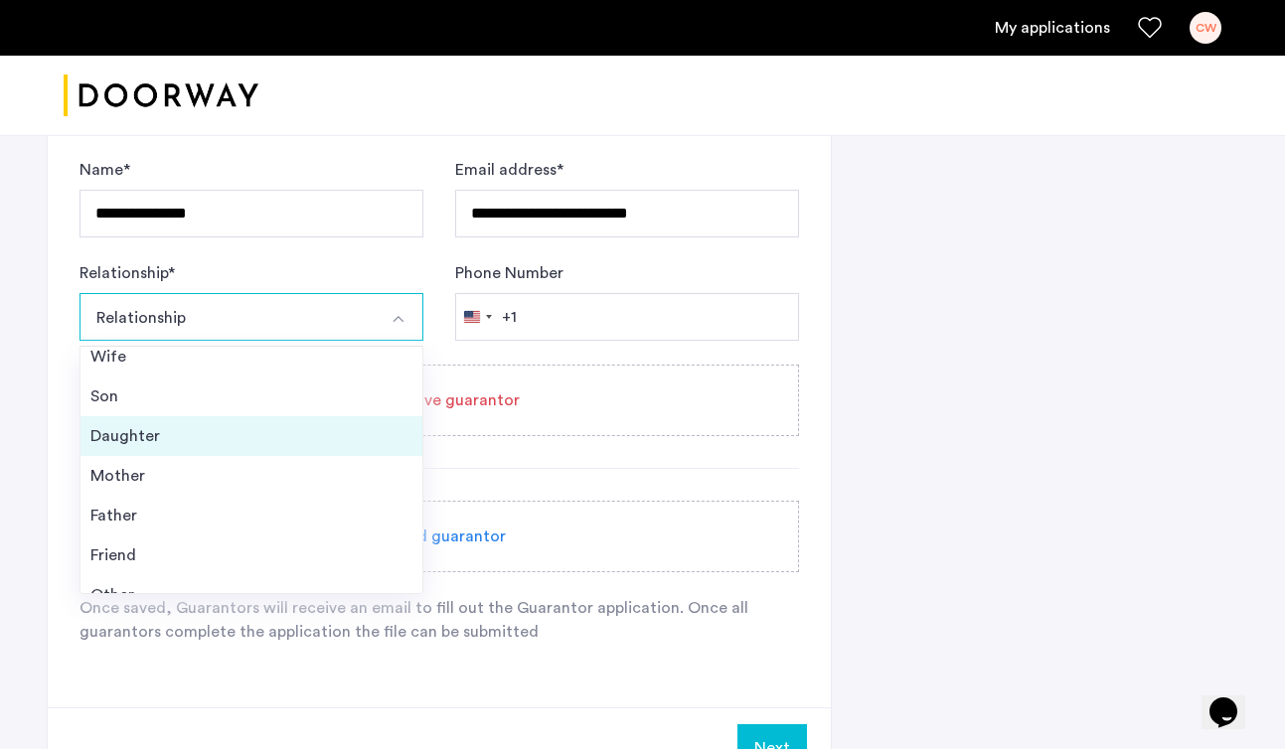
scroll to position [72, 0]
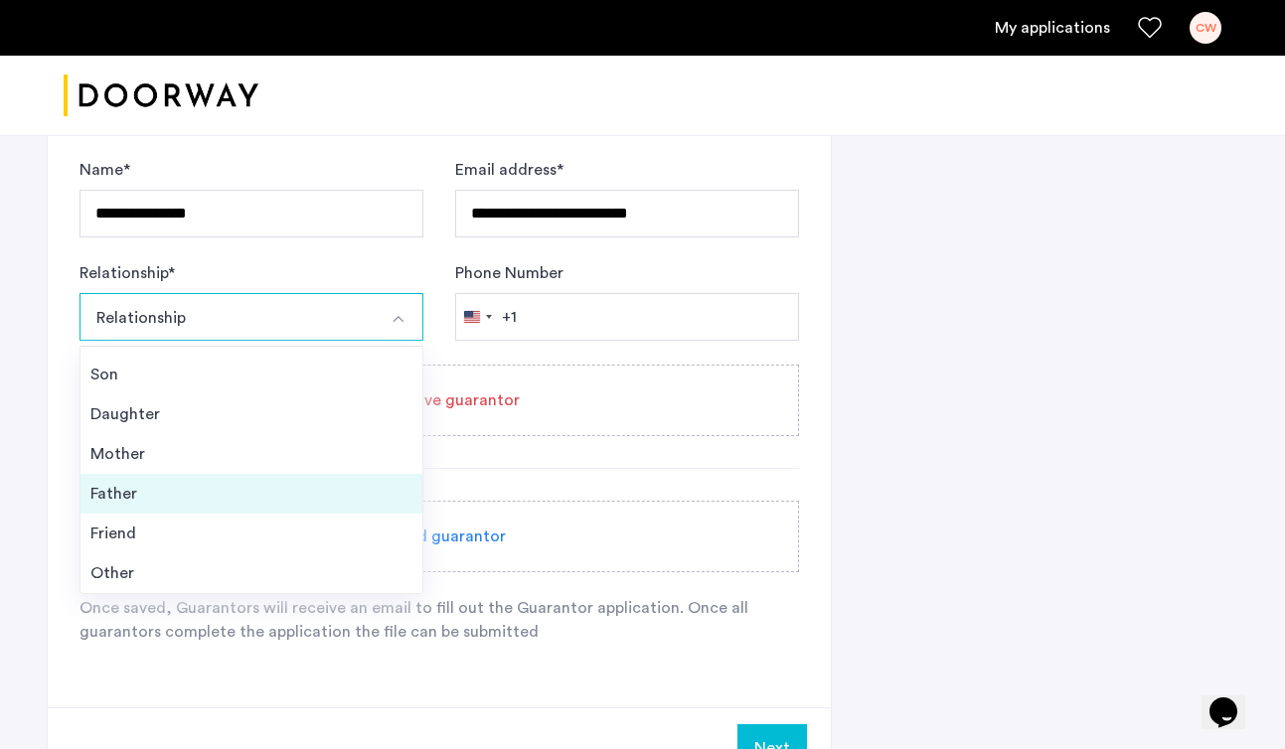
click at [229, 491] on div "Father" at bounding box center [251, 494] width 322 height 24
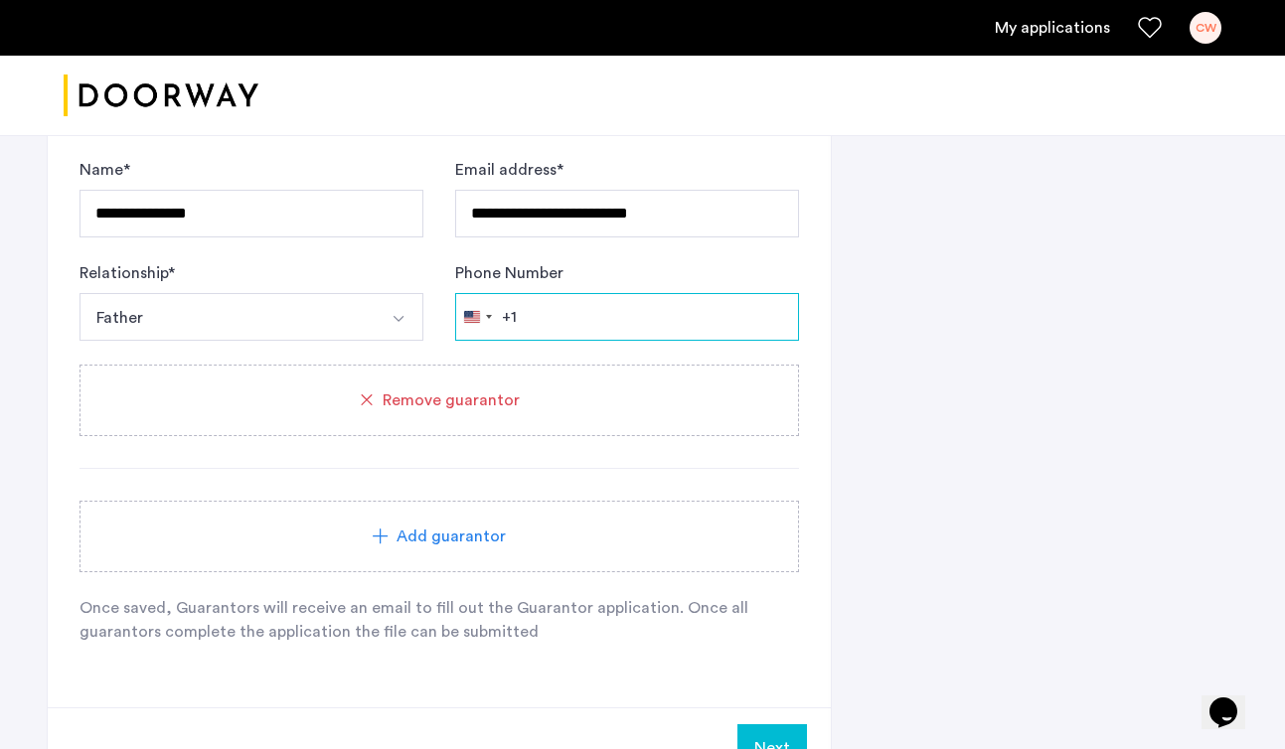
click at [602, 317] on input "Phone Number" at bounding box center [627, 317] width 344 height 48
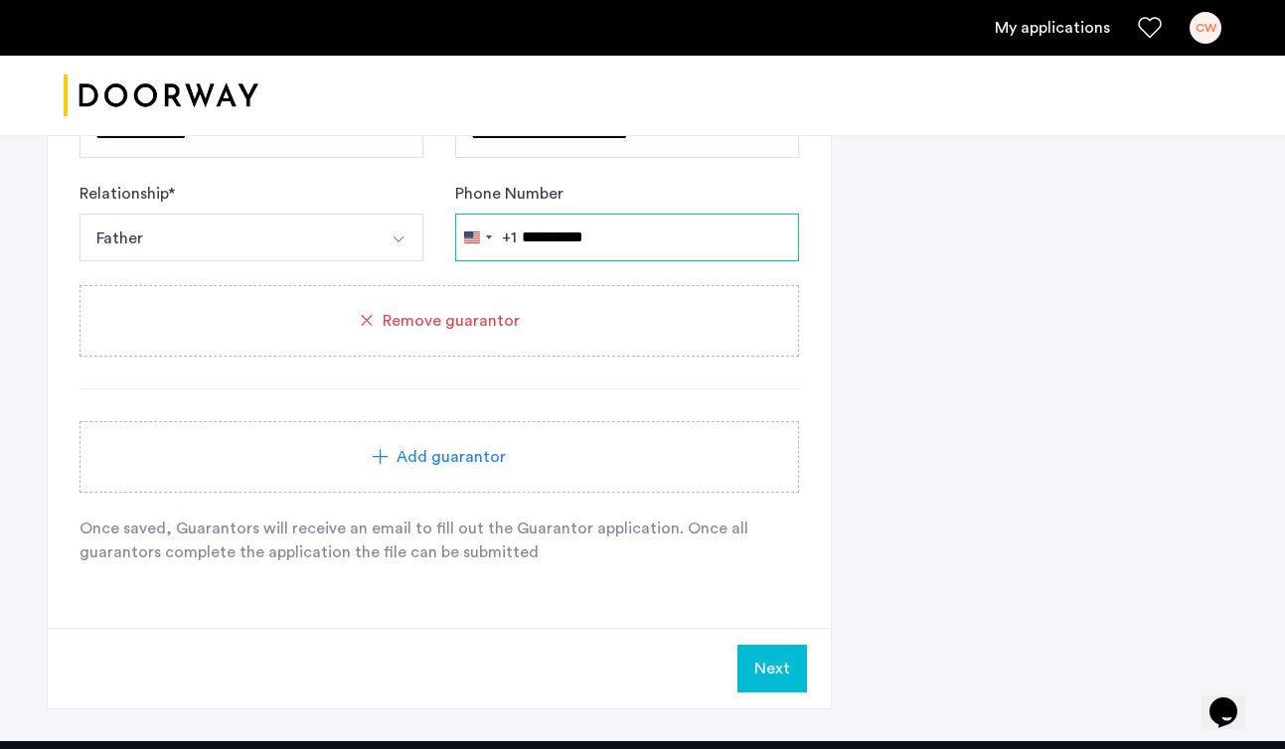
type input "**********"
click at [783, 681] on button "Next" at bounding box center [772, 669] width 70 height 48
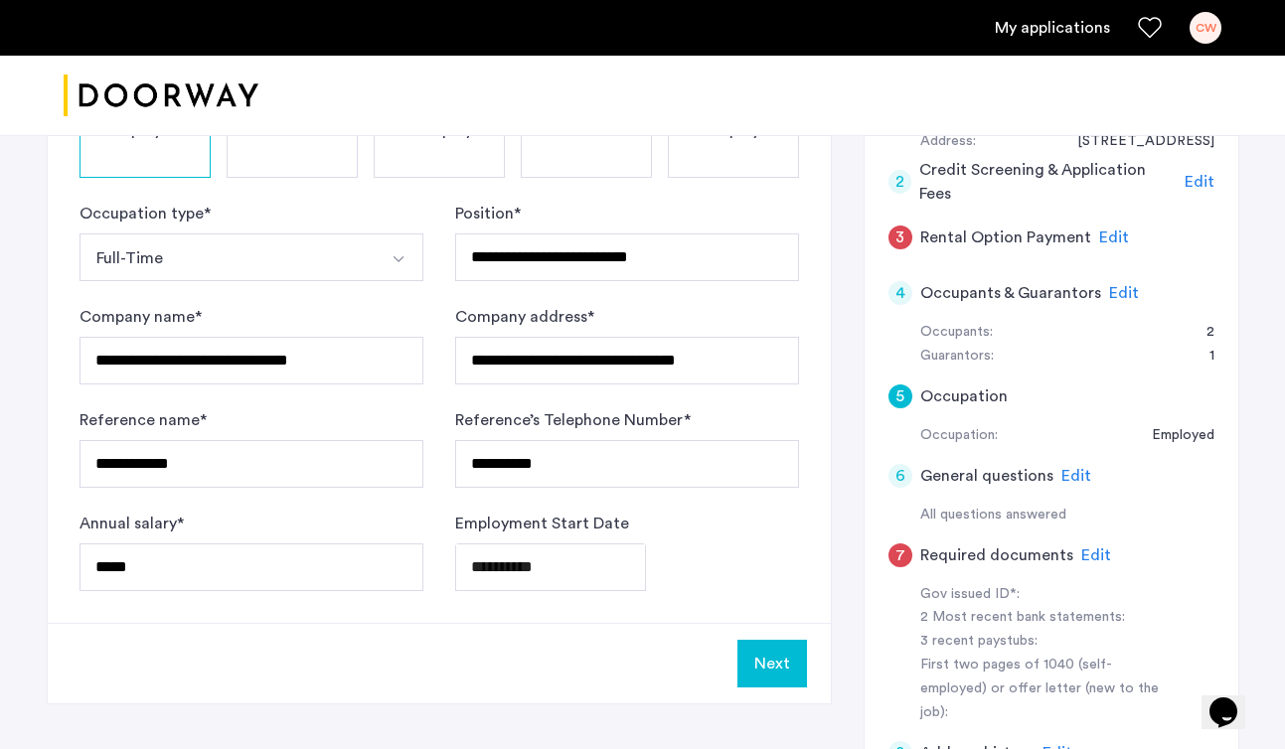
scroll to position [452, 0]
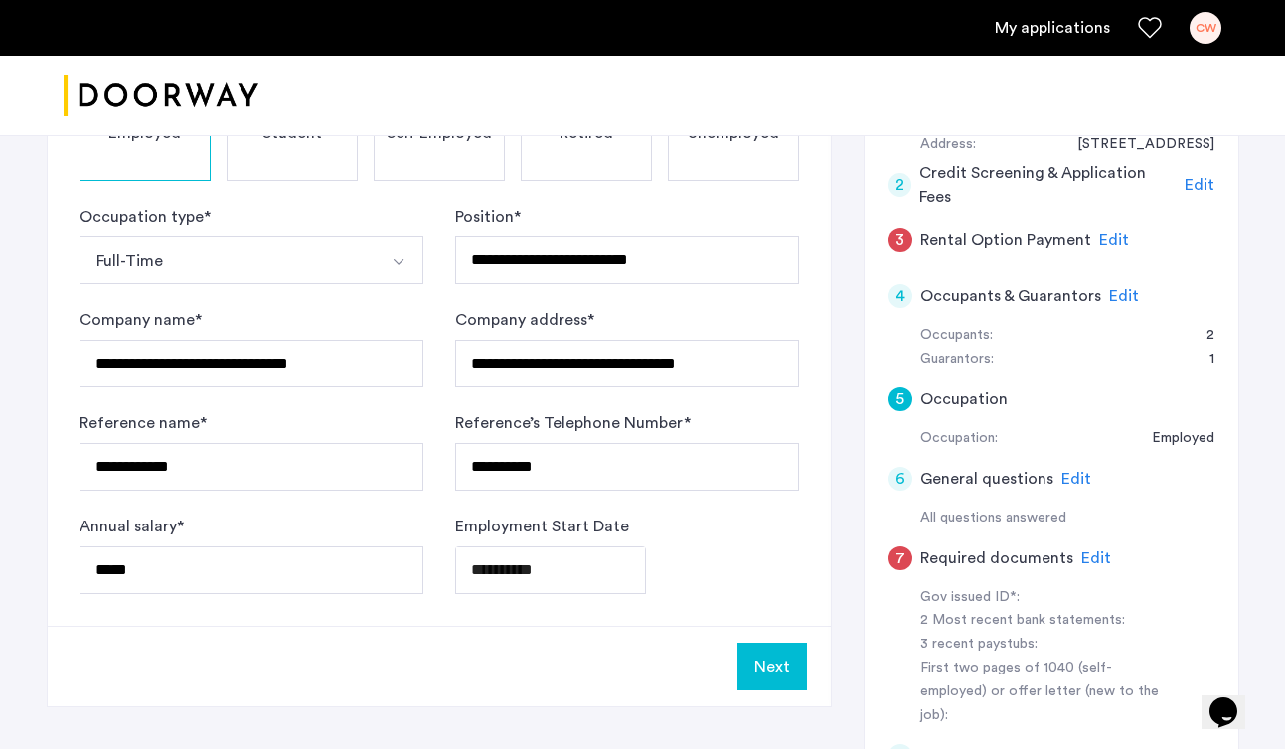
click at [1095, 556] on span "Edit" at bounding box center [1096, 558] width 30 height 16
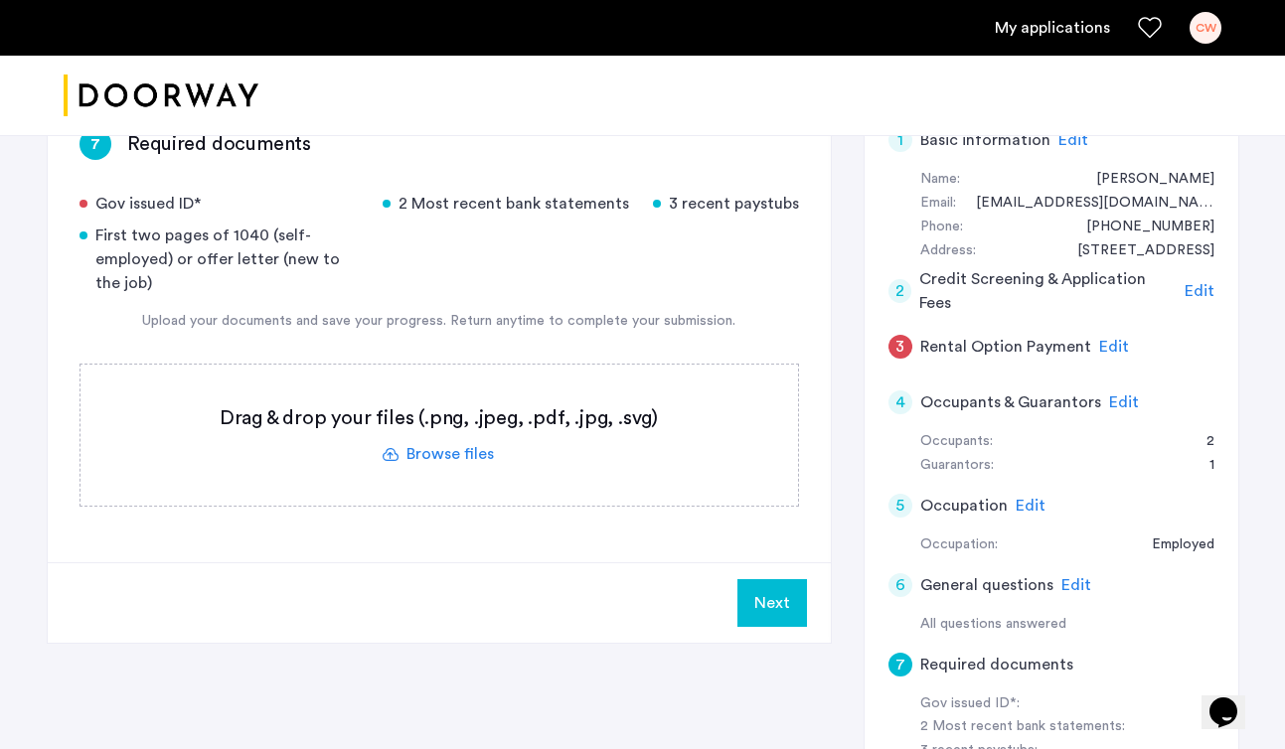
scroll to position [328, 0]
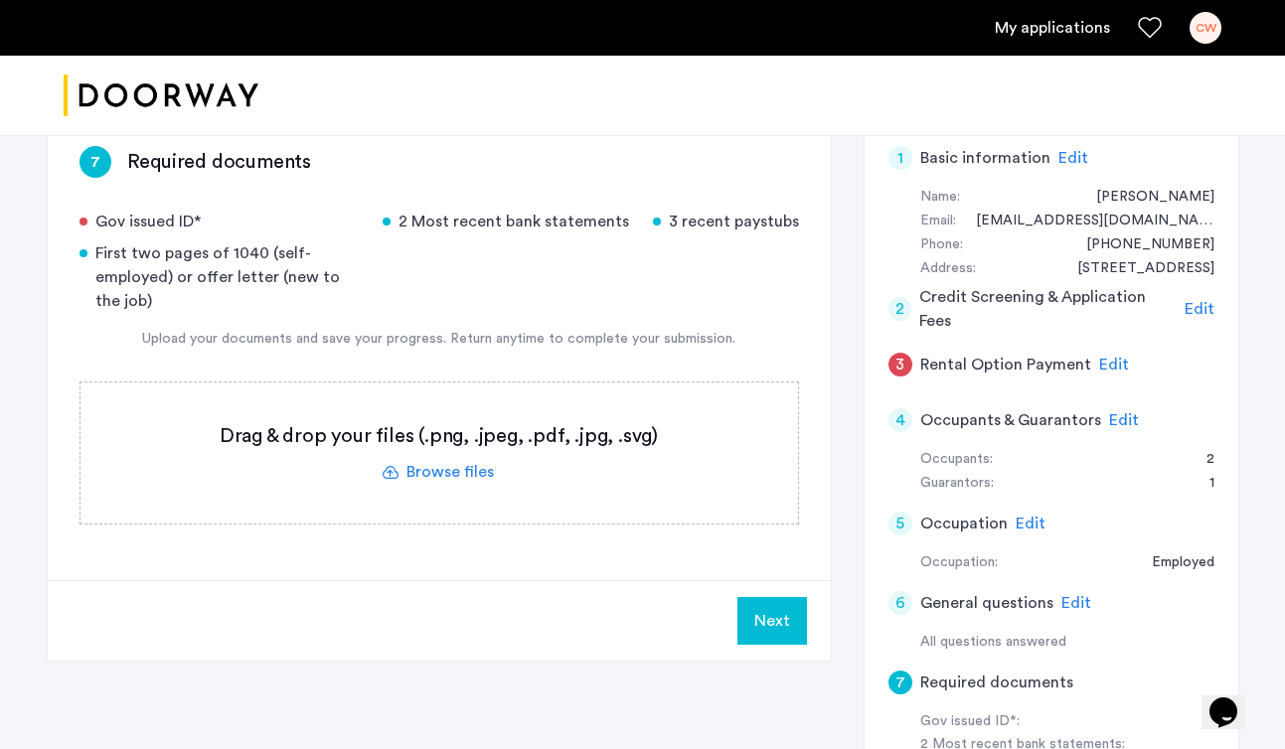
click at [532, 452] on label at bounding box center [438, 452] width 717 height 141
click at [0, 0] on input "file" at bounding box center [0, 0] width 0 height 0
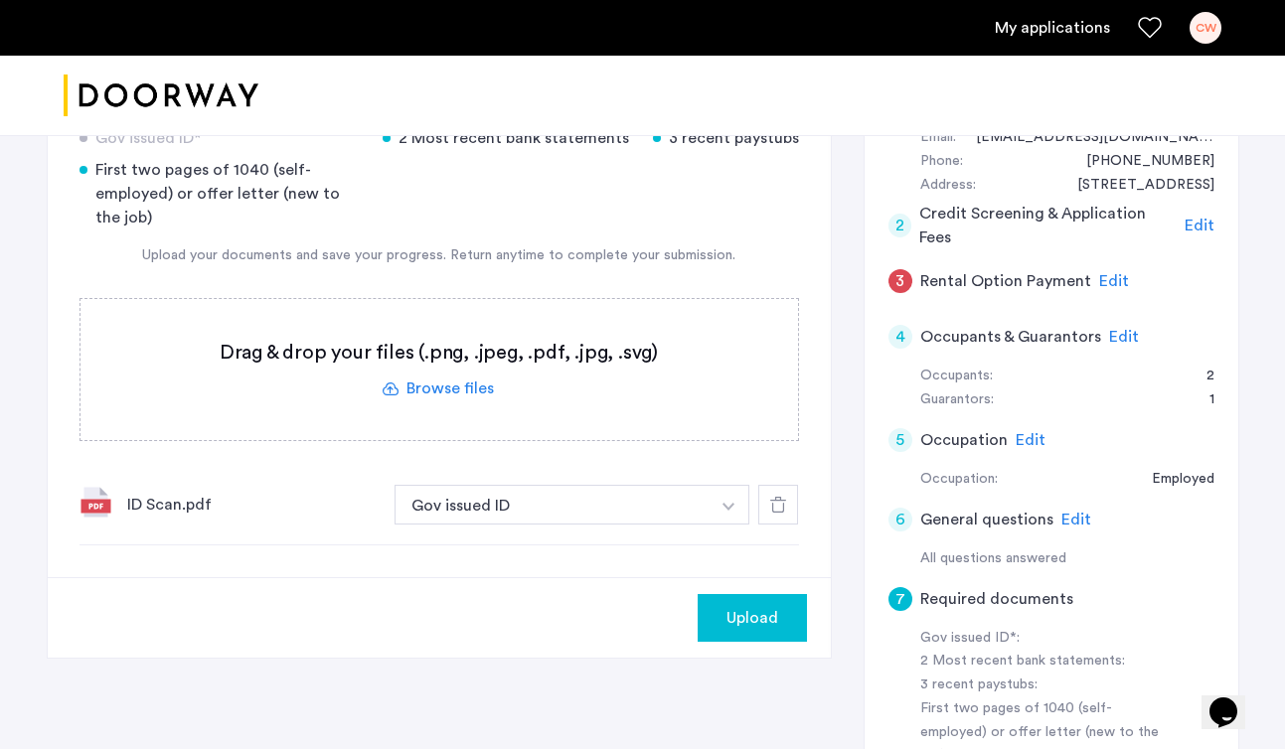
scroll to position [412, 0]
click at [729, 527] on div "ID Scan.pdf Gov issued ID + 2 Most recent bank statements 3 recent paystubs Fir…" at bounding box center [438, 504] width 719 height 80
click at [723, 503] on img "button" at bounding box center [728, 506] width 12 height 8
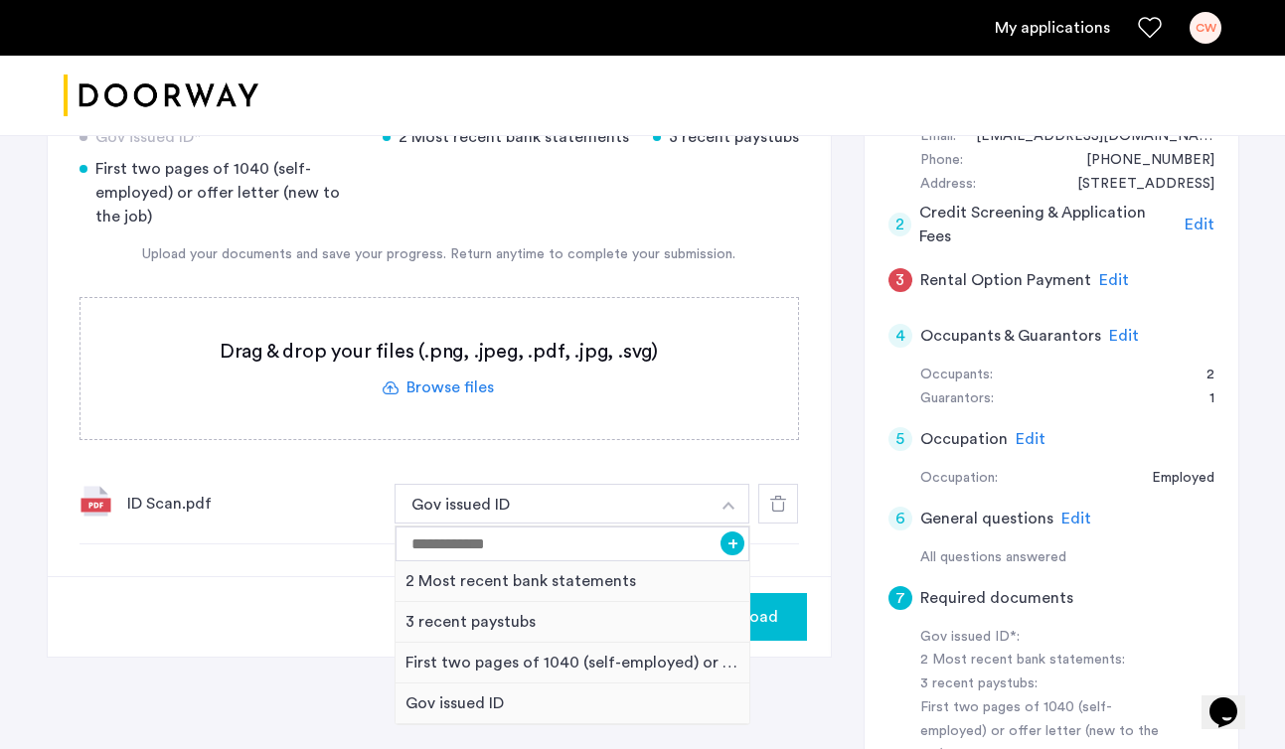
click at [254, 597] on div "Upload" at bounding box center [439, 616] width 783 height 80
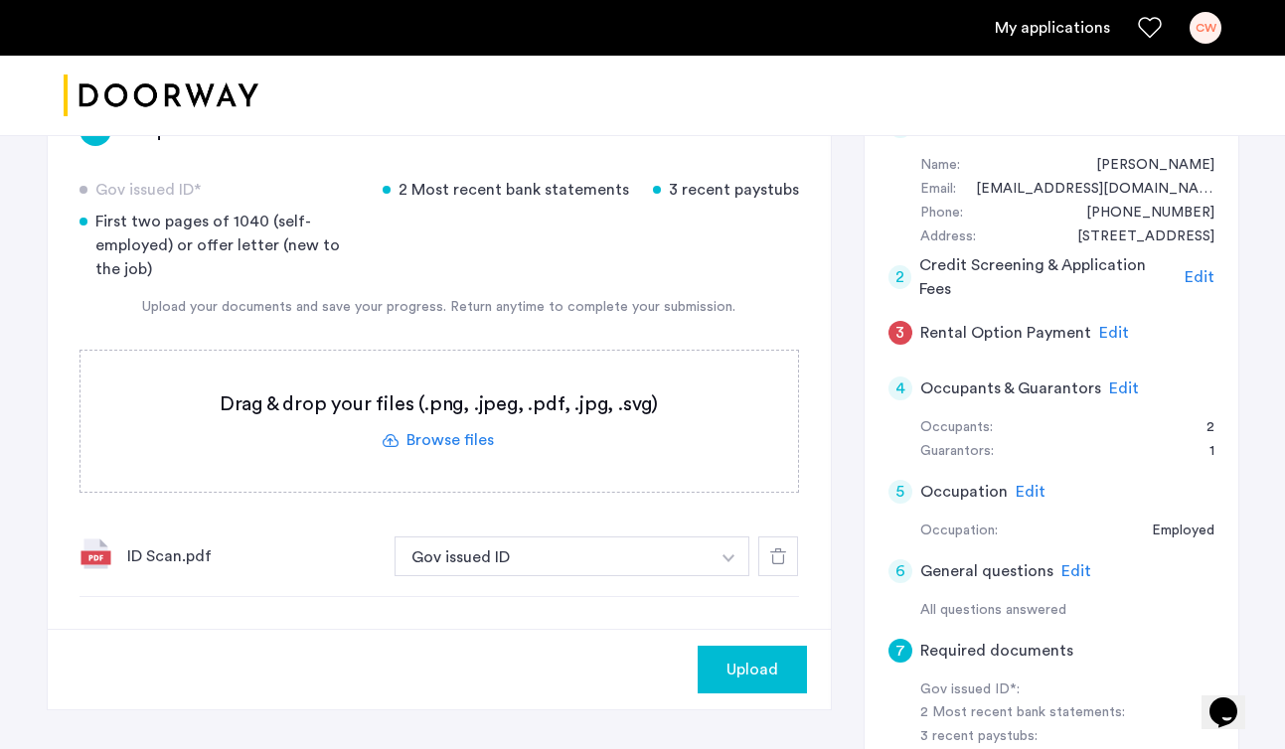
scroll to position [361, 0]
click at [427, 435] on label at bounding box center [438, 420] width 717 height 141
click at [0, 0] on input "file" at bounding box center [0, 0] width 0 height 0
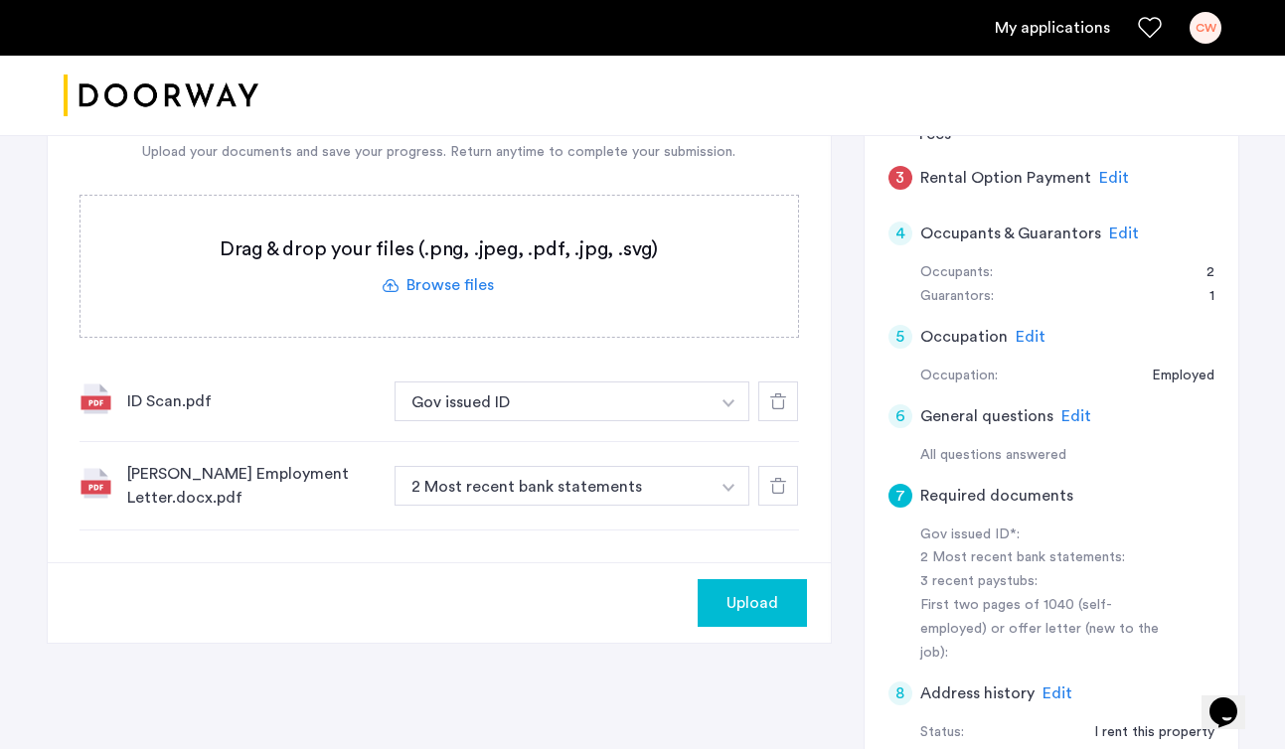
scroll to position [514, 0]
click at [722, 422] on button "button" at bounding box center [728, 402] width 41 height 40
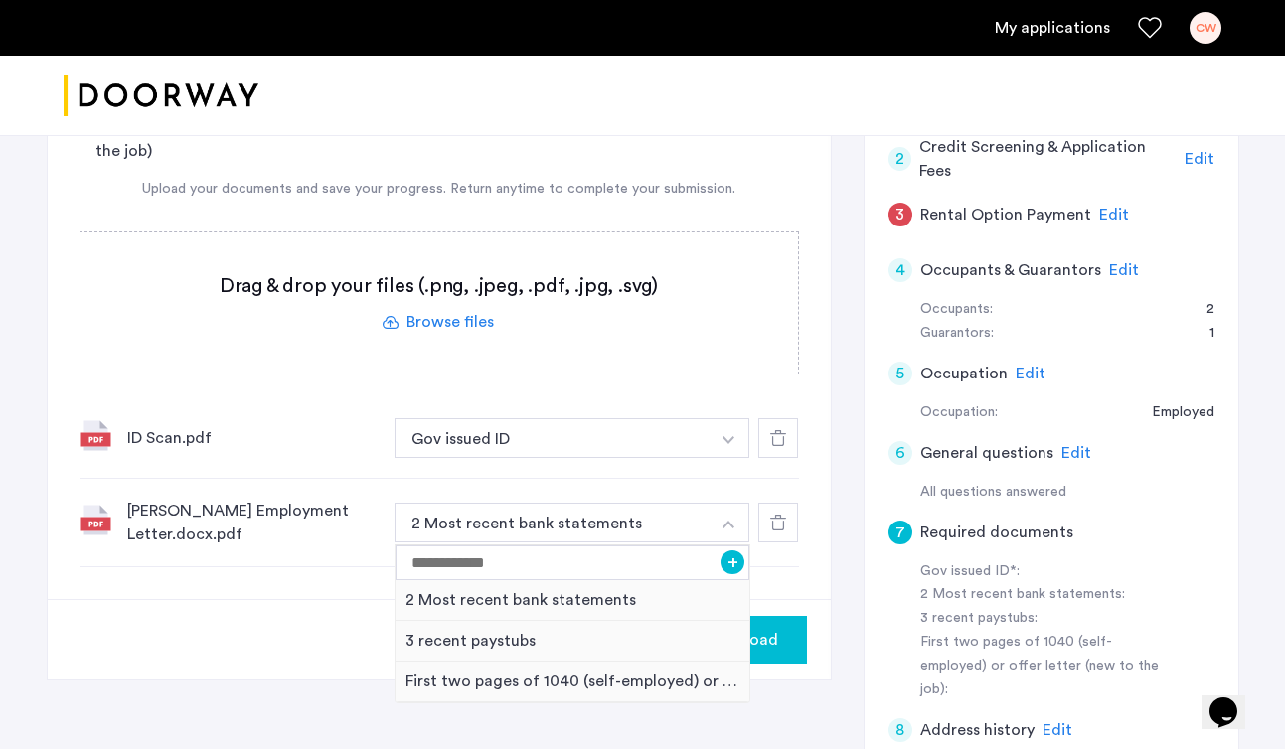
scroll to position [483, 0]
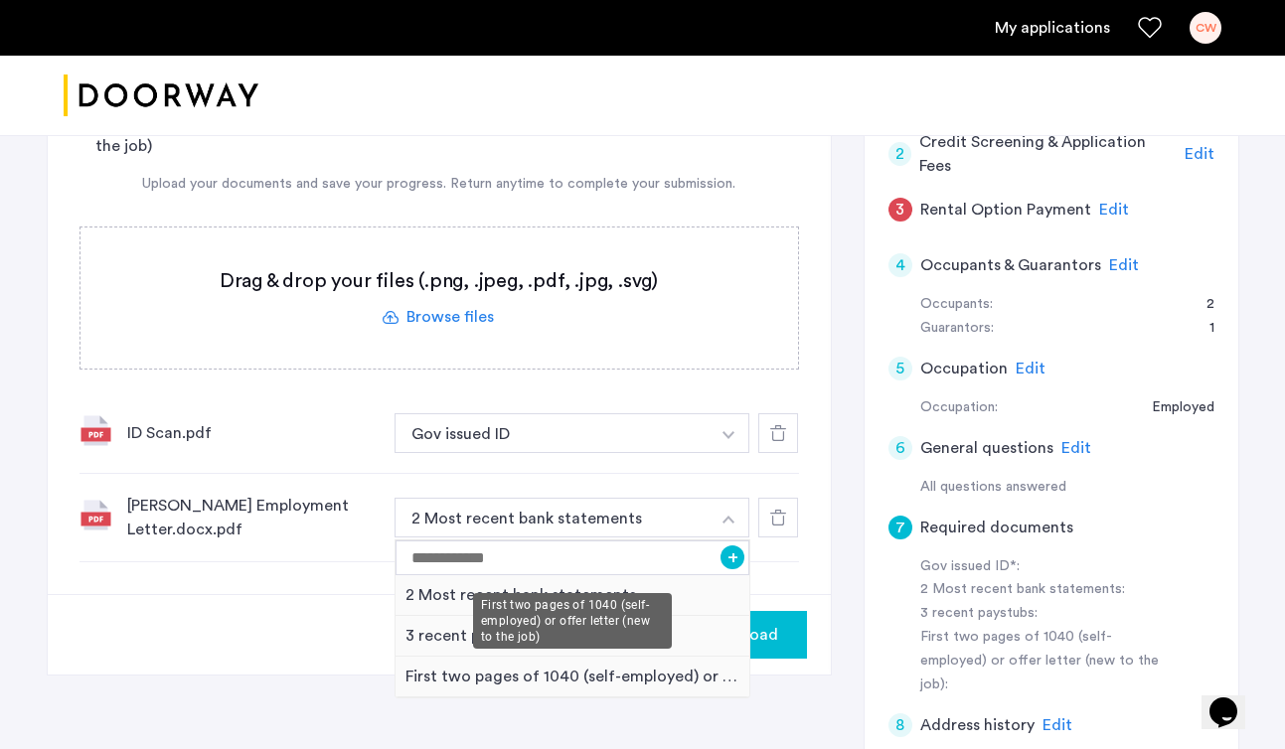
click at [521, 681] on div "First two pages of 1040 (self-employed) or offer letter (new to the job)" at bounding box center [572, 677] width 355 height 41
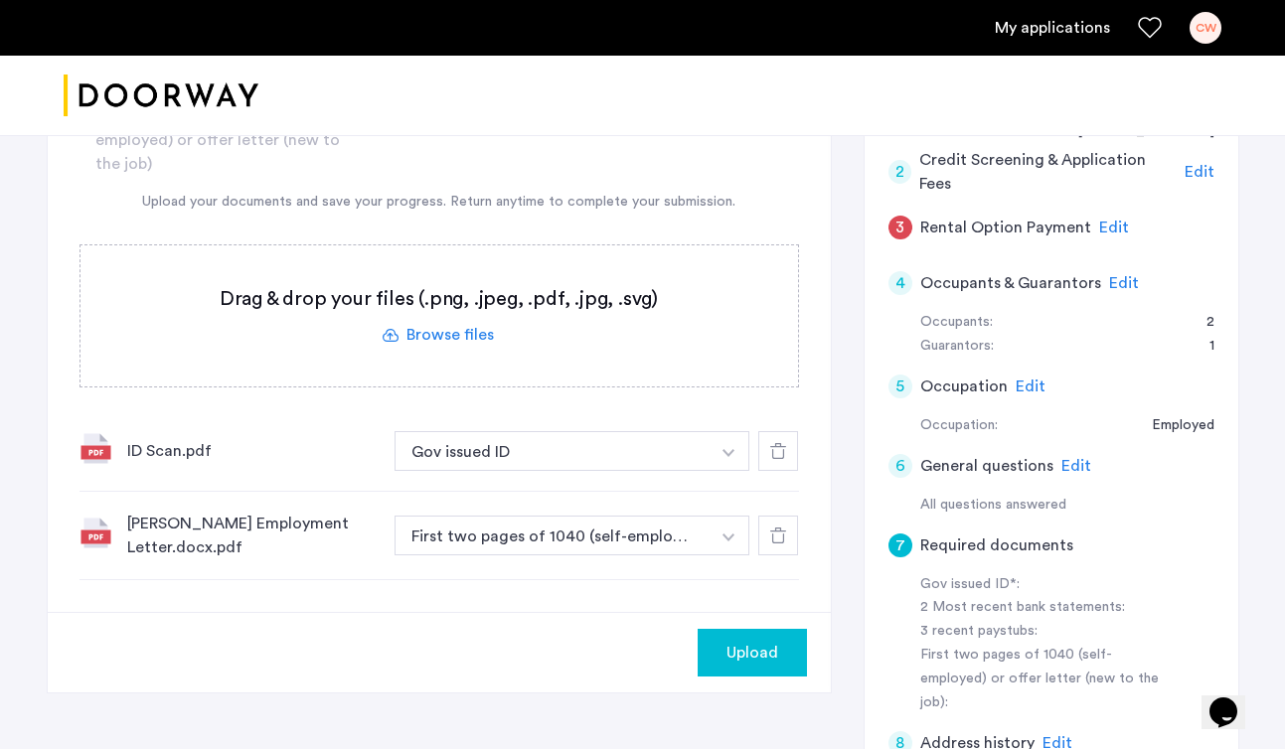
scroll to position [467, 0]
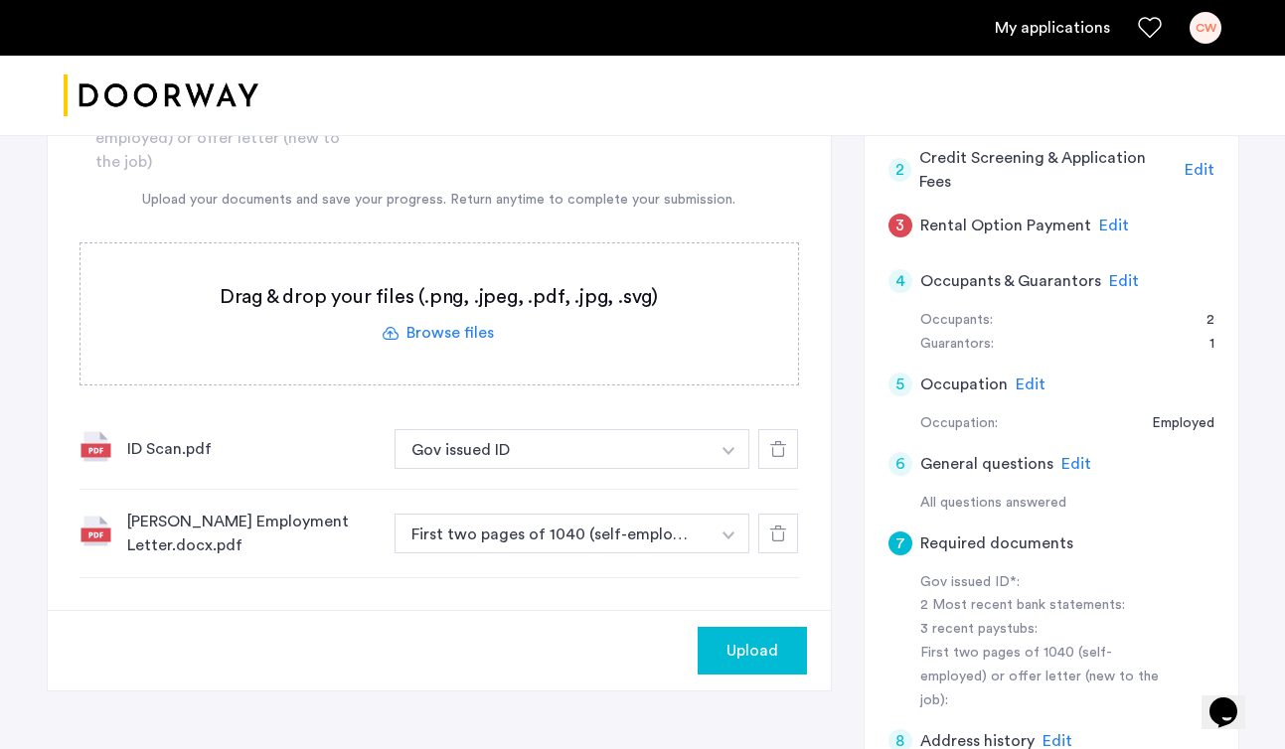
click at [629, 289] on label at bounding box center [438, 313] width 717 height 141
click at [0, 0] on input "file" at bounding box center [0, 0] width 0 height 0
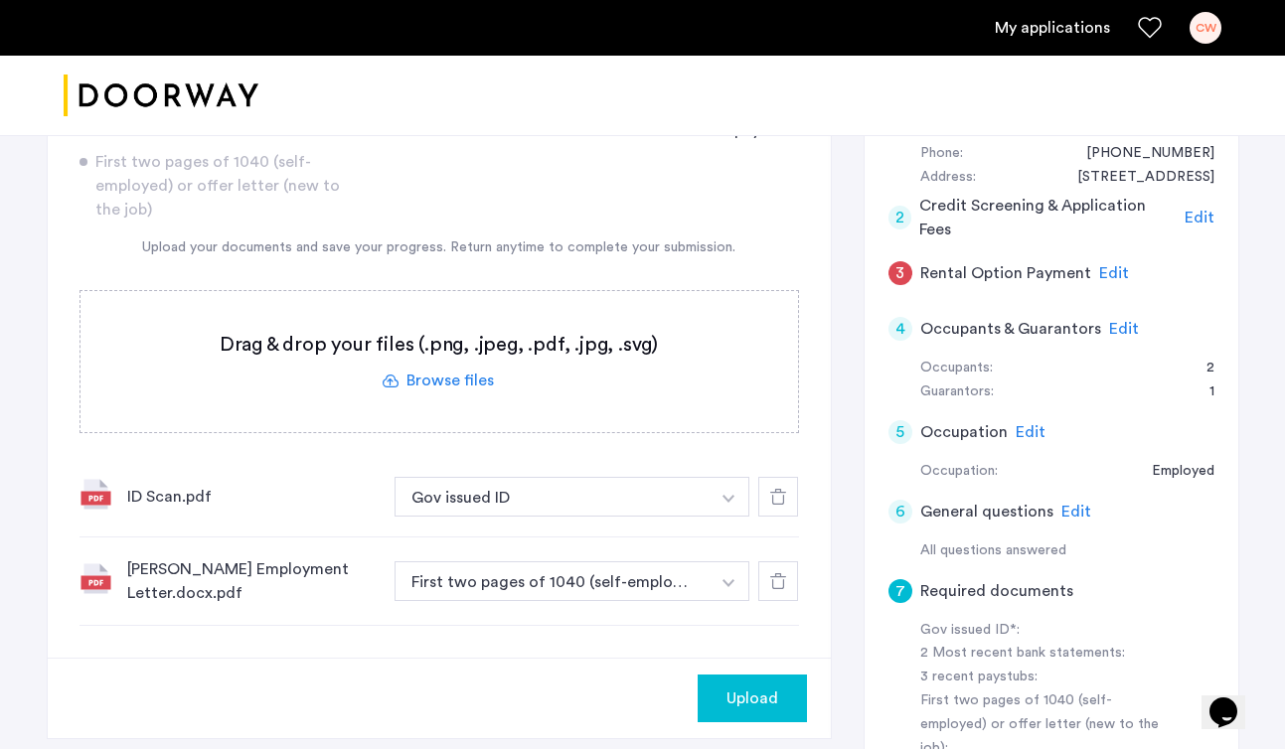
scroll to position [429, 0]
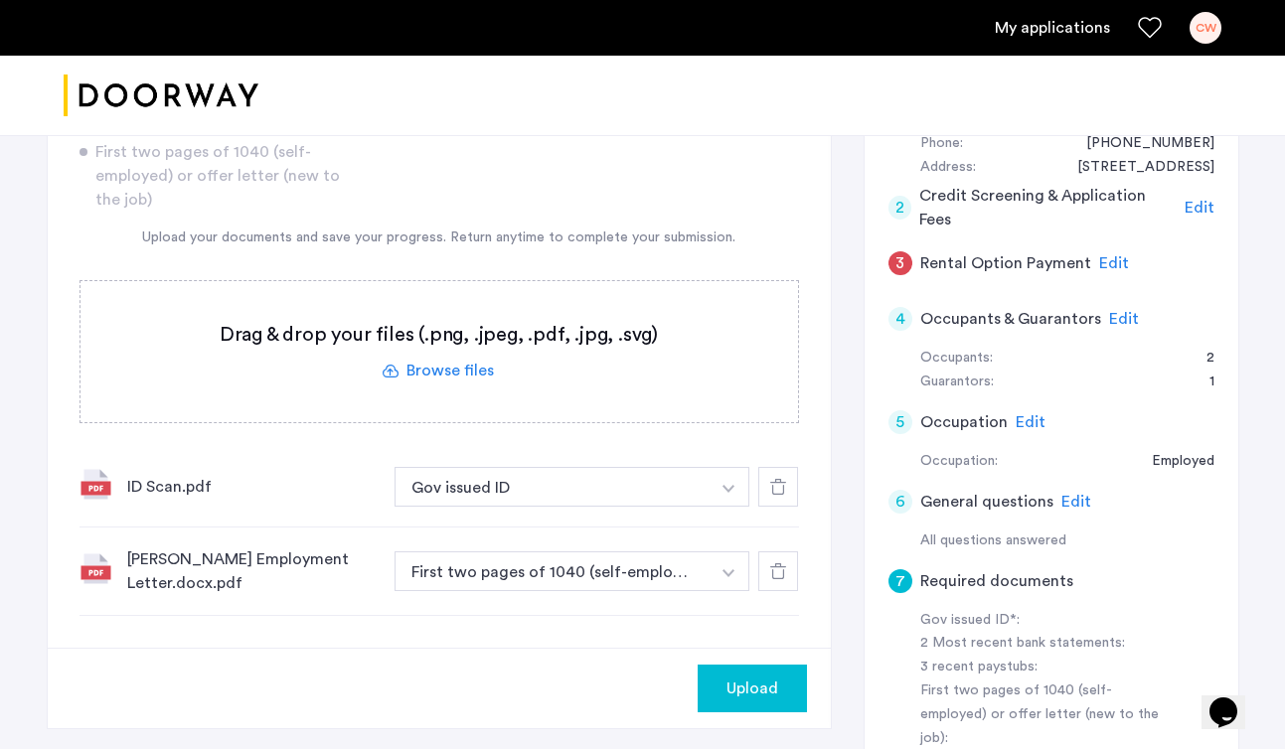
click at [741, 378] on label at bounding box center [438, 351] width 717 height 141
click at [0, 0] on input "file" at bounding box center [0, 0] width 0 height 0
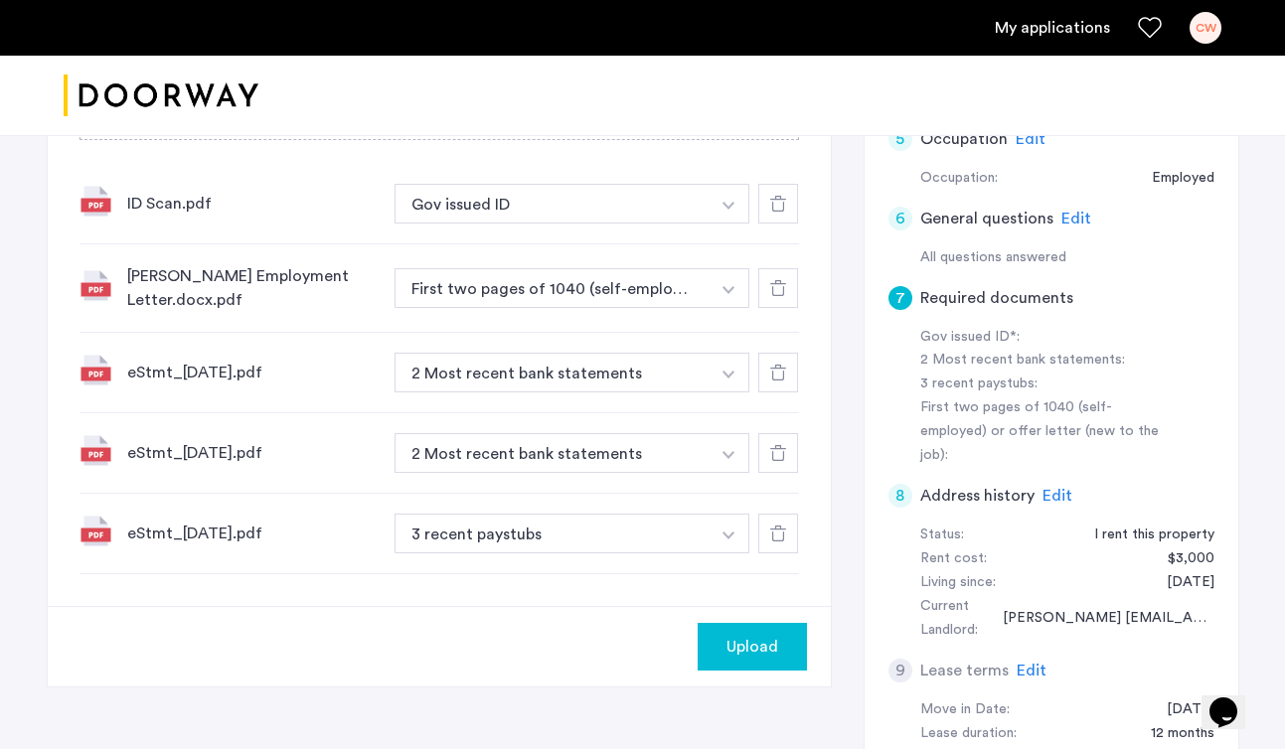
scroll to position [713, 0]
click at [592, 535] on button "3 recent paystubs" at bounding box center [552, 533] width 316 height 40
click at [704, 529] on button "3 recent paystubs" at bounding box center [552, 533] width 316 height 40
click at [784, 532] on icon at bounding box center [778, 533] width 16 height 16
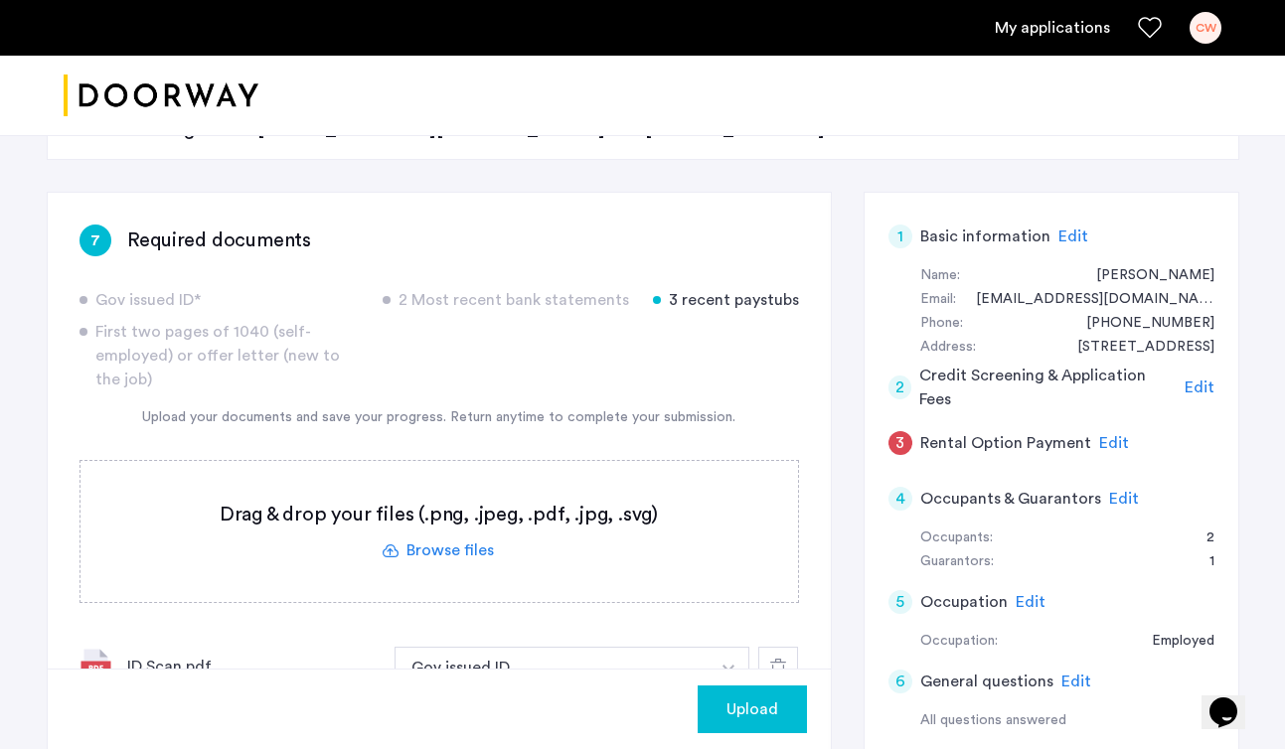
scroll to position [243, 0]
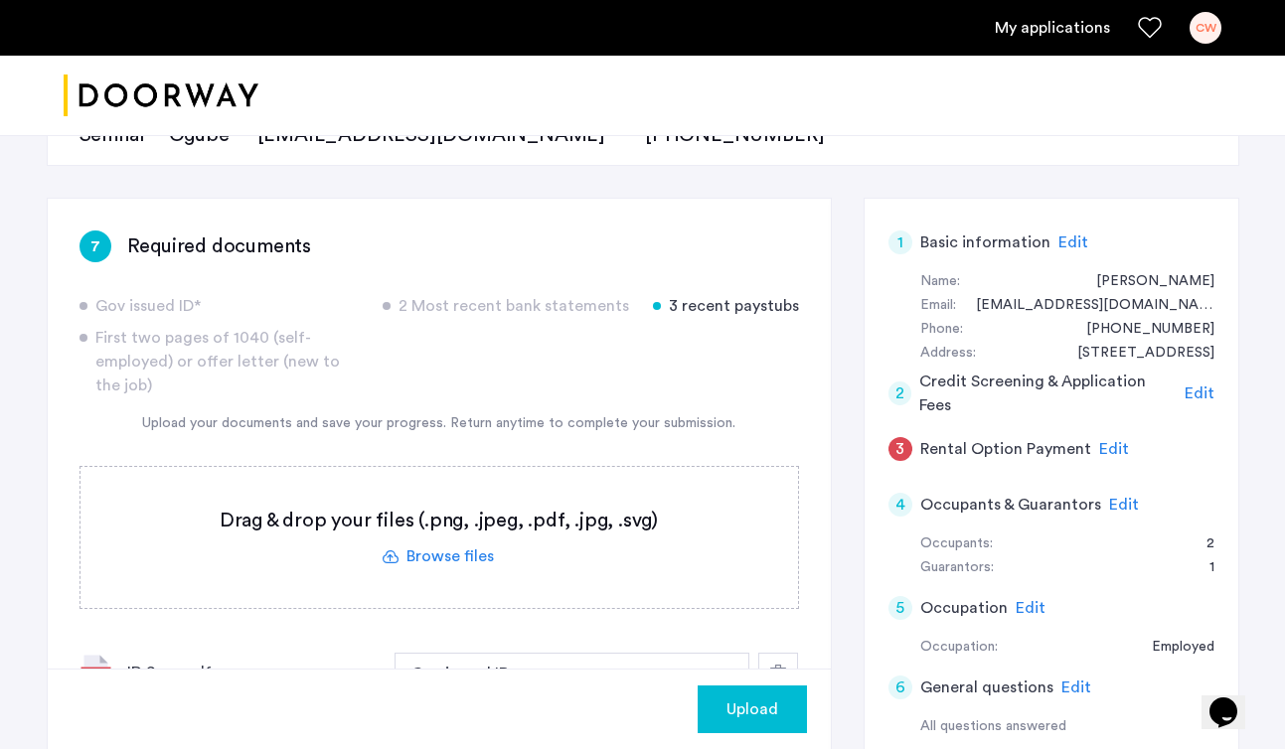
click at [497, 544] on label at bounding box center [438, 537] width 717 height 141
click at [0, 0] on input "file" at bounding box center [0, 0] width 0 height 0
click at [459, 545] on label at bounding box center [438, 537] width 717 height 141
click at [0, 0] on input "file" at bounding box center [0, 0] width 0 height 0
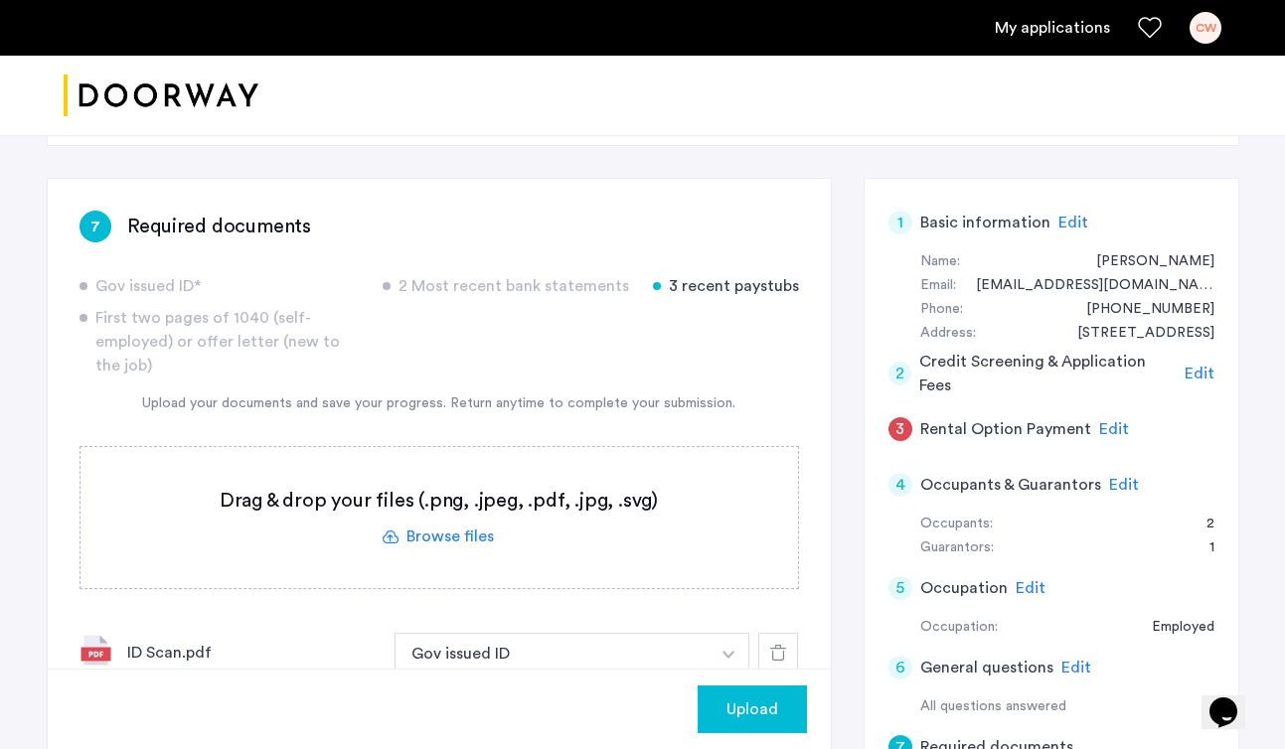
scroll to position [265, 0]
click at [460, 529] on label at bounding box center [438, 515] width 717 height 141
click at [0, 0] on input "file" at bounding box center [0, 0] width 0 height 0
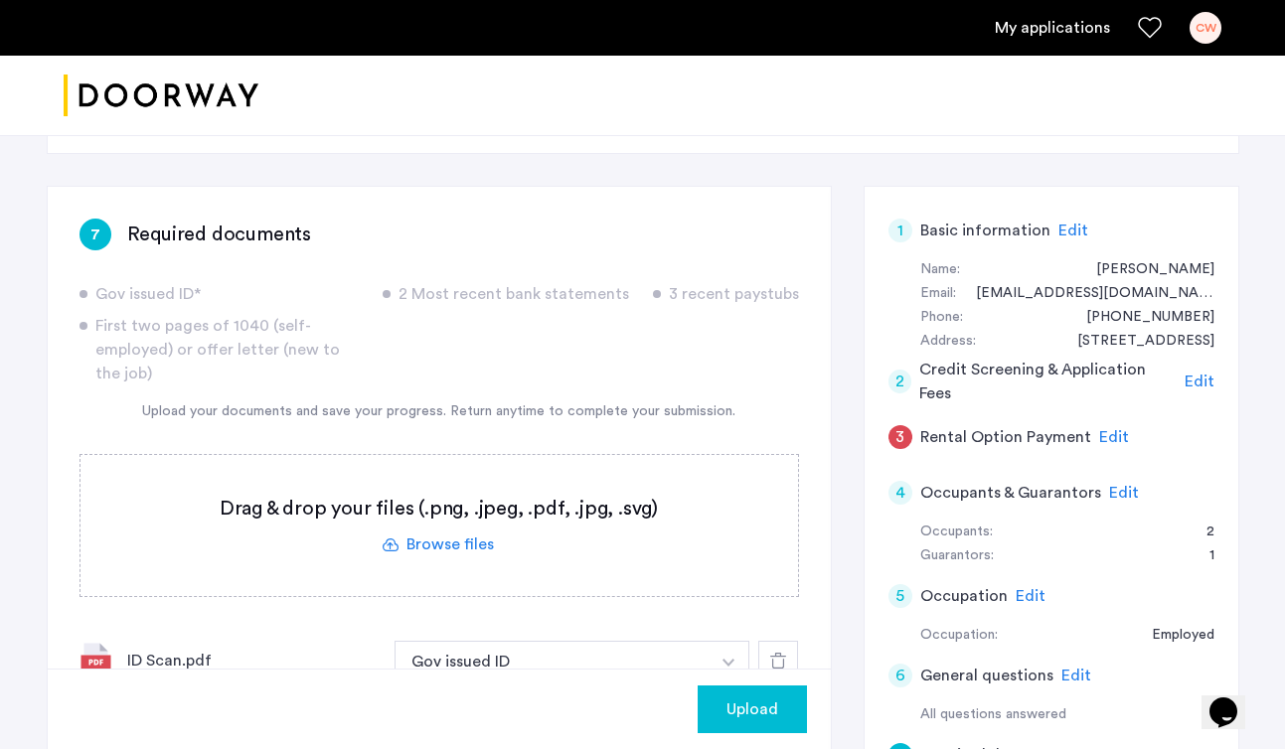
scroll to position [1156, 0]
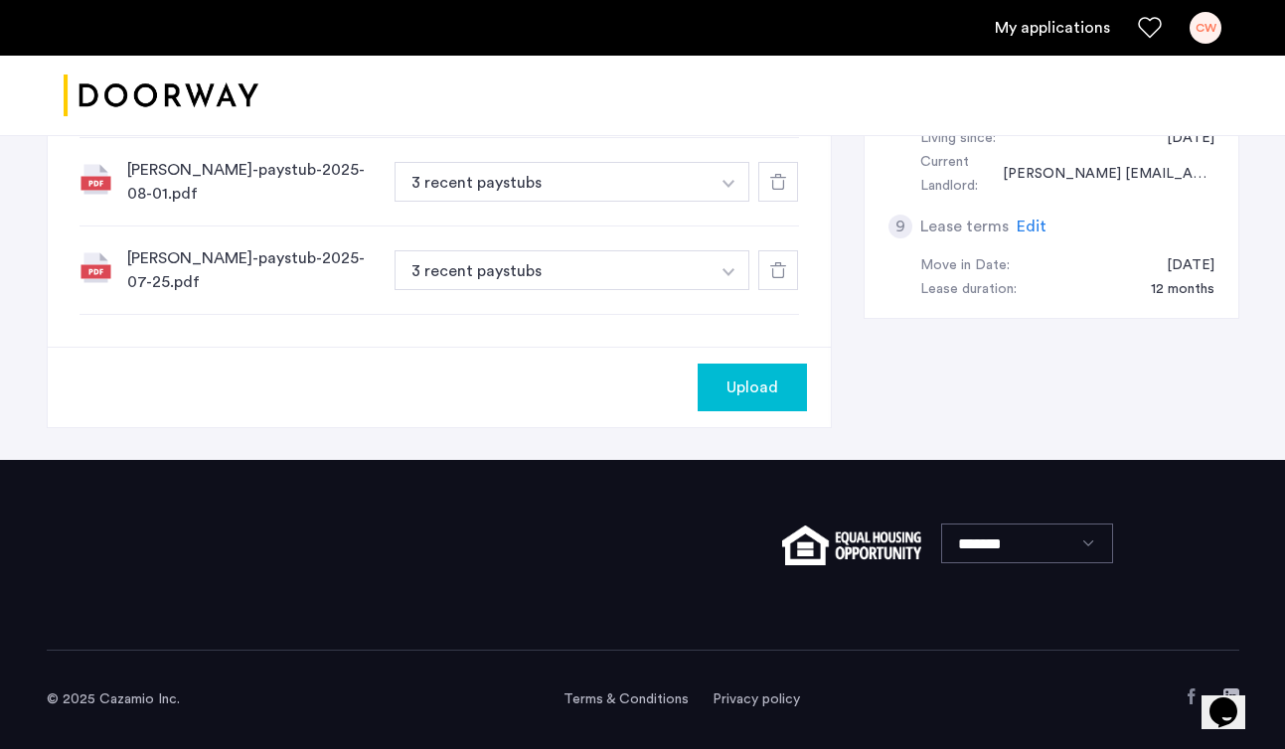
click at [754, 381] on span "Upload" at bounding box center [752, 388] width 52 height 24
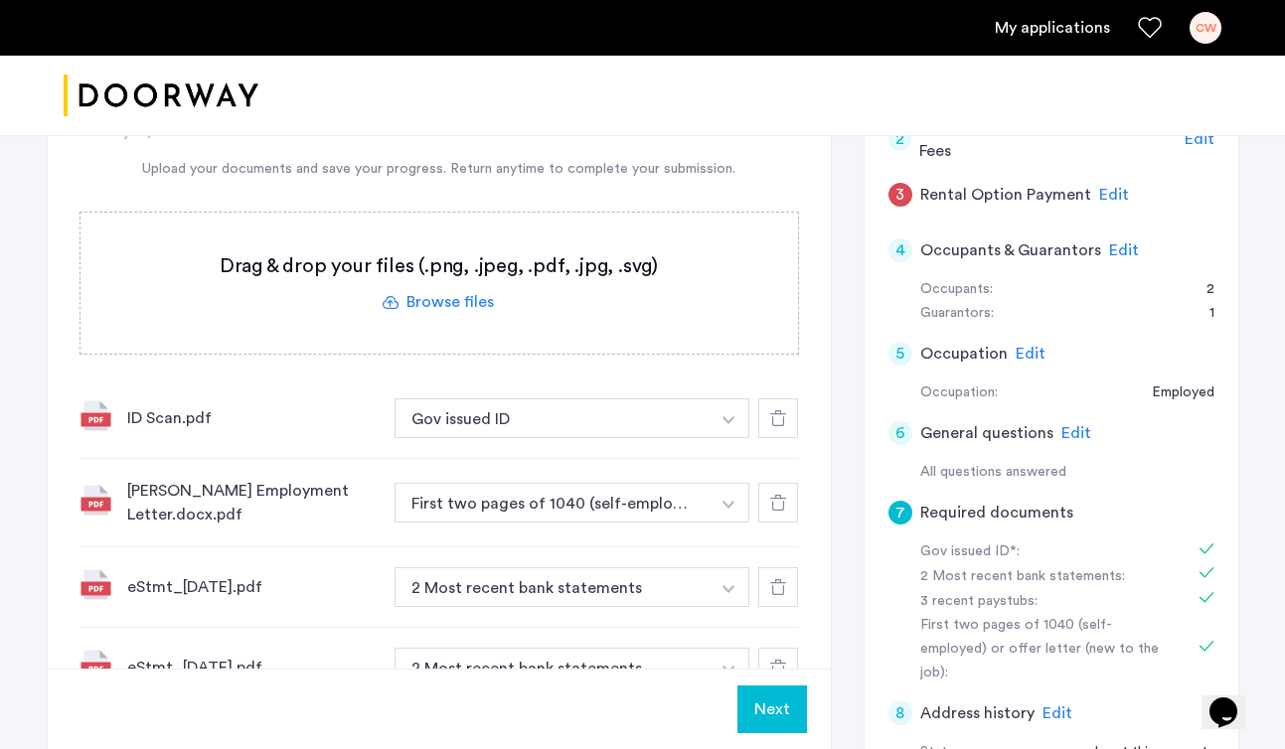
scroll to position [596, 0]
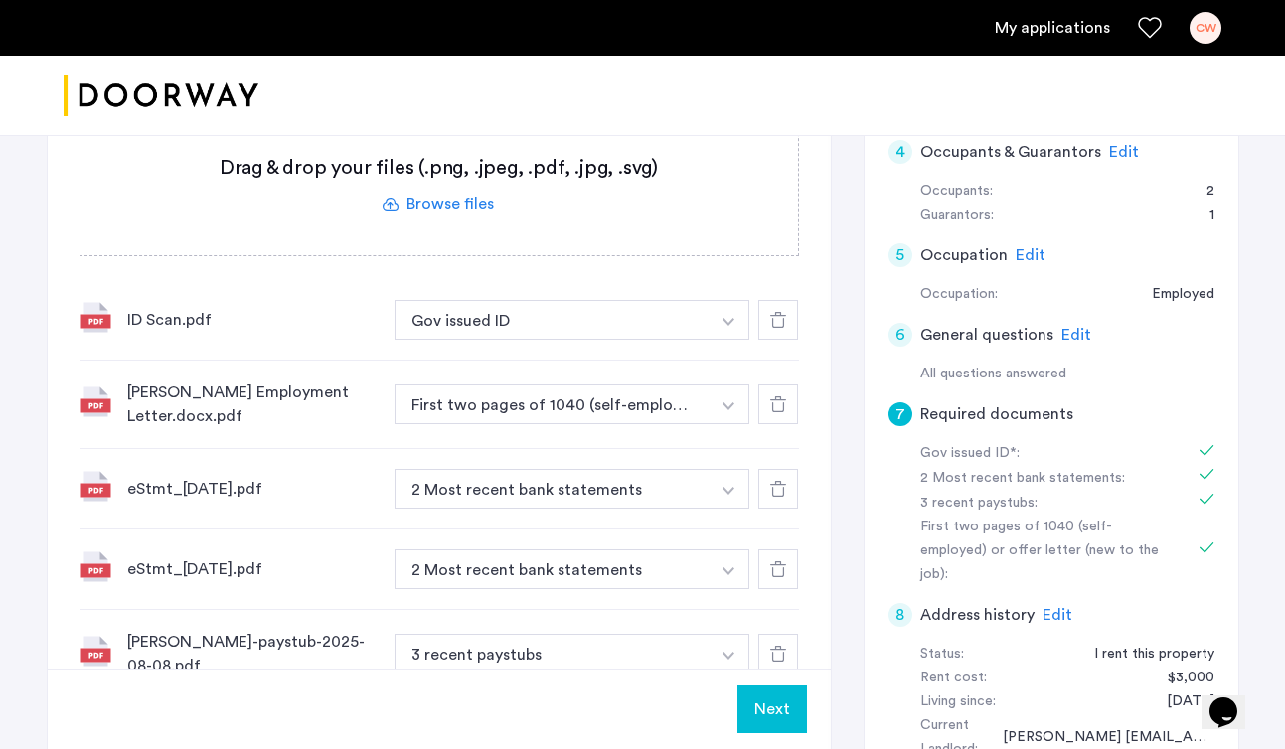
click at [779, 717] on button "Next" at bounding box center [772, 709] width 70 height 48
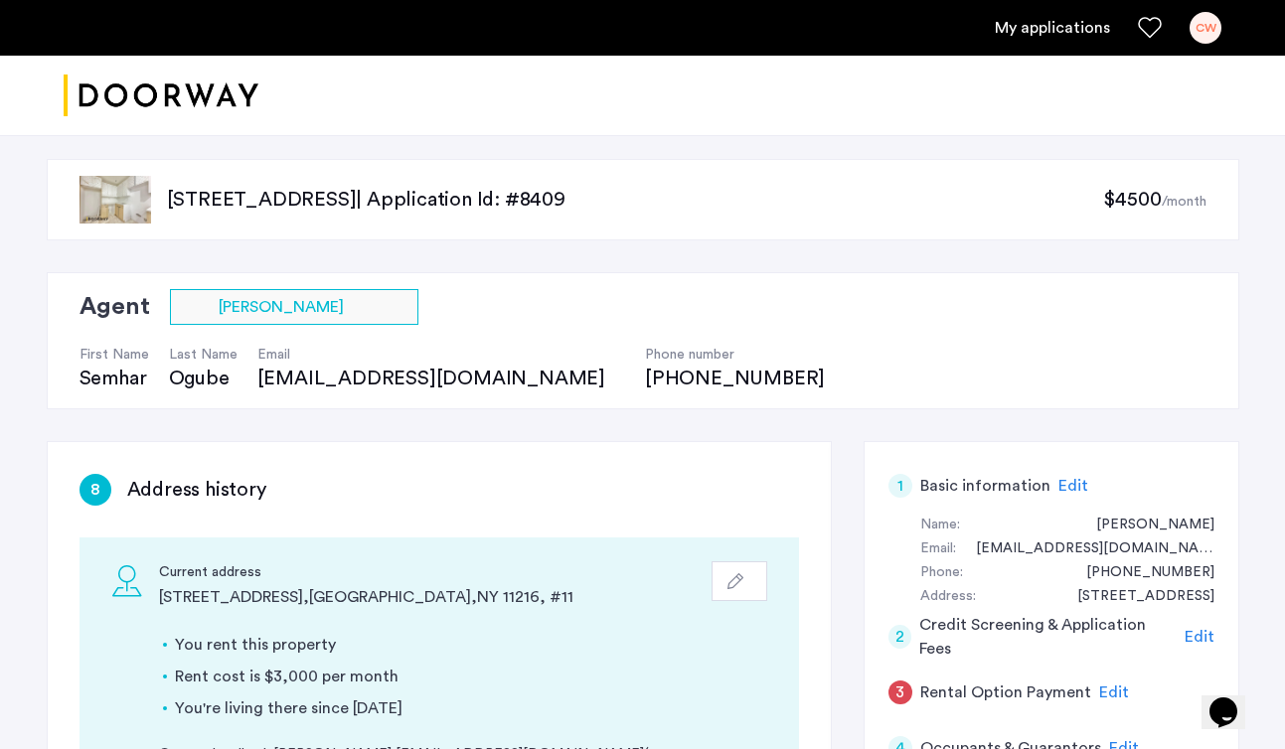
scroll to position [348, 0]
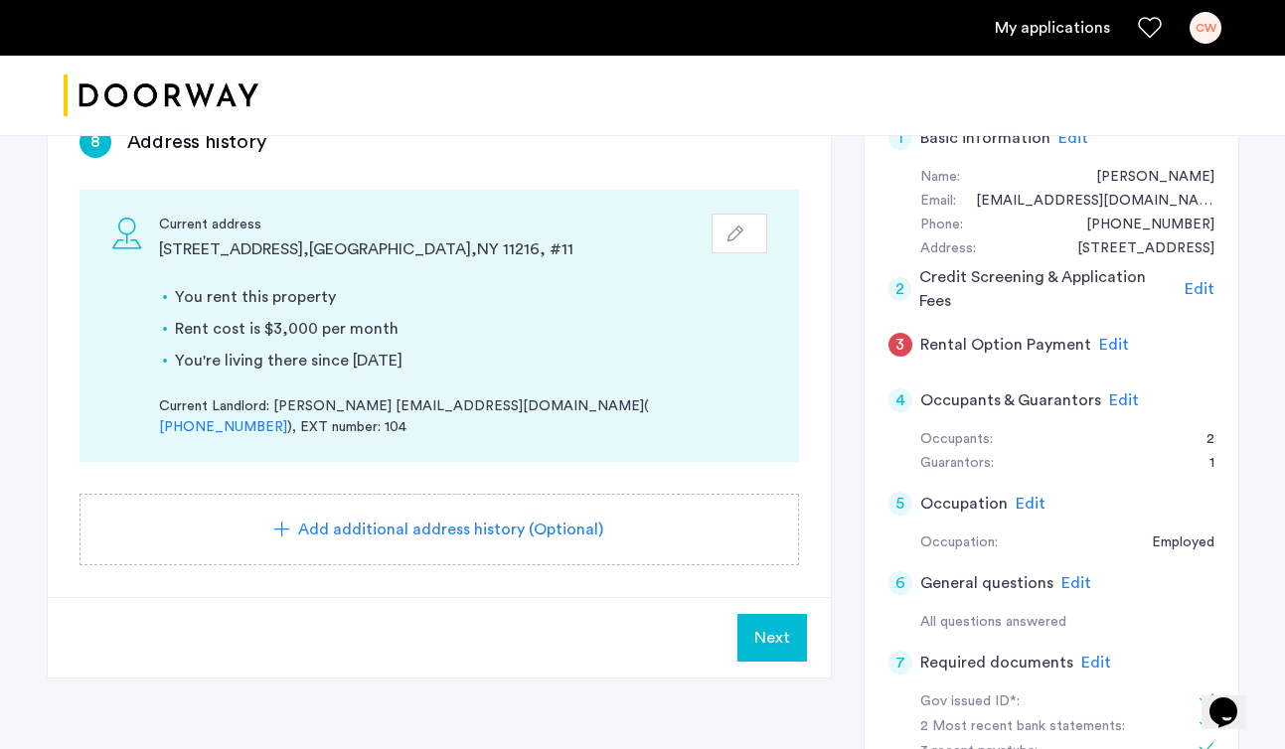
click at [783, 627] on span "Next" at bounding box center [772, 638] width 36 height 24
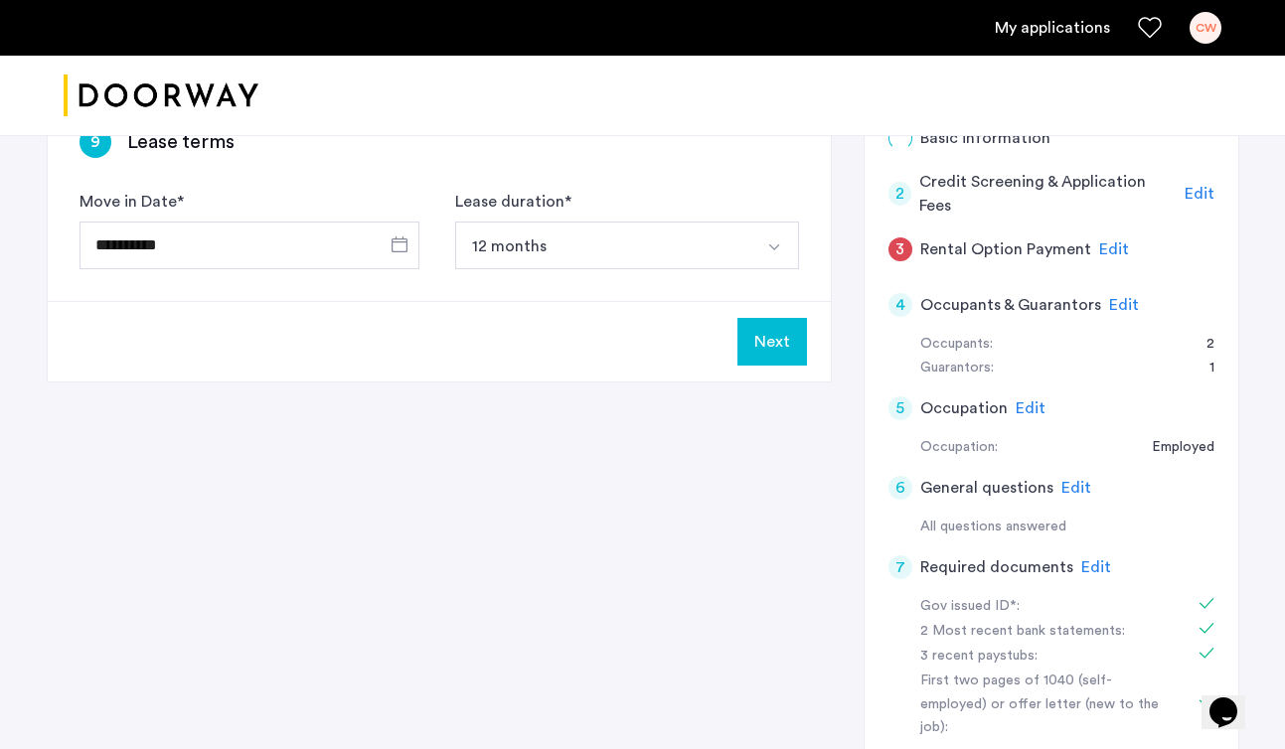
scroll to position [0, 0]
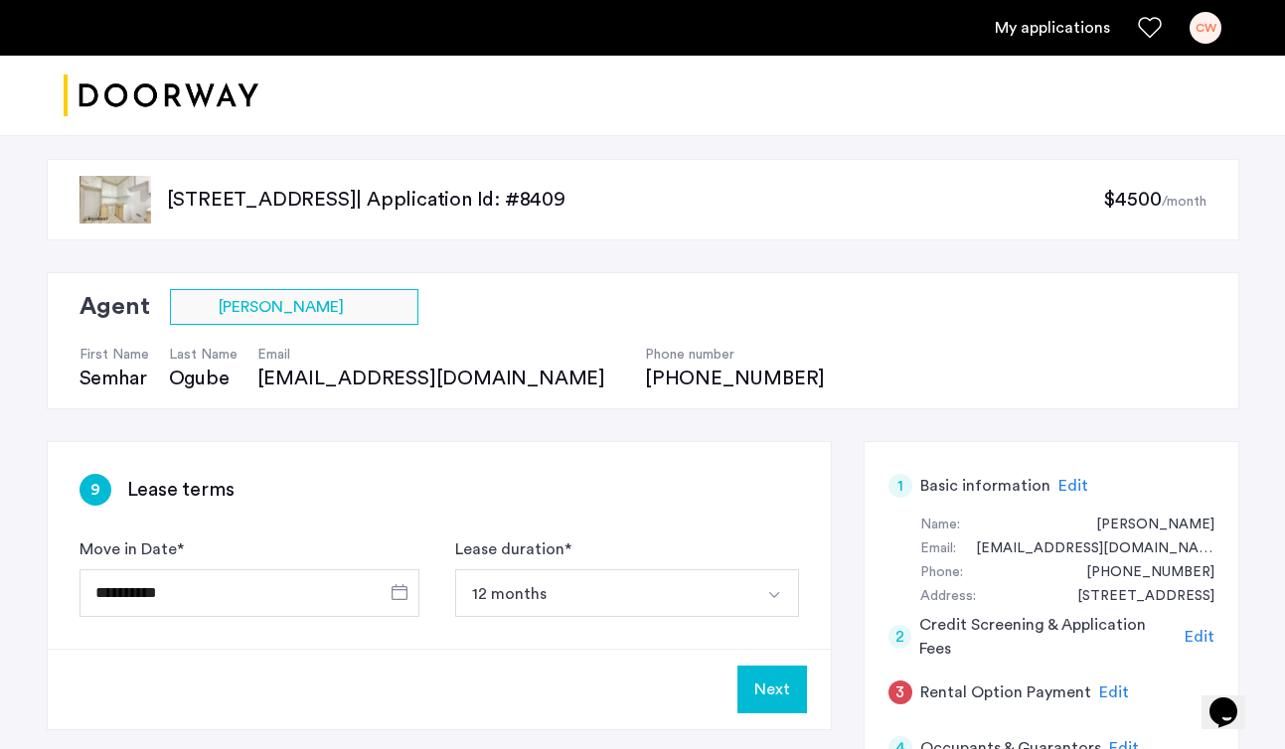
click at [766, 596] on img "Select option" at bounding box center [774, 595] width 16 height 16
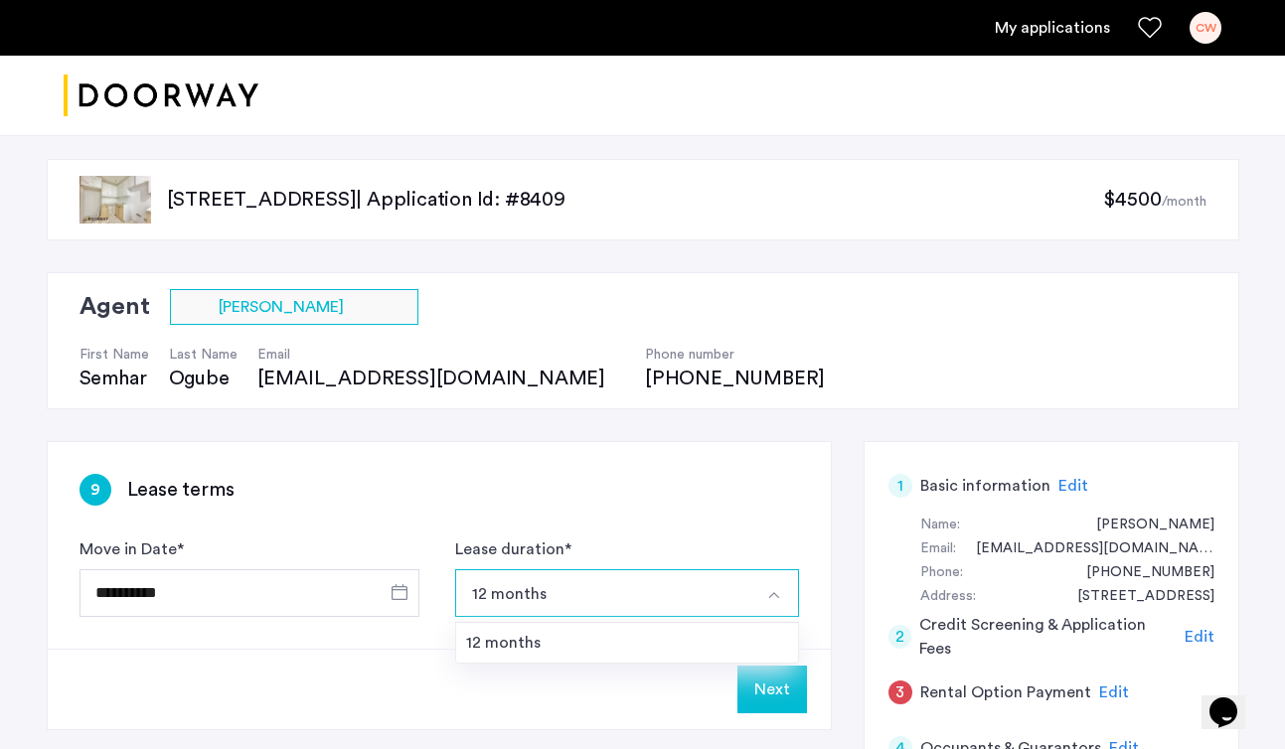
click at [749, 522] on div "**********" at bounding box center [439, 545] width 783 height 207
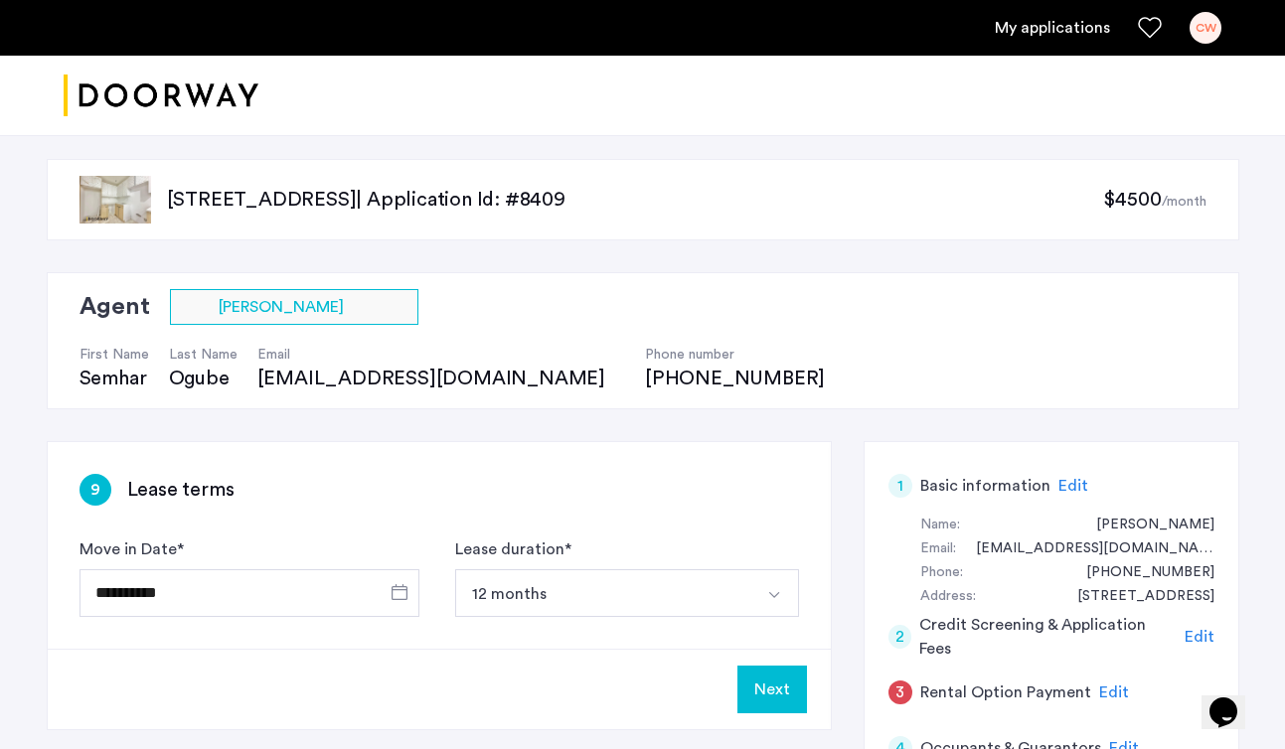
click at [791, 682] on button "Next" at bounding box center [772, 690] width 70 height 48
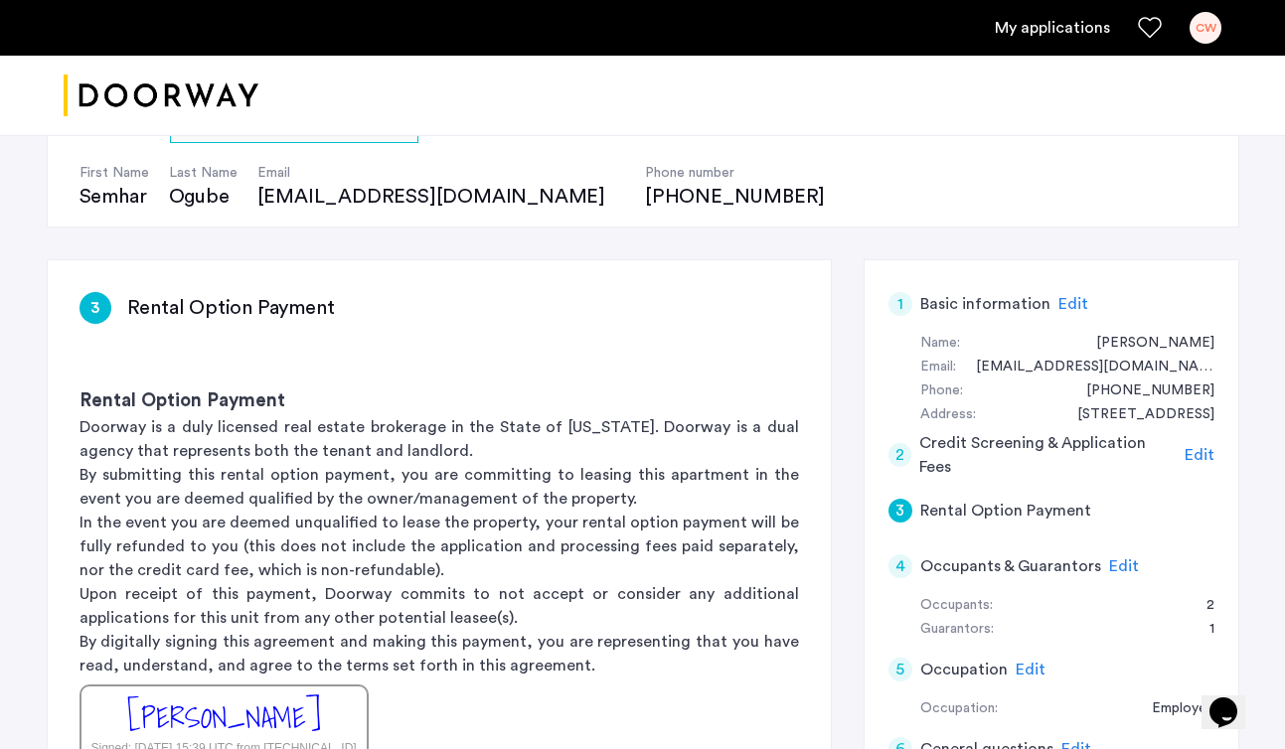
scroll to position [77, 0]
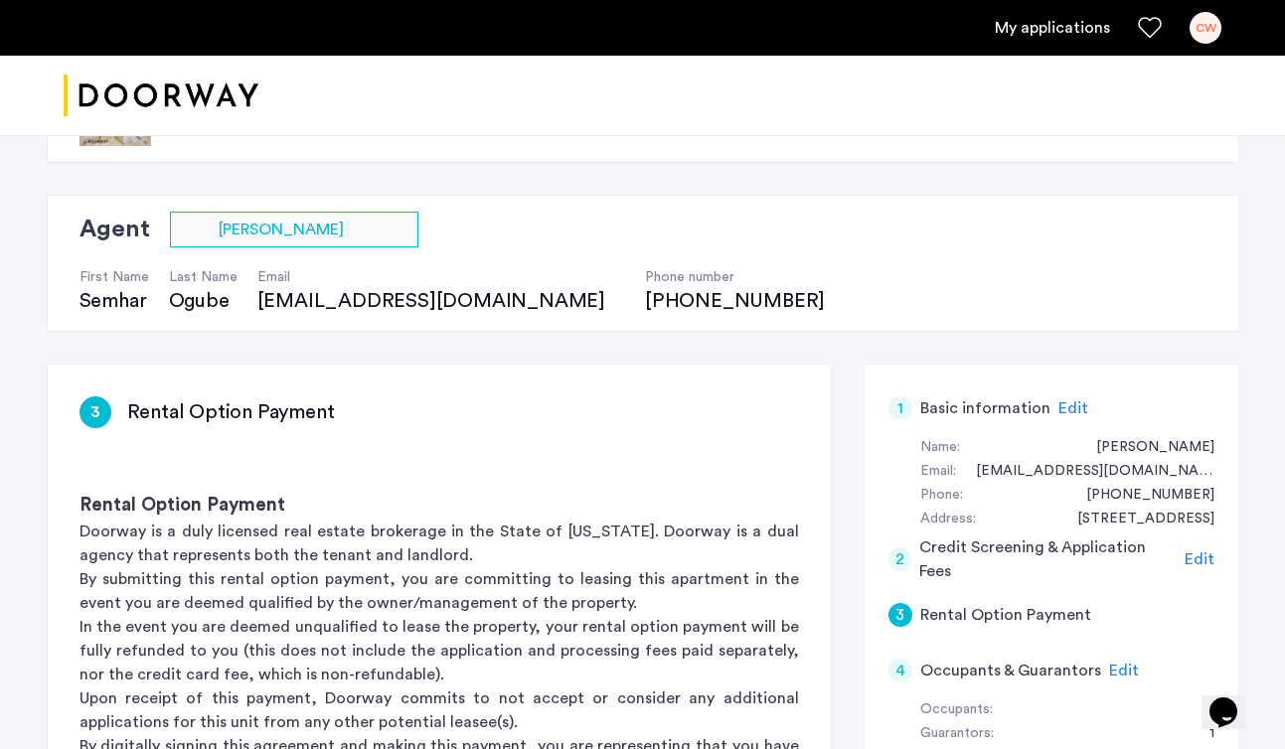
click at [832, 359] on div "[STREET_ADDRESS] | Application Id: #8409 $4500 /month Agent Select agent × [PER…" at bounding box center [643, 741] width 1252 height 1383
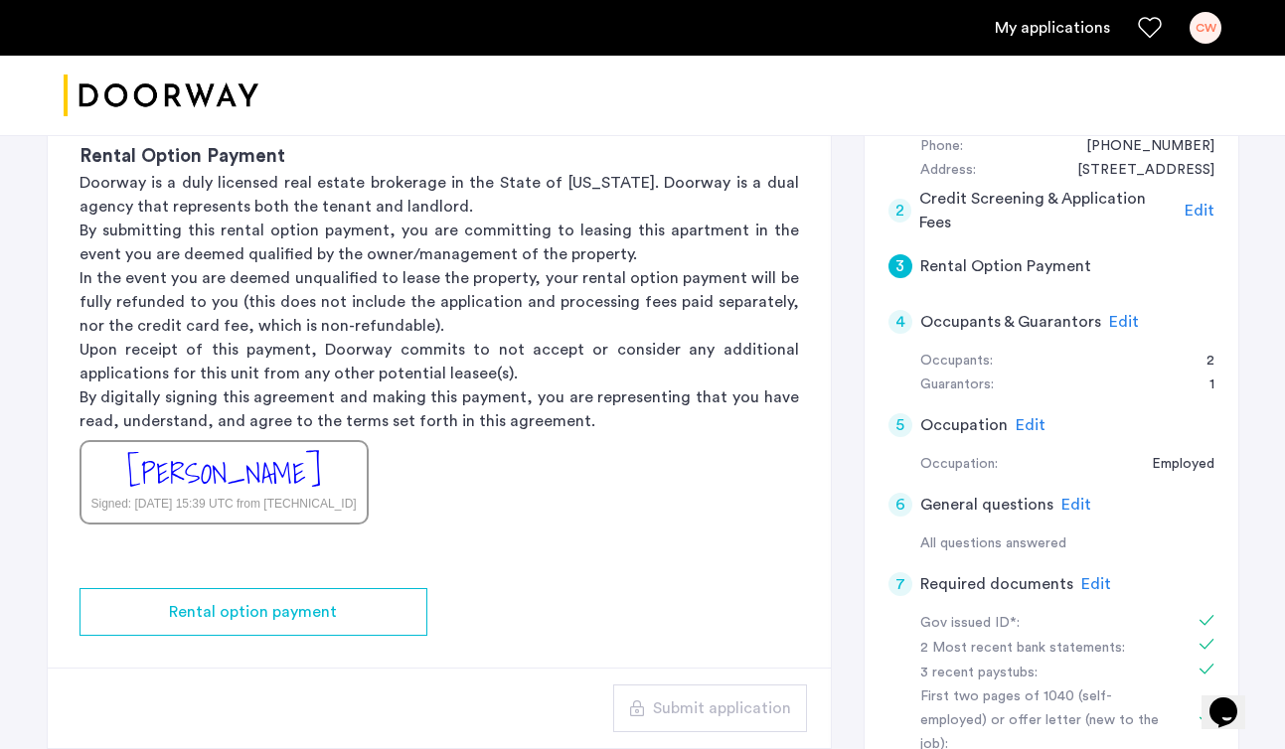
scroll to position [427, 0]
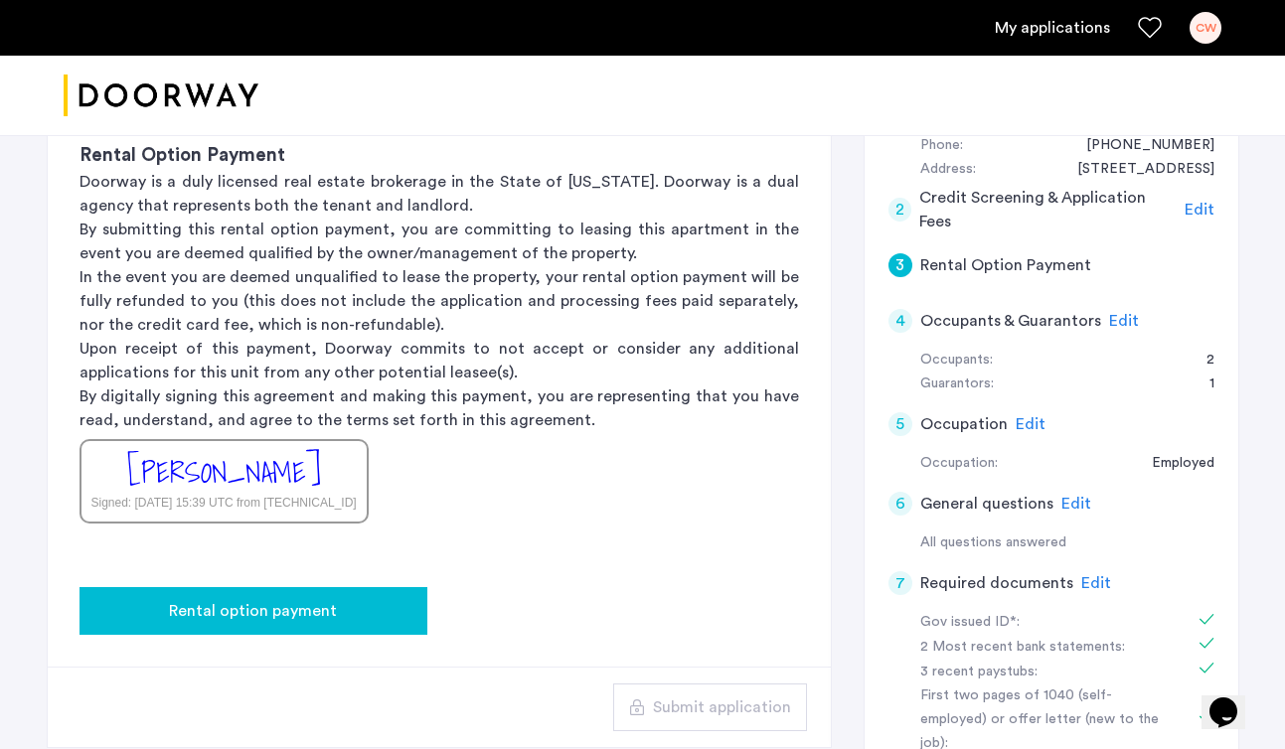
click at [343, 605] on div "Rental option payment" at bounding box center [253, 611] width 316 height 24
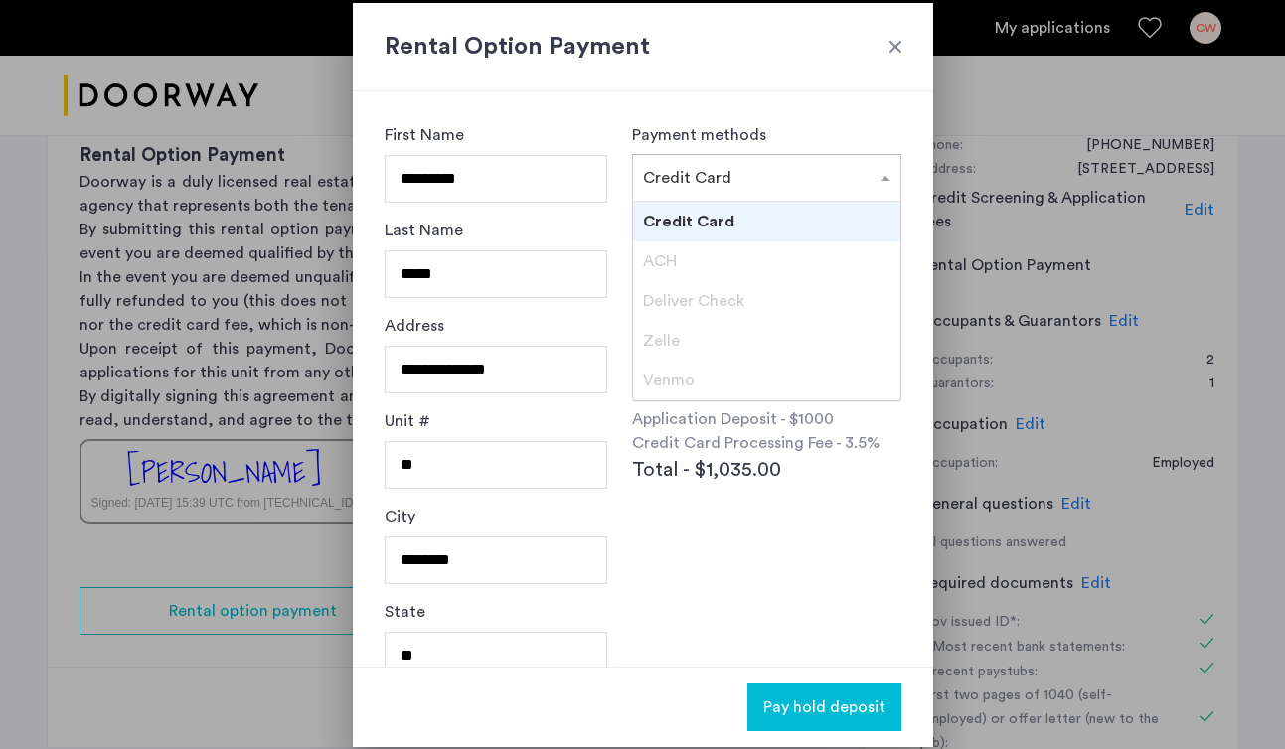
click at [747, 190] on div "× Credit Card" at bounding box center [766, 178] width 268 height 48
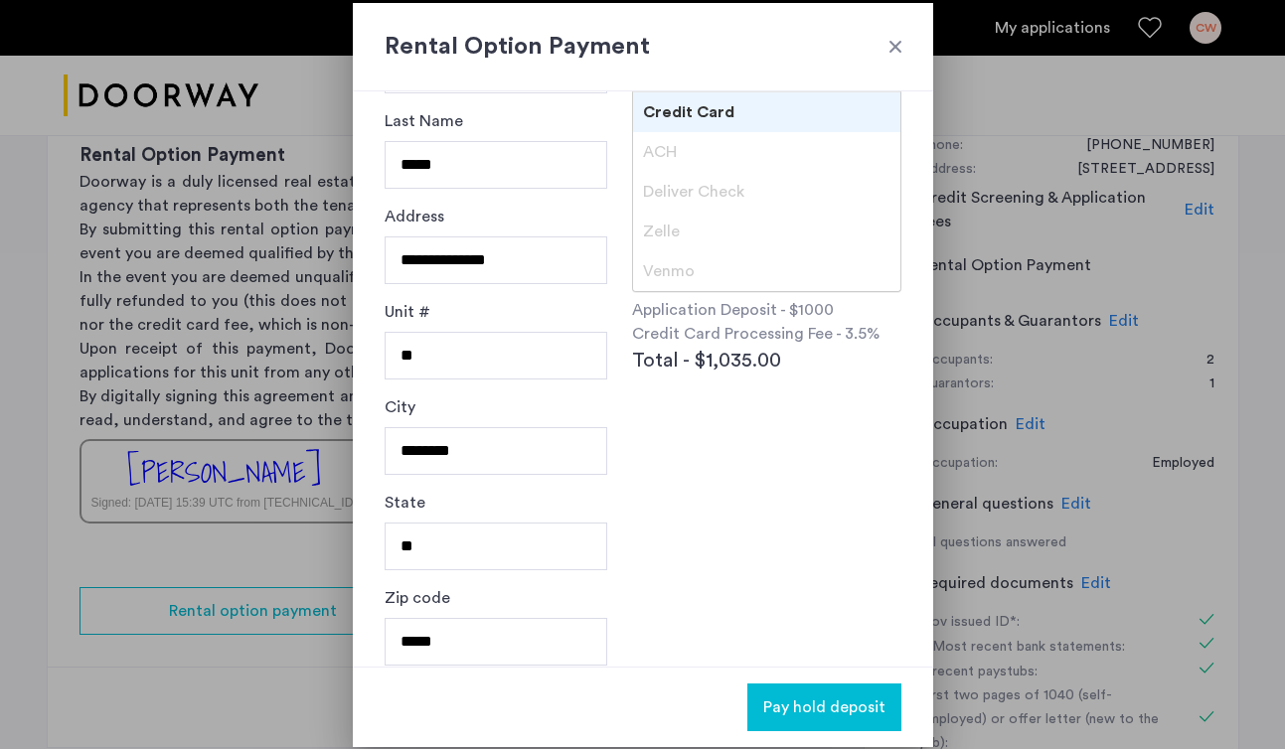
scroll to position [124, 0]
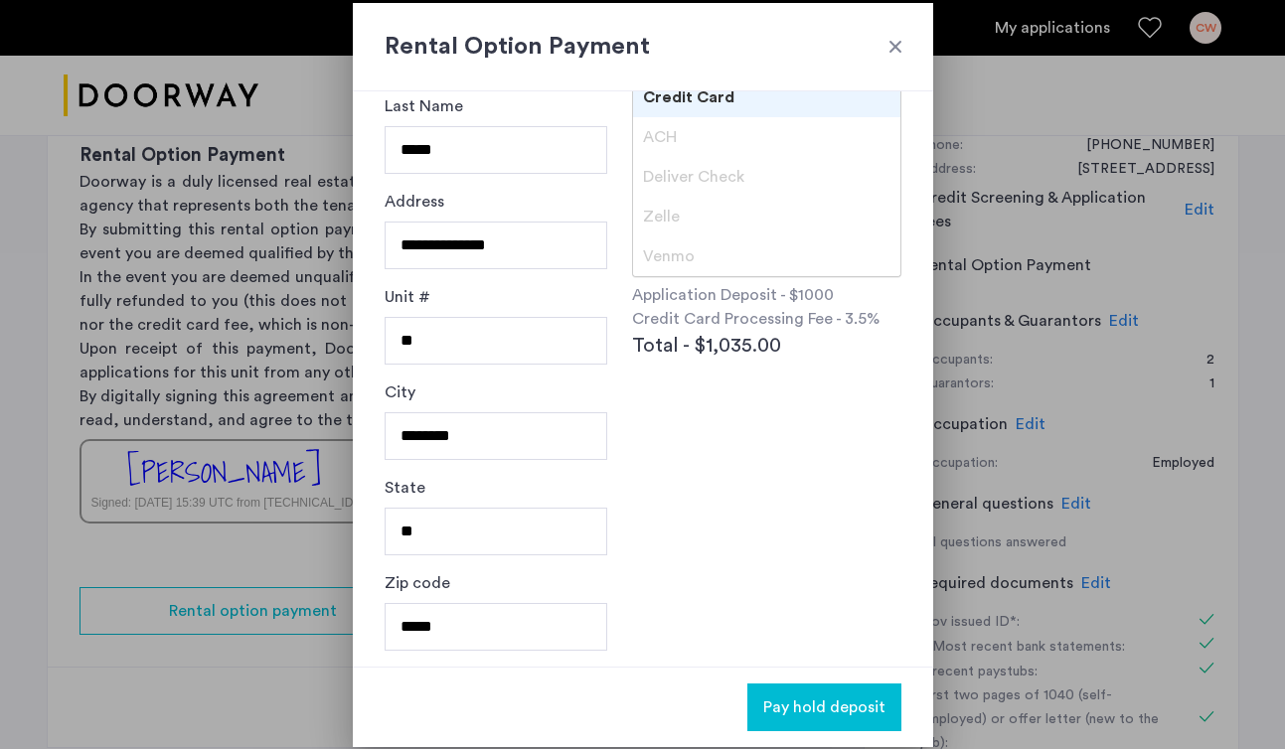
click at [713, 164] on div "Deliver Check" at bounding box center [766, 177] width 266 height 40
click at [697, 126] on div "ACH" at bounding box center [766, 137] width 266 height 40
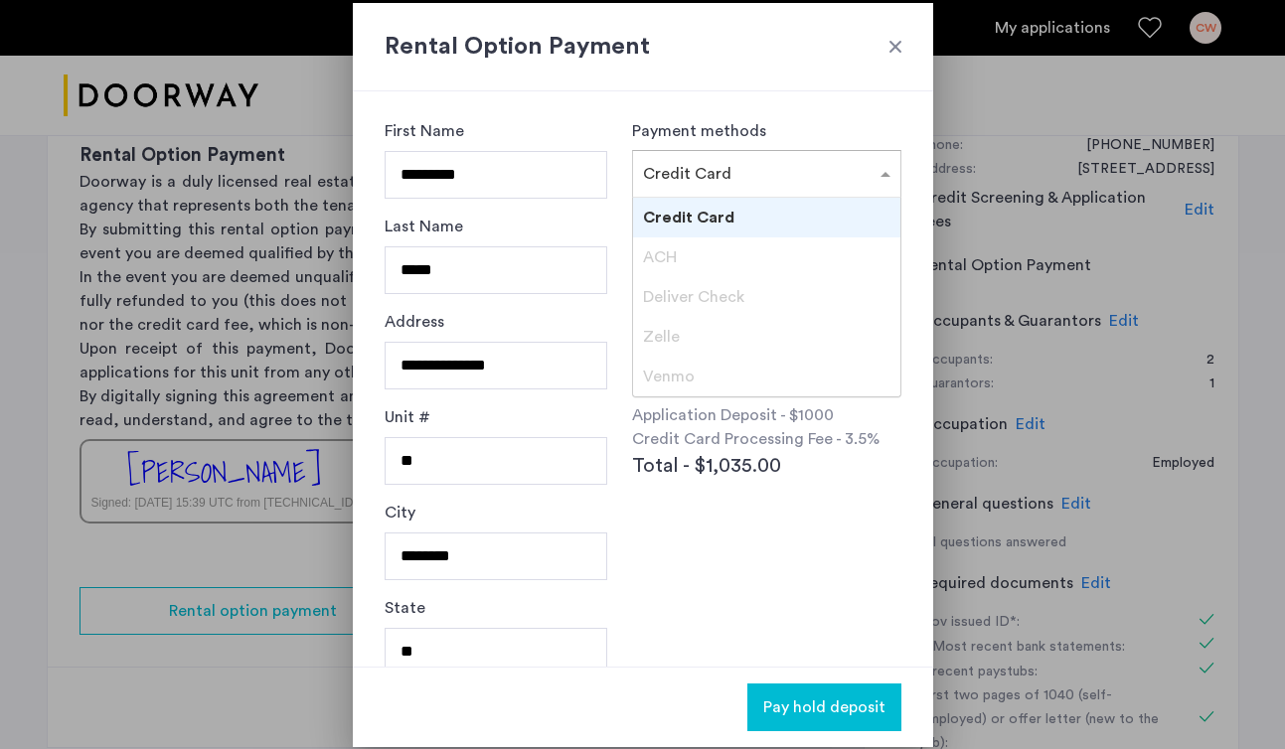
scroll to position [0, 0]
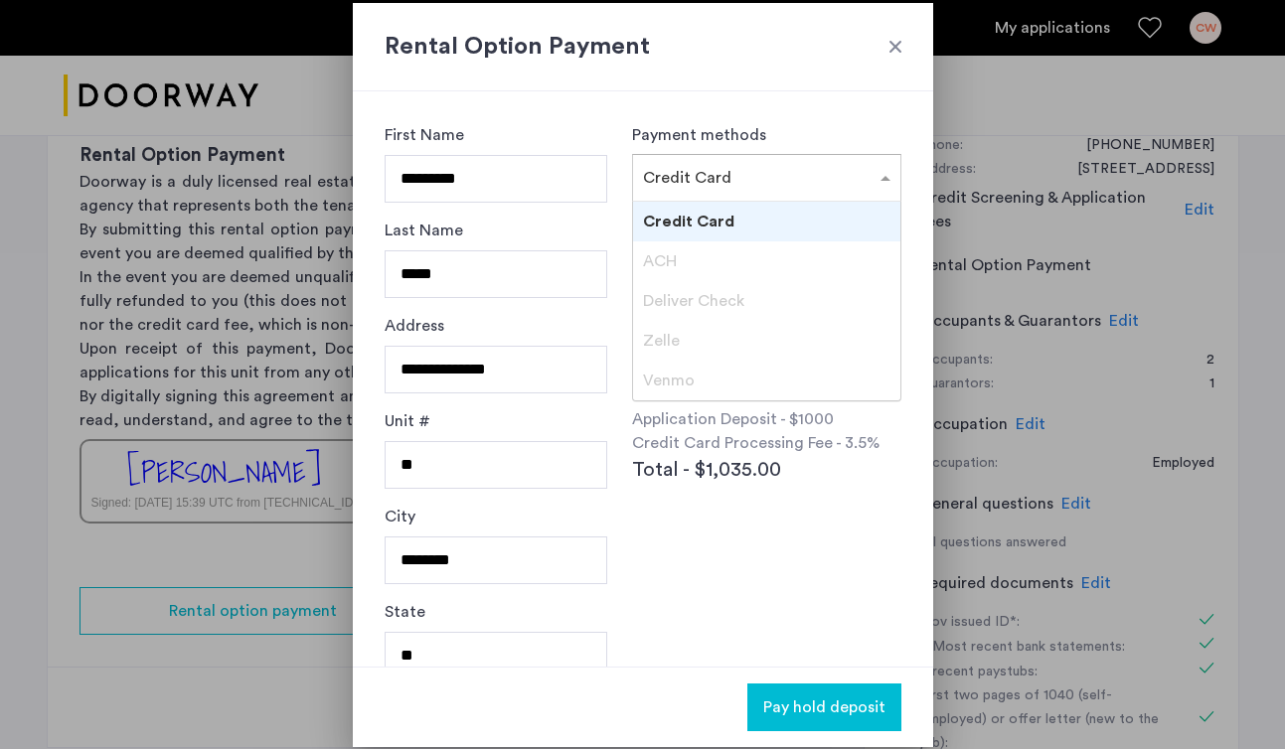
click at [710, 116] on div "**********" at bounding box center [643, 378] width 580 height 575
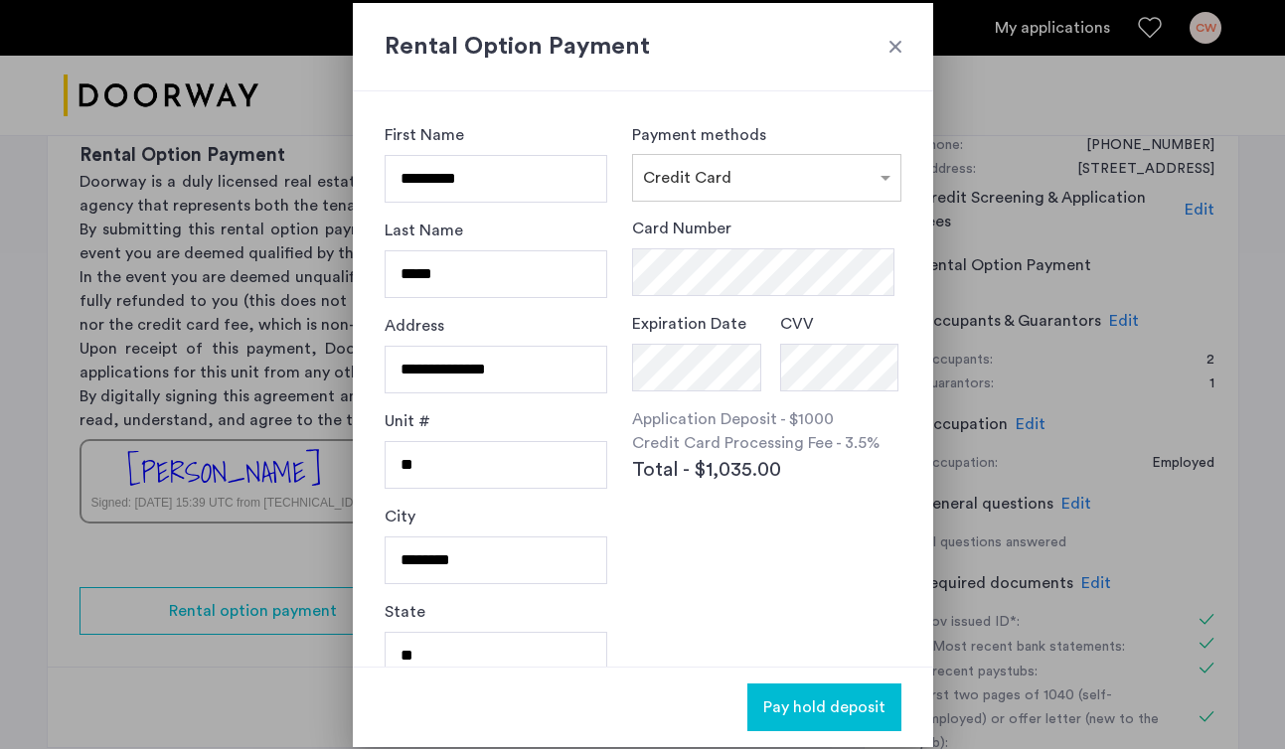
click at [894, 44] on div at bounding box center [895, 47] width 20 height 20
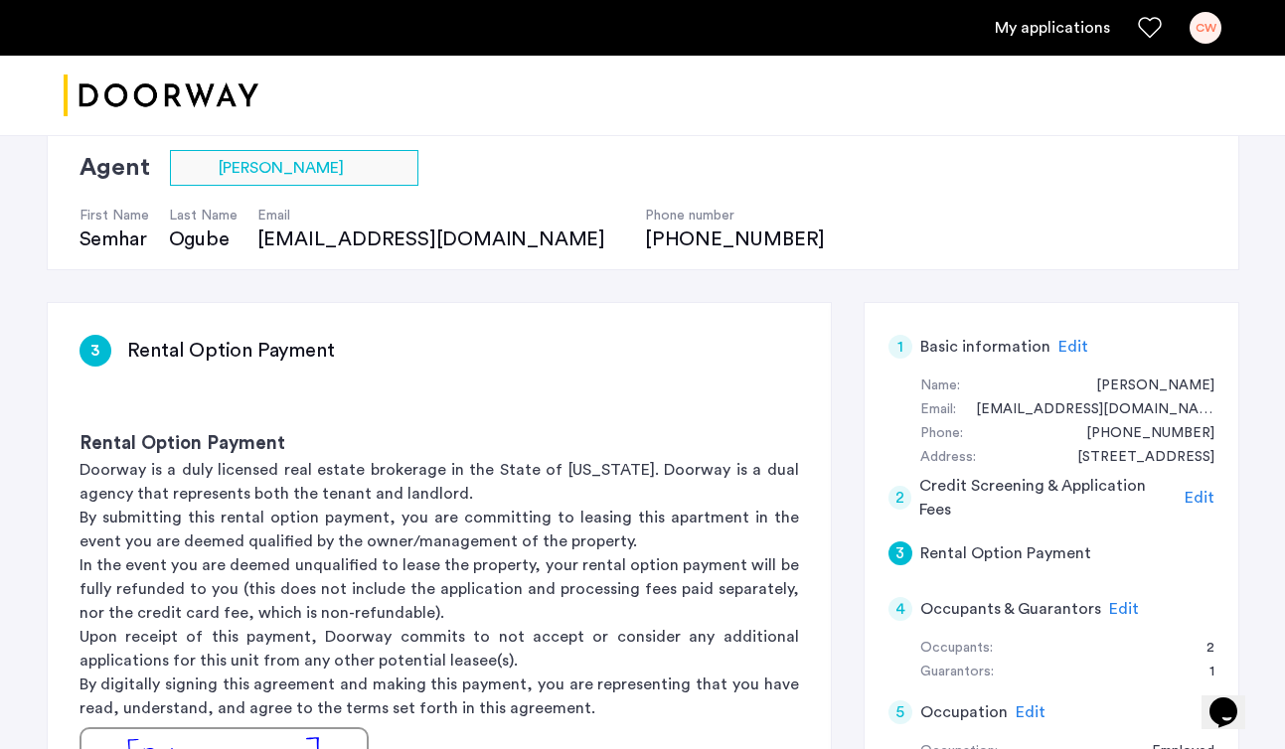
scroll to position [127, 0]
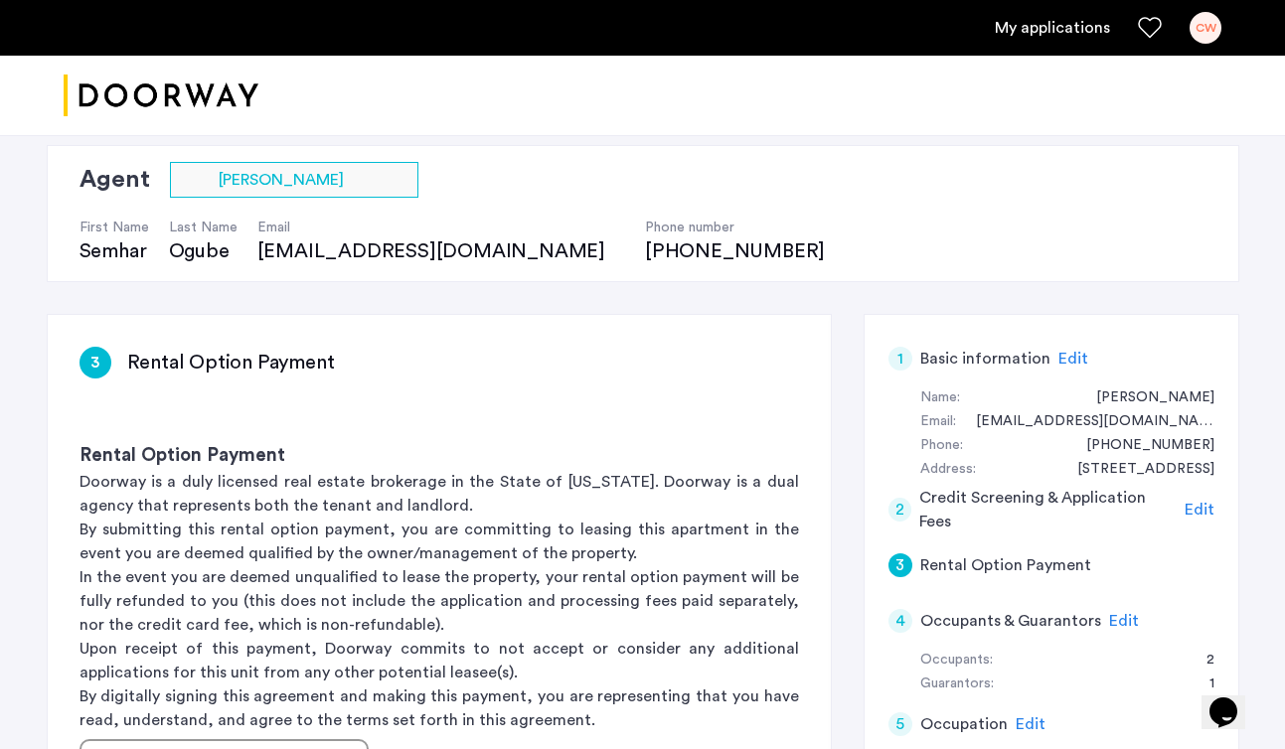
click at [1188, 513] on span "Edit" at bounding box center [1199, 510] width 30 height 16
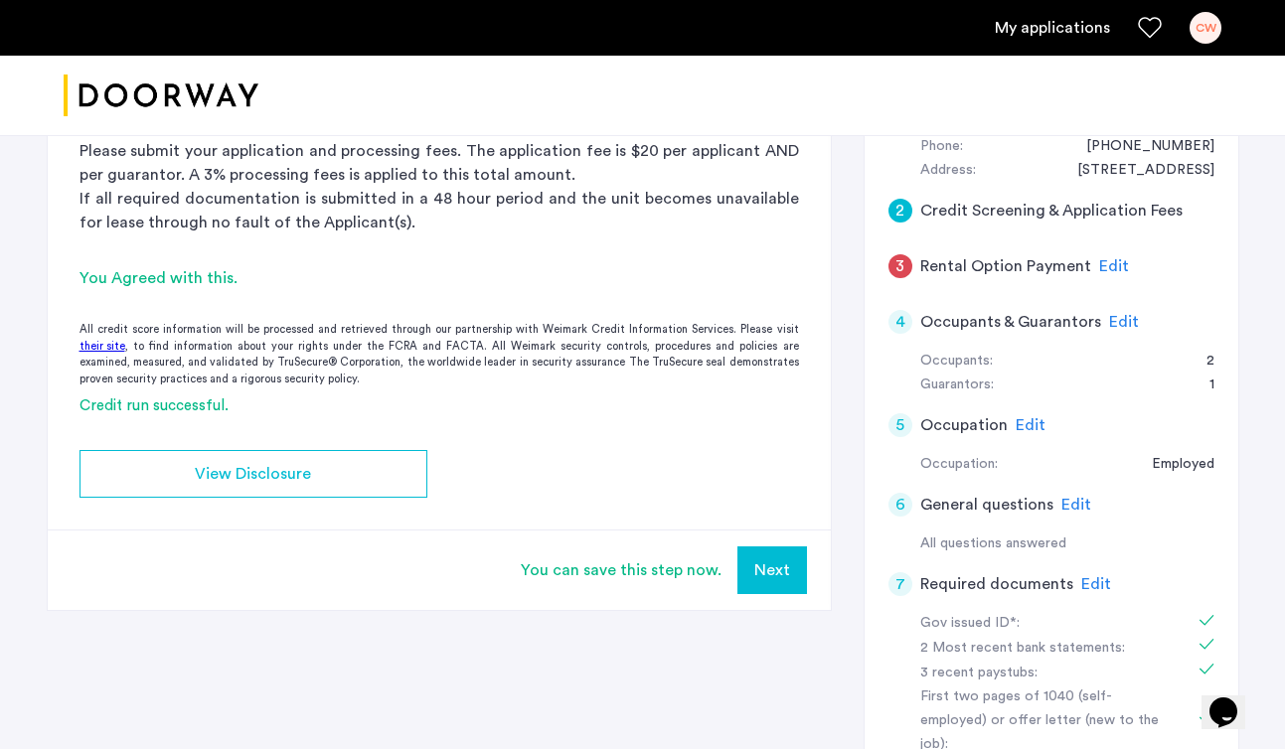
scroll to position [462, 0]
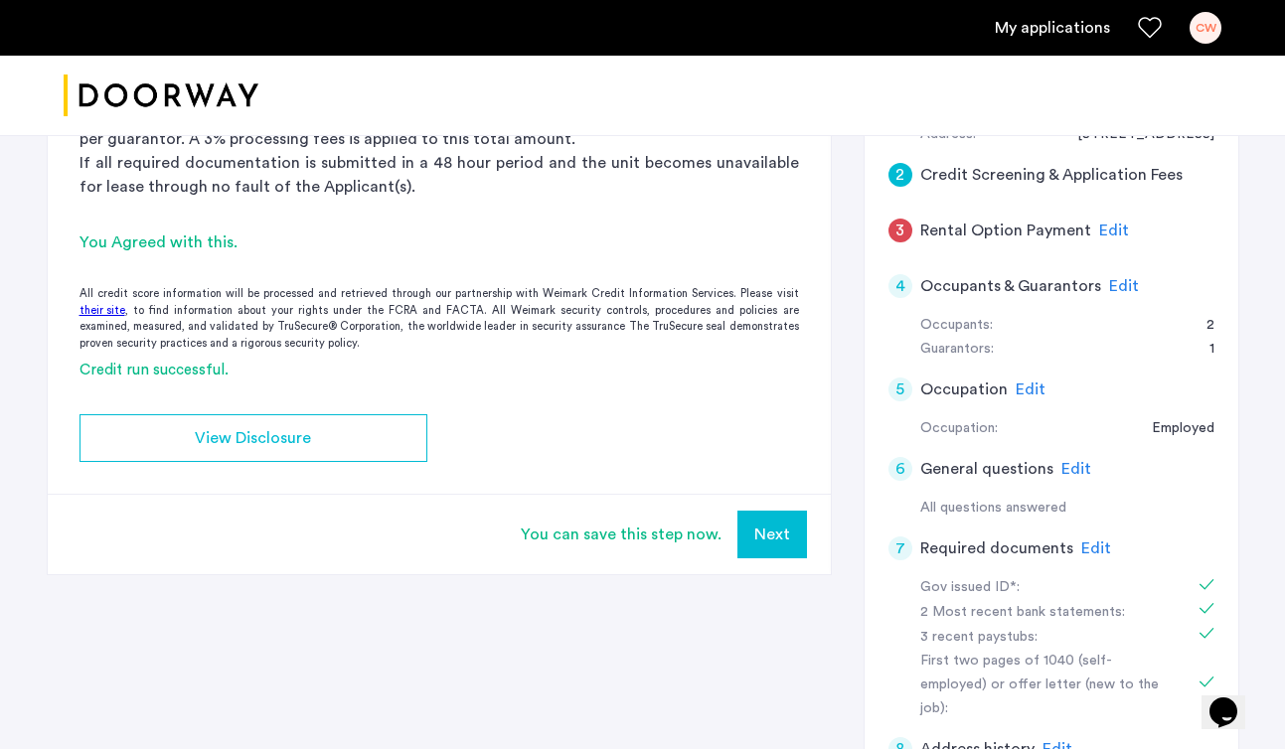
click at [188, 234] on div "You Agreed with this." at bounding box center [438, 242] width 719 height 24
click at [611, 536] on div "You can save this step now." at bounding box center [621, 535] width 201 height 24
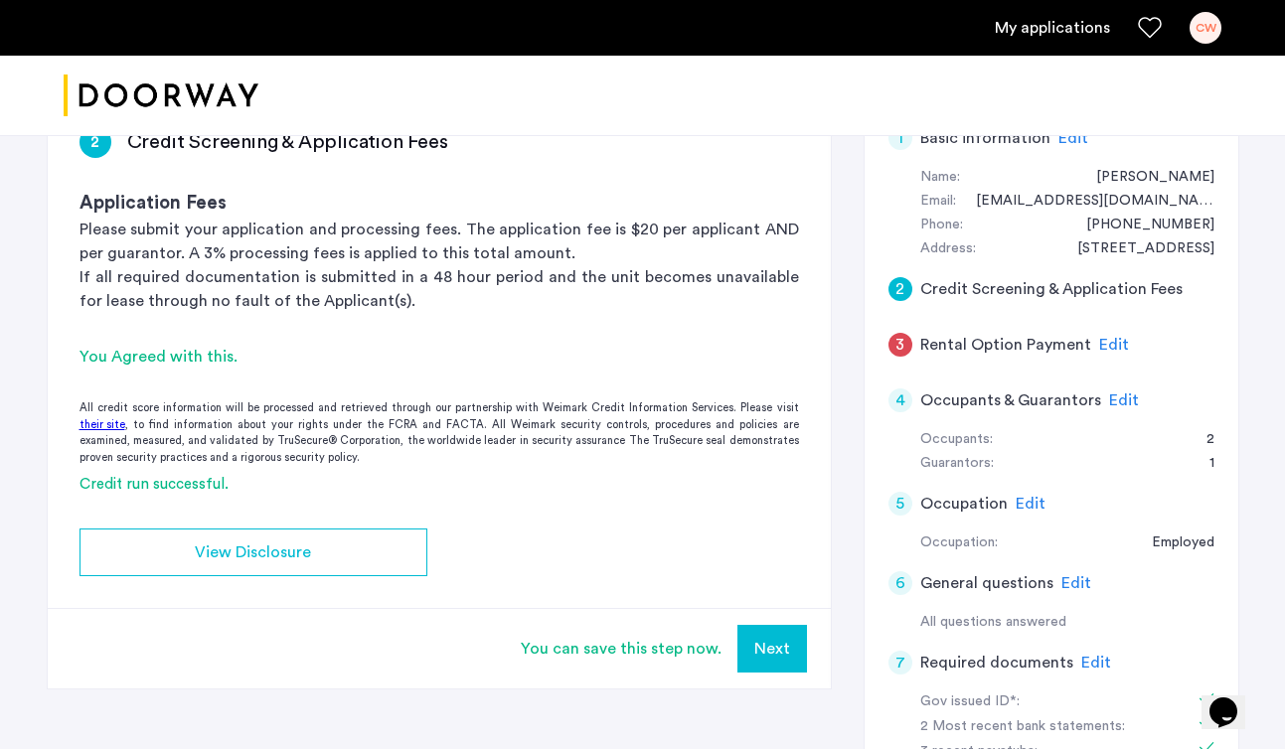
scroll to position [275, 0]
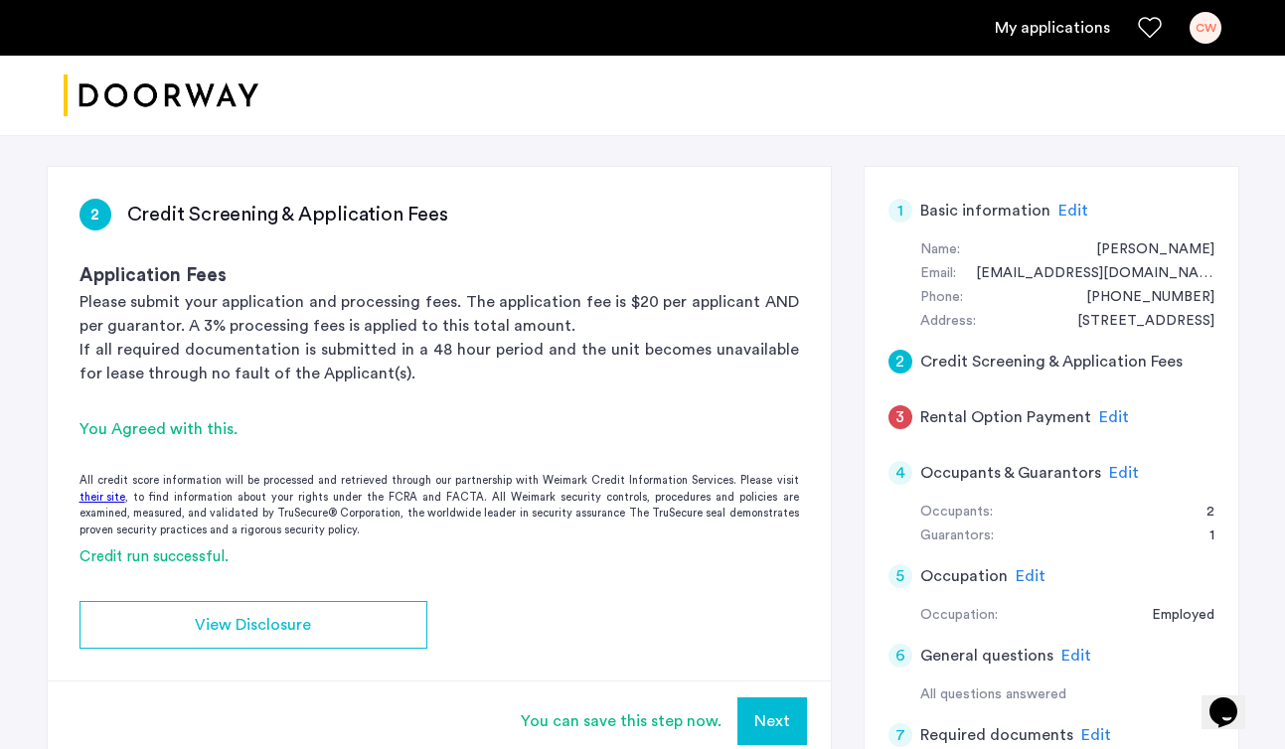
click at [212, 192] on div "2 Credit Screening & Application Fees Application Fees Please submit your appli…" at bounding box center [439, 276] width 783 height 219
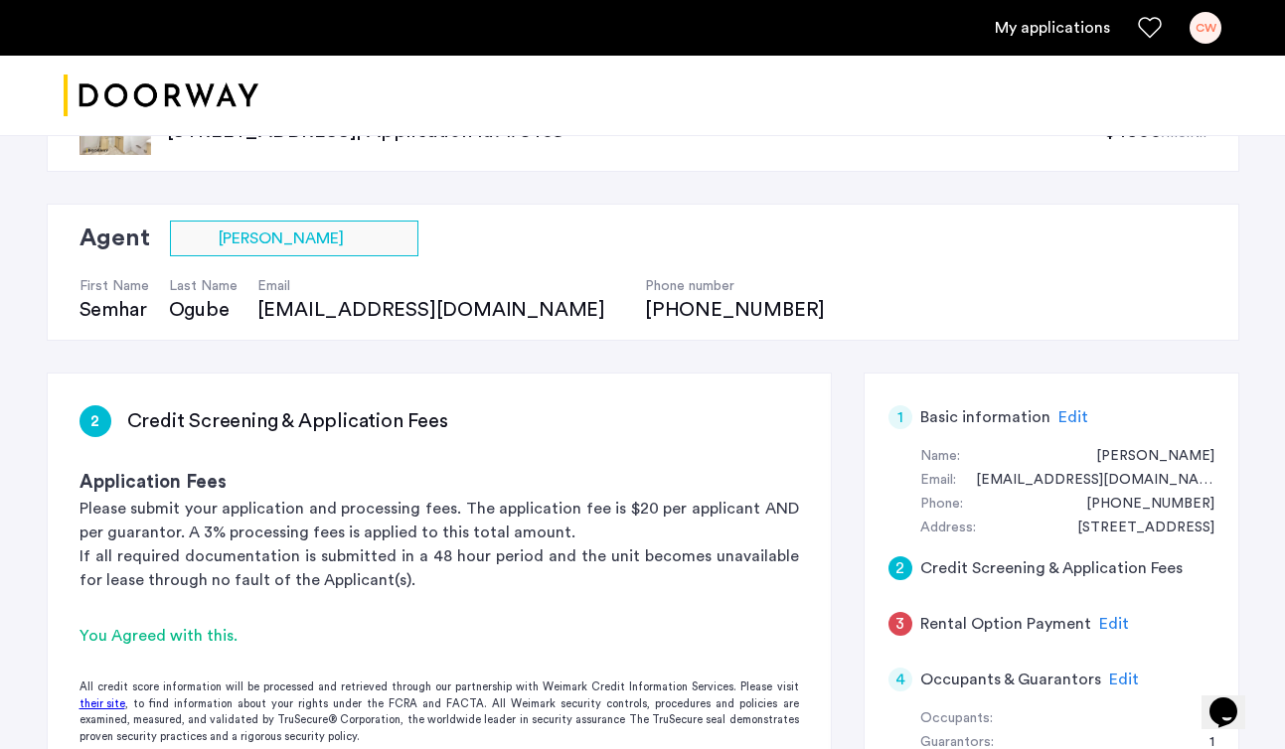
scroll to position [116, 0]
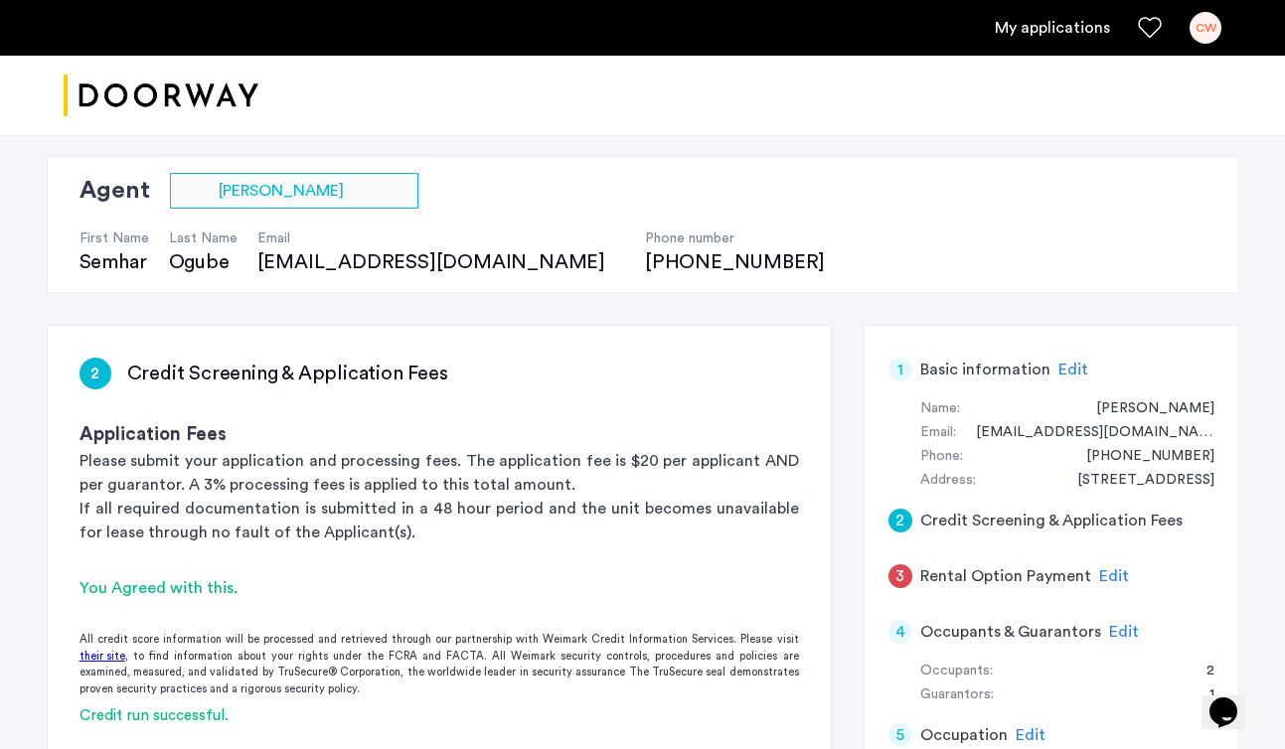
click at [1107, 570] on span "Edit" at bounding box center [1114, 576] width 30 height 16
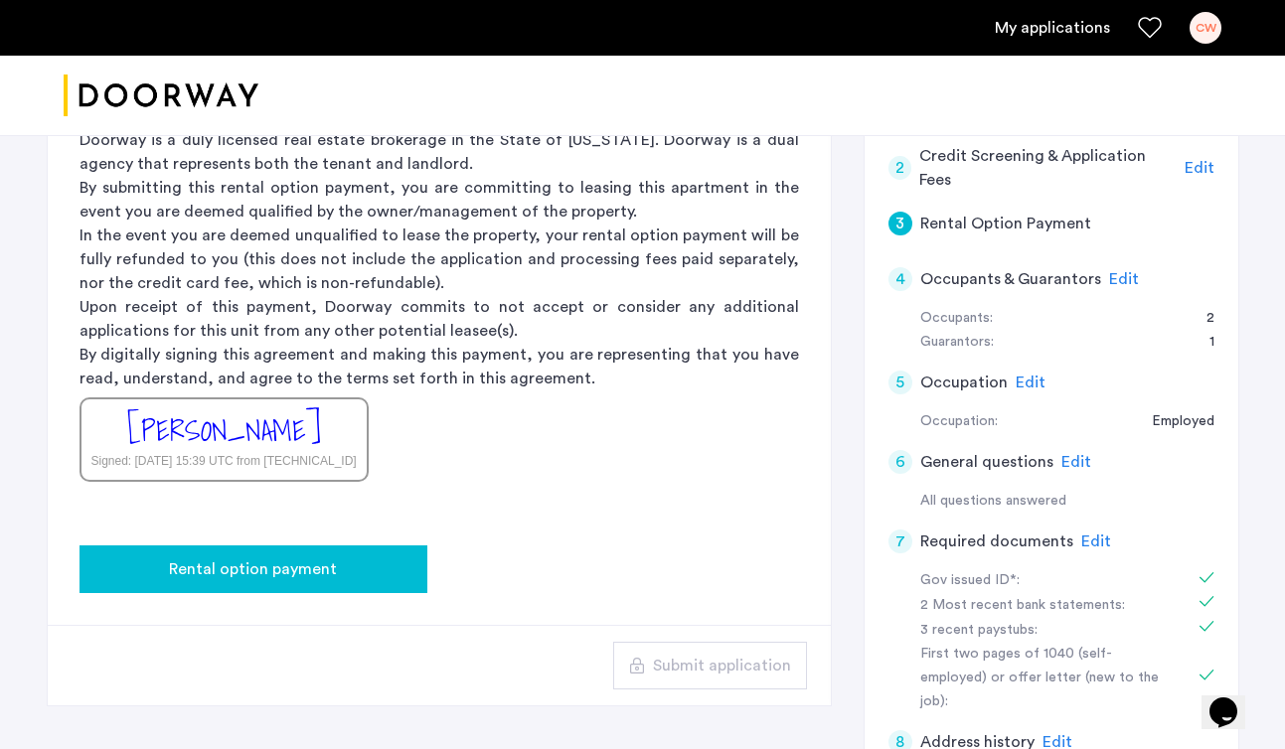
scroll to position [475, 0]
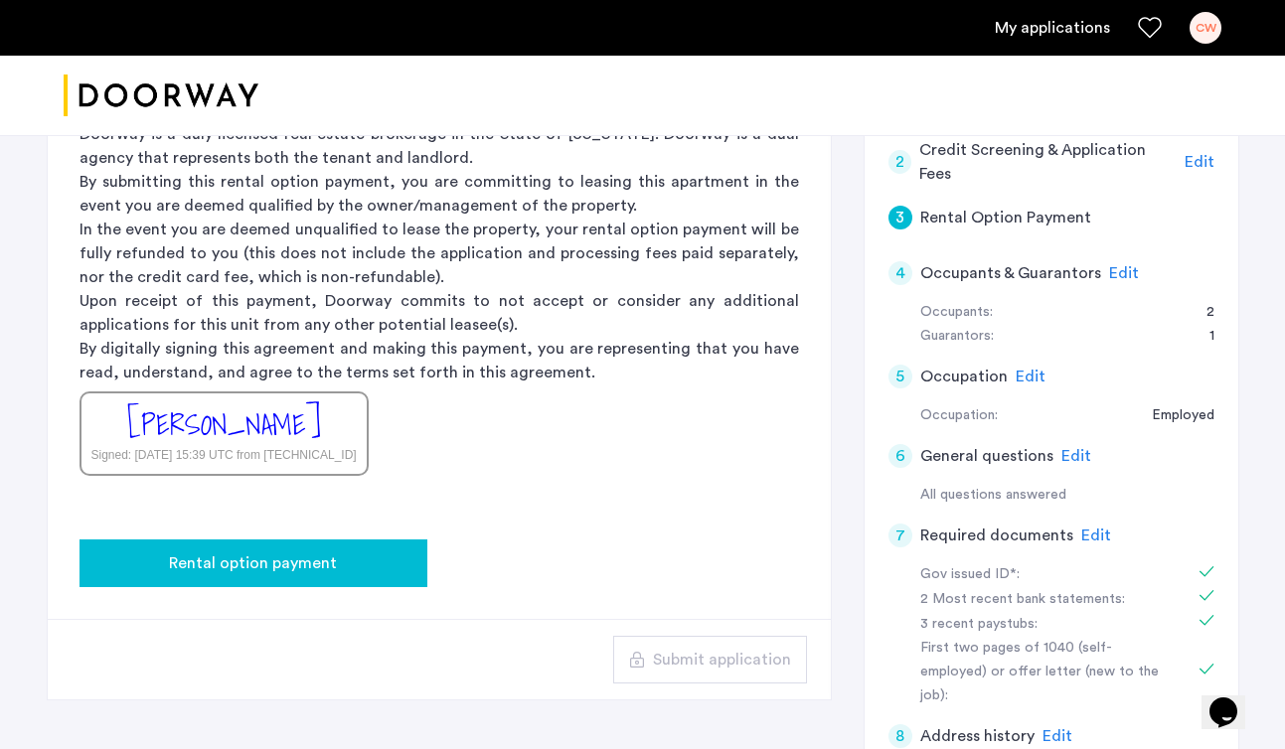
click at [316, 576] on button "Rental option payment" at bounding box center [253, 563] width 348 height 48
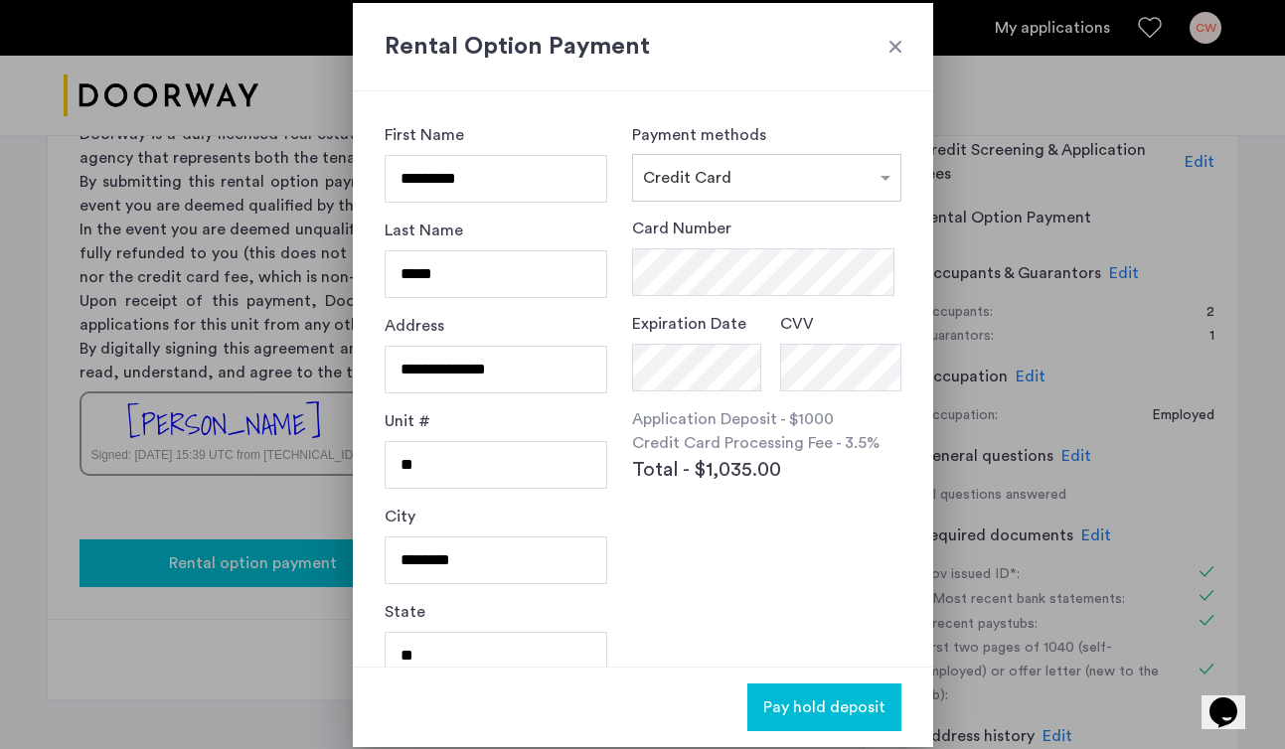
scroll to position [0, 0]
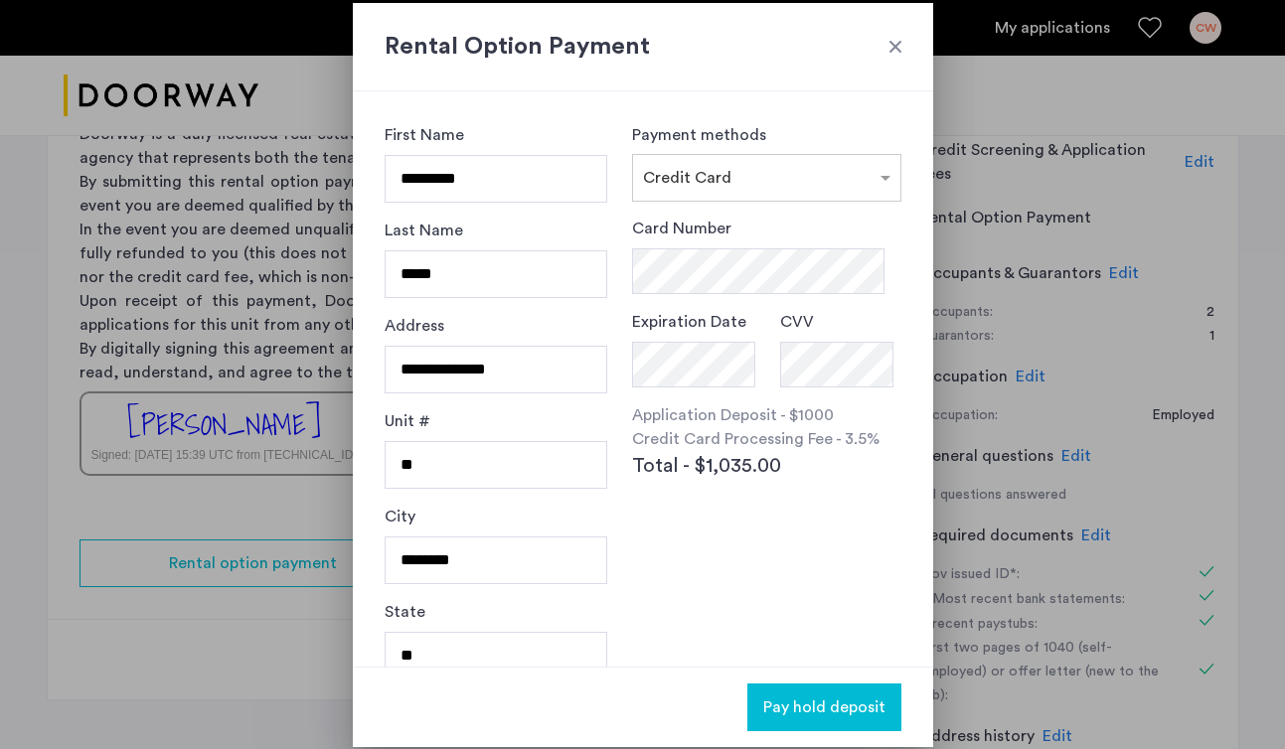
click at [616, 363] on div "**********" at bounding box center [643, 378] width 580 height 575
click at [770, 554] on div "Card Number Expiration Date CVV Application Deposit - $1000 Credit Card Process…" at bounding box center [766, 400] width 268 height 366
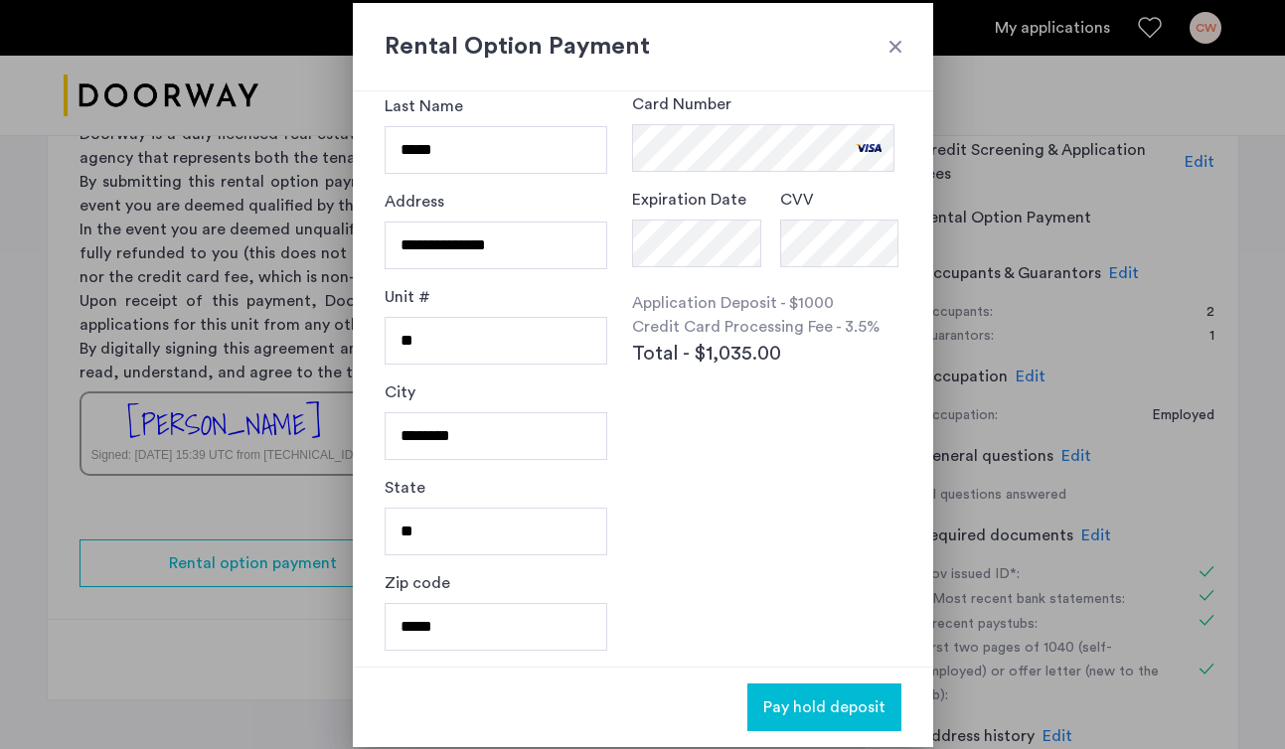
scroll to position [123, 0]
click at [820, 688] on button "Pay hold deposit" at bounding box center [824, 707] width 154 height 48
click at [820, 695] on span "Pay hold deposit" at bounding box center [824, 707] width 122 height 24
click at [850, 709] on span "Pay hold deposit" at bounding box center [824, 707] width 122 height 24
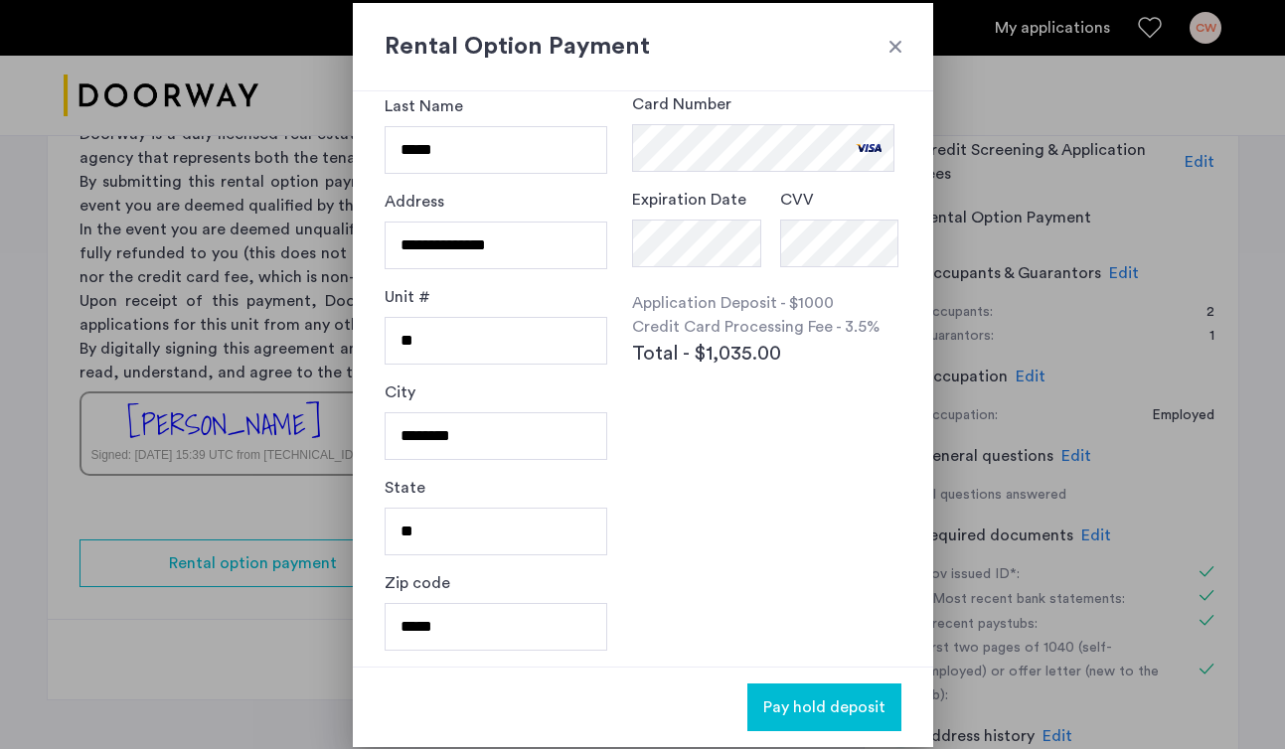
click at [747, 606] on div "**********" at bounding box center [643, 378] width 580 height 575
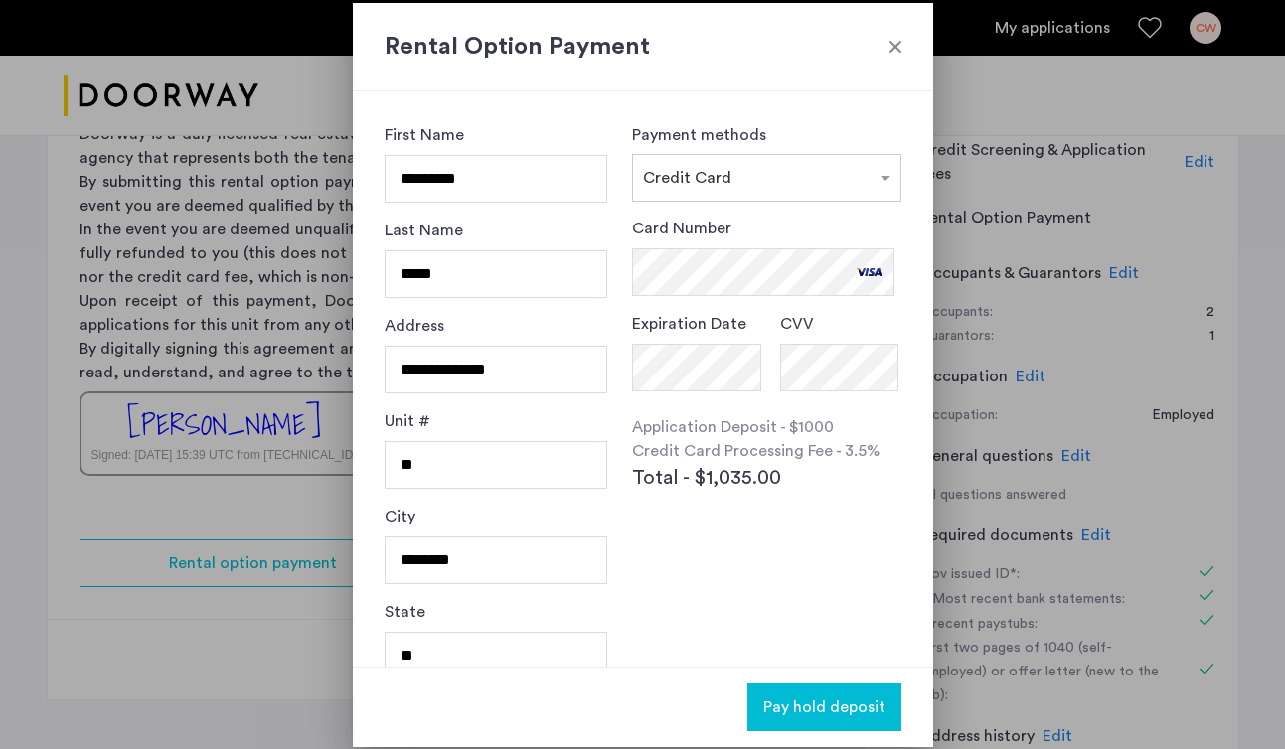
click at [783, 703] on span "Pay hold deposit" at bounding box center [824, 707] width 122 height 24
click at [641, 622] on div "Payment methods × Credit Card Card Number Expiration Date CVV Application Depos…" at bounding box center [766, 379] width 268 height 512
click at [783, 706] on span "Pay hold deposit" at bounding box center [824, 707] width 122 height 24
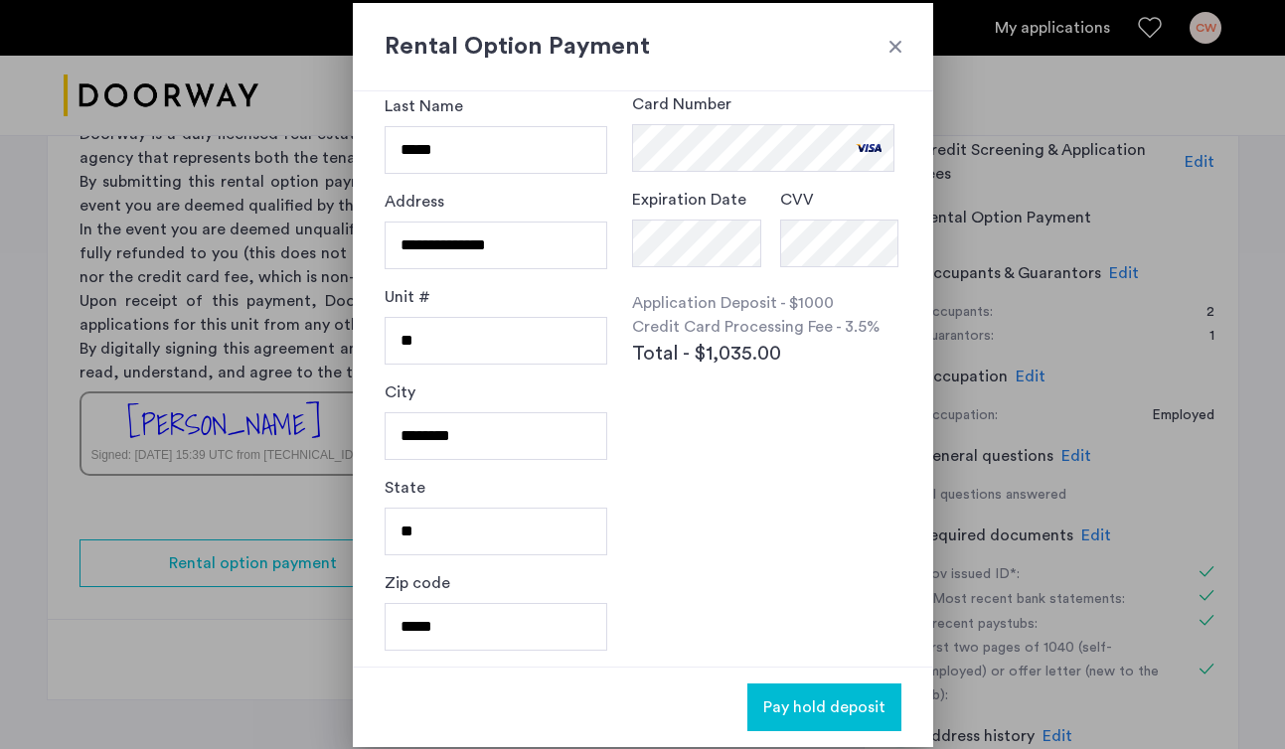
click at [896, 49] on div at bounding box center [895, 47] width 20 height 20
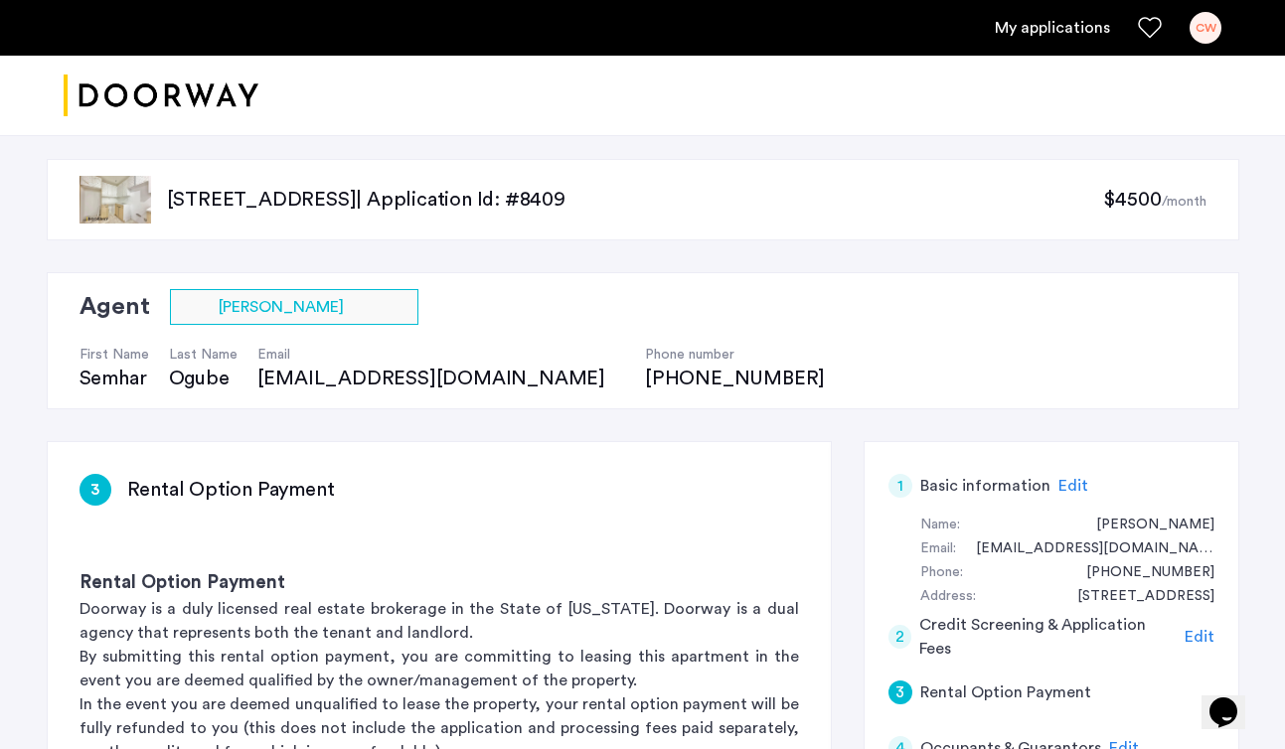
scroll to position [475, 0]
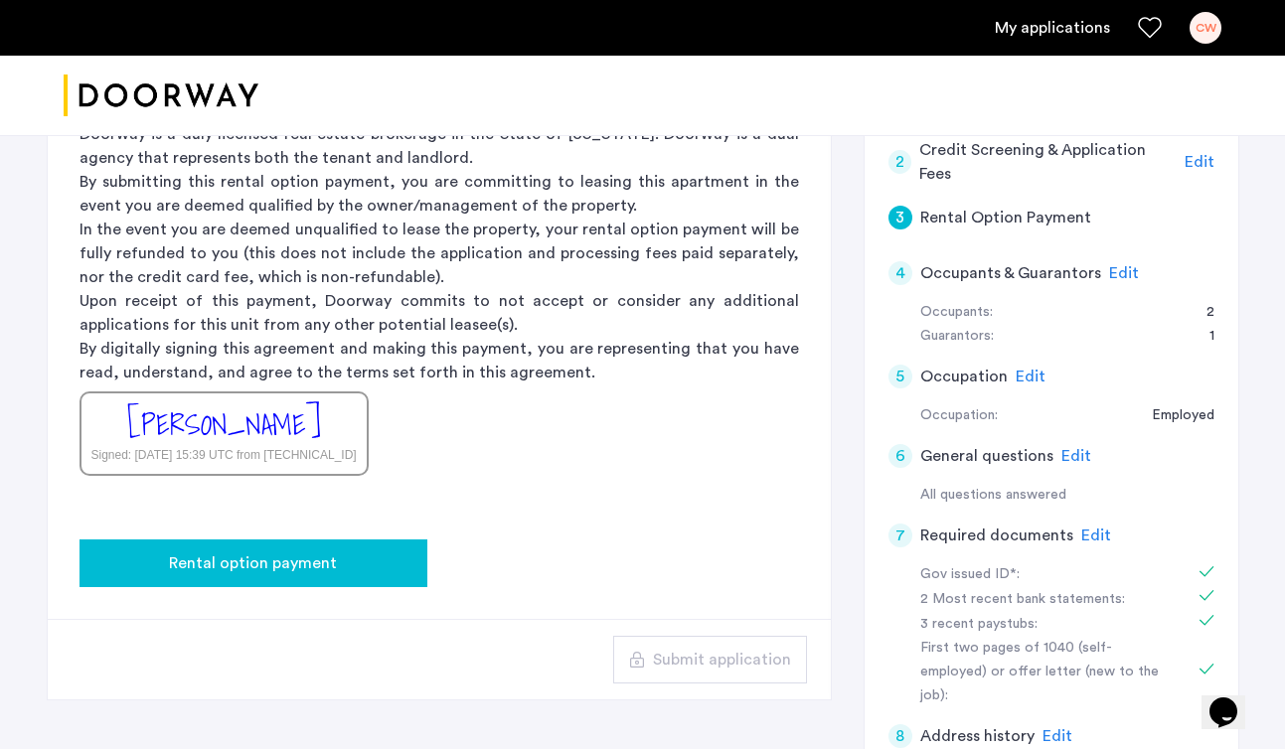
click at [266, 576] on button "Rental option payment" at bounding box center [253, 563] width 348 height 48
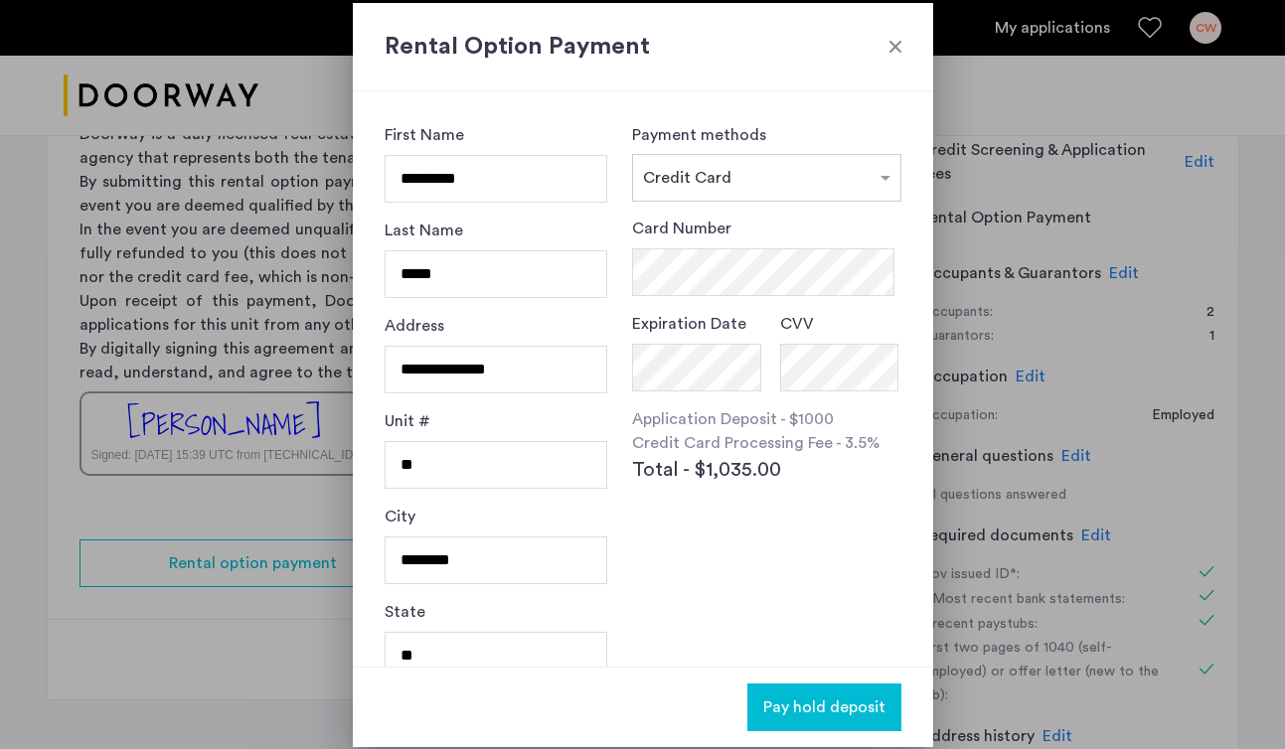
scroll to position [124, 0]
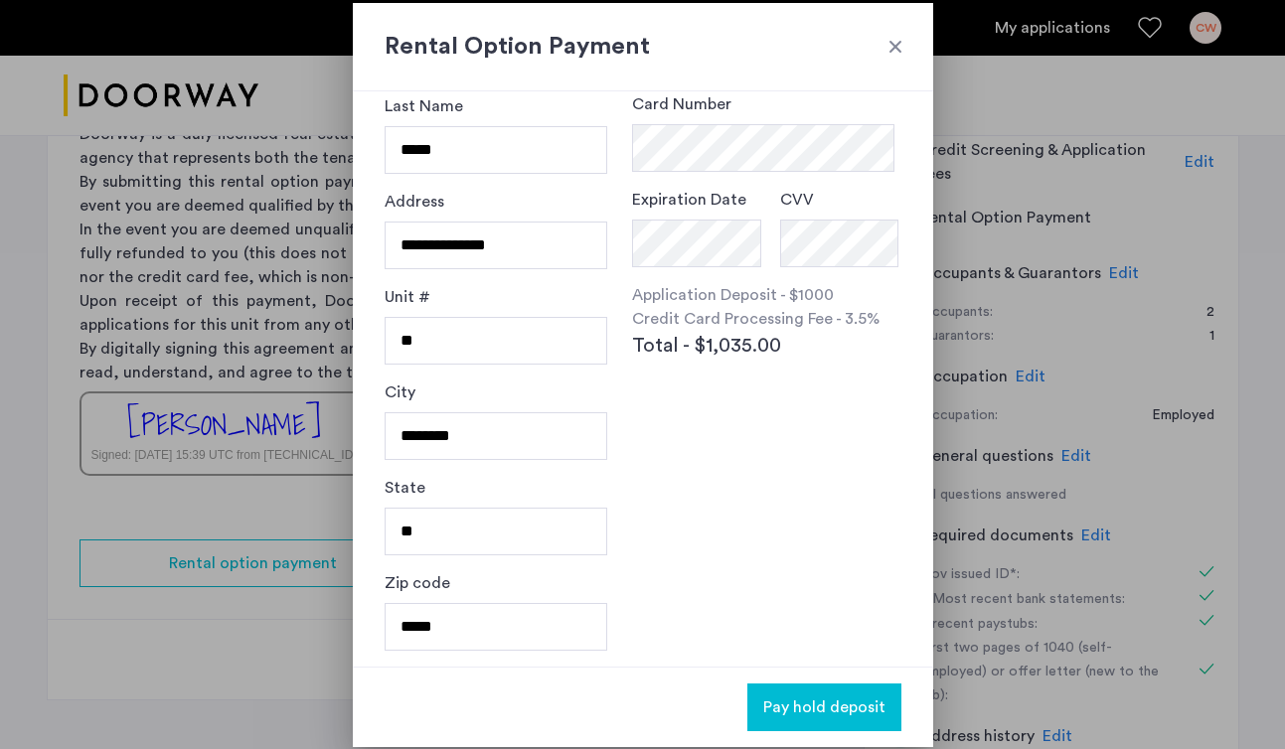
click at [834, 697] on span "Pay hold deposit" at bounding box center [824, 707] width 122 height 24
click at [836, 702] on span "Pay hold deposit" at bounding box center [824, 707] width 122 height 24
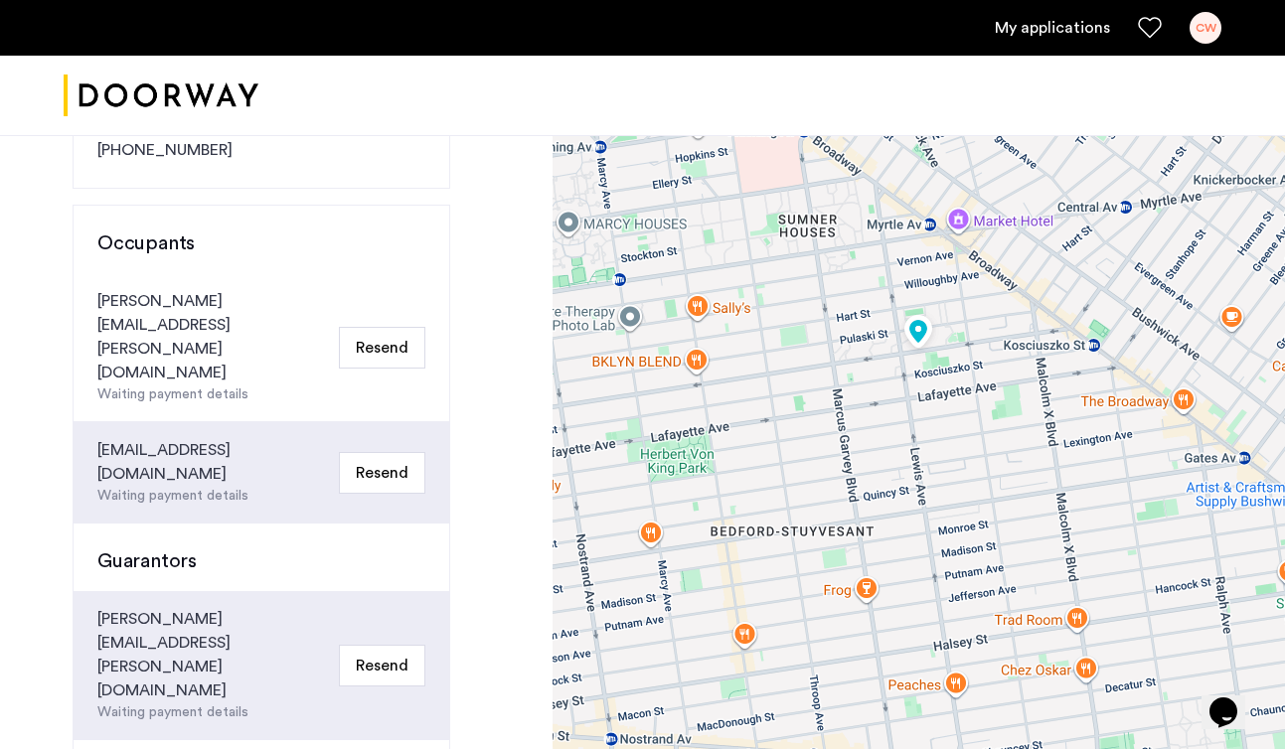
scroll to position [593, 0]
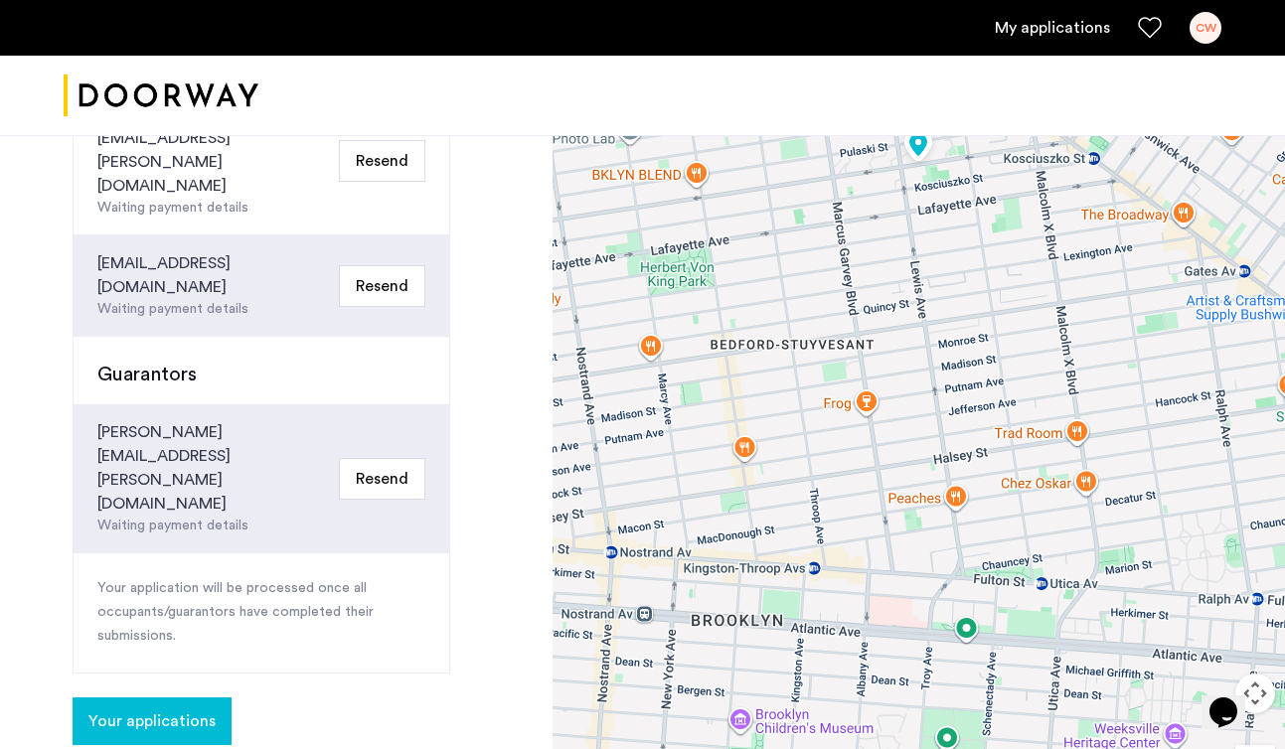
click at [172, 709] on span "Your applications" at bounding box center [151, 721] width 127 height 24
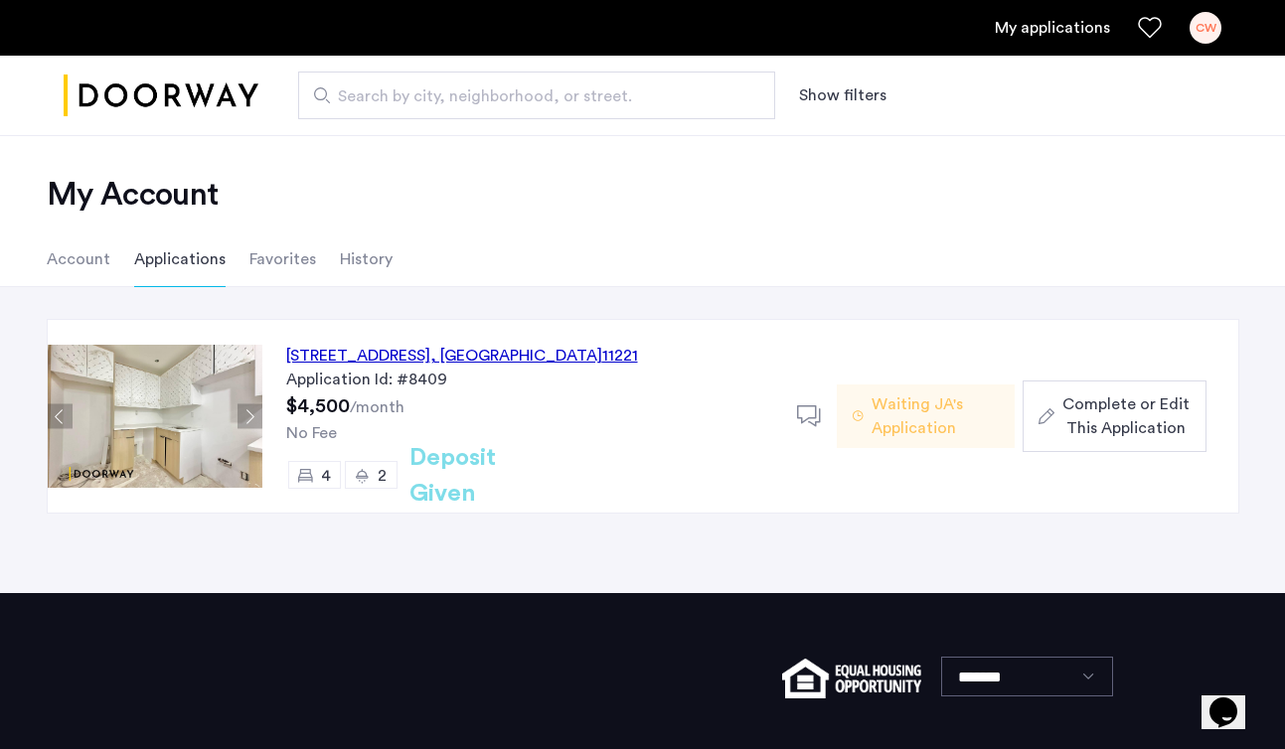
click at [912, 425] on span "Waiting JA's Application" at bounding box center [934, 416] width 127 height 48
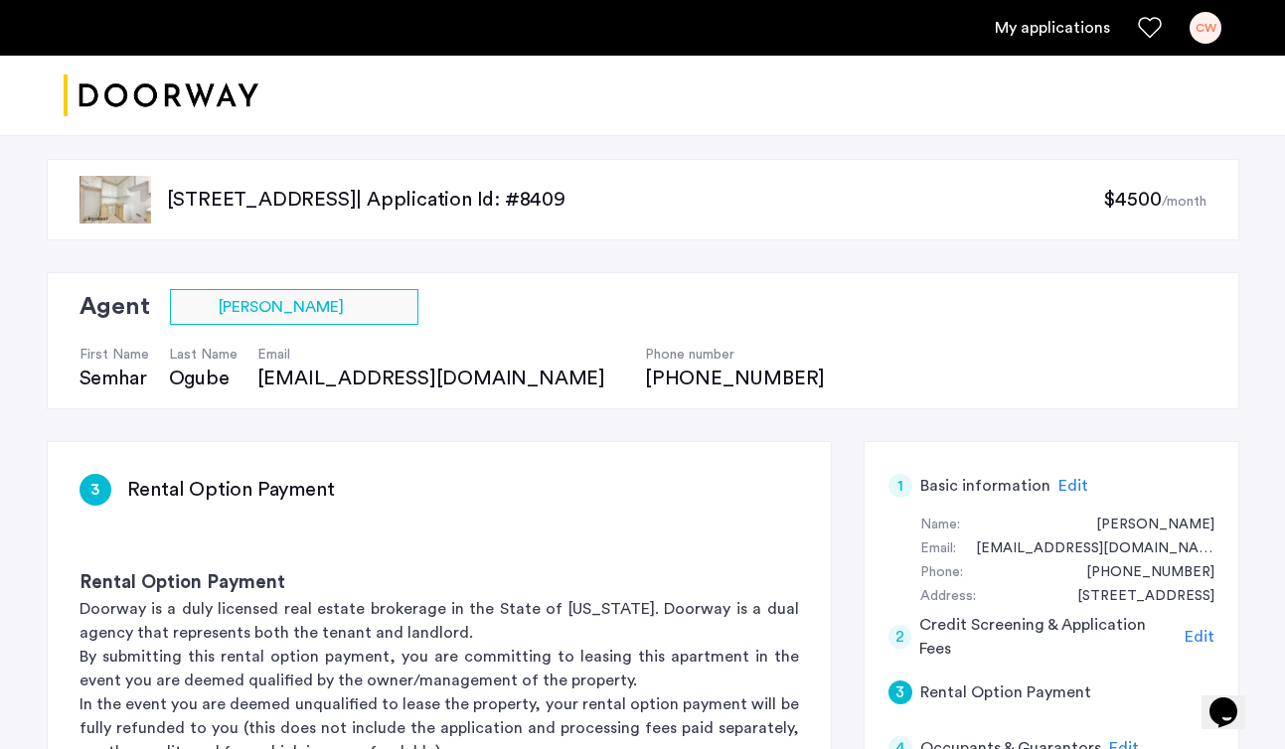
drag, startPoint x: 166, startPoint y: 200, endPoint x: 336, endPoint y: 211, distance: 170.2
click at [336, 211] on div "[STREET_ADDRESS] | Application Id: #8409 $4500 /month" at bounding box center [643, 199] width 1192 height 81
